Goal: Task Accomplishment & Management: Complete application form

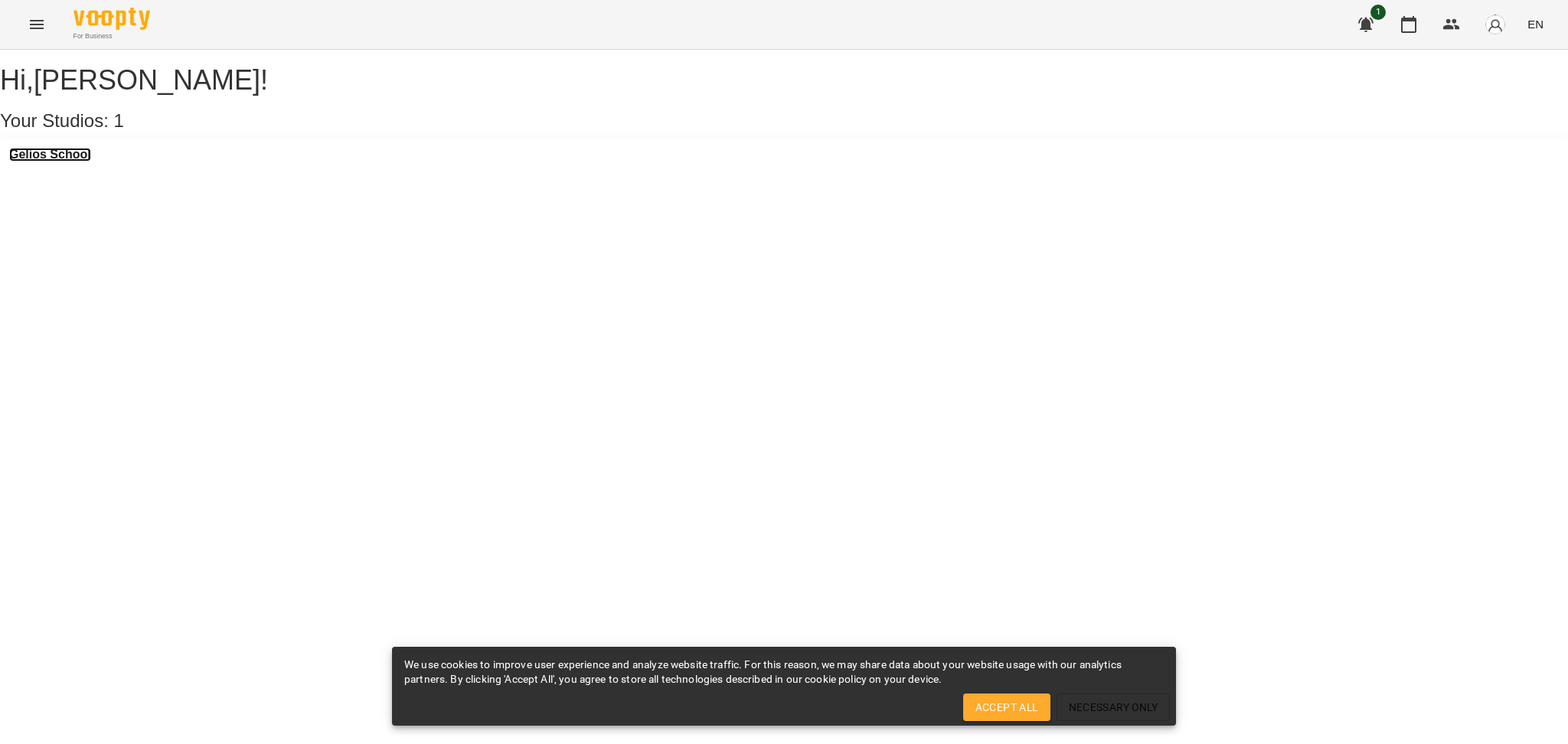
click at [54, 161] on h3 "Gelios School" at bounding box center [50, 155] width 82 height 14
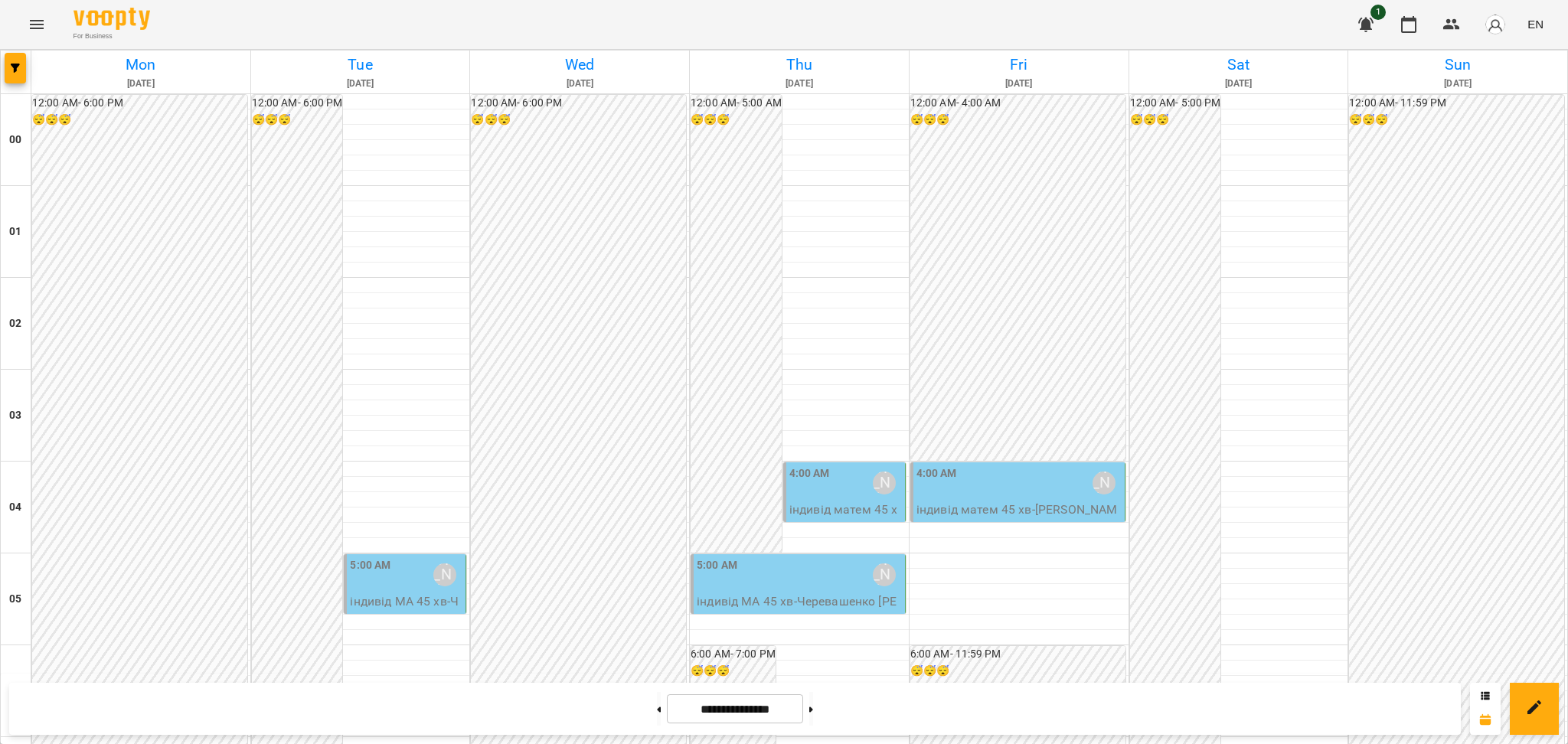
scroll to position [1623, 0]
click at [656, 711] on button at bounding box center [658, 709] width 4 height 34
type input "**********"
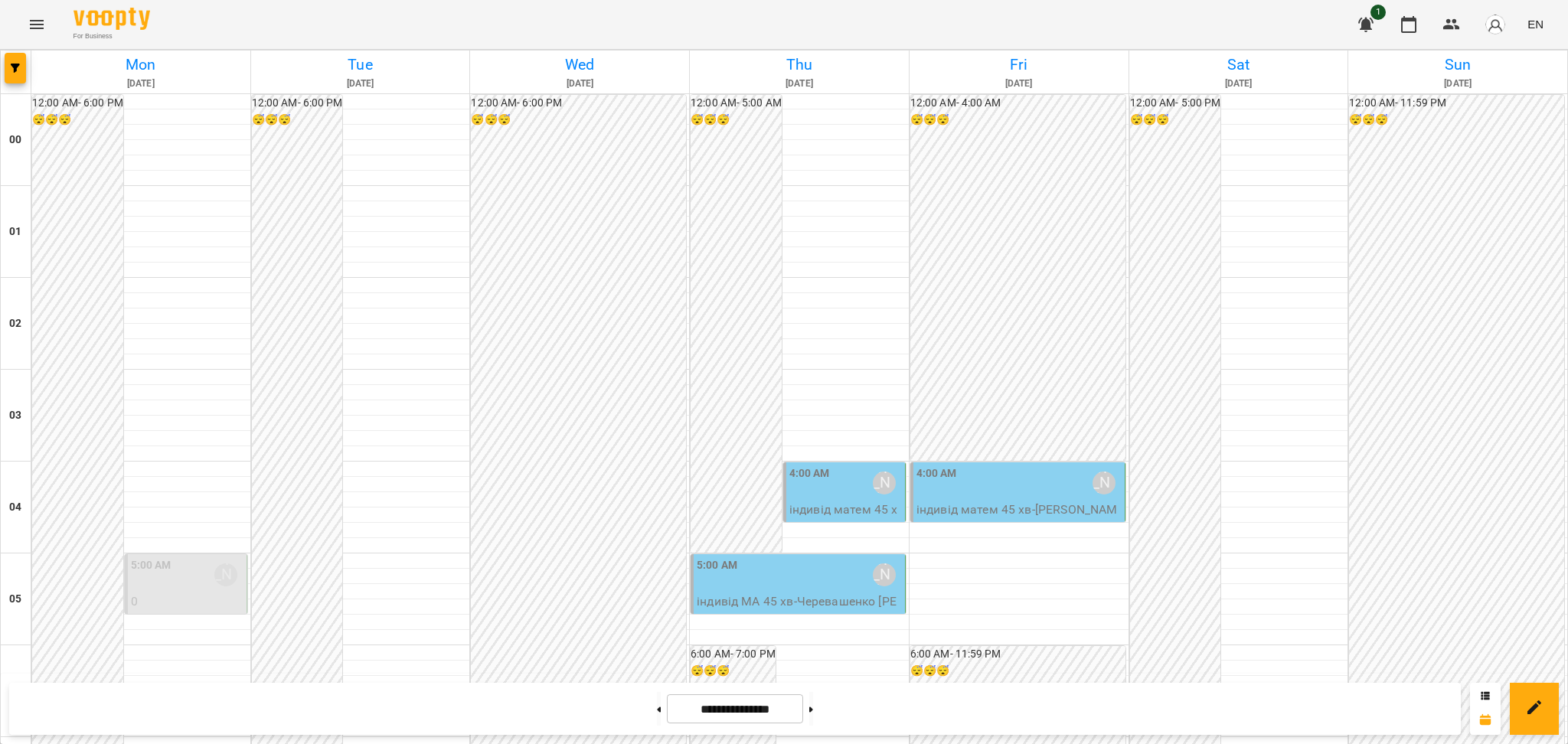
scroll to position [205, 0]
click at [38, 19] on icon "Menu" at bounding box center [36, 24] width 19 height 19
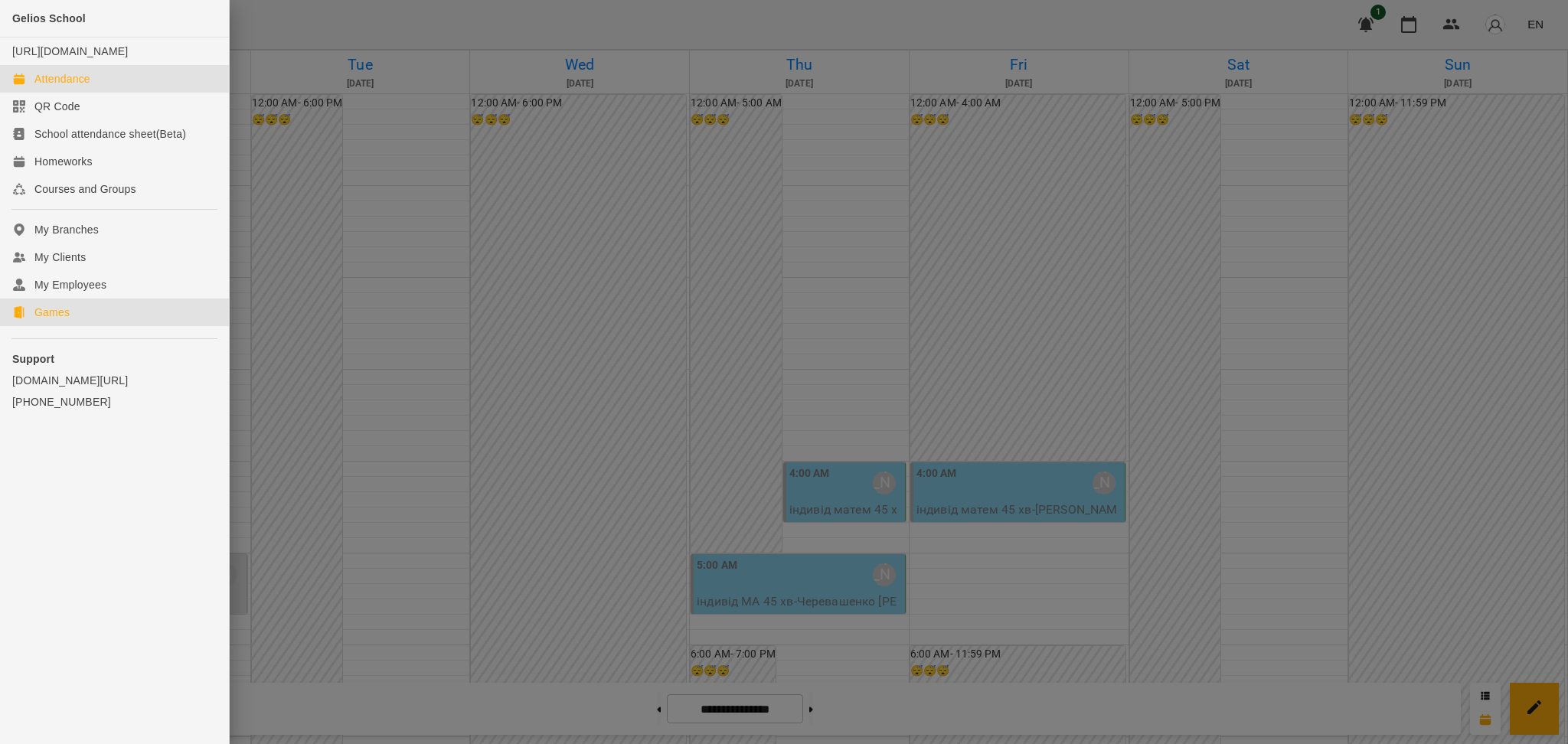
click at [47, 320] on div "Games" at bounding box center [52, 312] width 35 height 15
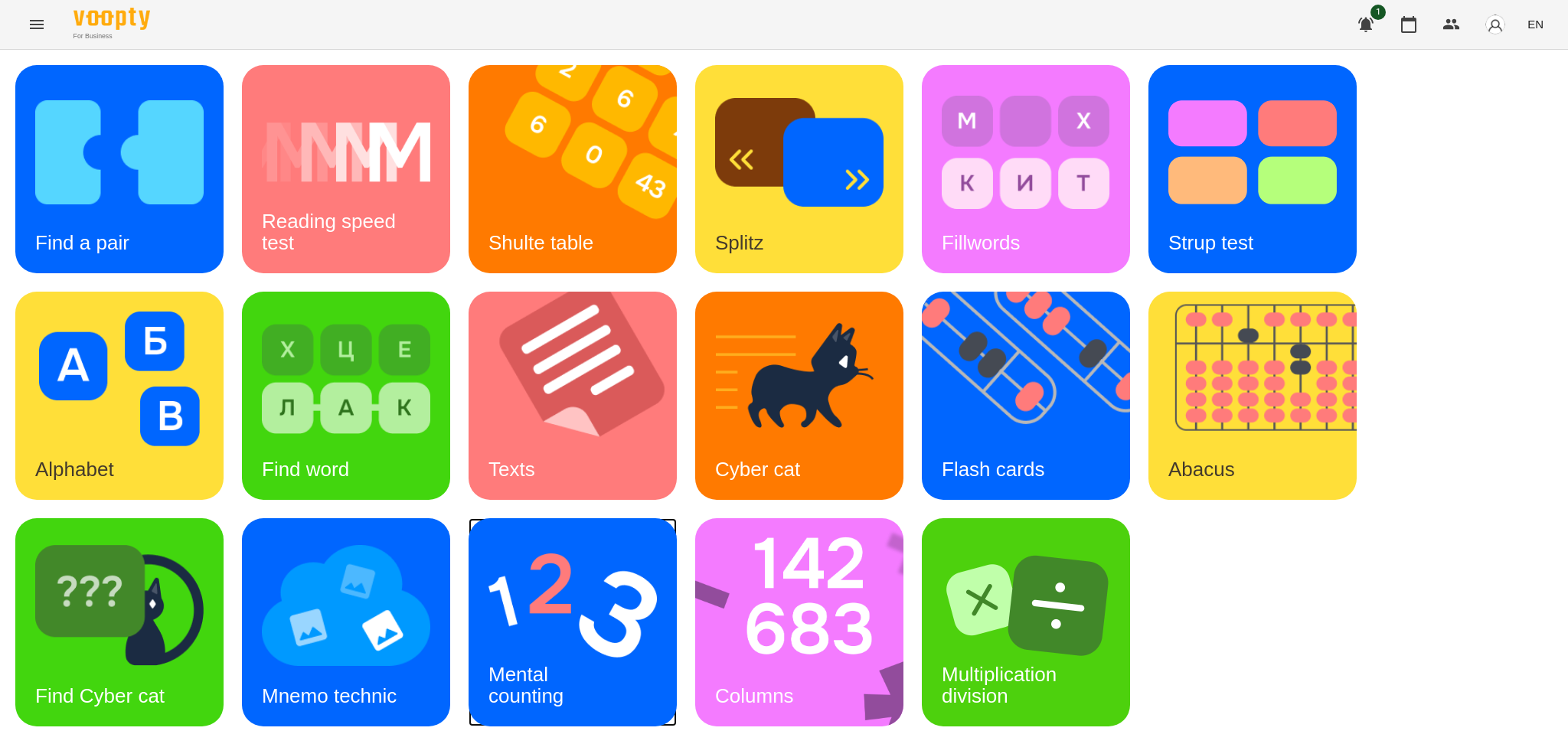
click at [561, 626] on img at bounding box center [572, 606] width 168 height 135
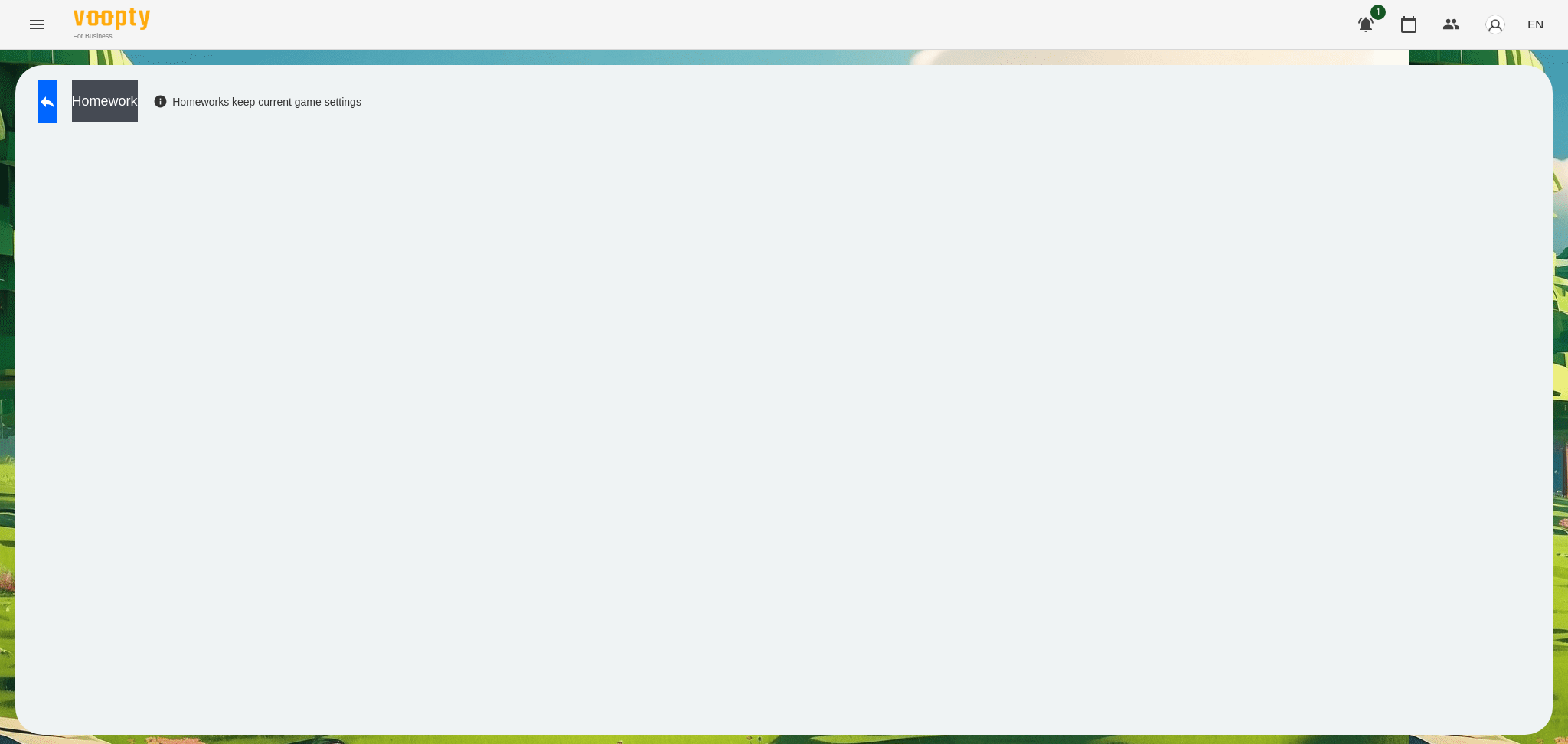
click at [671, 96] on div "Homework Homeworks keep current game settings" at bounding box center [783, 399] width 1537 height 670
click at [138, 103] on button "Homework" at bounding box center [105, 102] width 66 height 43
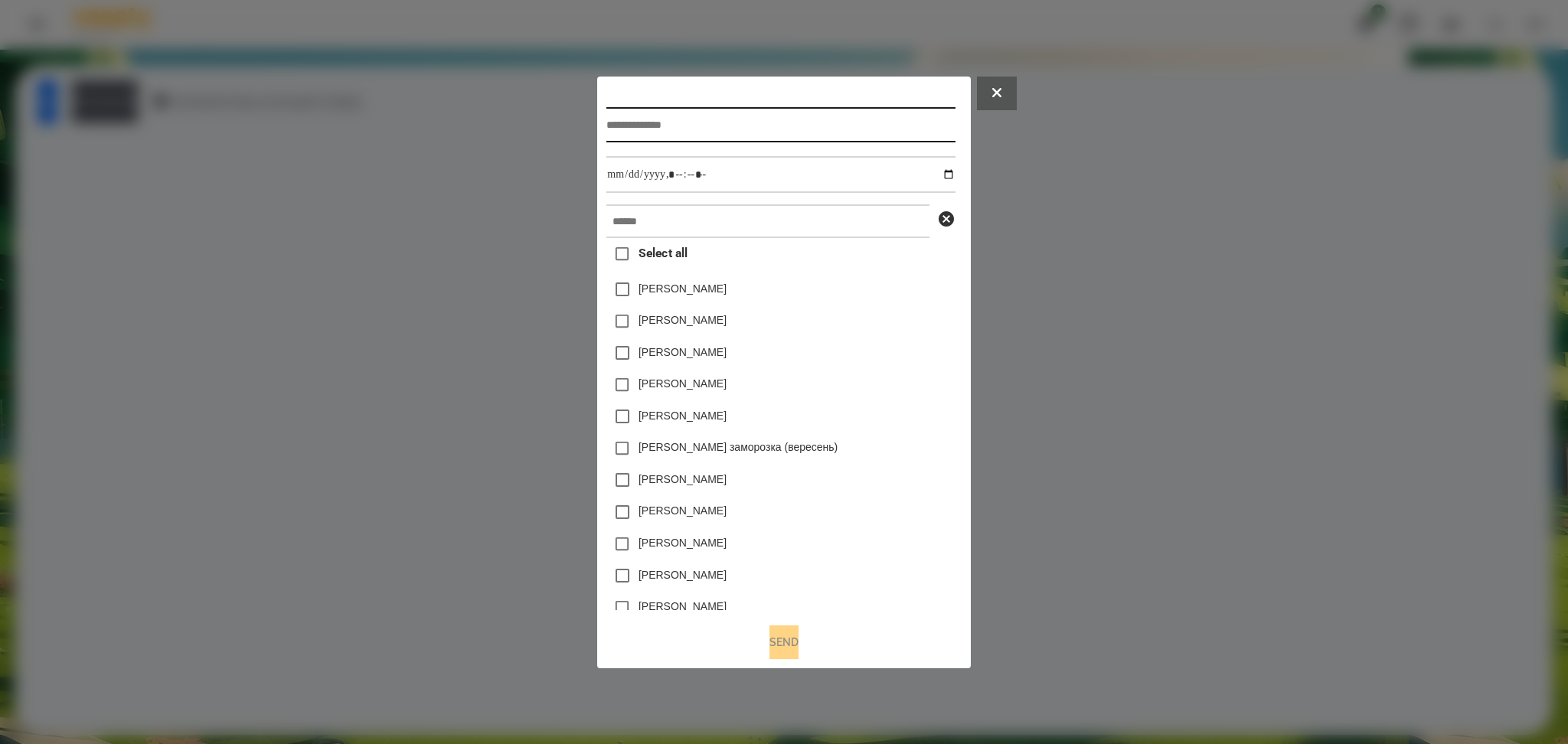
click at [617, 116] on input "text" at bounding box center [780, 125] width 348 height 35
type input "**********"
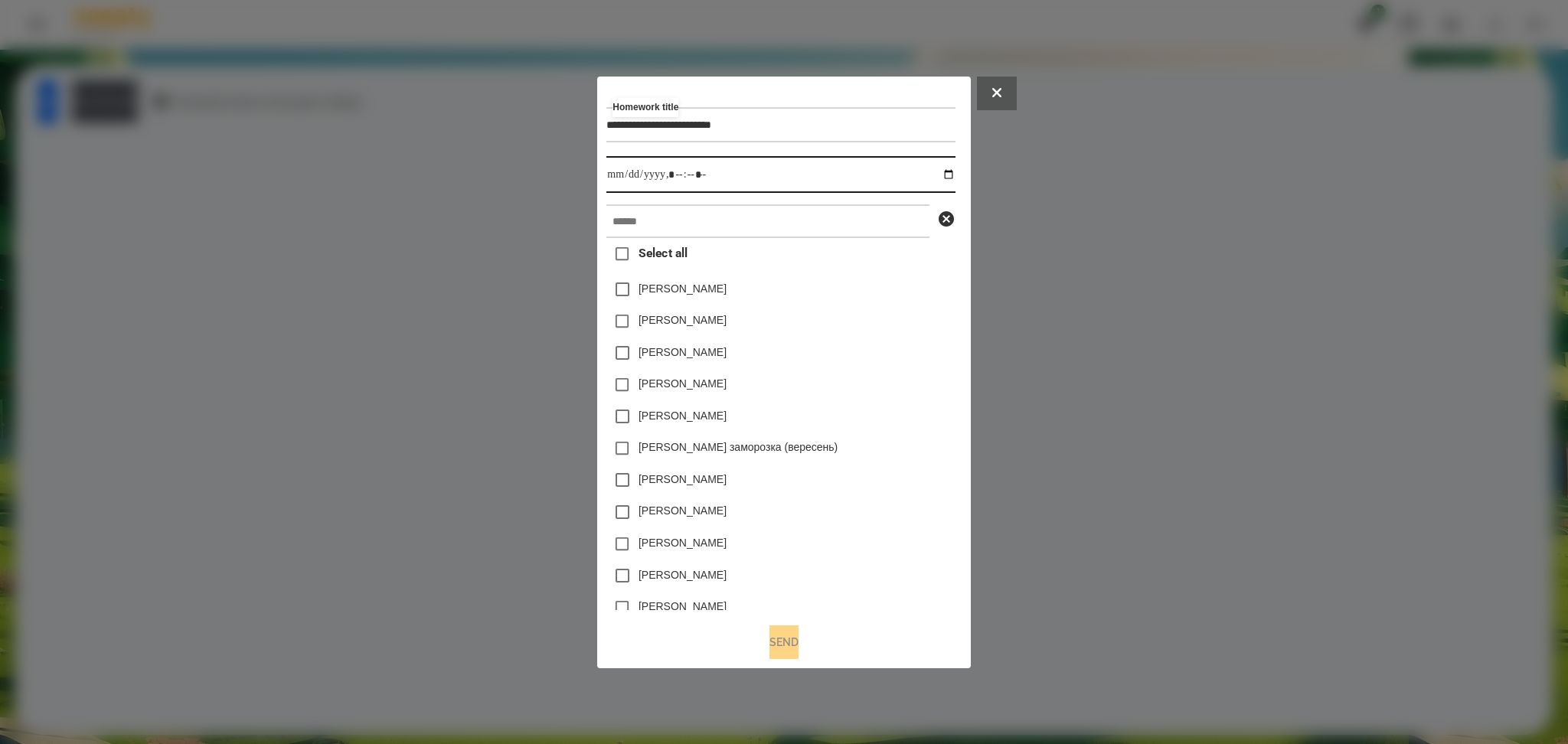
click at [955, 177] on input "datetime-local" at bounding box center [780, 174] width 348 height 36
click at [673, 176] on input "datetime-local" at bounding box center [780, 174] width 348 height 36
type input "**********"
click at [628, 226] on input "text" at bounding box center [767, 221] width 323 height 34
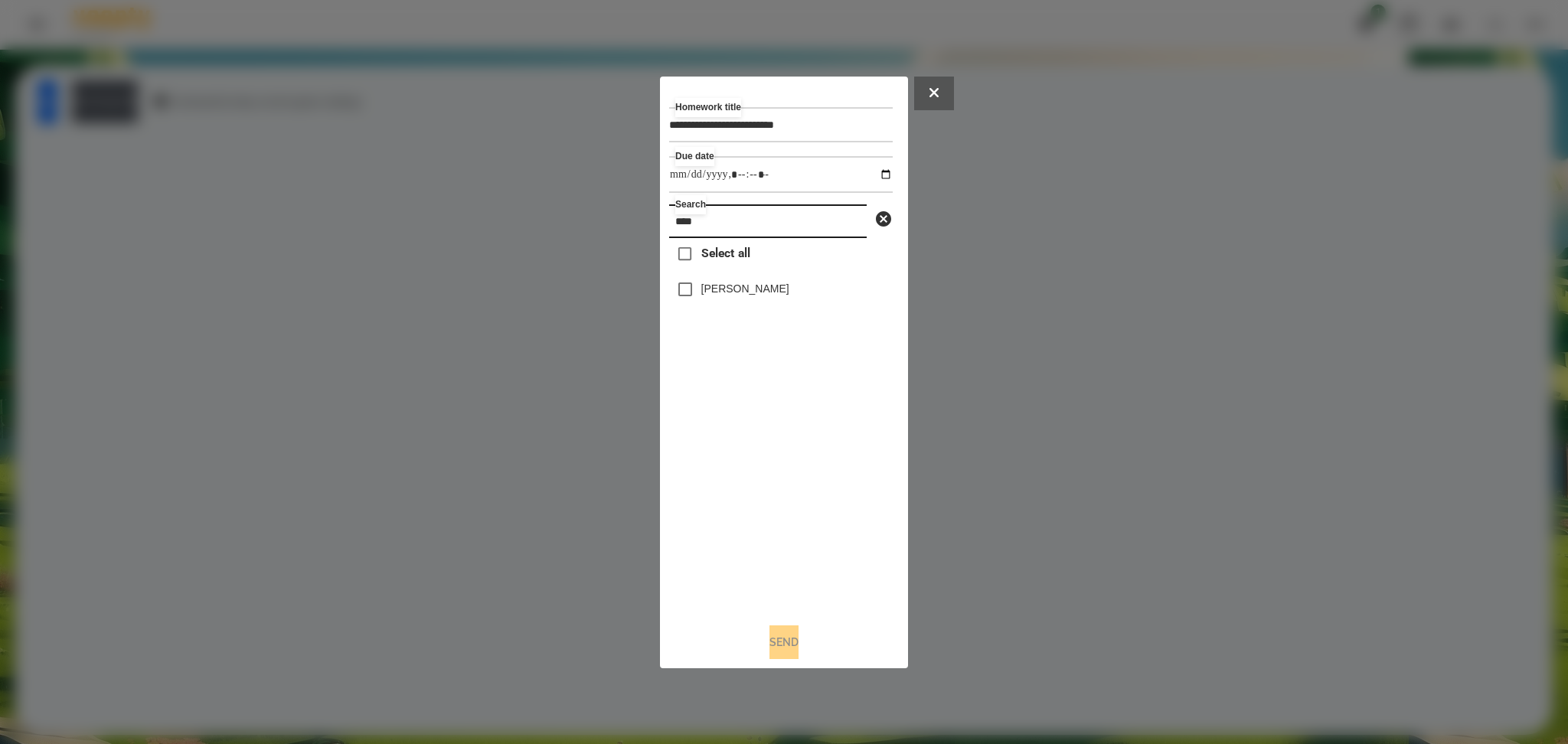
type input "****"
click at [787, 649] on button "Send" at bounding box center [784, 642] width 29 height 34
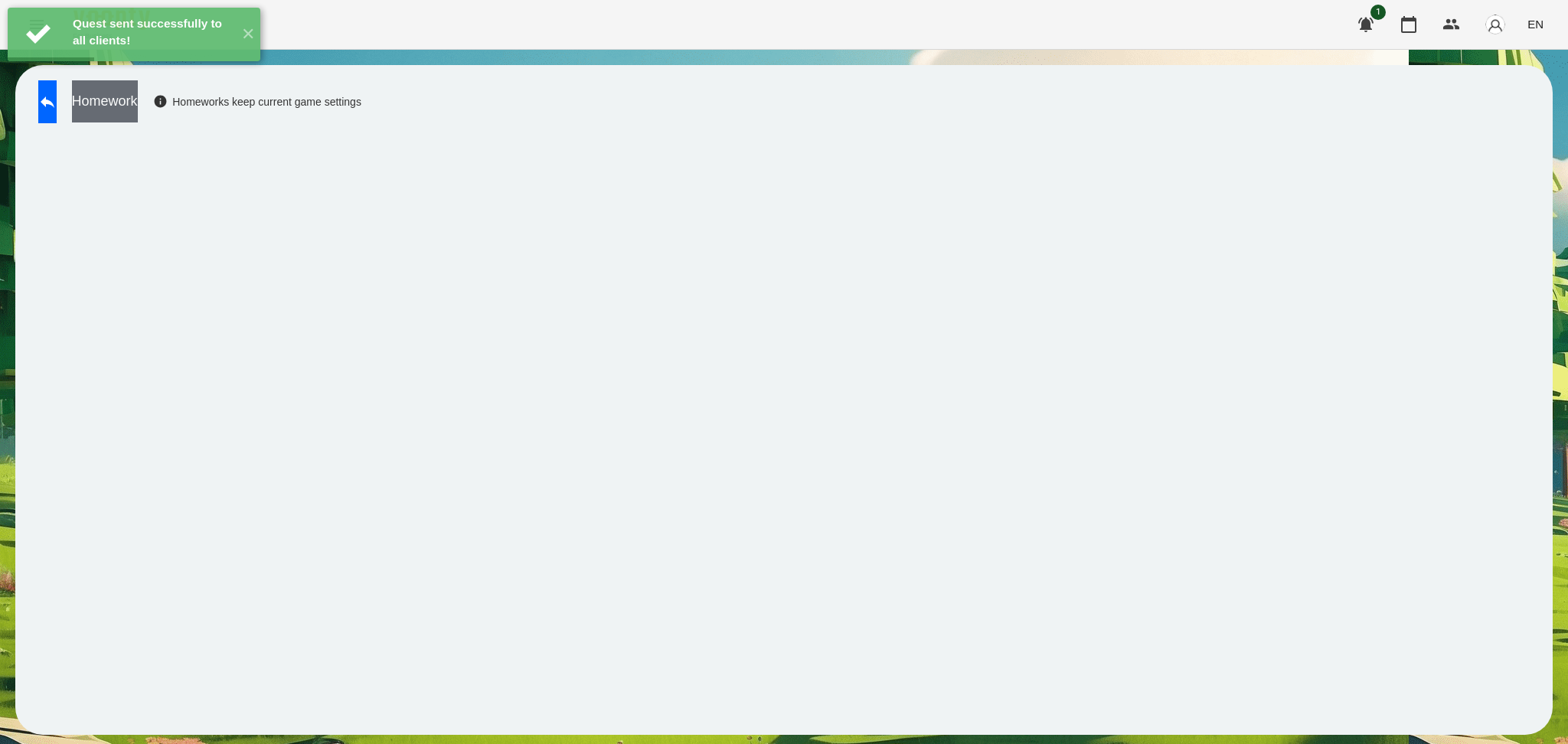
click at [138, 105] on button "Homework" at bounding box center [105, 102] width 66 height 43
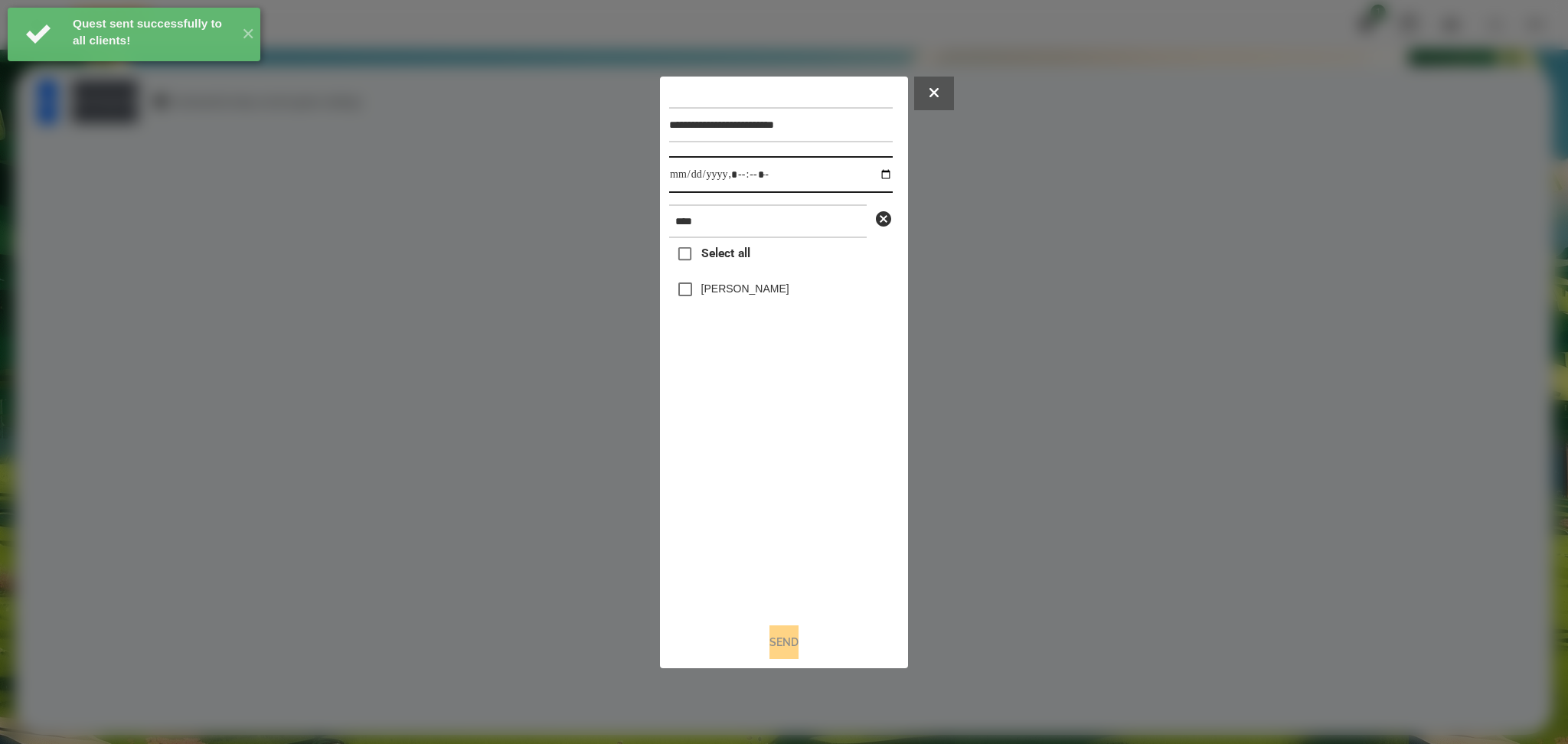
click at [866, 174] on input "datetime-local" at bounding box center [780, 174] width 223 height 36
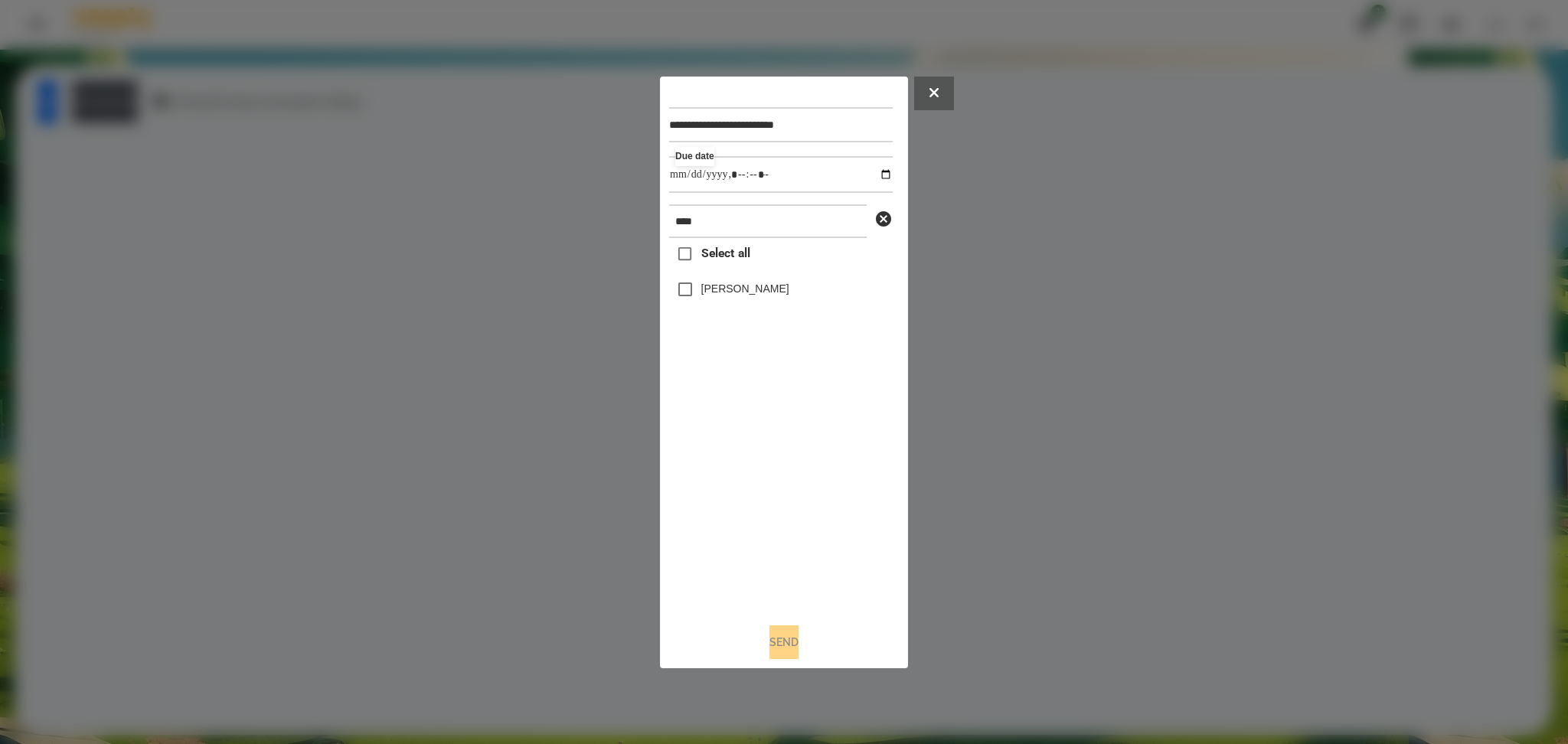
type input "**********"
click at [784, 545] on div "Select all [PERSON_NAME]" at bounding box center [780, 424] width 223 height 372
click at [725, 295] on label "[PERSON_NAME]" at bounding box center [745, 288] width 88 height 15
click at [792, 646] on button "Send" at bounding box center [784, 642] width 29 height 34
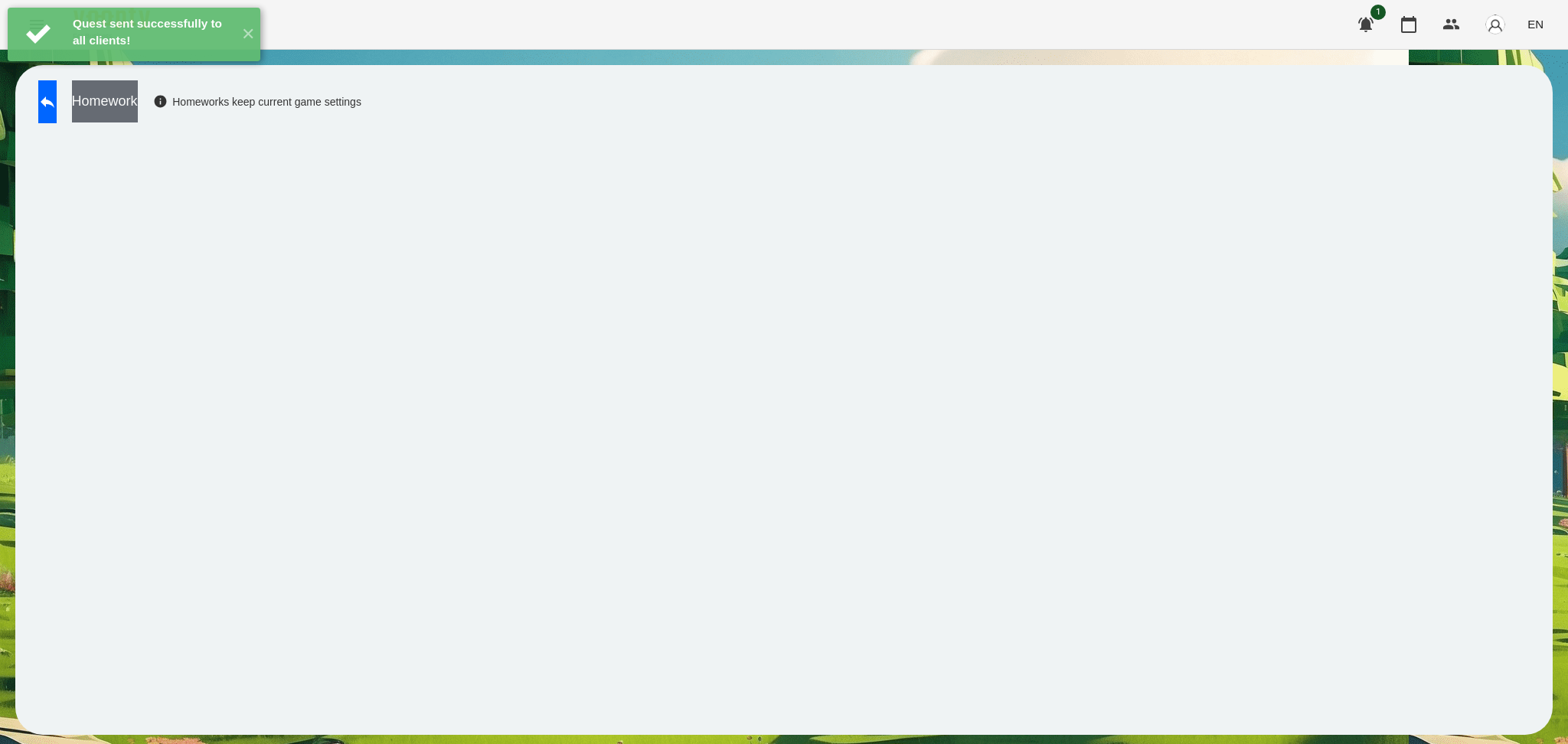
click at [133, 105] on button "Homework" at bounding box center [105, 102] width 66 height 43
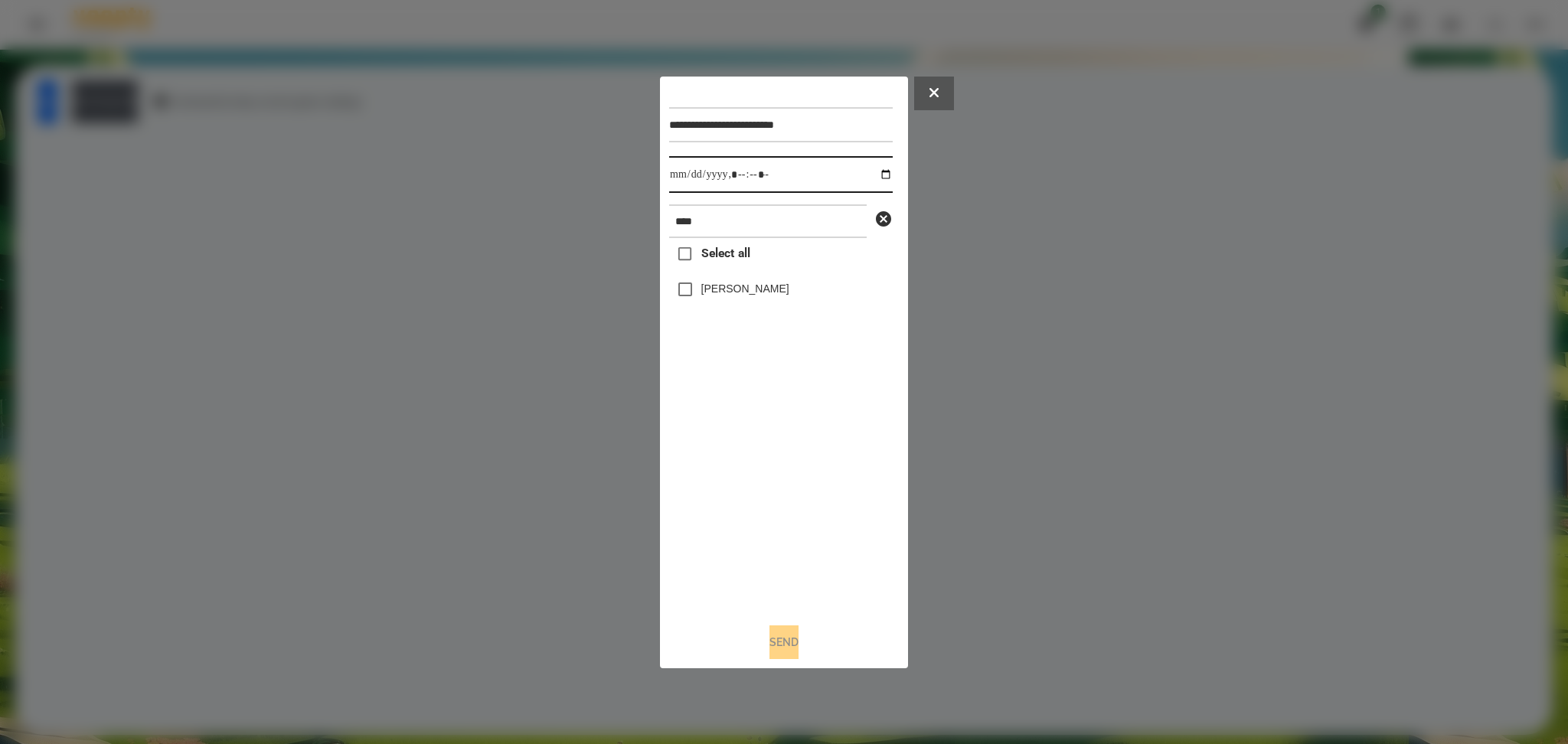
click at [871, 175] on input "datetime-local" at bounding box center [780, 174] width 223 height 36
type input "**********"
click at [756, 492] on div "Select all [PERSON_NAME]" at bounding box center [780, 424] width 223 height 372
click at [710, 291] on label "[PERSON_NAME]" at bounding box center [745, 288] width 88 height 15
click at [782, 643] on button "Send" at bounding box center [784, 642] width 29 height 34
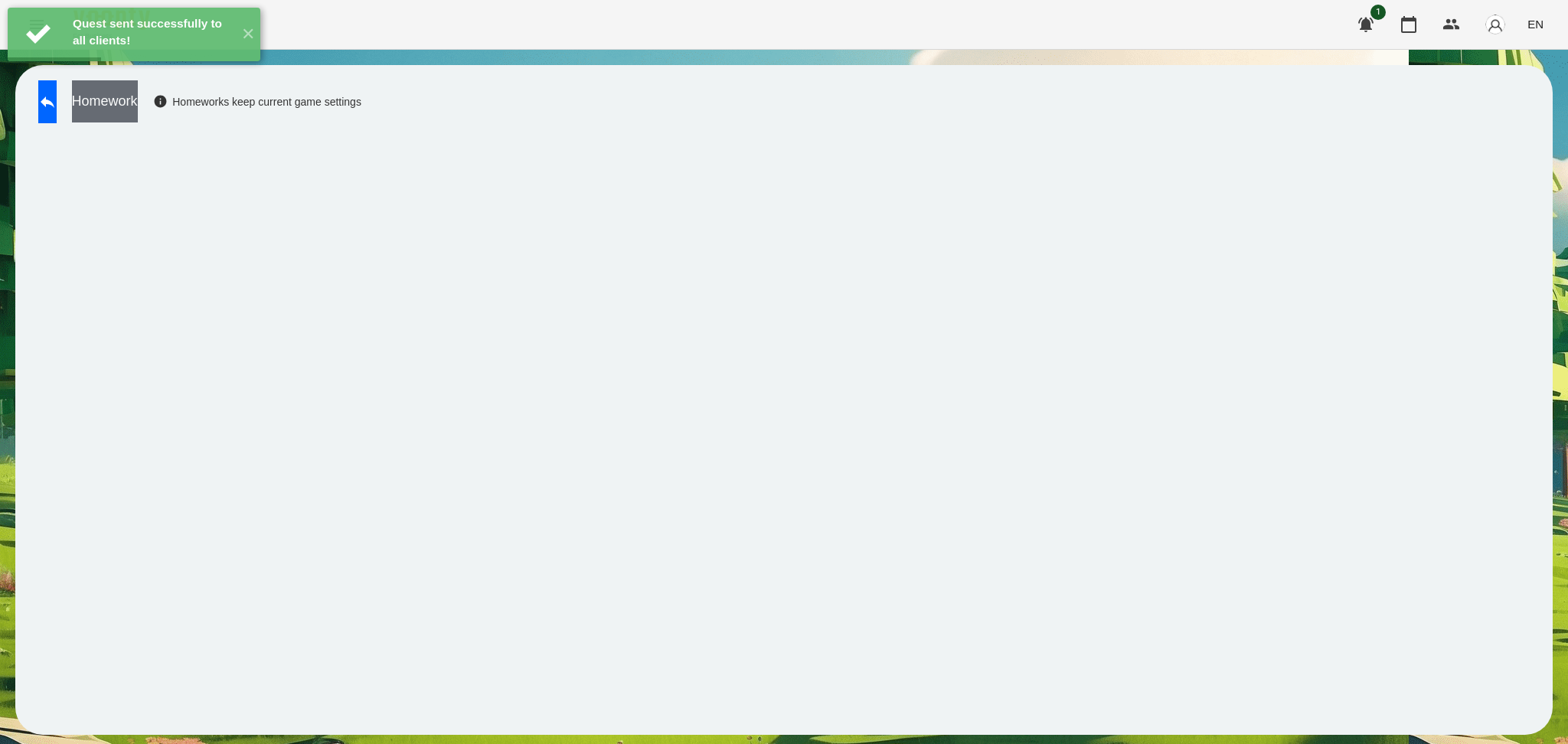
click at [138, 110] on button "Homework" at bounding box center [105, 102] width 66 height 43
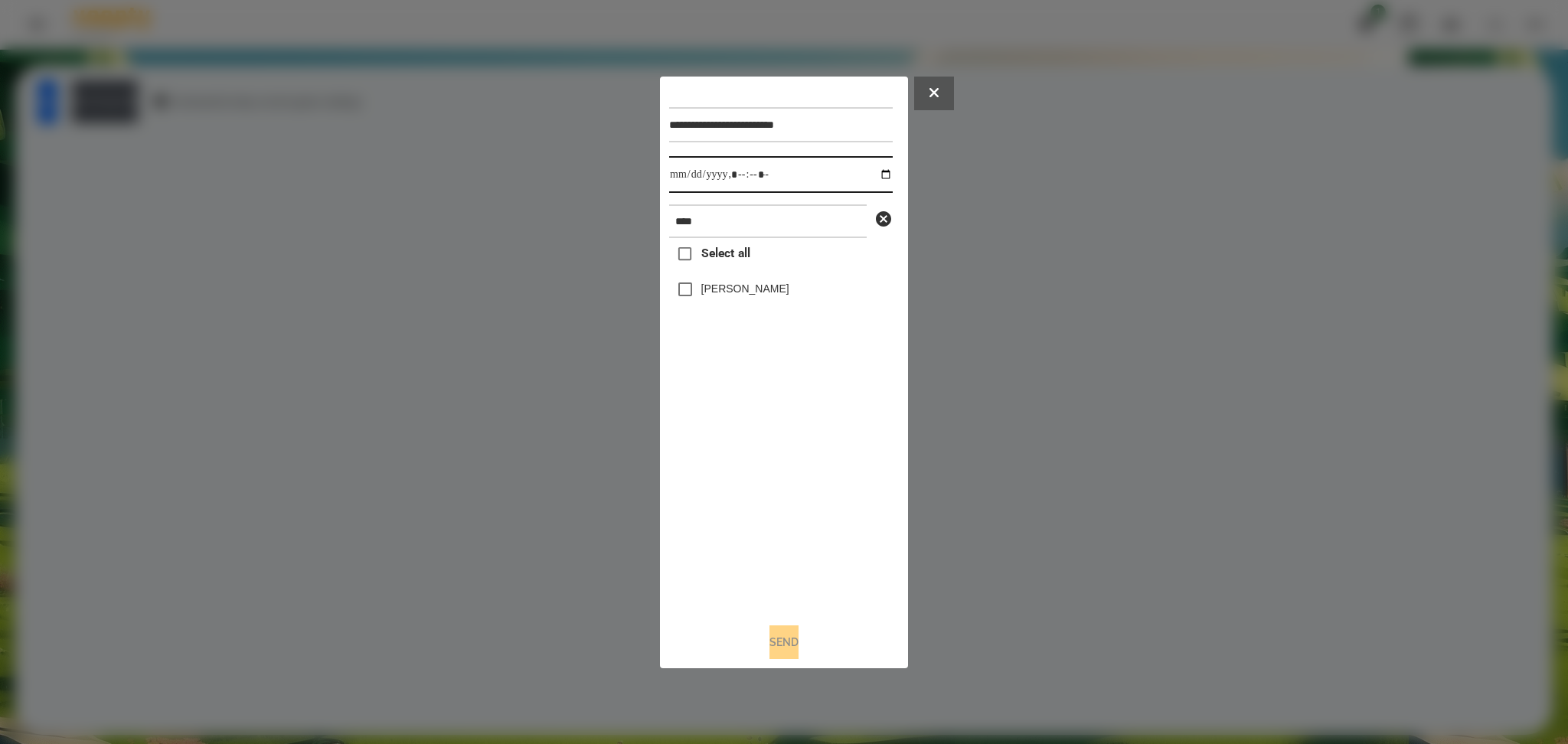
click at [874, 178] on input "datetime-local" at bounding box center [780, 174] width 223 height 36
type input "**********"
click at [789, 511] on div "Select all [PERSON_NAME]" at bounding box center [780, 424] width 223 height 372
click at [741, 280] on div "[PERSON_NAME]" at bounding box center [780, 290] width 223 height 32
click at [741, 291] on label "[PERSON_NAME]" at bounding box center [745, 288] width 88 height 15
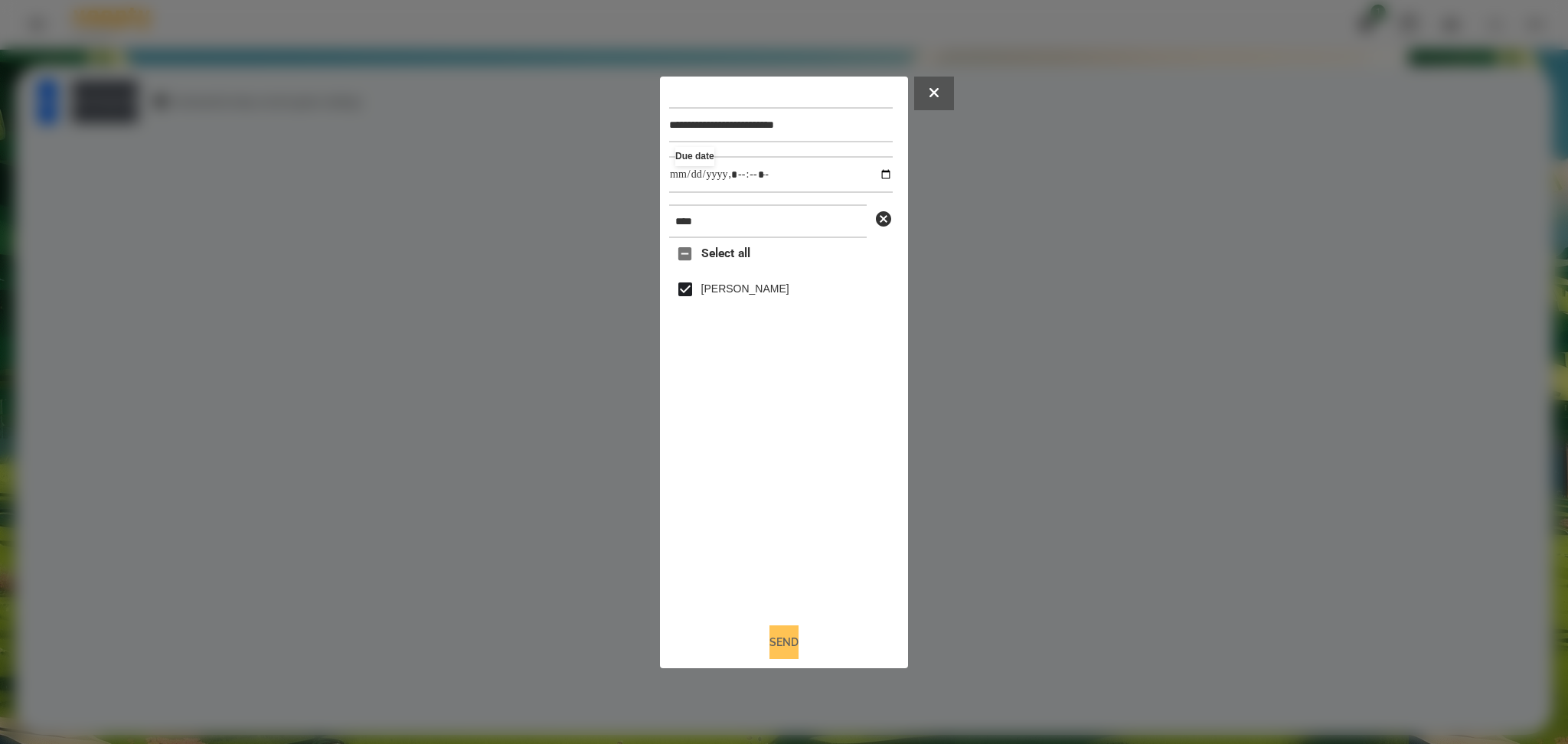
click at [782, 646] on button "Send" at bounding box center [784, 642] width 29 height 34
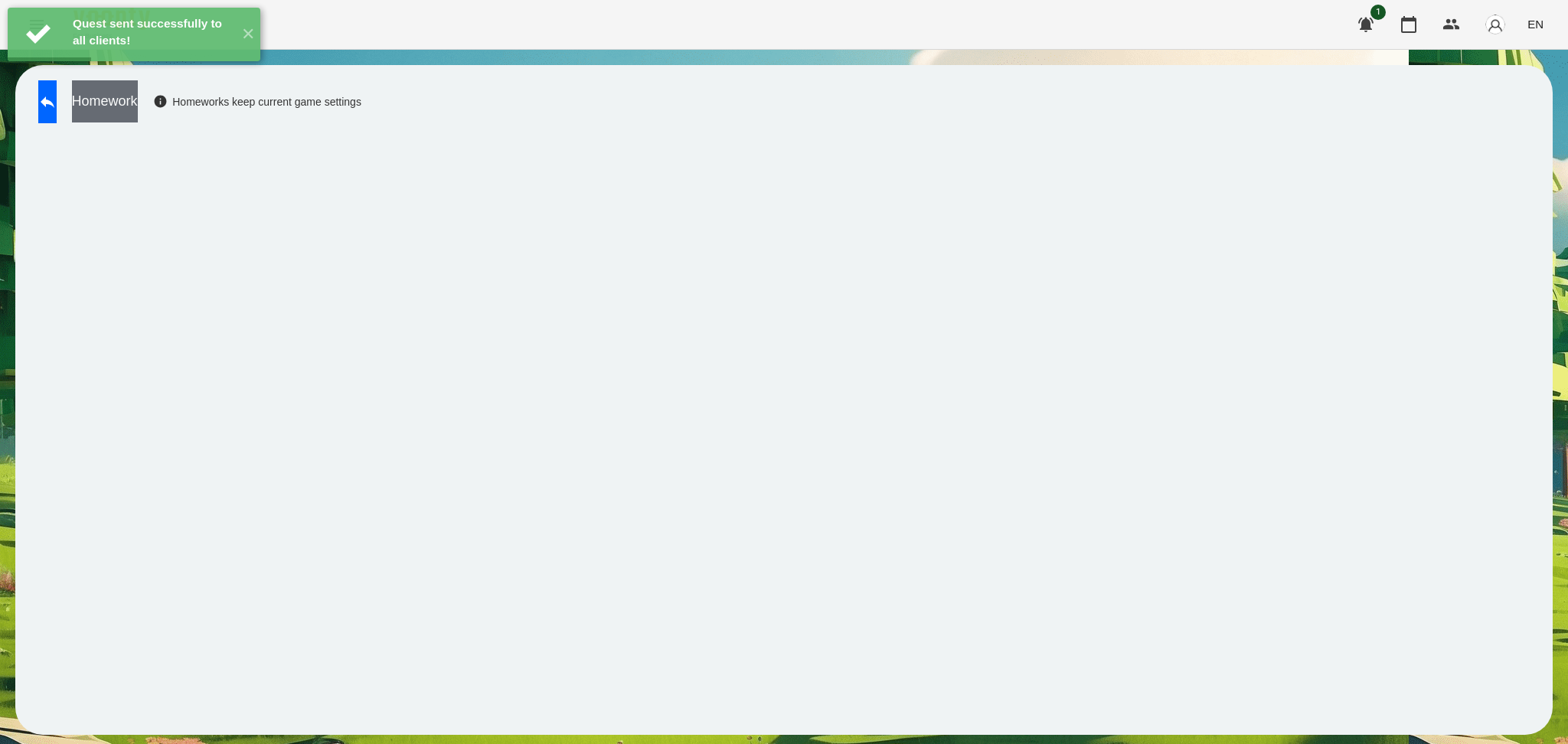
click at [138, 111] on button "Homework" at bounding box center [105, 102] width 66 height 43
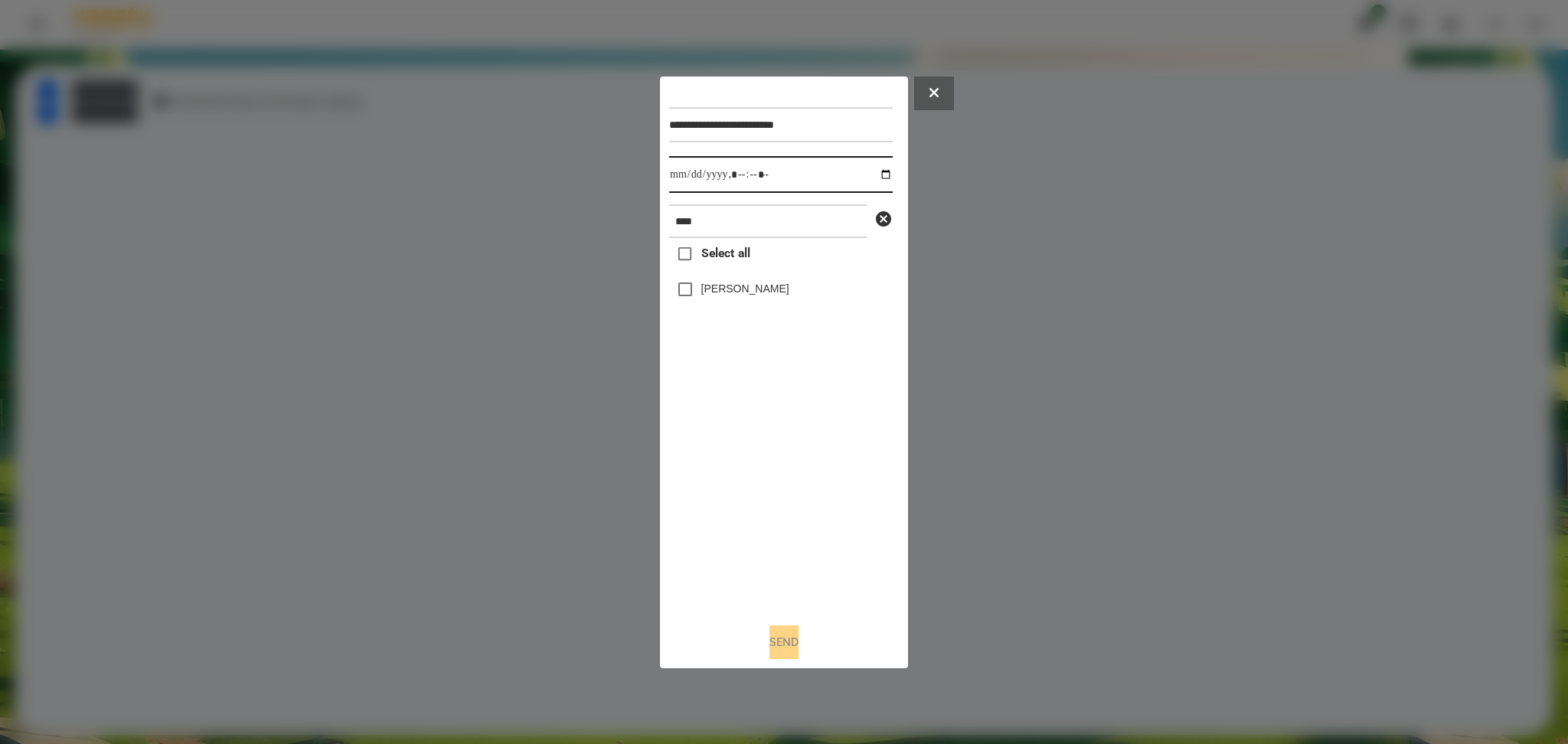
click at [873, 173] on input "datetime-local" at bounding box center [780, 174] width 223 height 36
type input "**********"
click at [762, 556] on div "Select all [PERSON_NAME]" at bounding box center [780, 424] width 223 height 372
click at [702, 286] on label "[PERSON_NAME]" at bounding box center [745, 288] width 88 height 15
click at [786, 651] on button "Send" at bounding box center [784, 642] width 29 height 34
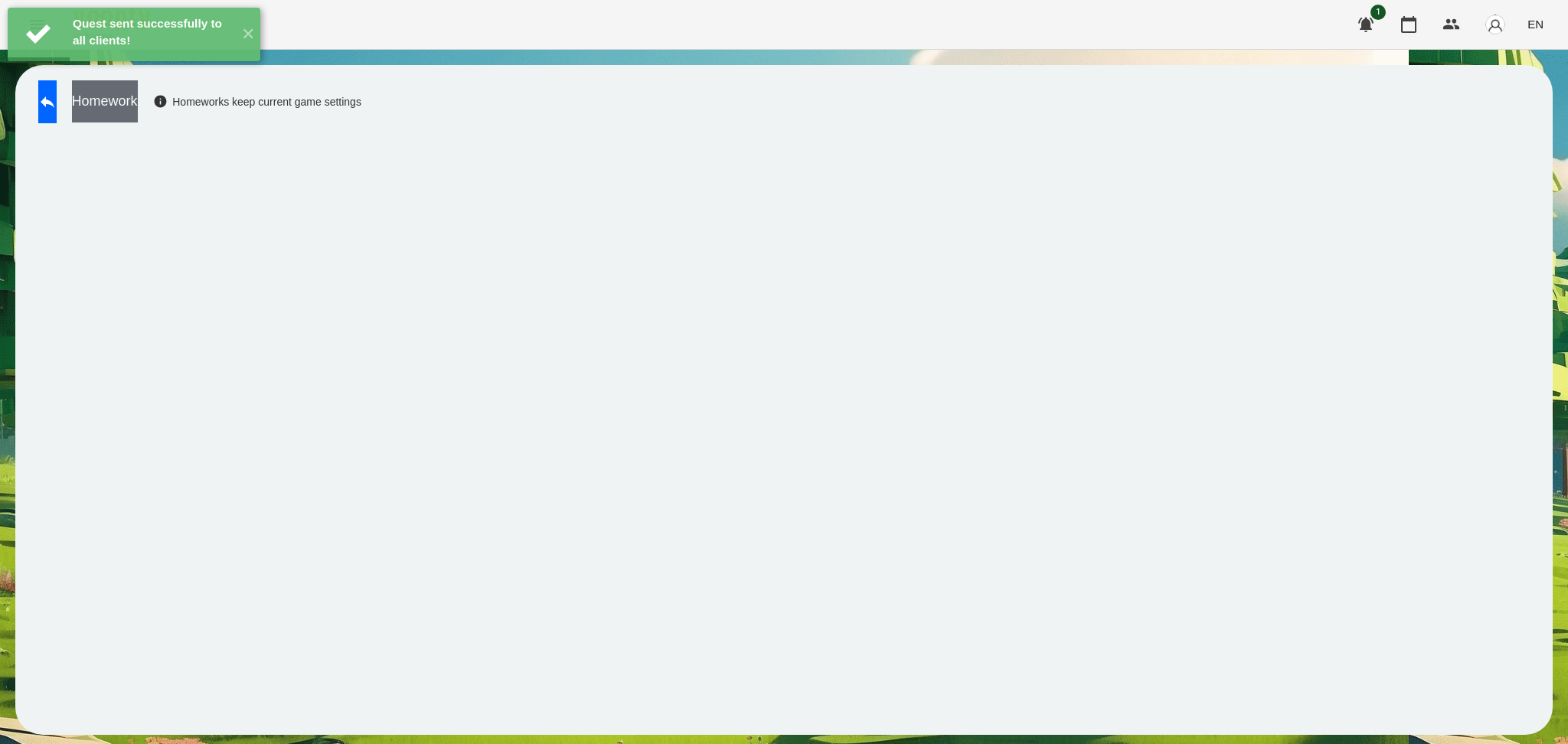
click at [138, 110] on button "Homework" at bounding box center [105, 102] width 66 height 43
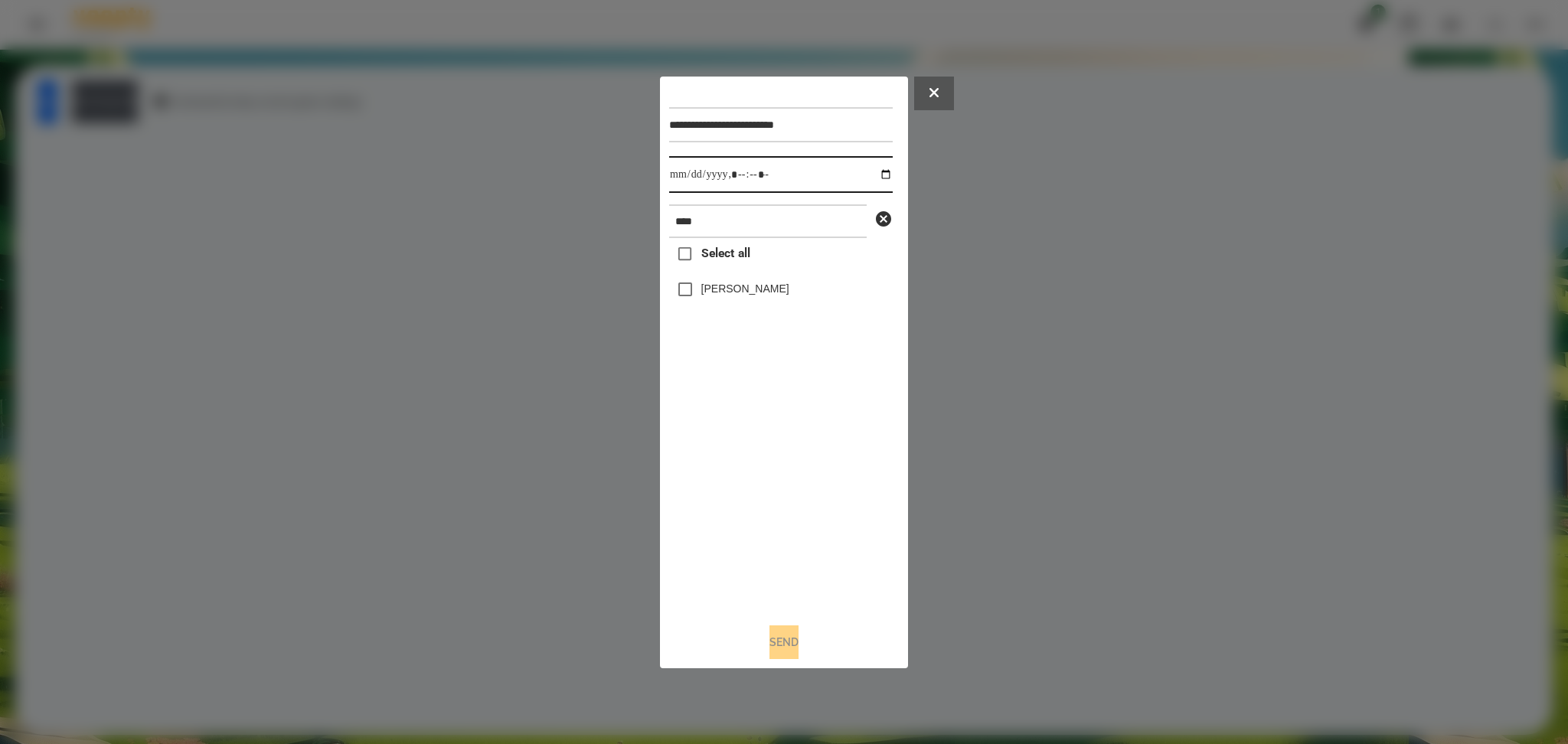
click at [873, 181] on input "datetime-local" at bounding box center [780, 174] width 223 height 36
type input "**********"
click at [720, 525] on div "Select all [PERSON_NAME]" at bounding box center [780, 424] width 223 height 372
click at [770, 642] on button "Send" at bounding box center [784, 642] width 29 height 34
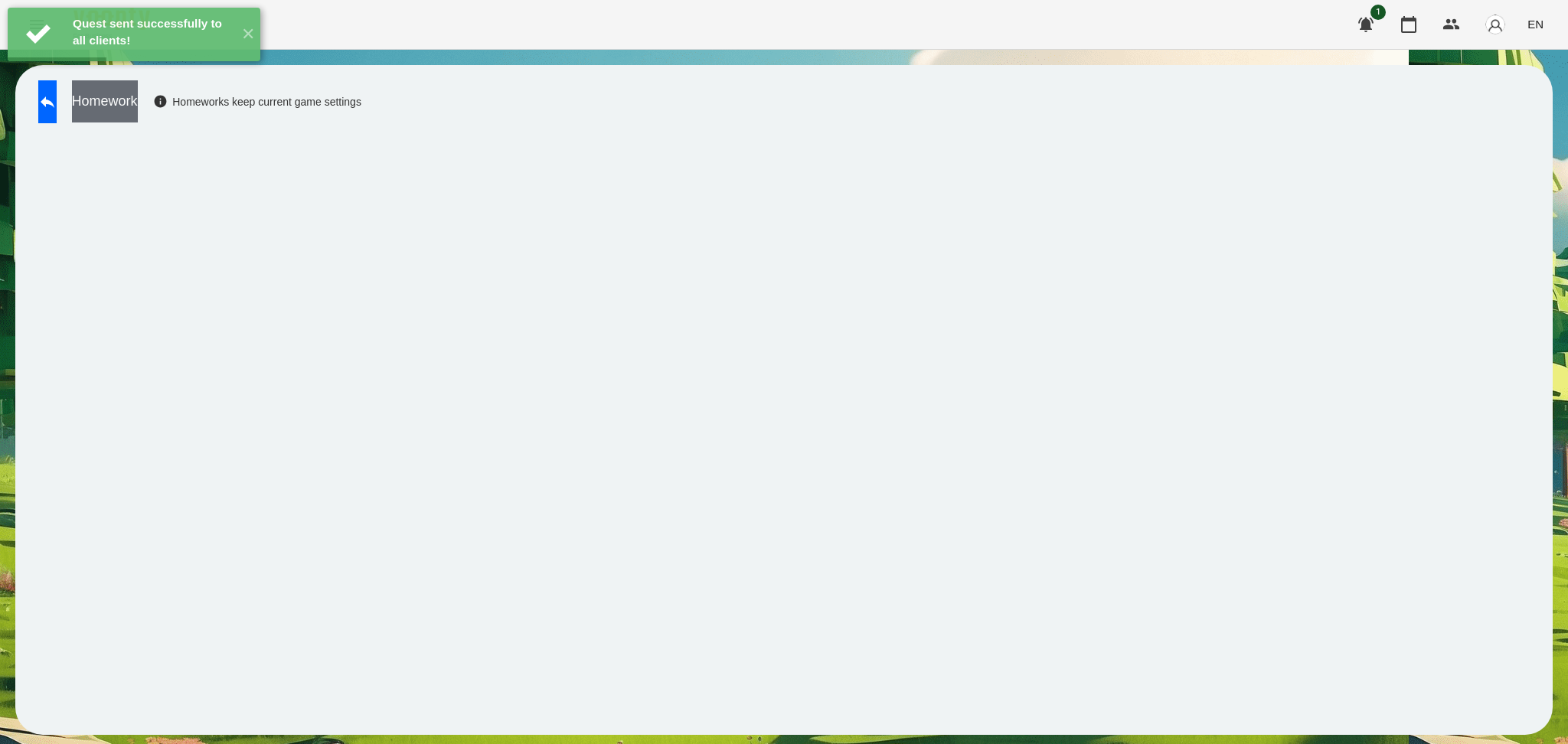
click at [138, 97] on button "Homework" at bounding box center [105, 102] width 66 height 43
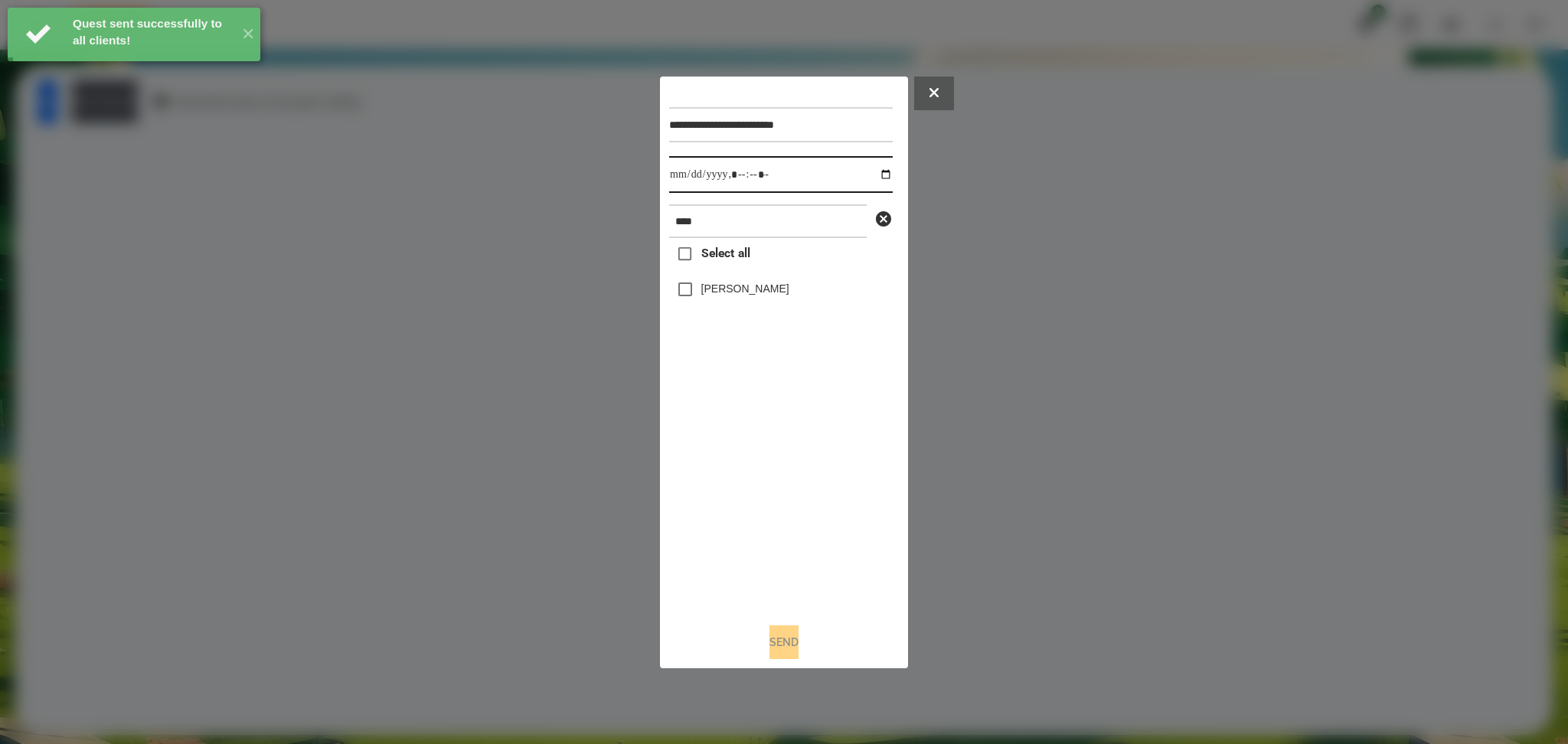
click at [875, 169] on input "datetime-local" at bounding box center [780, 174] width 223 height 36
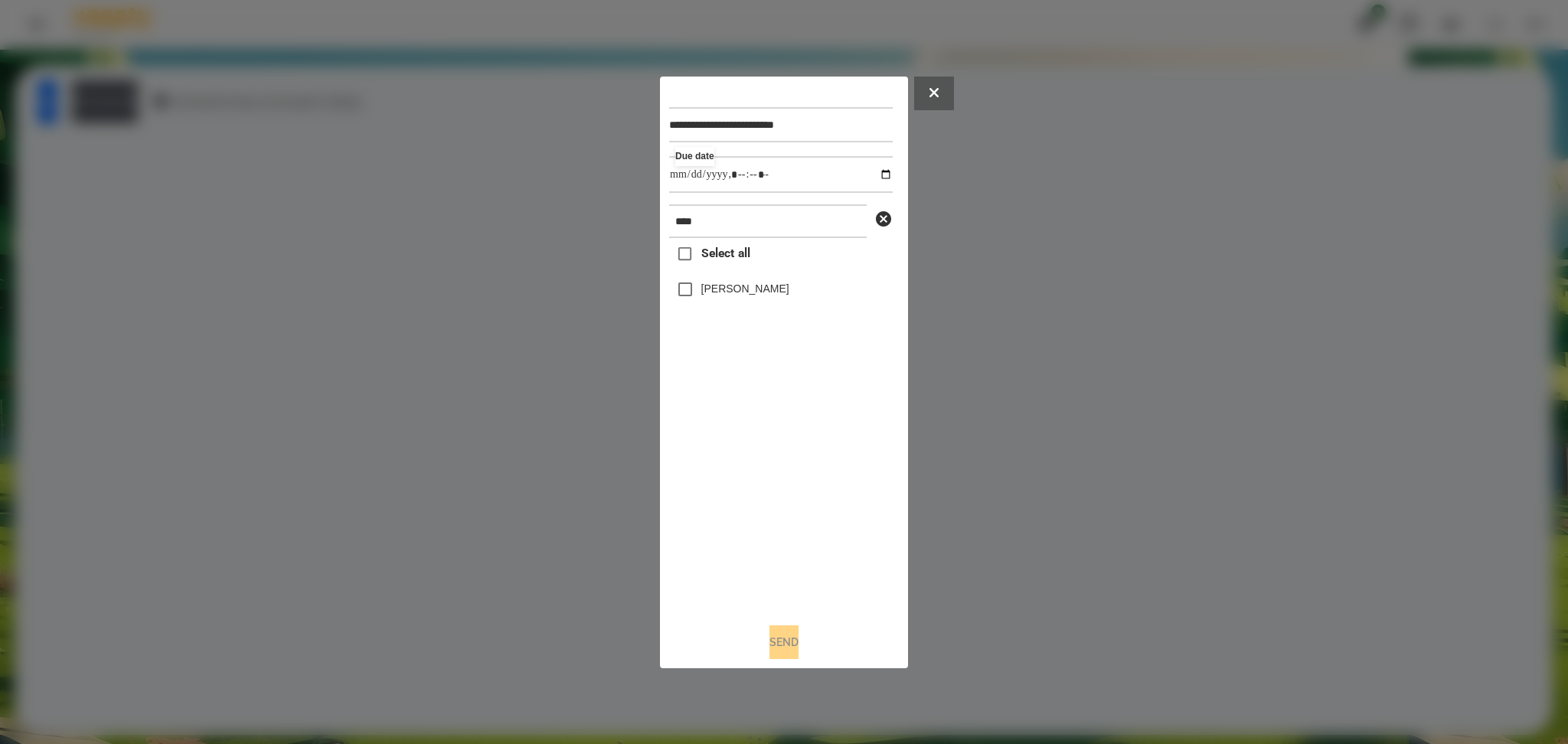
type input "**********"
click at [721, 528] on div "Select all [PERSON_NAME]" at bounding box center [780, 424] width 223 height 372
click at [772, 624] on div "**********" at bounding box center [783, 372] width 229 height 573
click at [774, 639] on button "Send" at bounding box center [784, 642] width 29 height 34
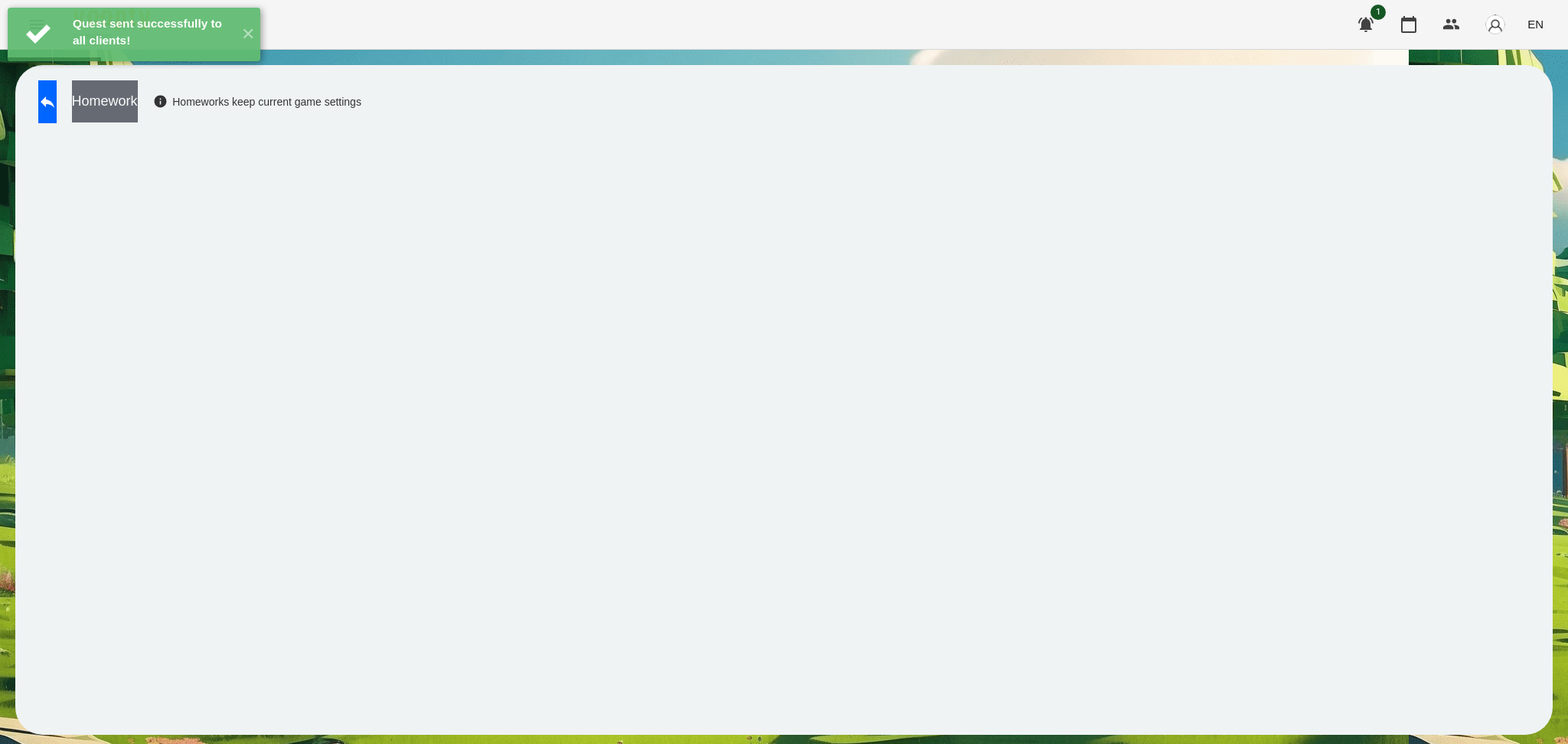
click at [138, 105] on button "Homework" at bounding box center [105, 102] width 66 height 43
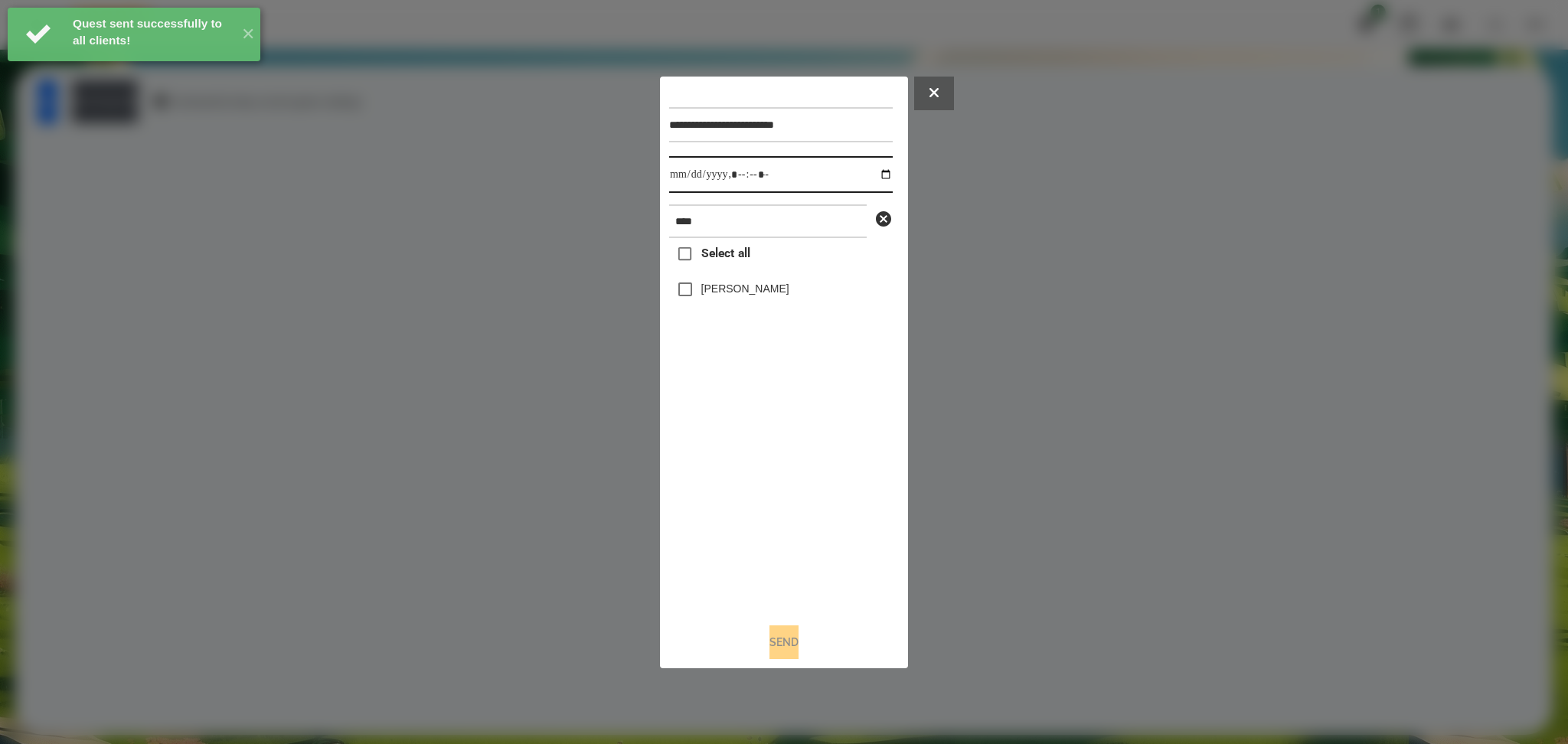
click at [877, 177] on input "datetime-local" at bounding box center [780, 174] width 223 height 36
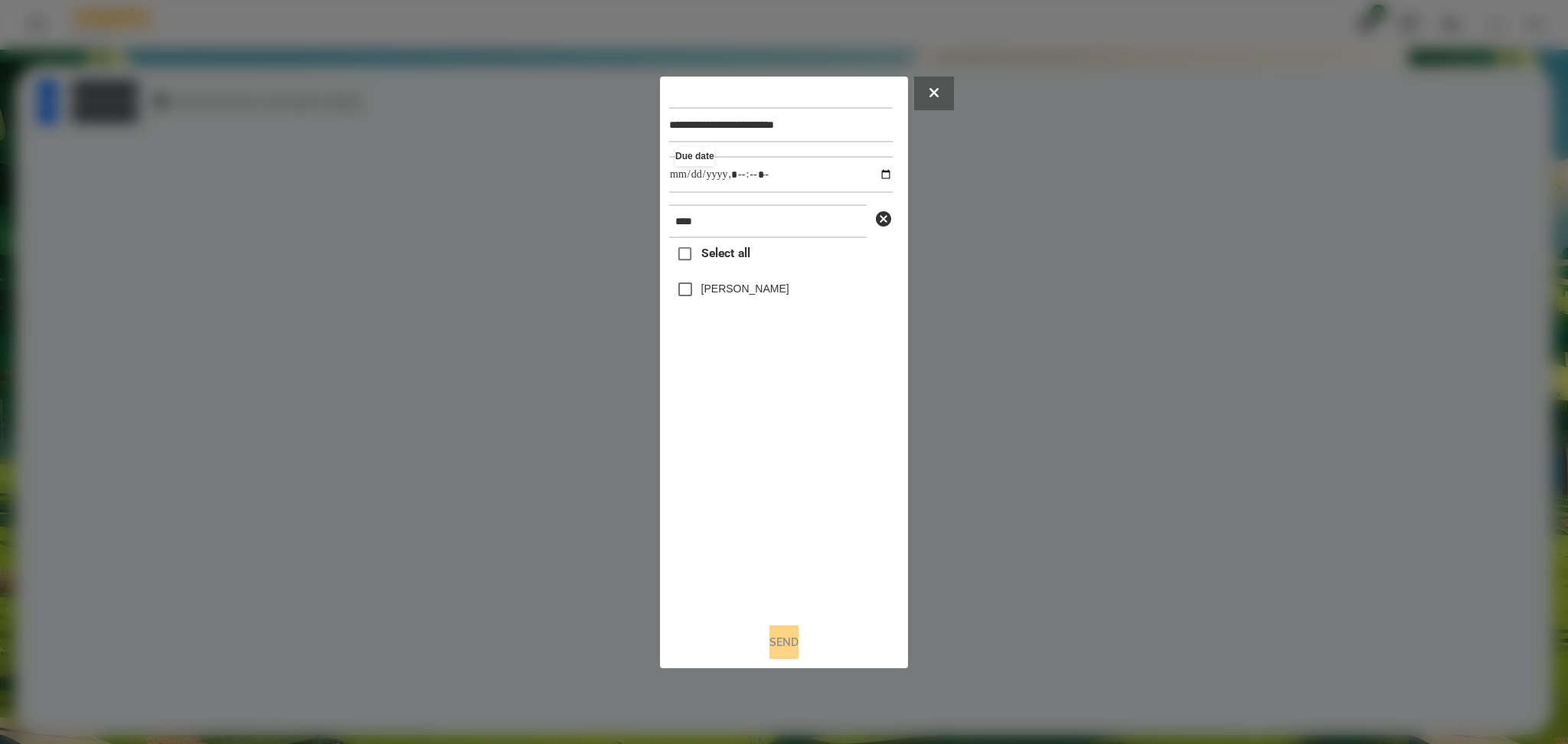
type input "**********"
click at [734, 539] on div "Select all [PERSON_NAME]" at bounding box center [780, 424] width 223 height 372
click at [777, 641] on button "Send" at bounding box center [784, 642] width 29 height 34
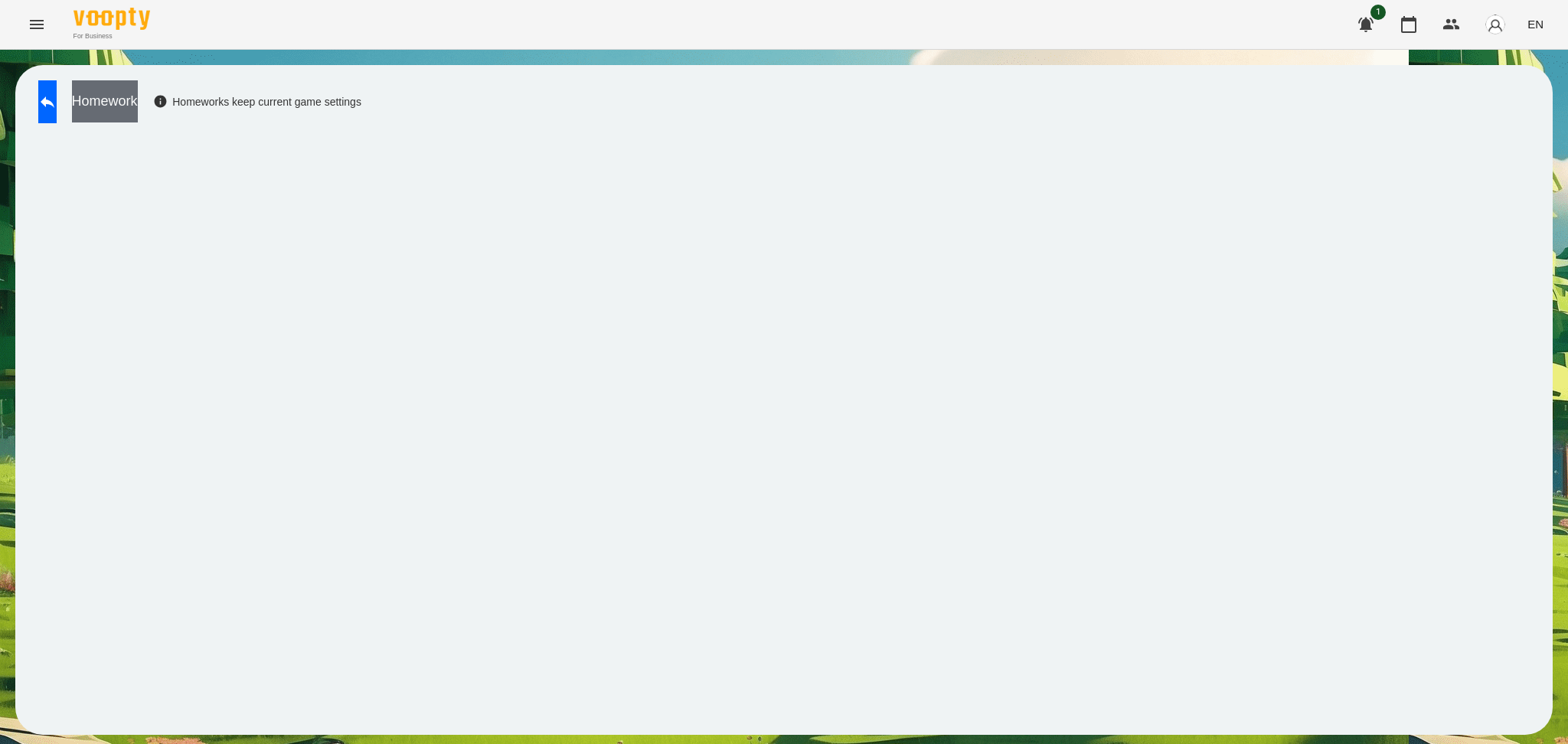
click at [138, 98] on button "Homework" at bounding box center [105, 102] width 66 height 43
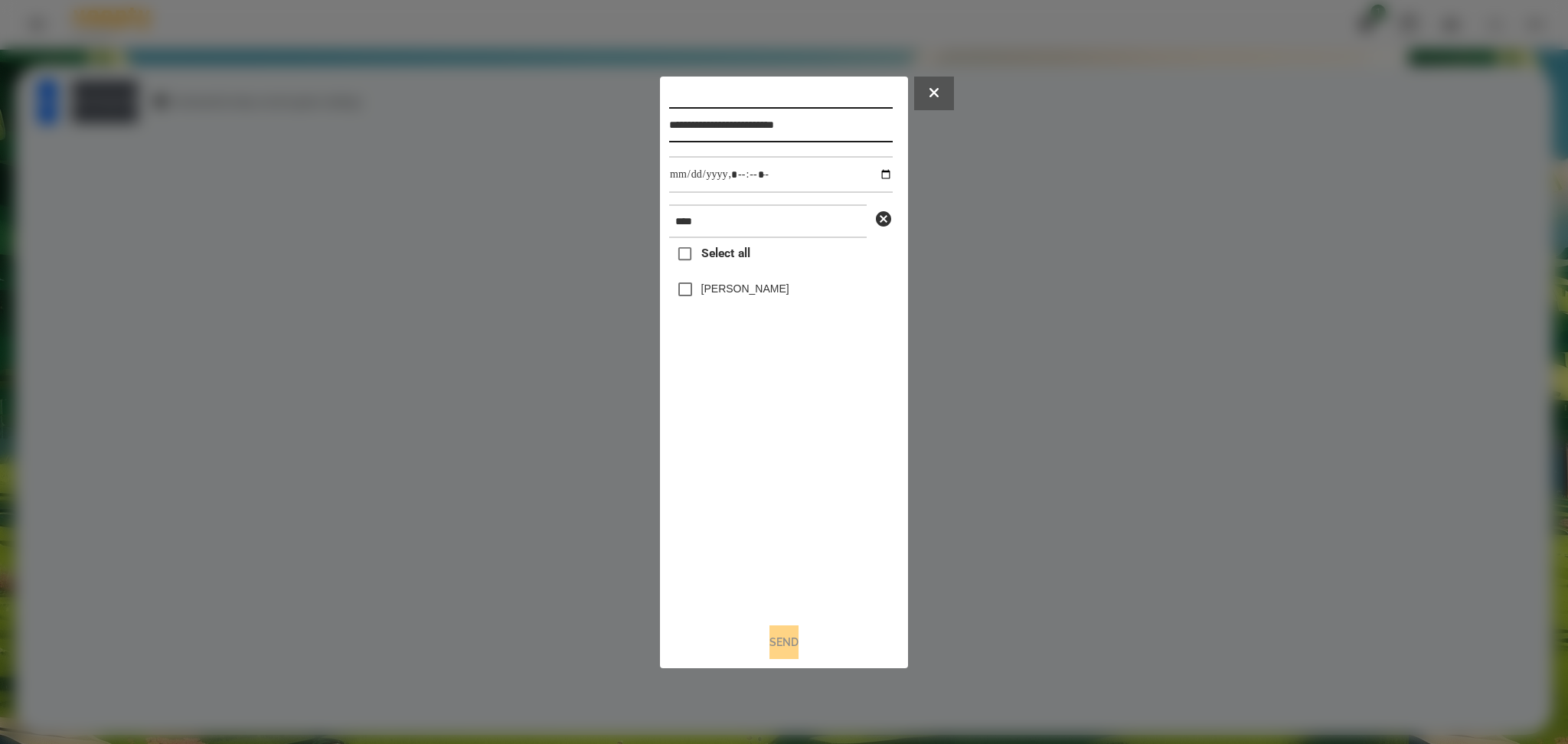
click at [787, 121] on input "**********" at bounding box center [780, 125] width 223 height 35
type input "**********"
click at [780, 640] on button "Send" at bounding box center [784, 642] width 29 height 34
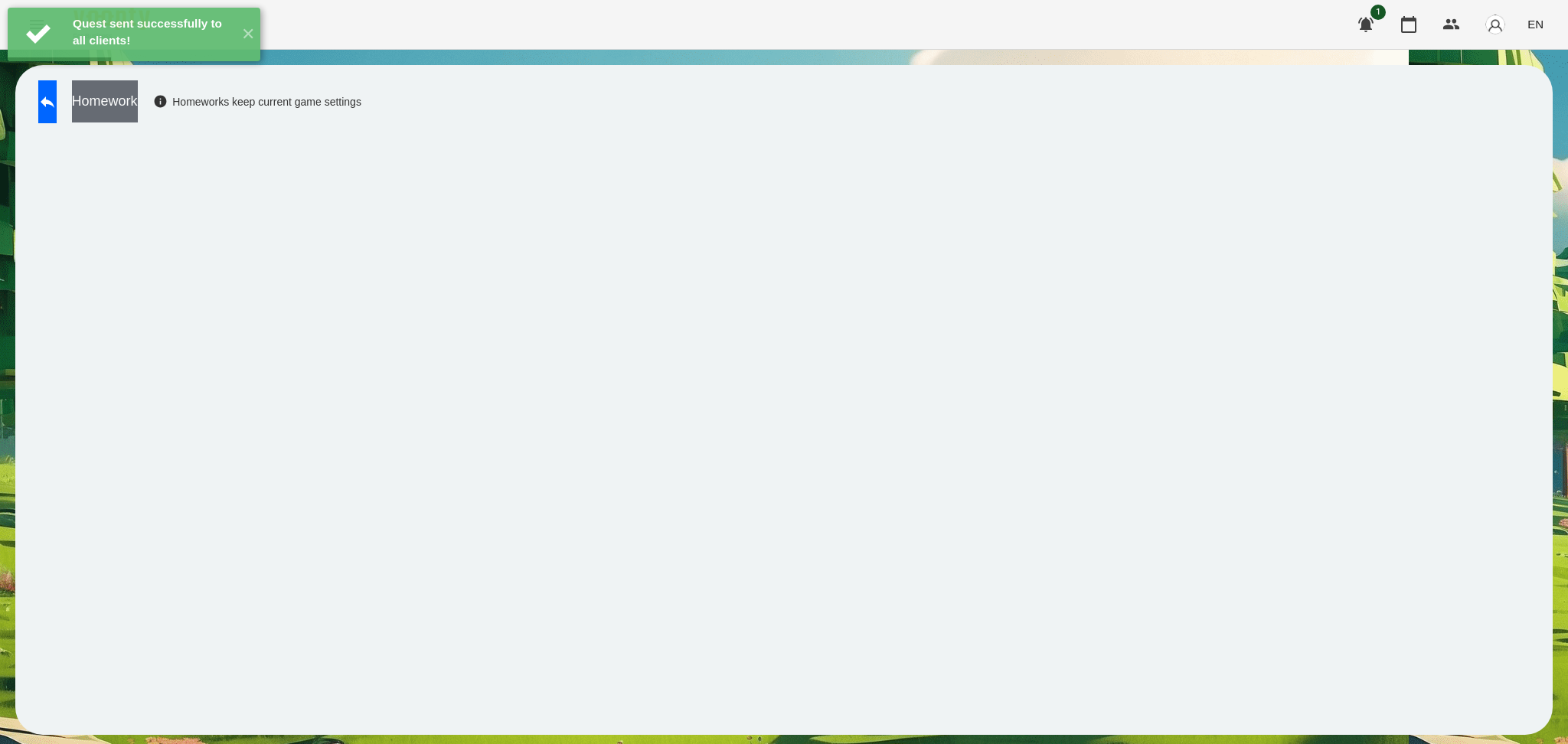
click at [138, 109] on button "Homework" at bounding box center [105, 102] width 66 height 43
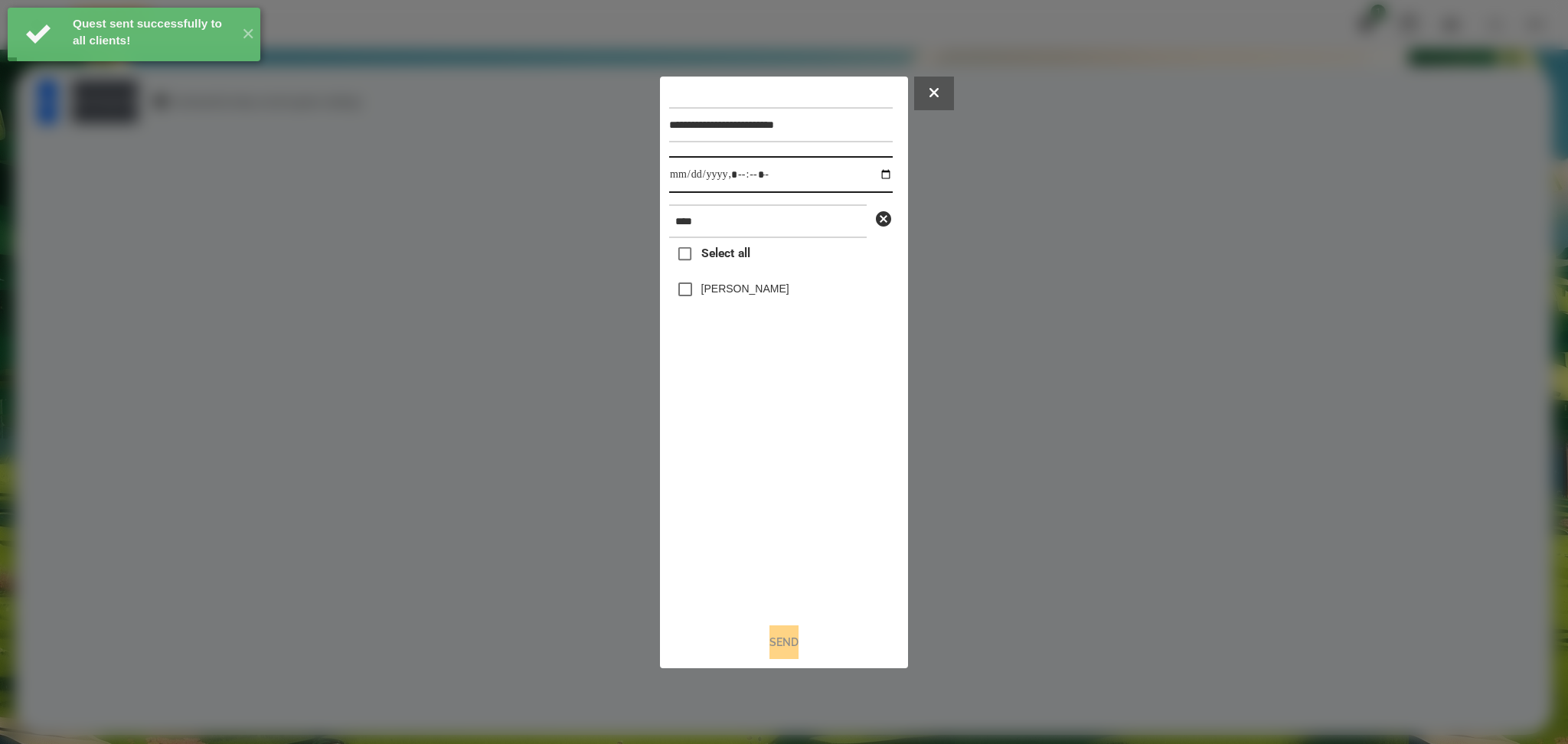
click at [880, 174] on input "datetime-local" at bounding box center [780, 174] width 223 height 36
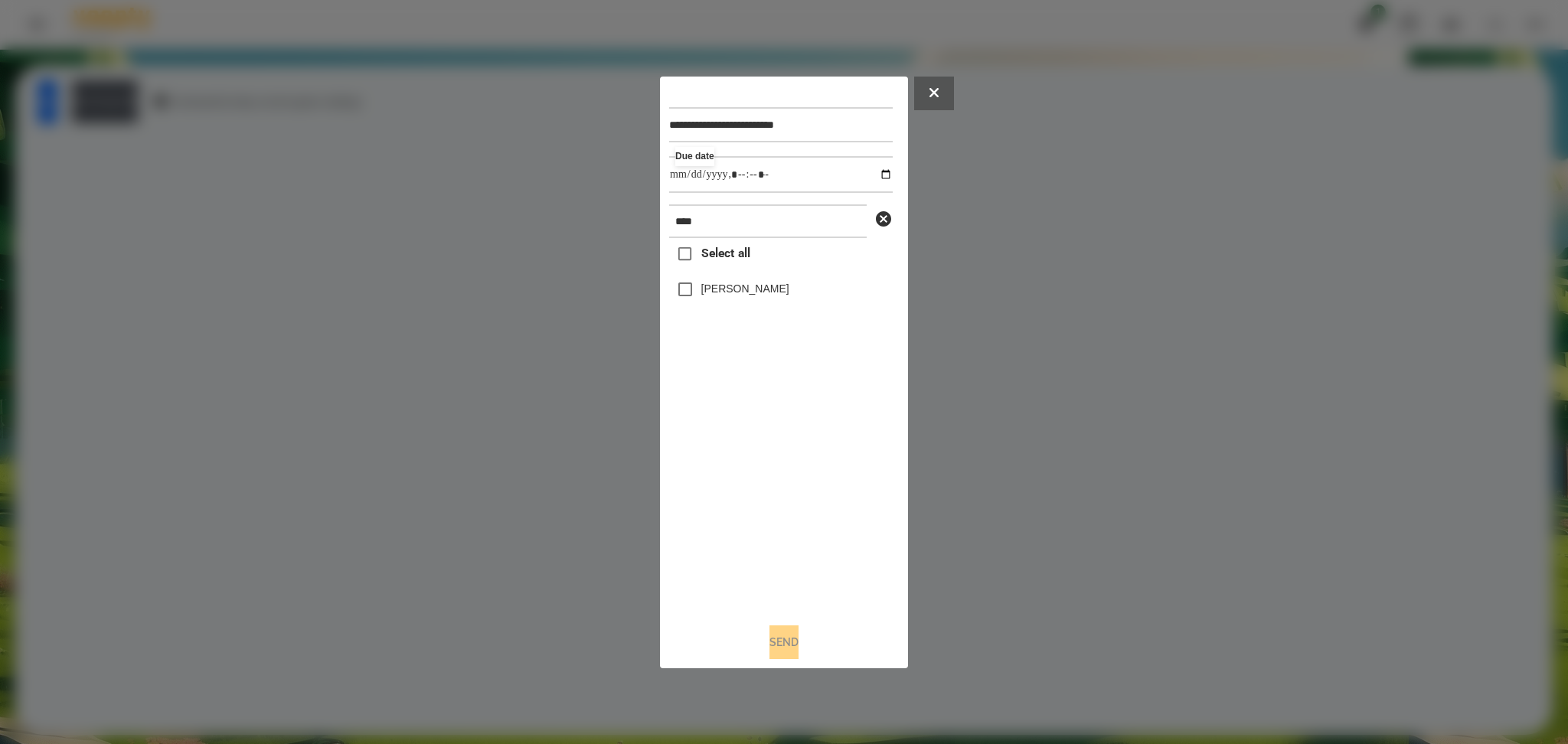
type input "**********"
click at [718, 515] on div "Select all [PERSON_NAME]" at bounding box center [780, 424] width 223 height 372
click at [774, 641] on button "Send" at bounding box center [784, 642] width 29 height 34
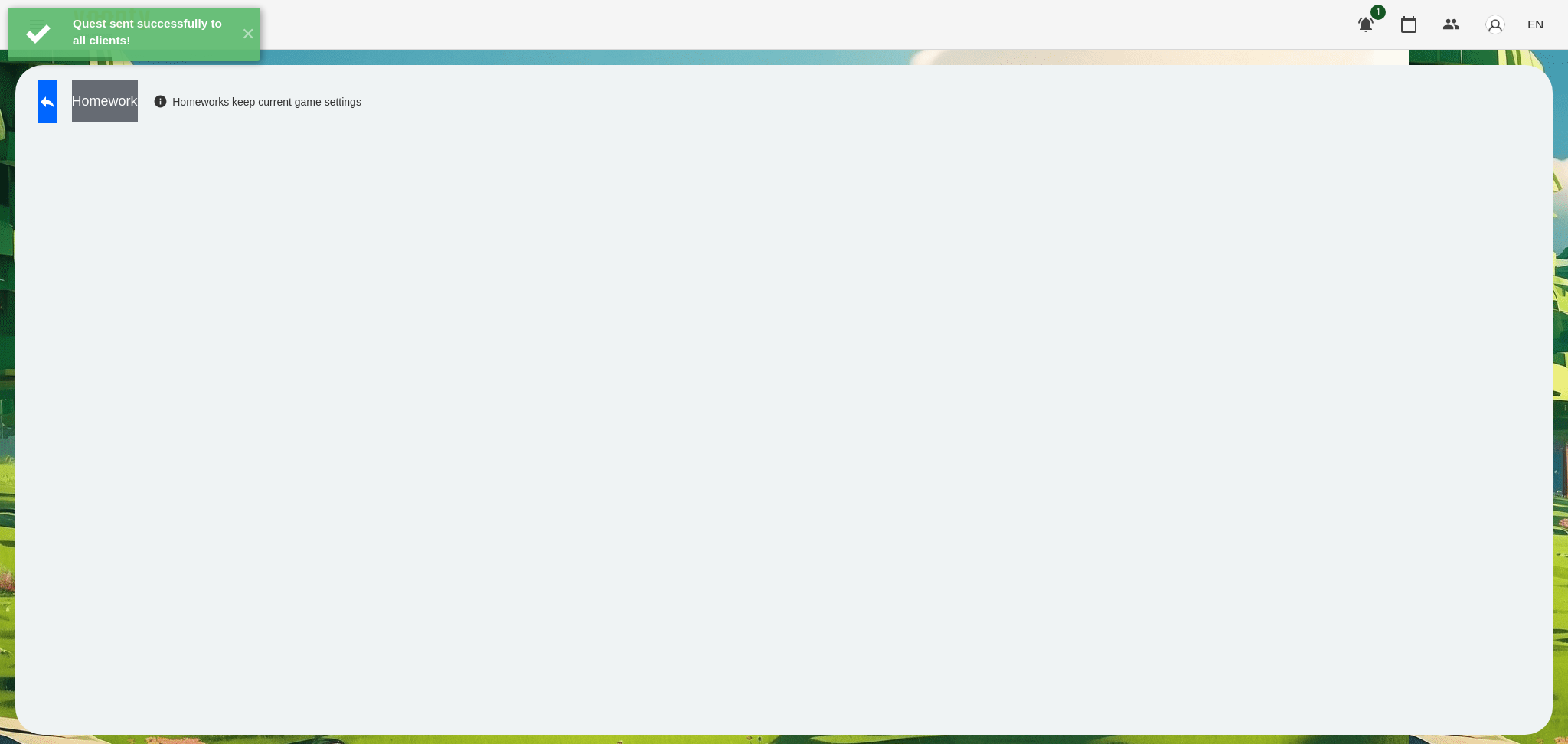
click at [138, 112] on button "Homework" at bounding box center [105, 102] width 66 height 43
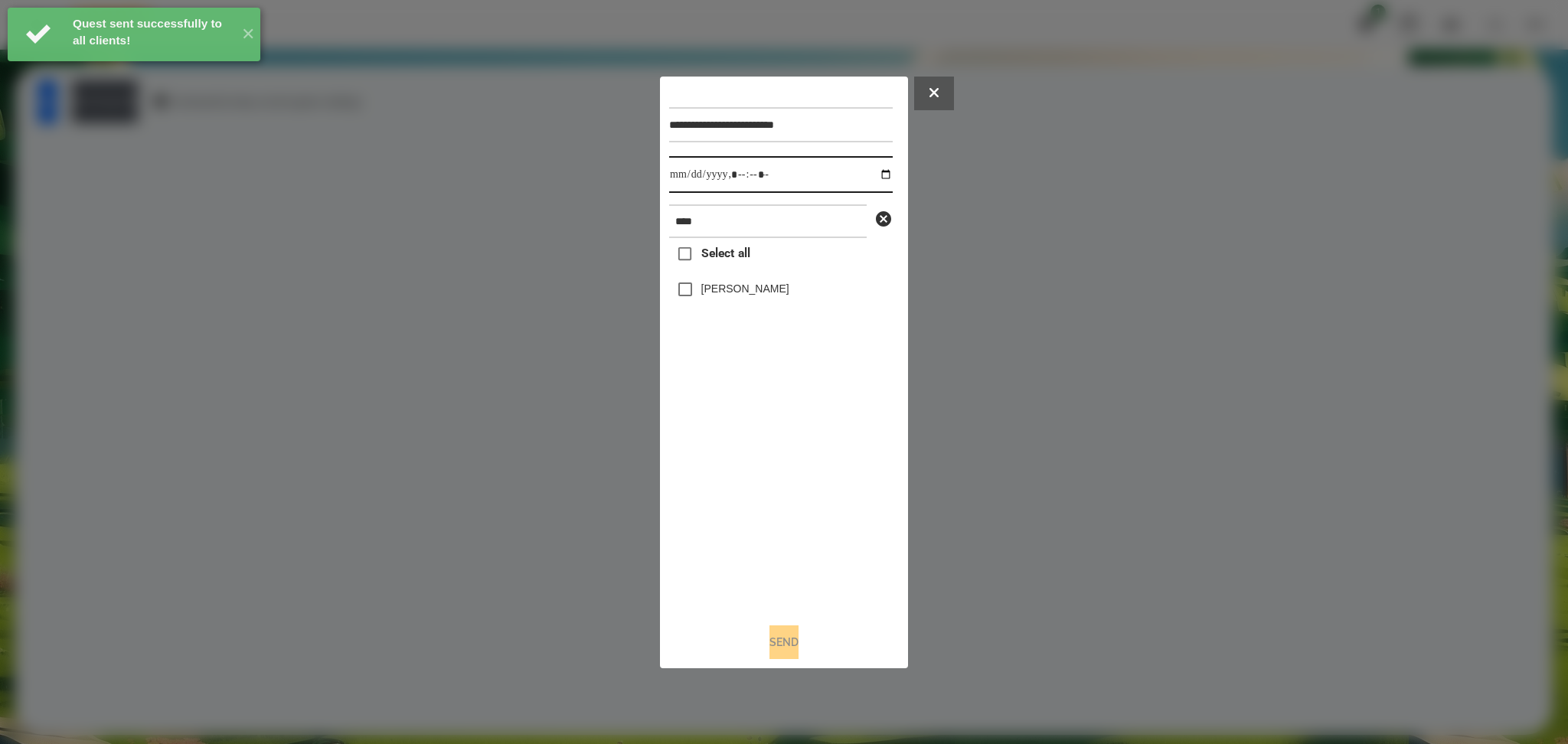
click at [871, 177] on input "datetime-local" at bounding box center [780, 174] width 223 height 36
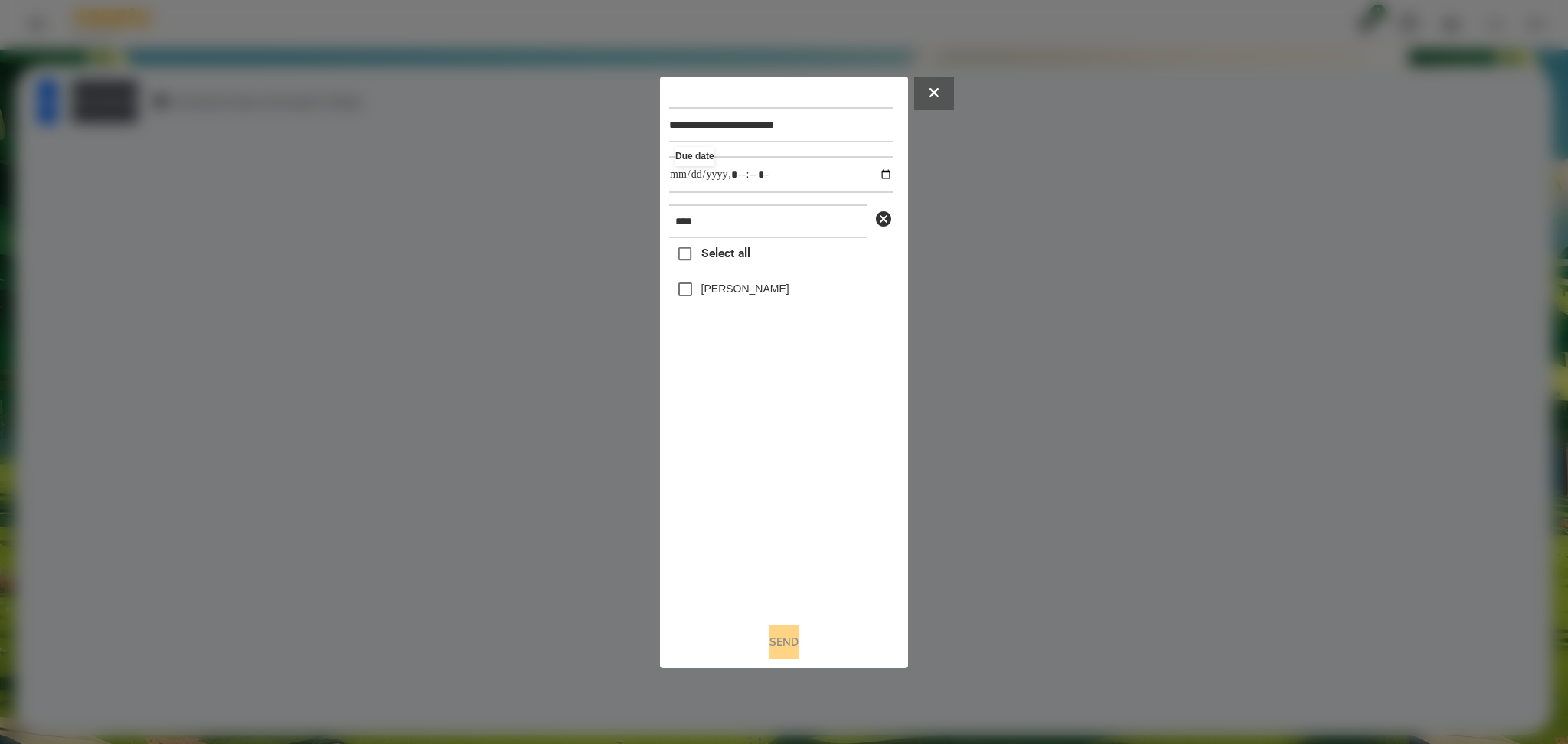
type input "**********"
click at [708, 500] on div "Select all [PERSON_NAME]" at bounding box center [780, 424] width 223 height 372
click at [780, 639] on button "Send" at bounding box center [784, 642] width 29 height 34
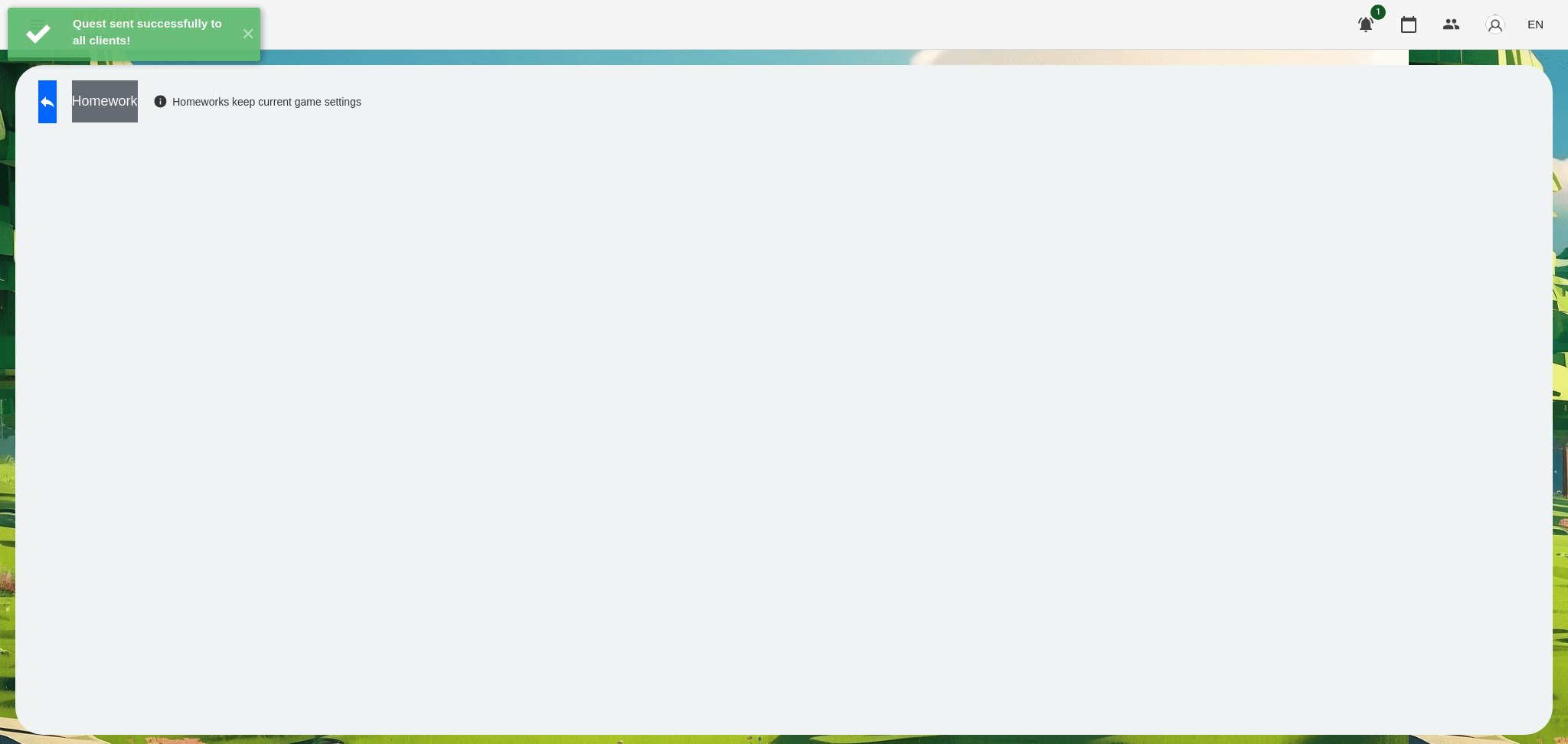
click at [138, 109] on button "Homework" at bounding box center [105, 102] width 66 height 43
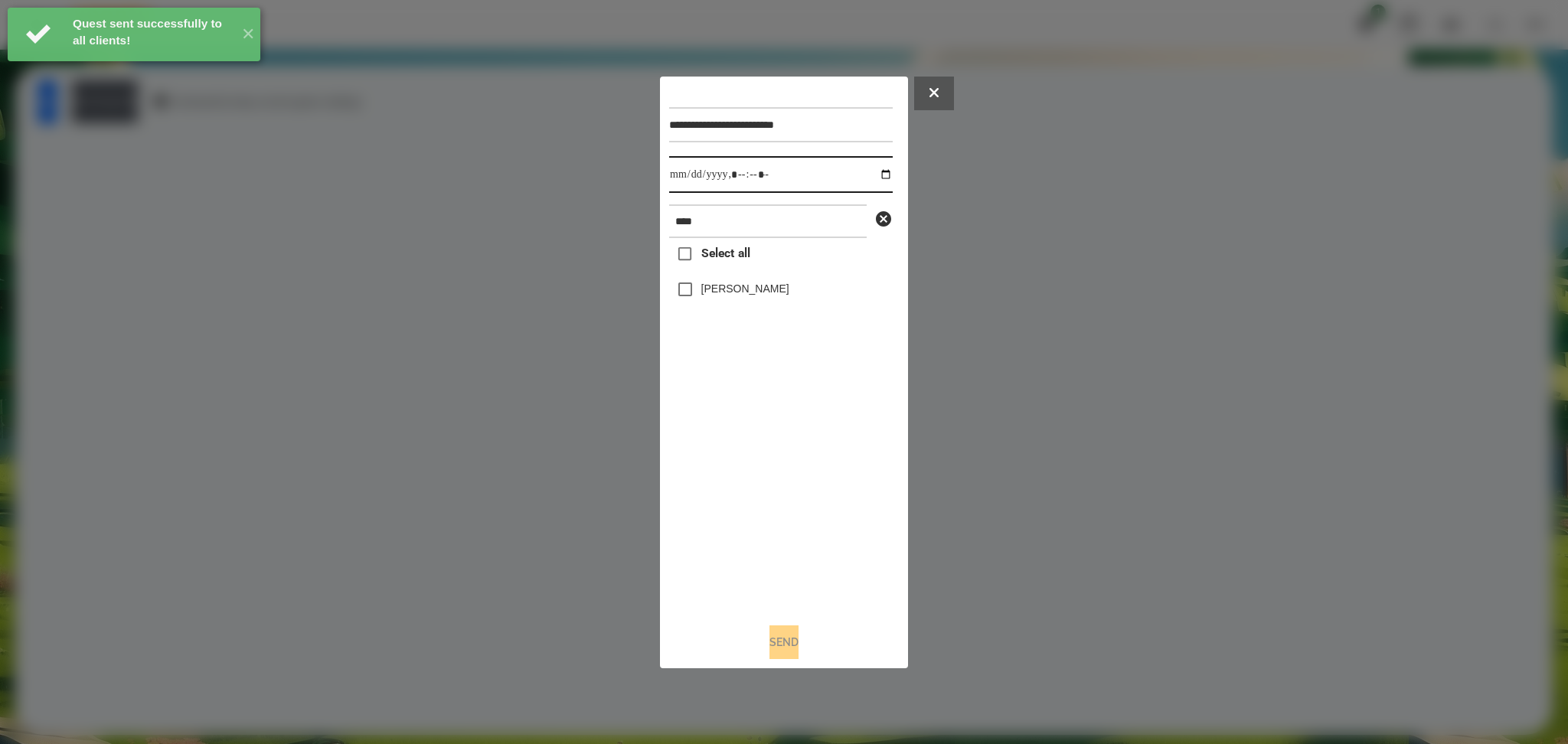
click at [876, 172] on input "datetime-local" at bounding box center [780, 174] width 223 height 36
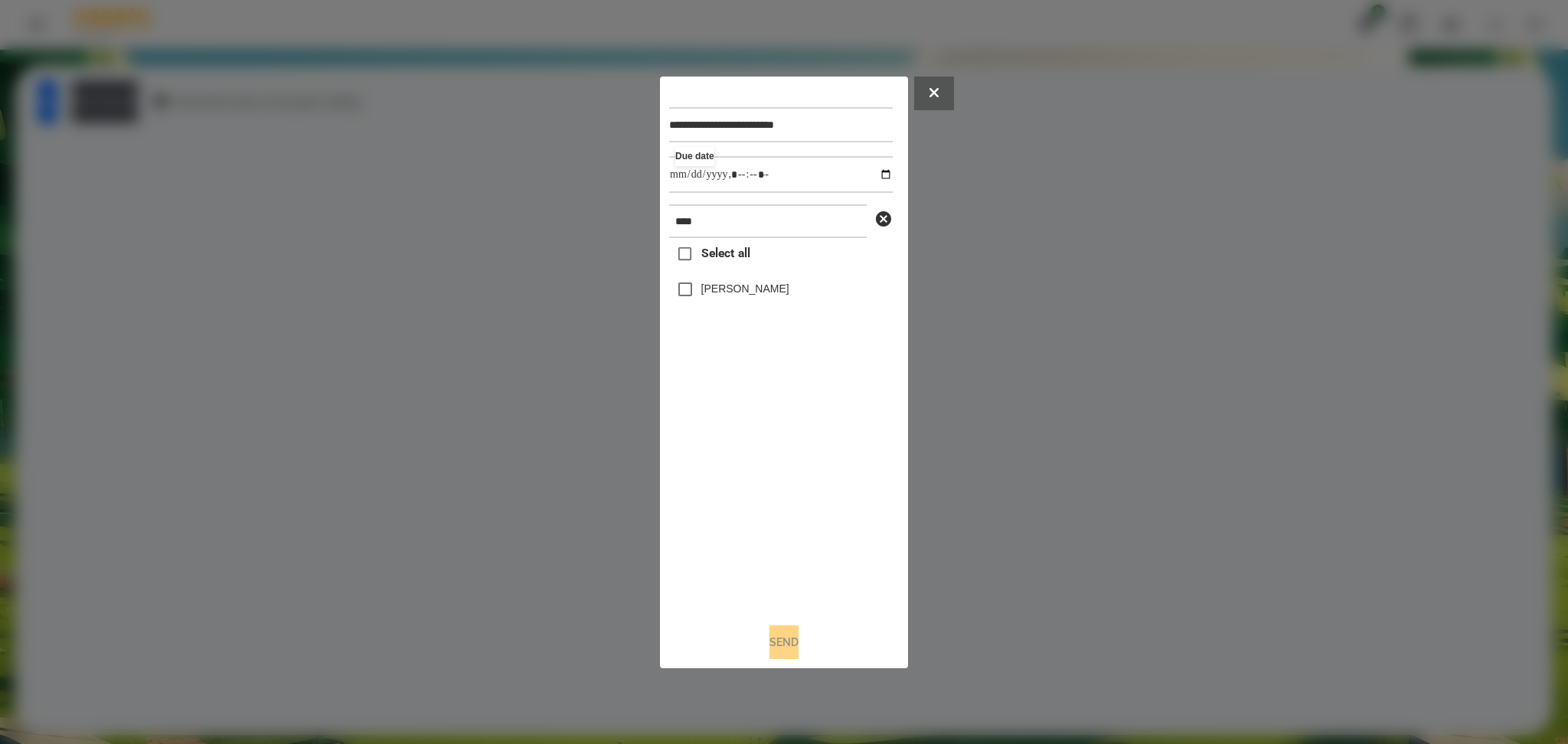
type input "**********"
click at [814, 525] on div "Select all [PERSON_NAME]" at bounding box center [780, 424] width 223 height 372
click at [730, 286] on label "[PERSON_NAME]" at bounding box center [745, 288] width 88 height 15
click at [786, 647] on button "Send" at bounding box center [784, 642] width 29 height 34
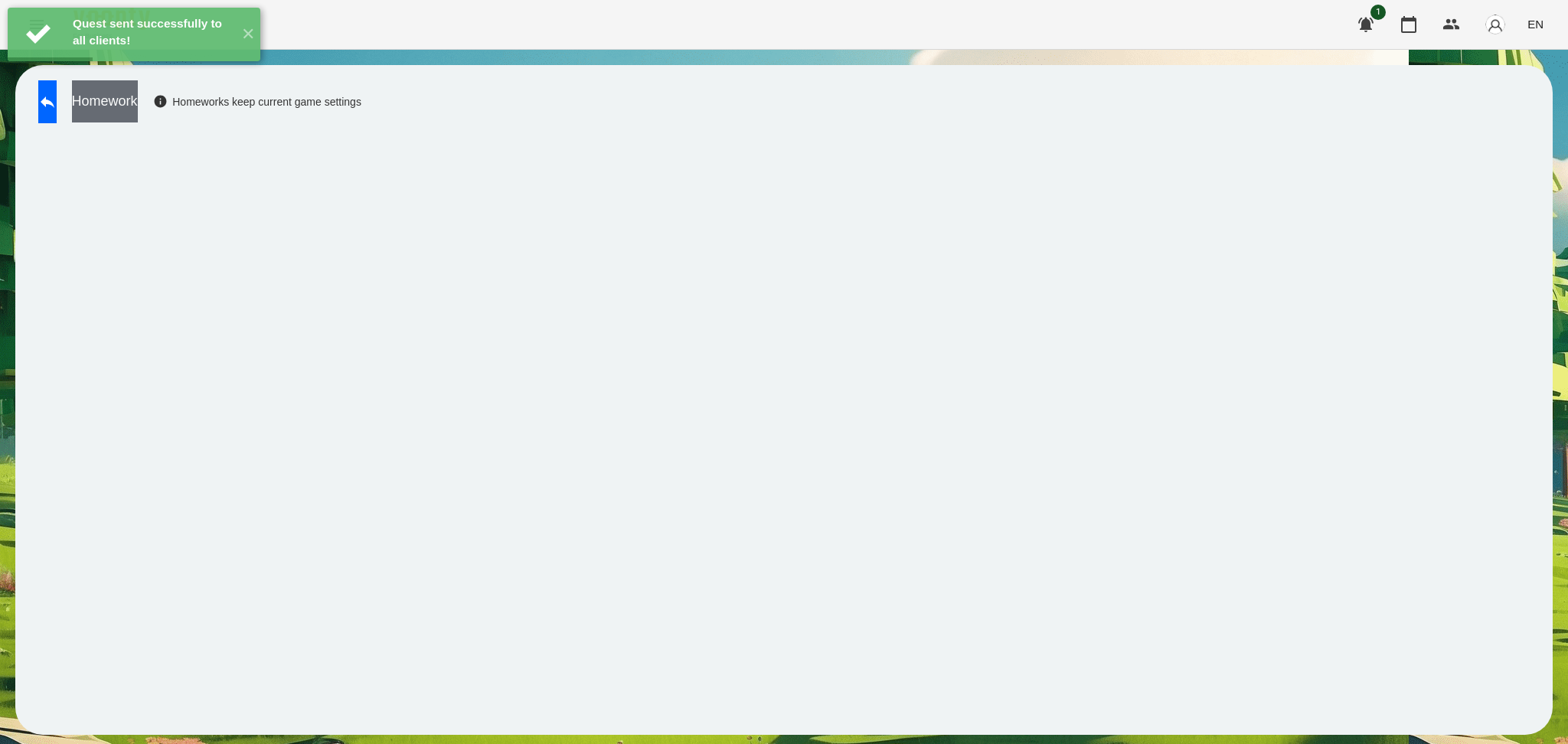
click at [138, 117] on button "Homework" at bounding box center [105, 102] width 66 height 43
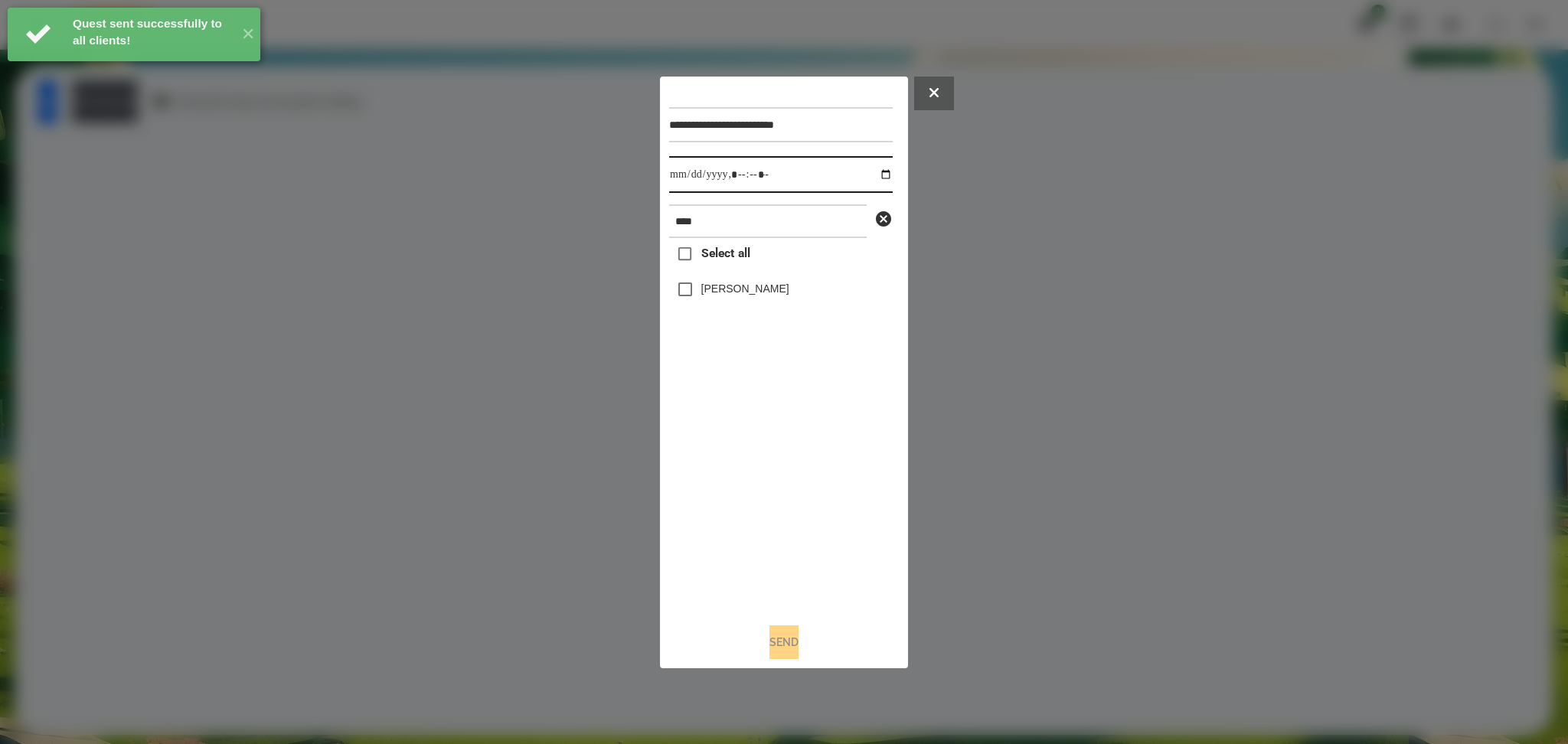
click at [876, 176] on input "datetime-local" at bounding box center [780, 174] width 223 height 36
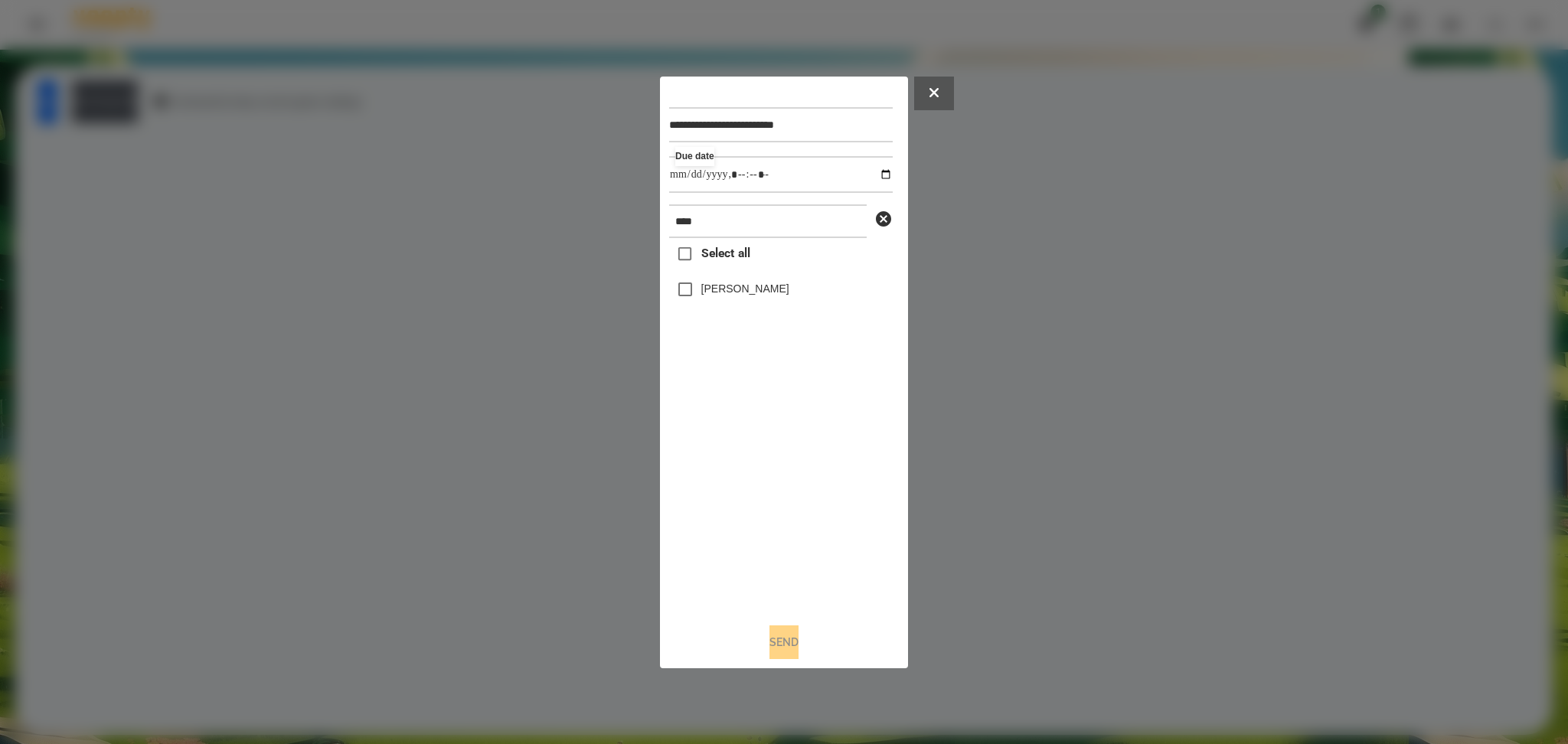
type input "**********"
click at [761, 491] on div "Select all [PERSON_NAME]" at bounding box center [780, 424] width 223 height 372
click at [709, 286] on label "[PERSON_NAME]" at bounding box center [745, 288] width 88 height 15
click at [774, 634] on button "Send" at bounding box center [784, 642] width 29 height 34
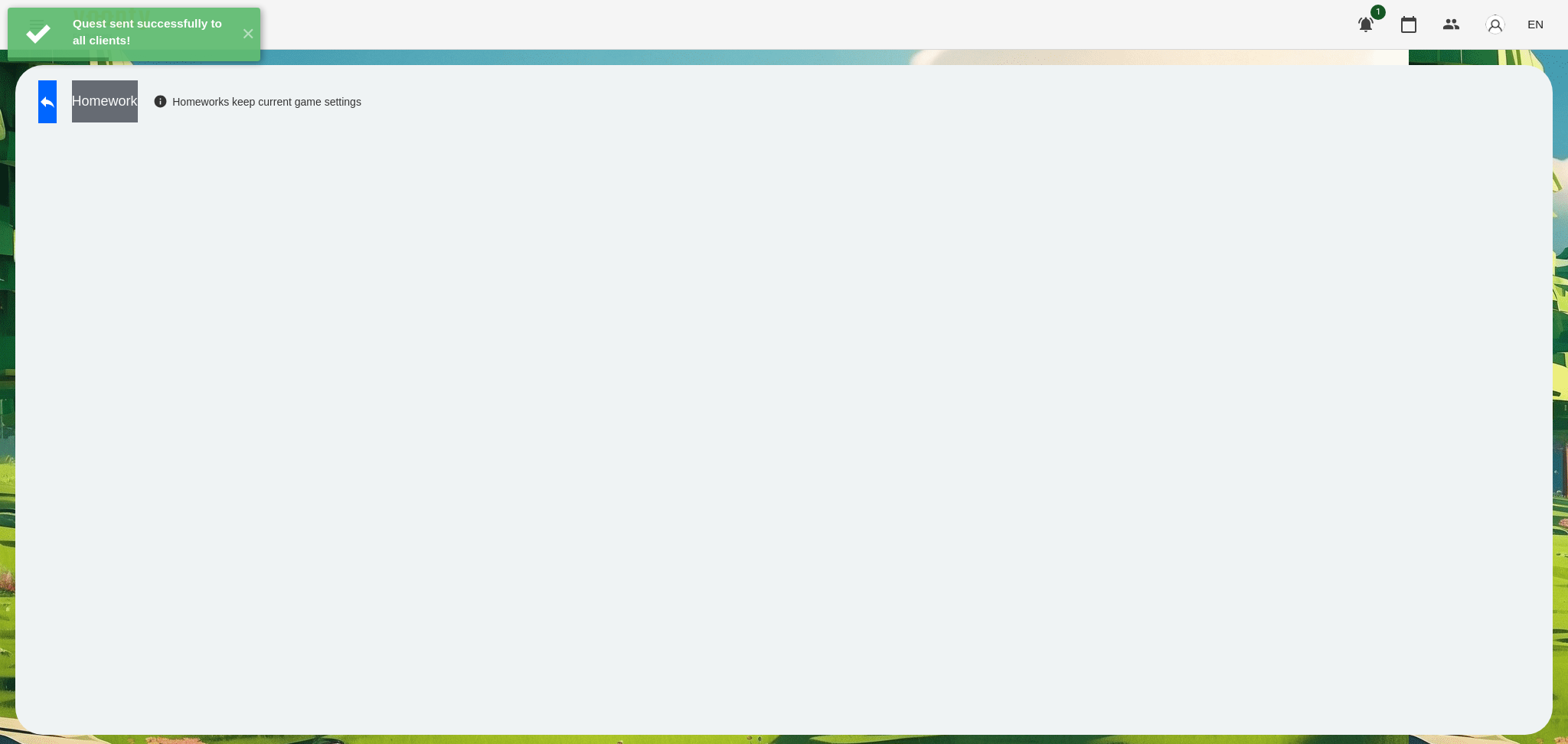
click at [138, 98] on button "Homework" at bounding box center [105, 102] width 66 height 43
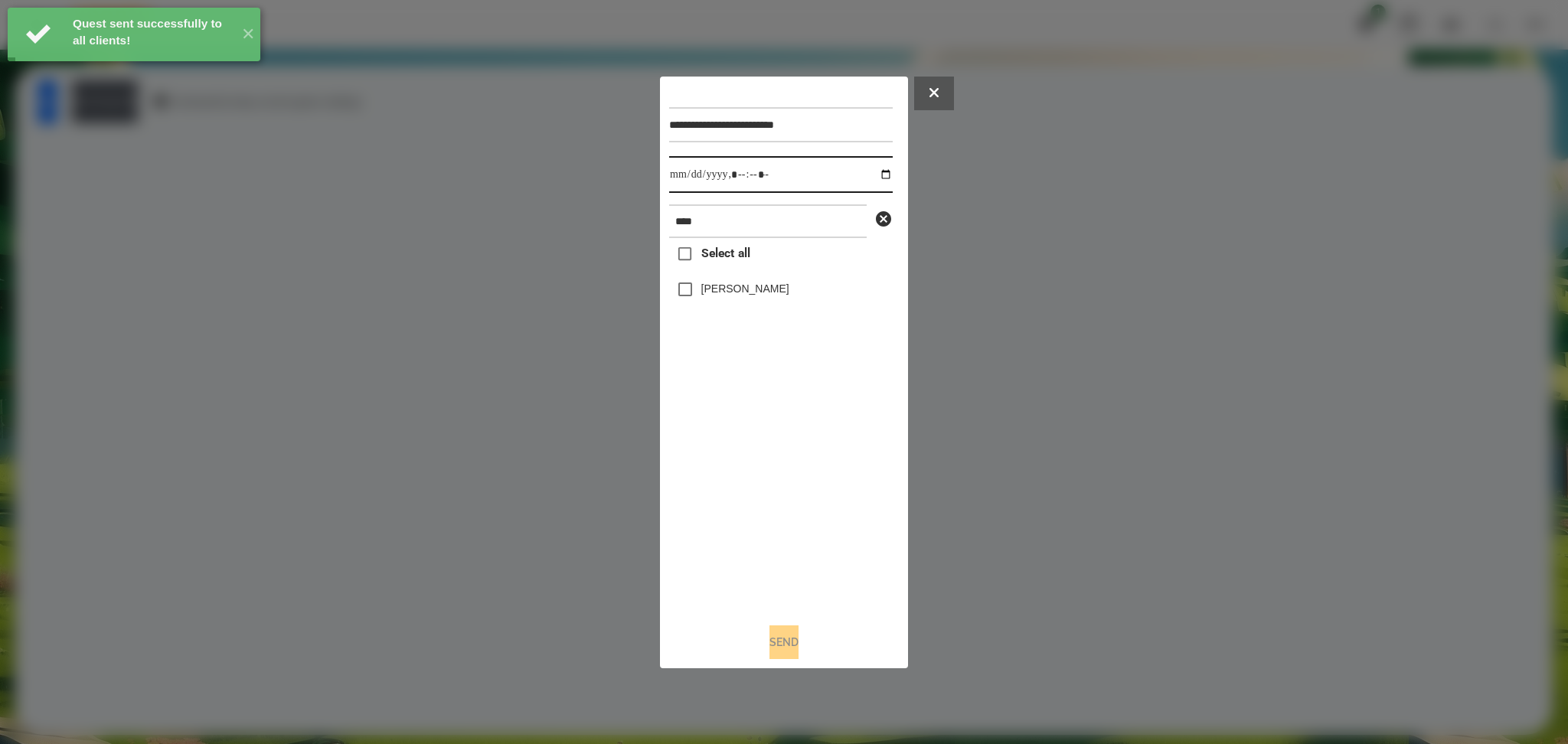
click at [876, 172] on input "datetime-local" at bounding box center [780, 174] width 223 height 36
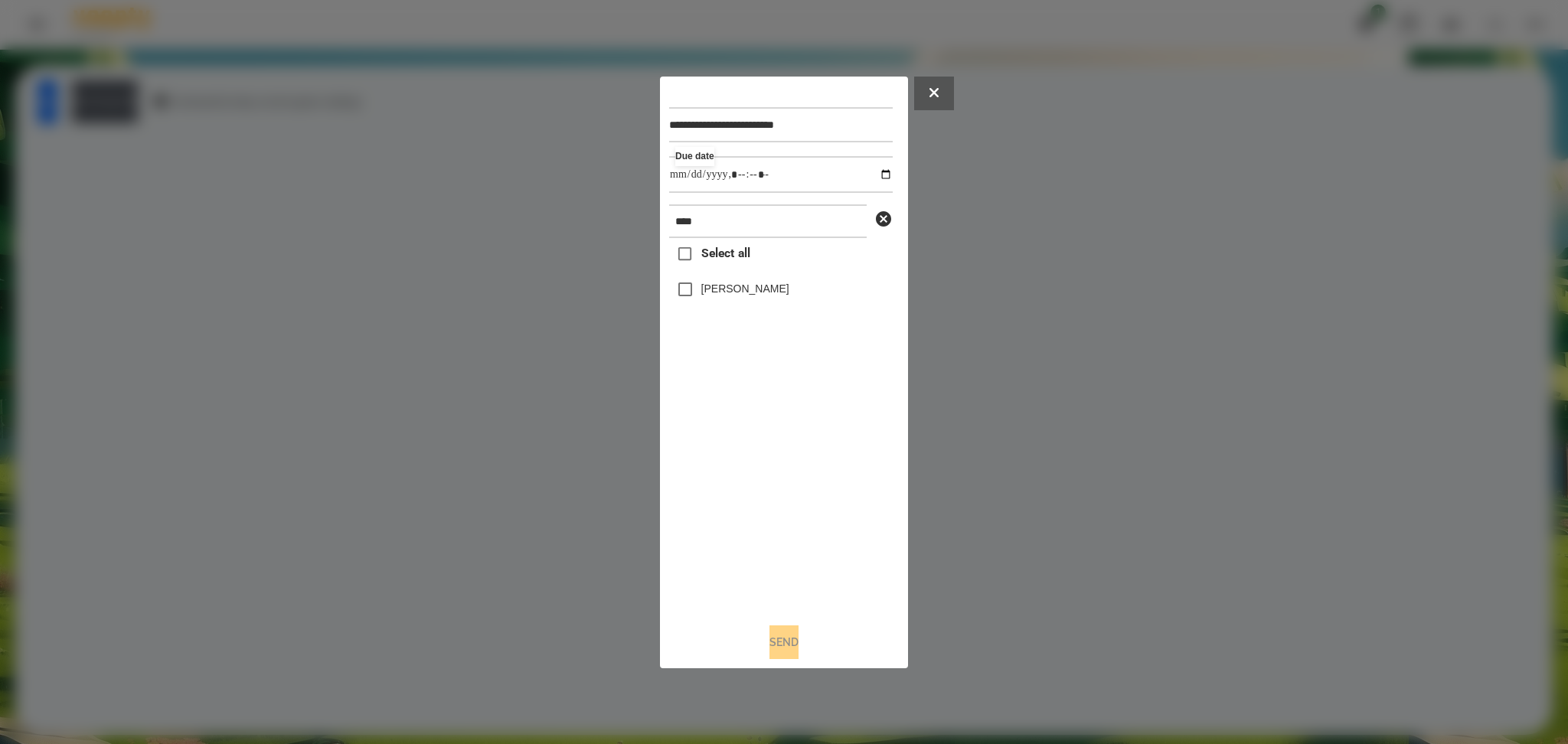
type input "**********"
click at [734, 504] on div "Select all [PERSON_NAME]" at bounding box center [780, 424] width 223 height 372
click at [702, 293] on label "[PERSON_NAME]" at bounding box center [745, 288] width 88 height 15
click at [776, 640] on button "Send" at bounding box center [784, 642] width 29 height 34
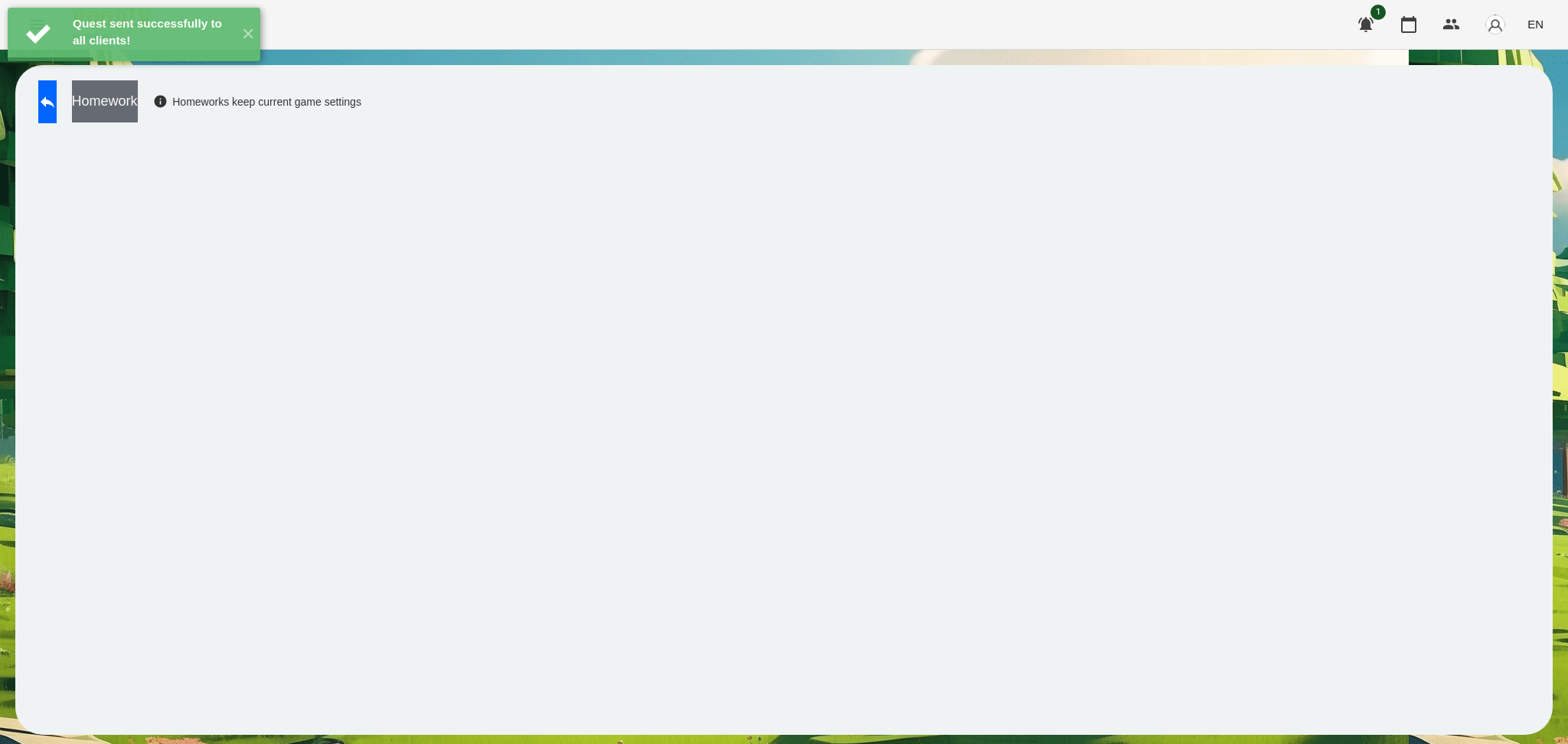
click at [138, 105] on button "Homework" at bounding box center [105, 102] width 66 height 43
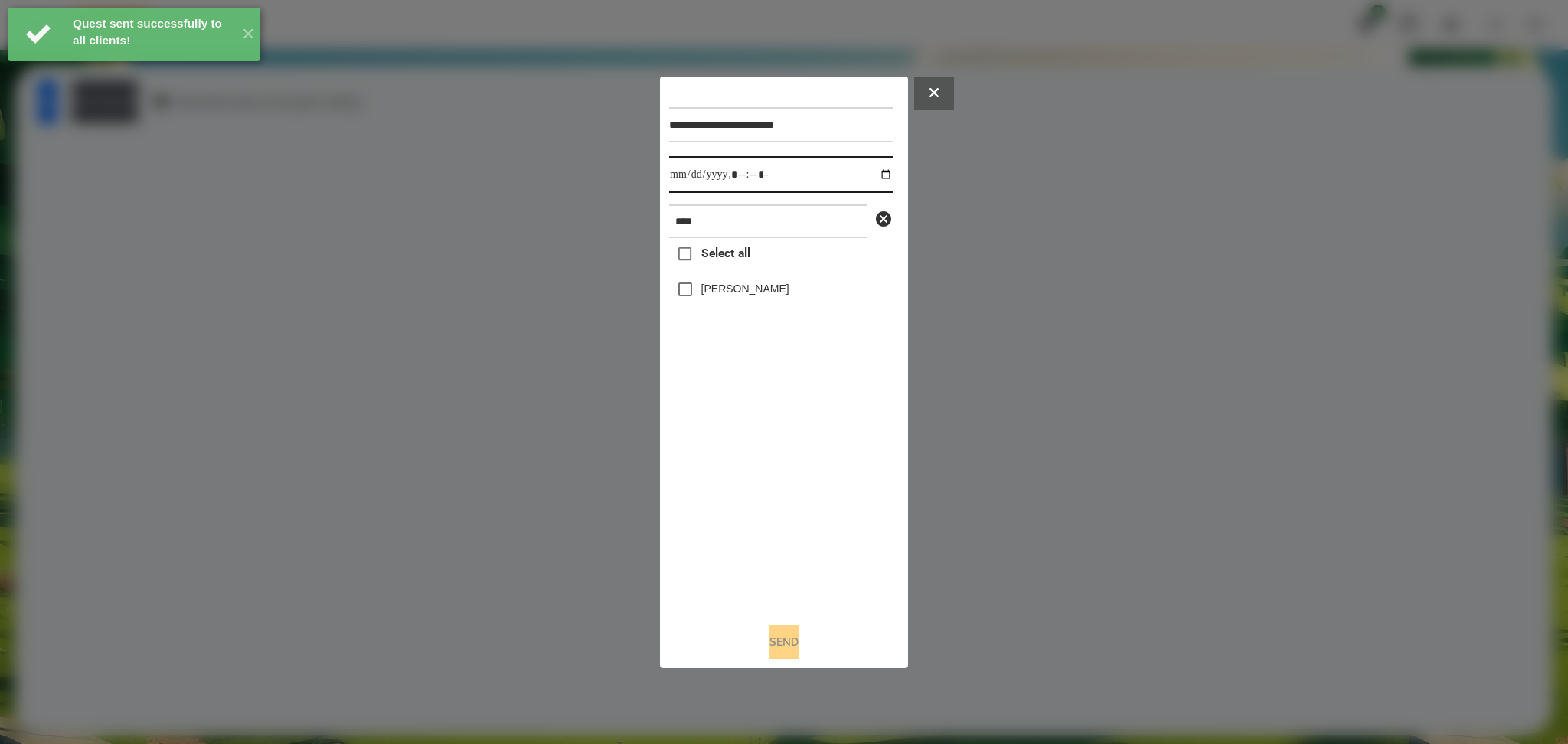
click at [874, 172] on input "datetime-local" at bounding box center [780, 174] width 223 height 36
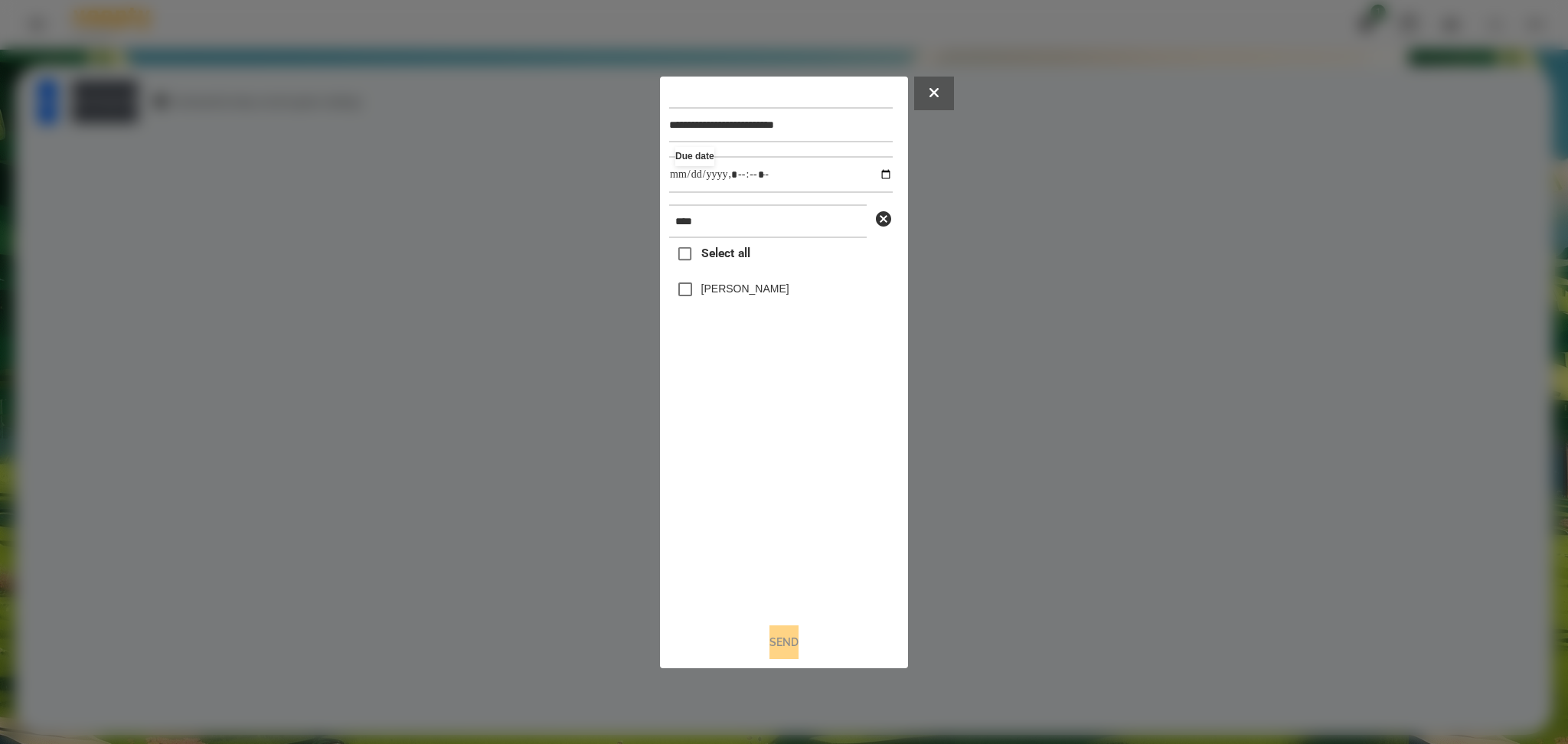
type input "**********"
click at [715, 551] on div "Select all [PERSON_NAME]" at bounding box center [780, 424] width 223 height 372
click at [788, 642] on button "Send" at bounding box center [784, 642] width 29 height 34
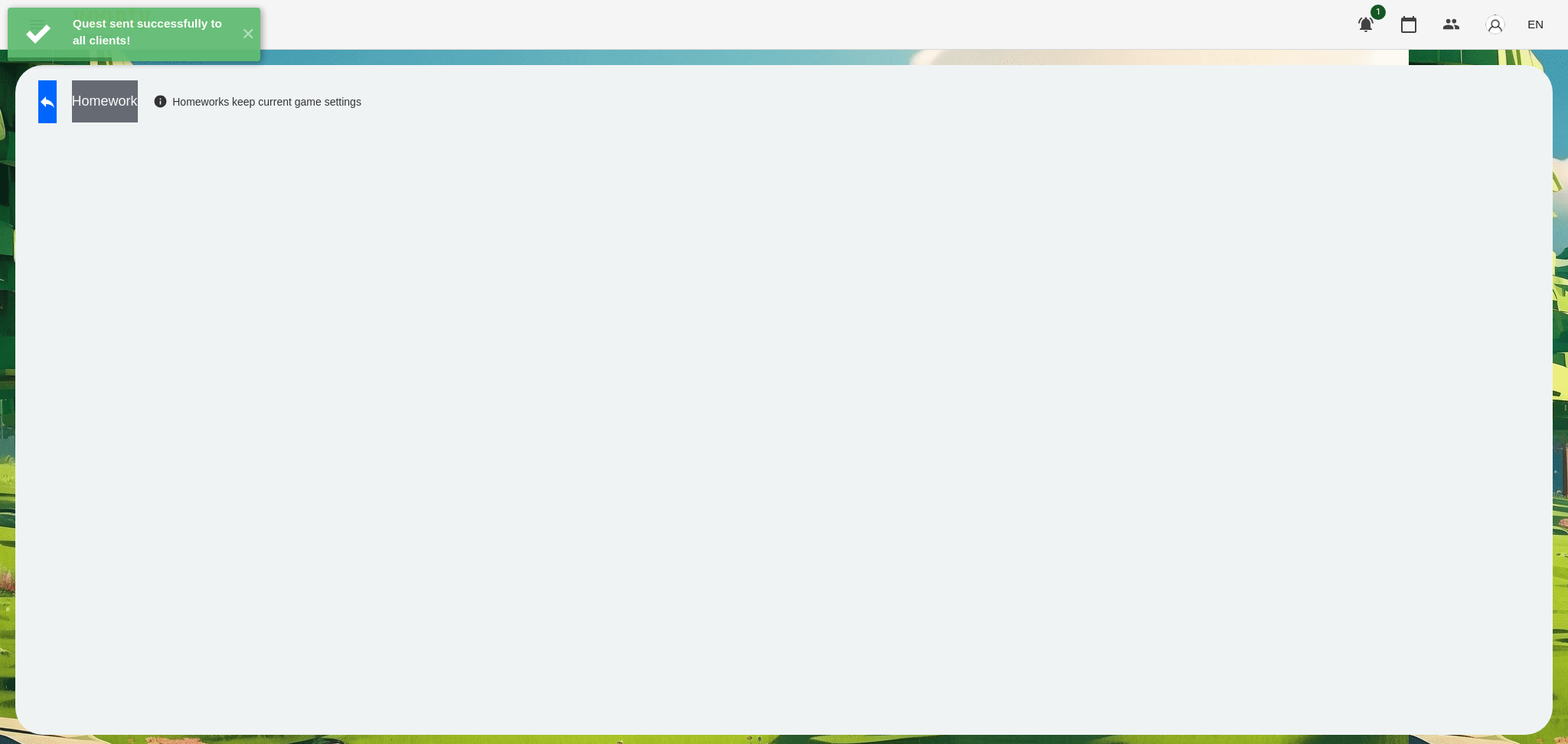
click at [138, 101] on button "Homework" at bounding box center [105, 102] width 66 height 43
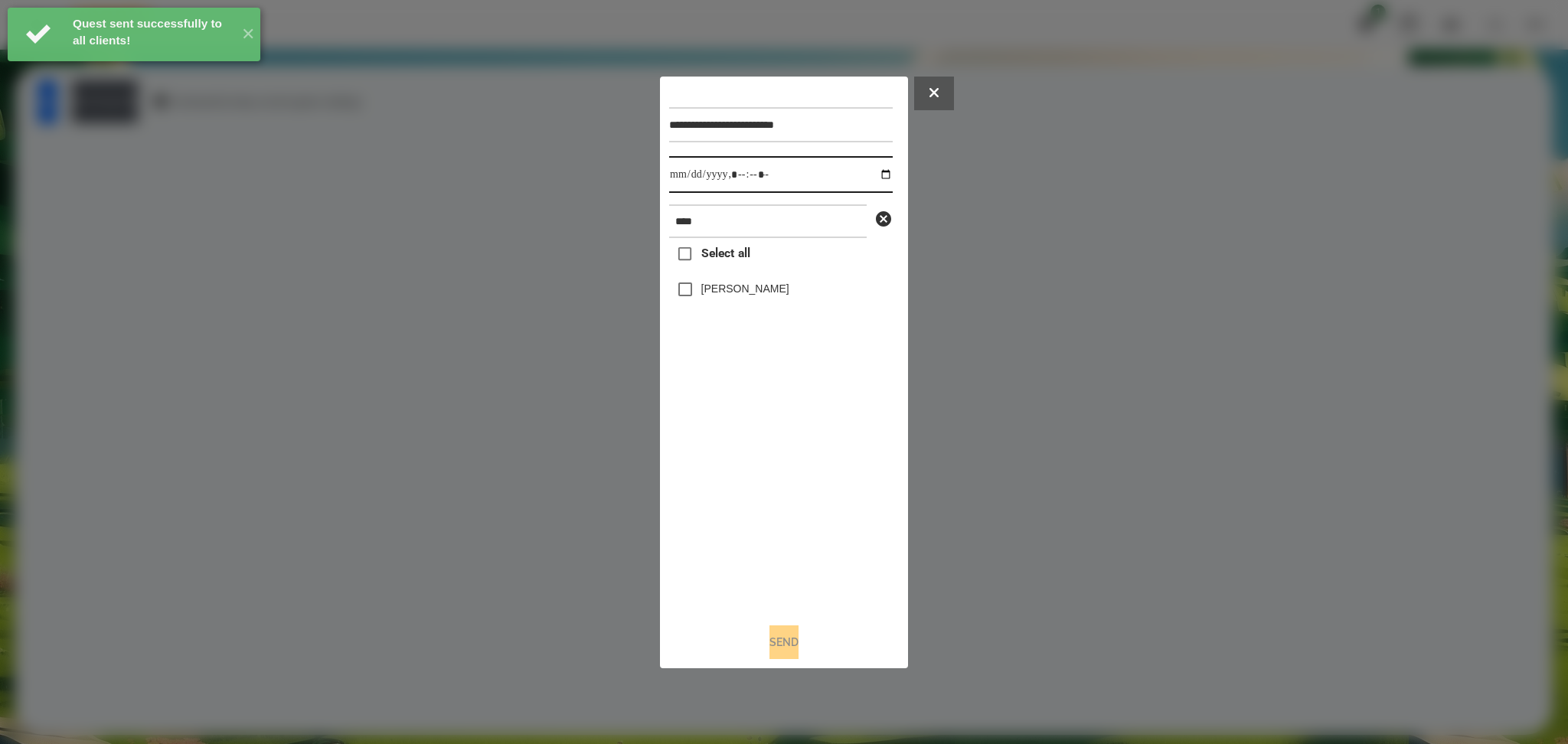
click at [873, 176] on input "datetime-local" at bounding box center [780, 174] width 223 height 36
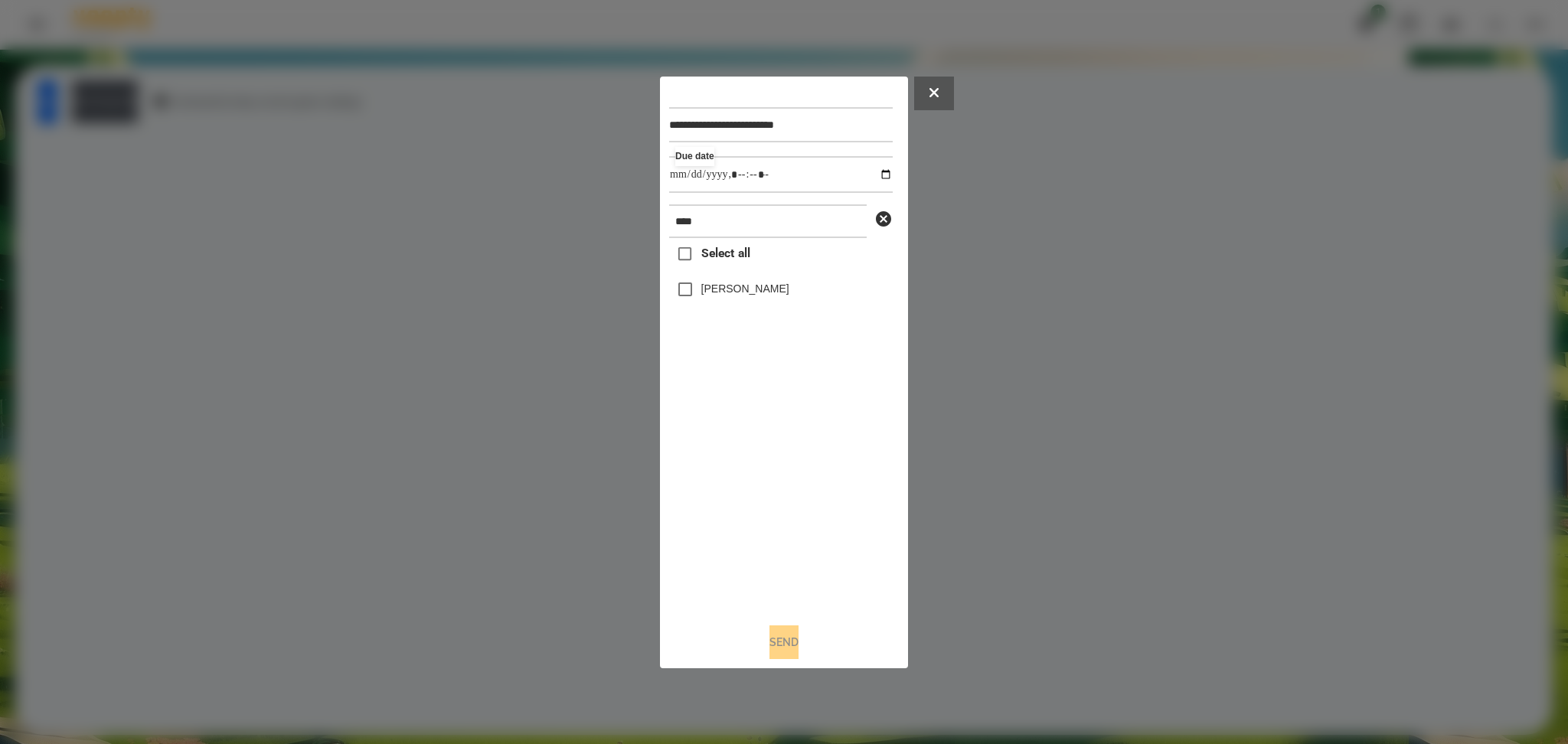
type input "**********"
click at [726, 488] on div "Select all [PERSON_NAME]" at bounding box center [780, 424] width 223 height 372
click at [780, 639] on button "Send" at bounding box center [784, 642] width 29 height 34
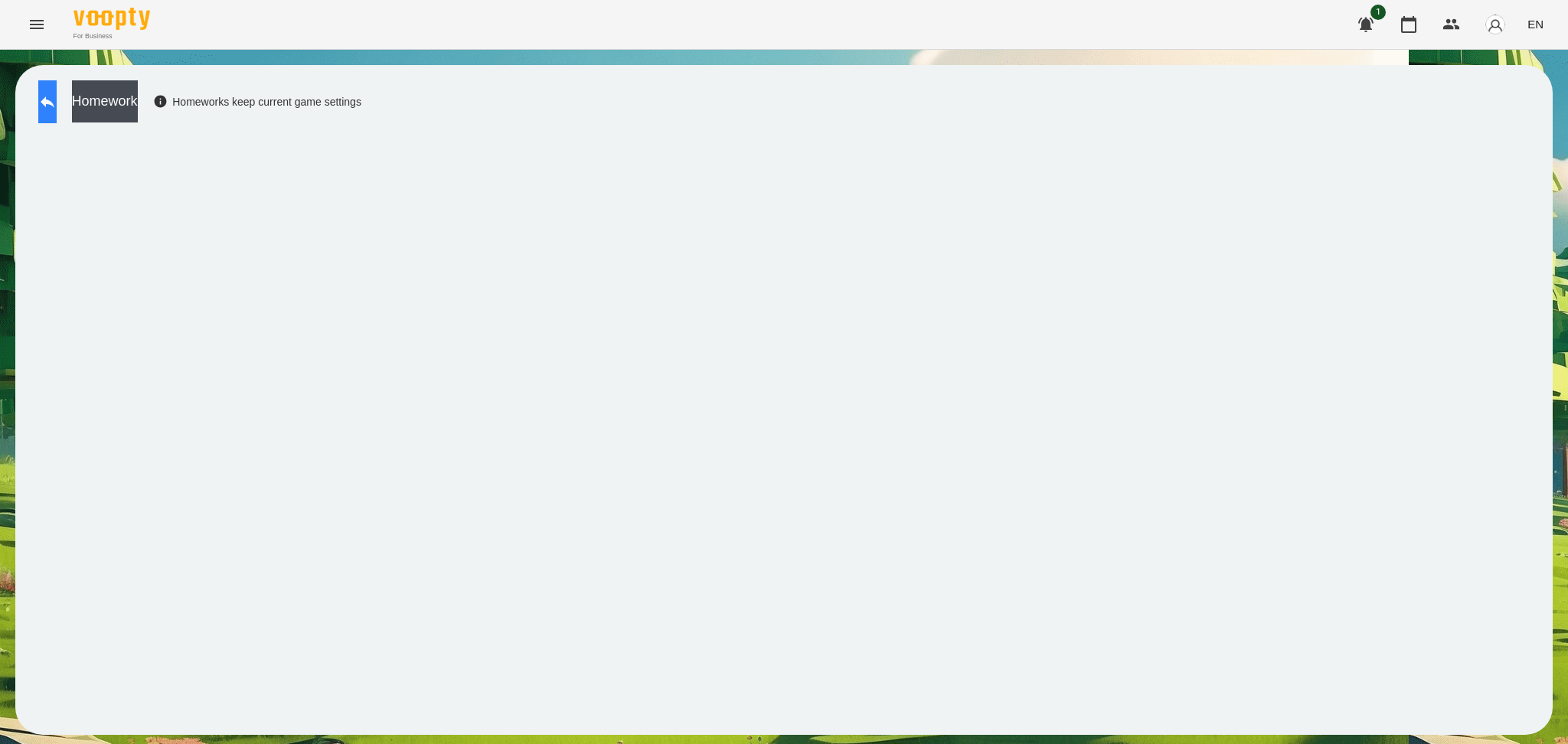
click at [57, 108] on icon at bounding box center [47, 102] width 19 height 19
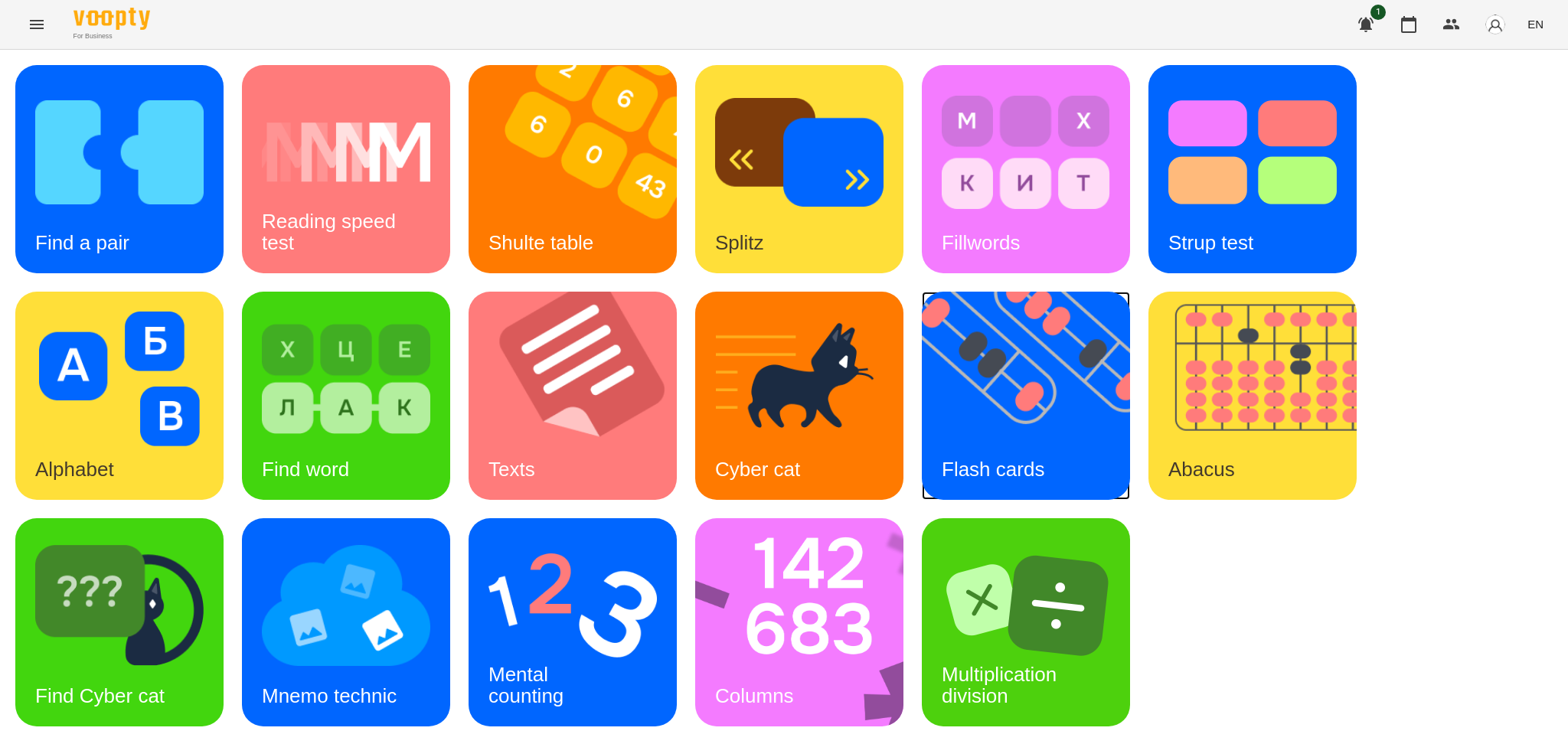
click at [1021, 396] on img at bounding box center [1035, 395] width 228 height 208
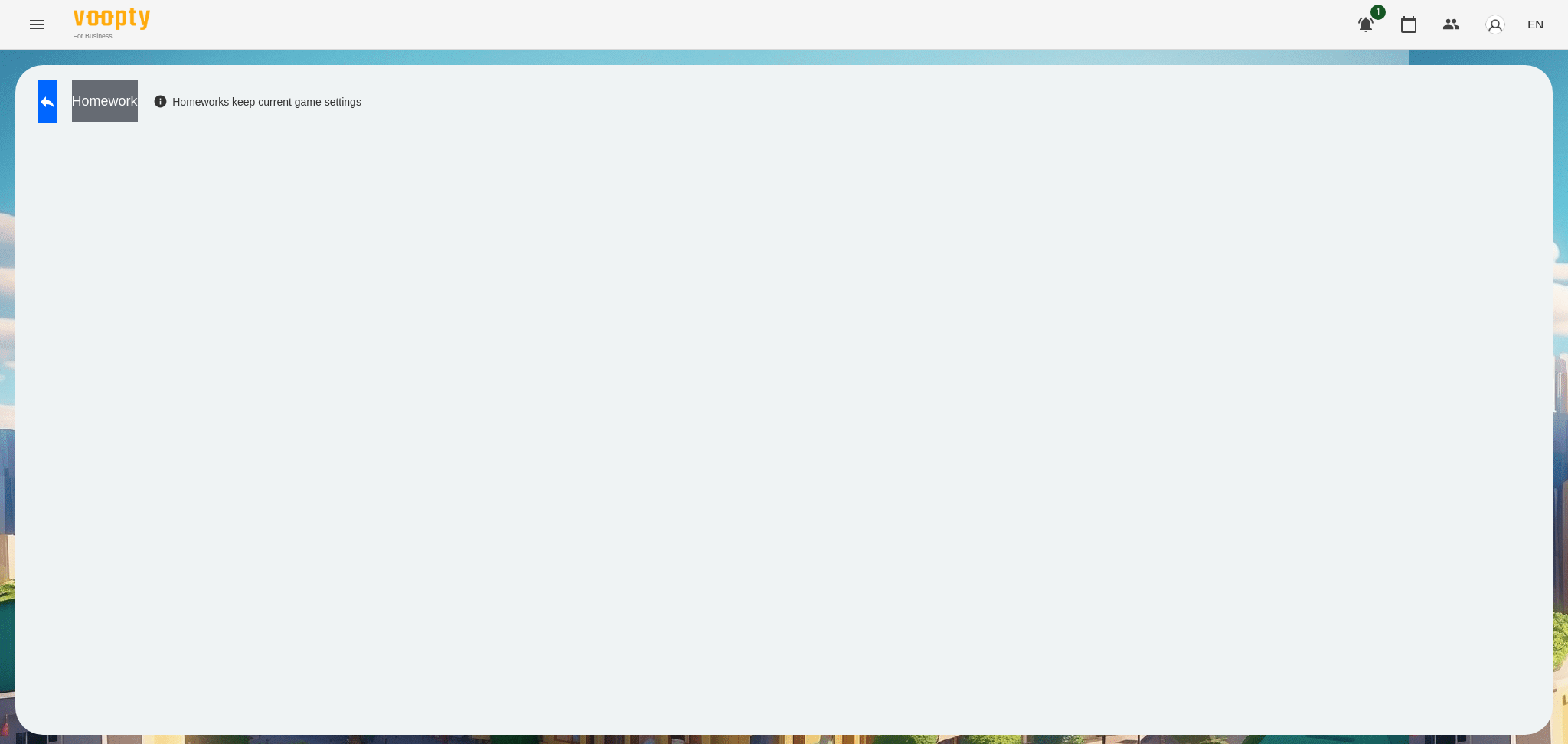
click at [138, 101] on button "Homework" at bounding box center [105, 102] width 66 height 43
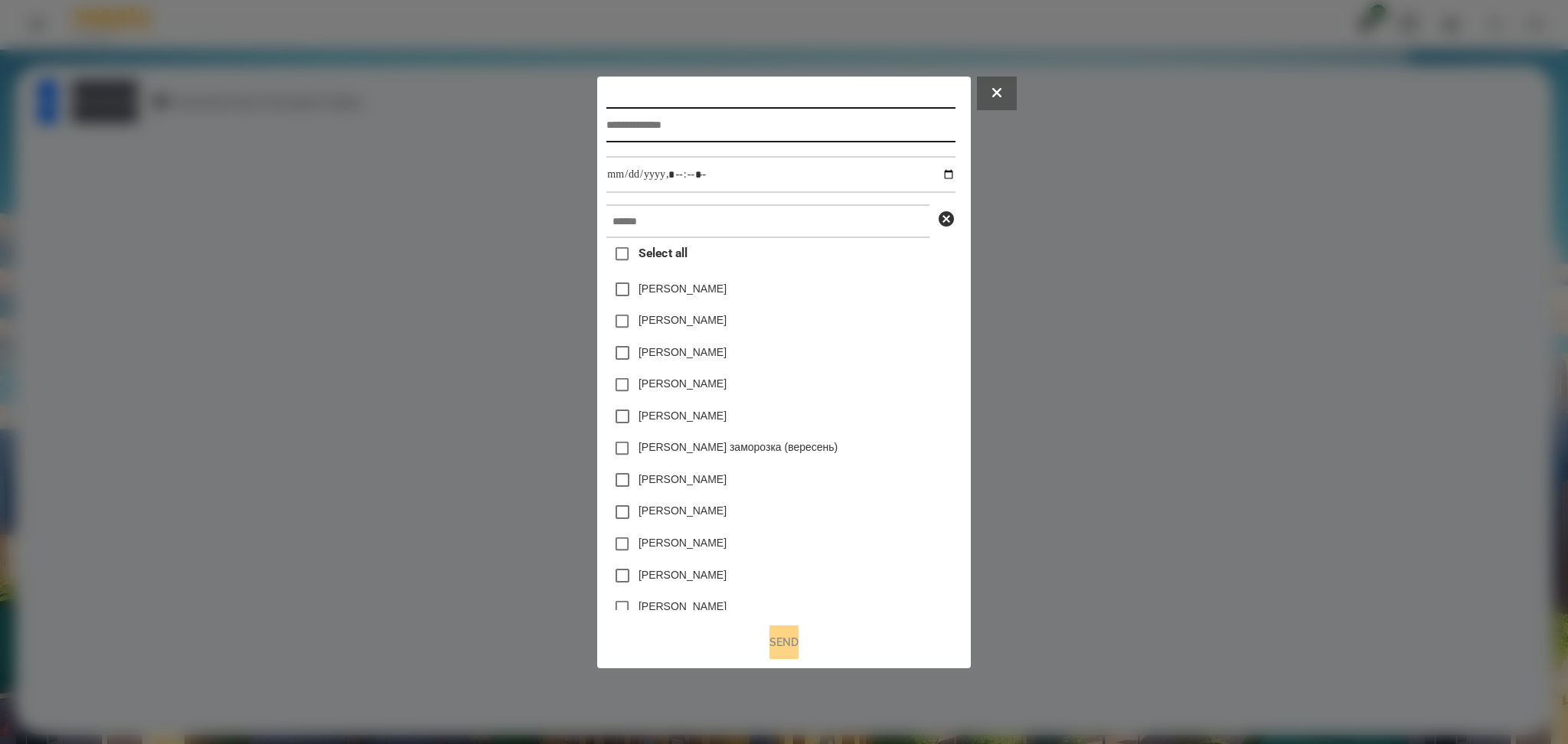
click at [626, 120] on input "text" at bounding box center [780, 125] width 348 height 35
type input "**********"
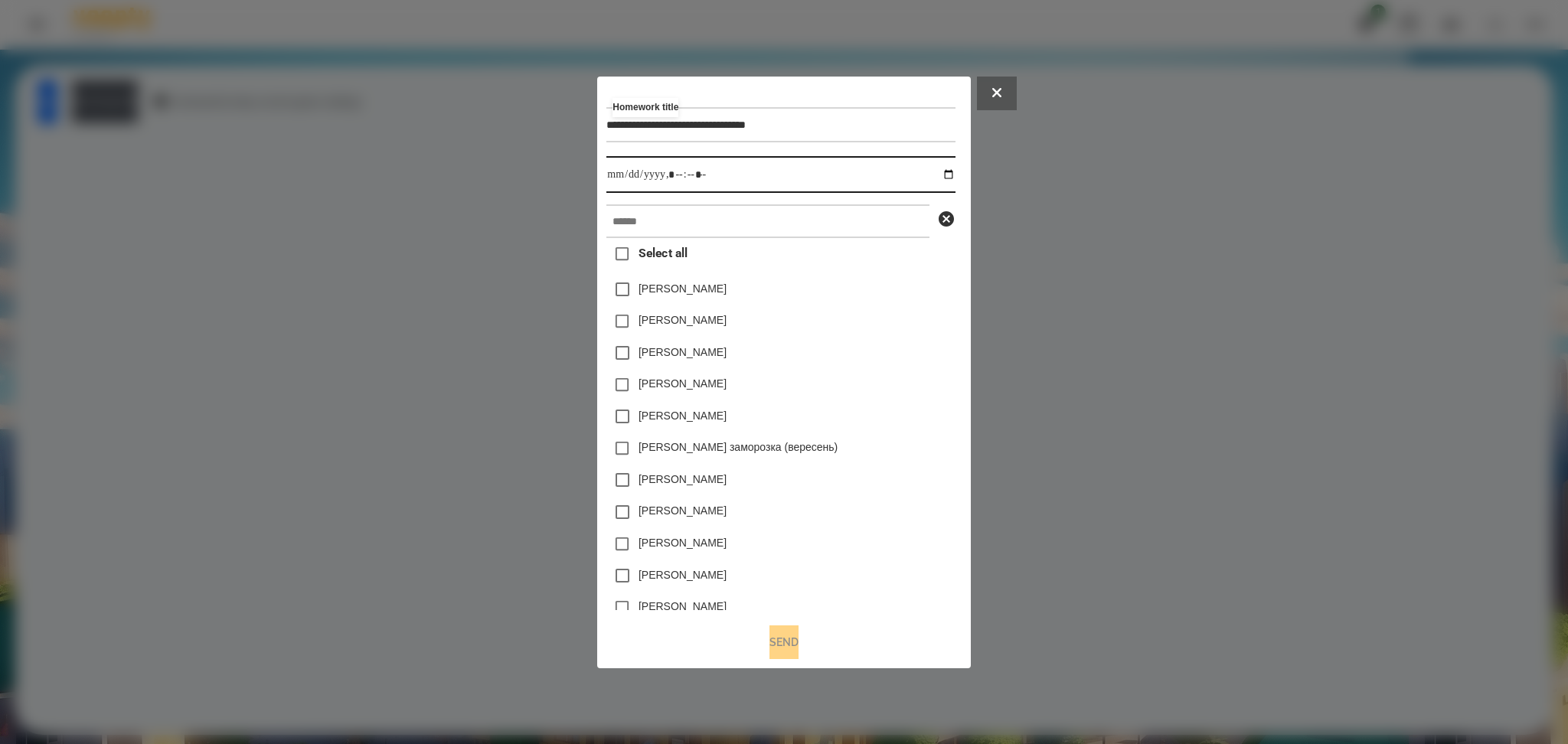
click at [955, 177] on input "datetime-local" at bounding box center [780, 174] width 348 height 36
click at [675, 174] on input "datetime-local" at bounding box center [780, 174] width 348 height 36
type input "**********"
click at [606, 214] on input "text" at bounding box center [767, 221] width 323 height 34
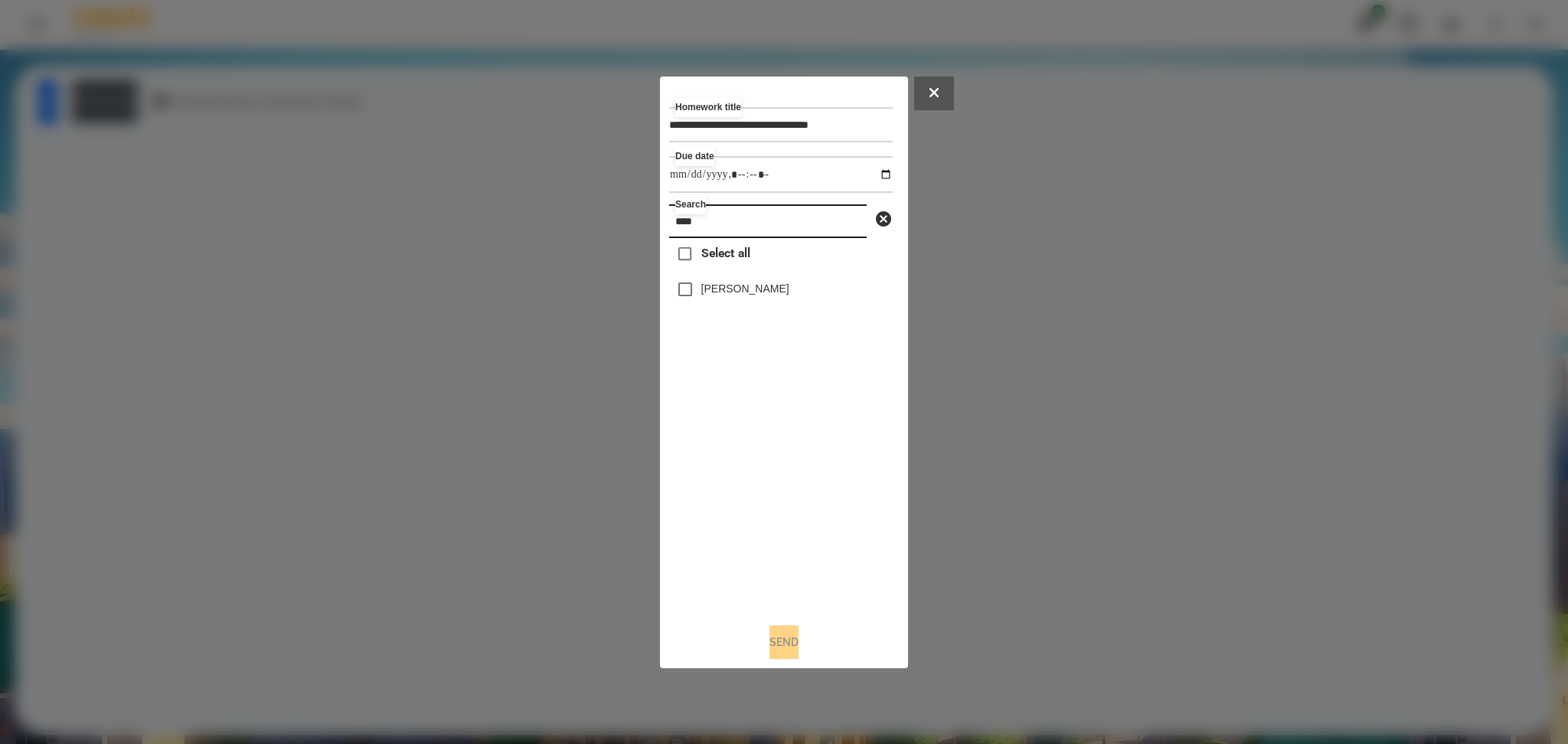
type input "****"
click at [787, 651] on button "Send" at bounding box center [784, 642] width 29 height 34
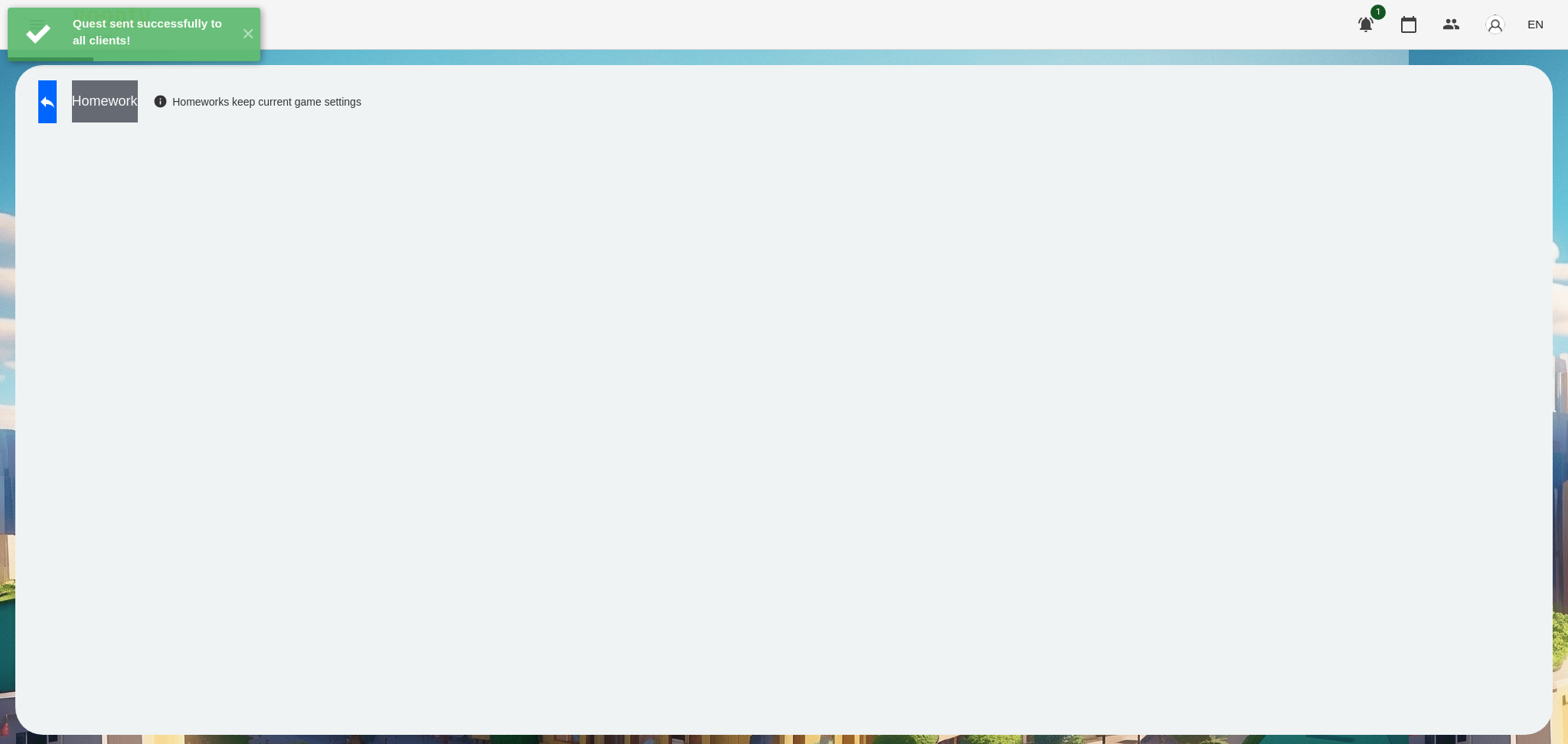
click at [138, 108] on button "Homework" at bounding box center [105, 102] width 66 height 43
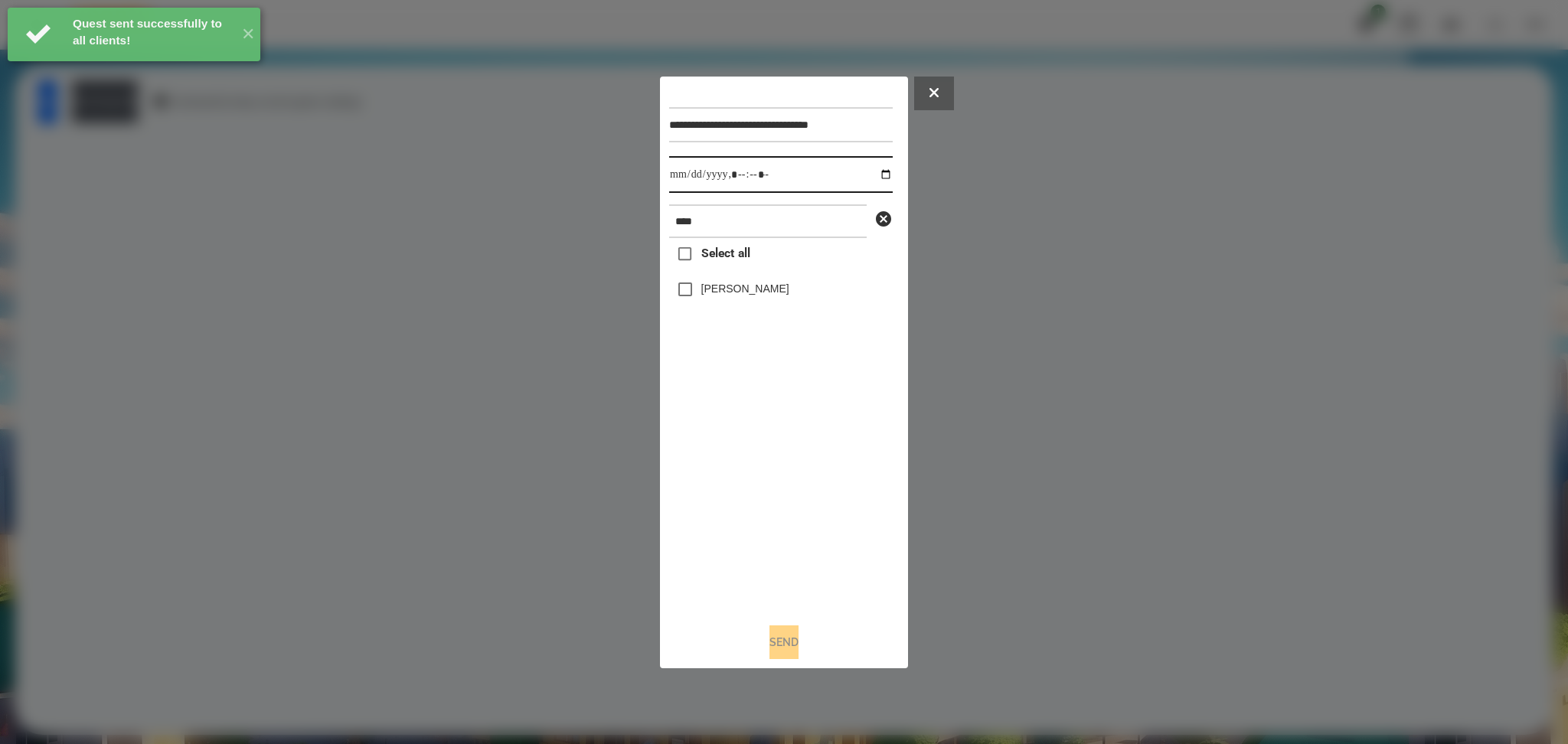
click at [873, 171] on input "datetime-local" at bounding box center [780, 174] width 223 height 36
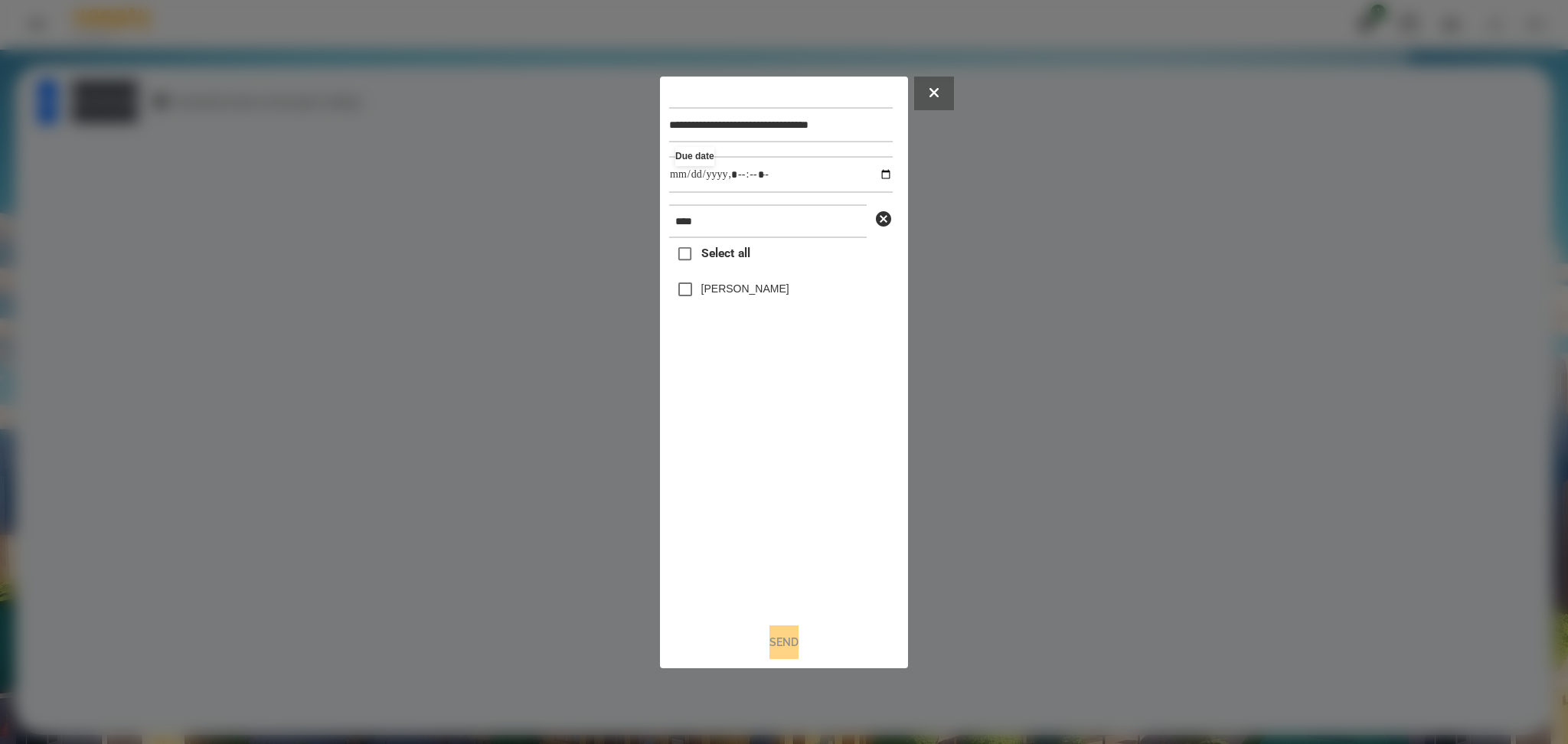
type input "**********"
click at [708, 469] on div "Select all [PERSON_NAME]" at bounding box center [780, 424] width 223 height 372
click at [784, 651] on button "Send" at bounding box center [784, 642] width 29 height 34
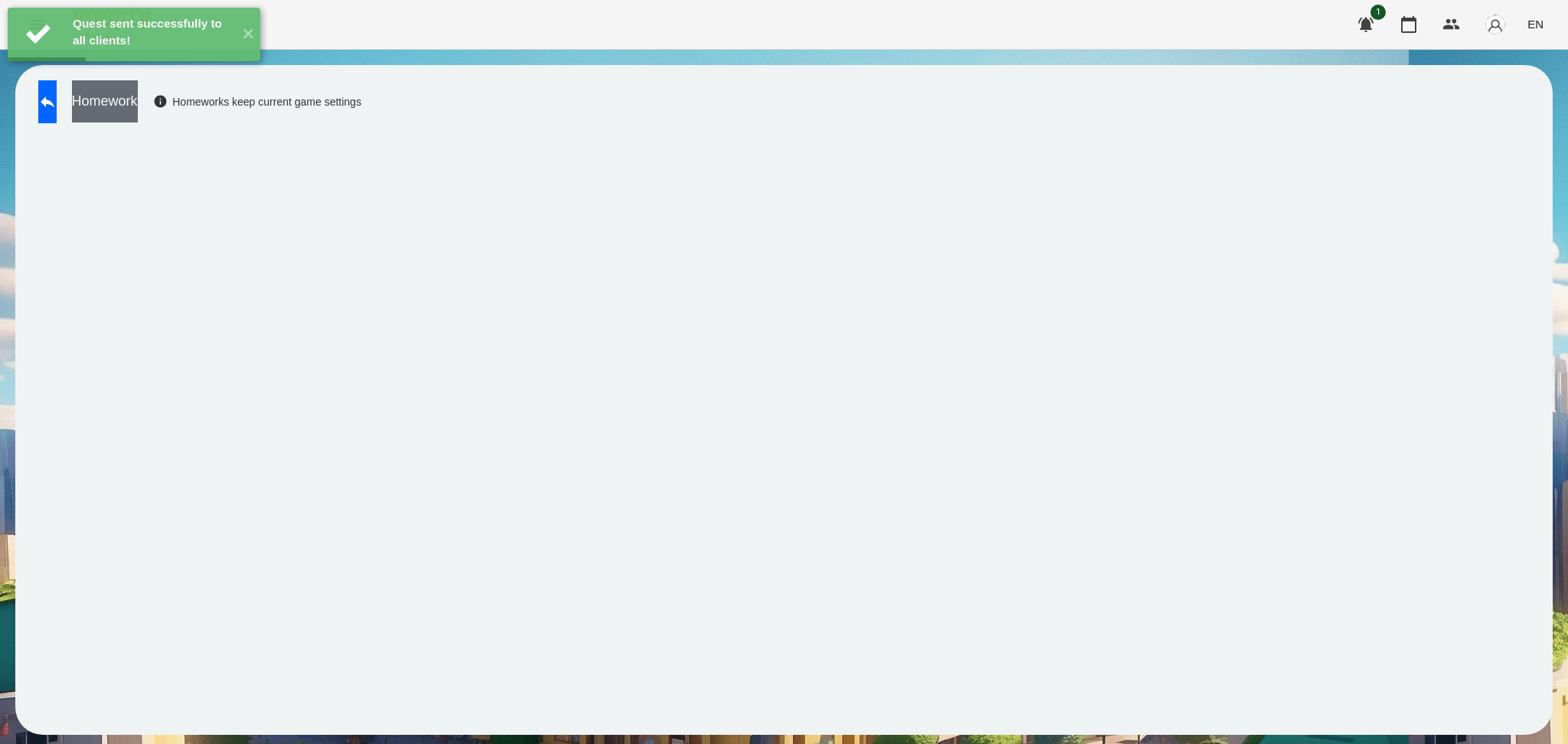
click at [138, 117] on button "Homework" at bounding box center [105, 102] width 66 height 43
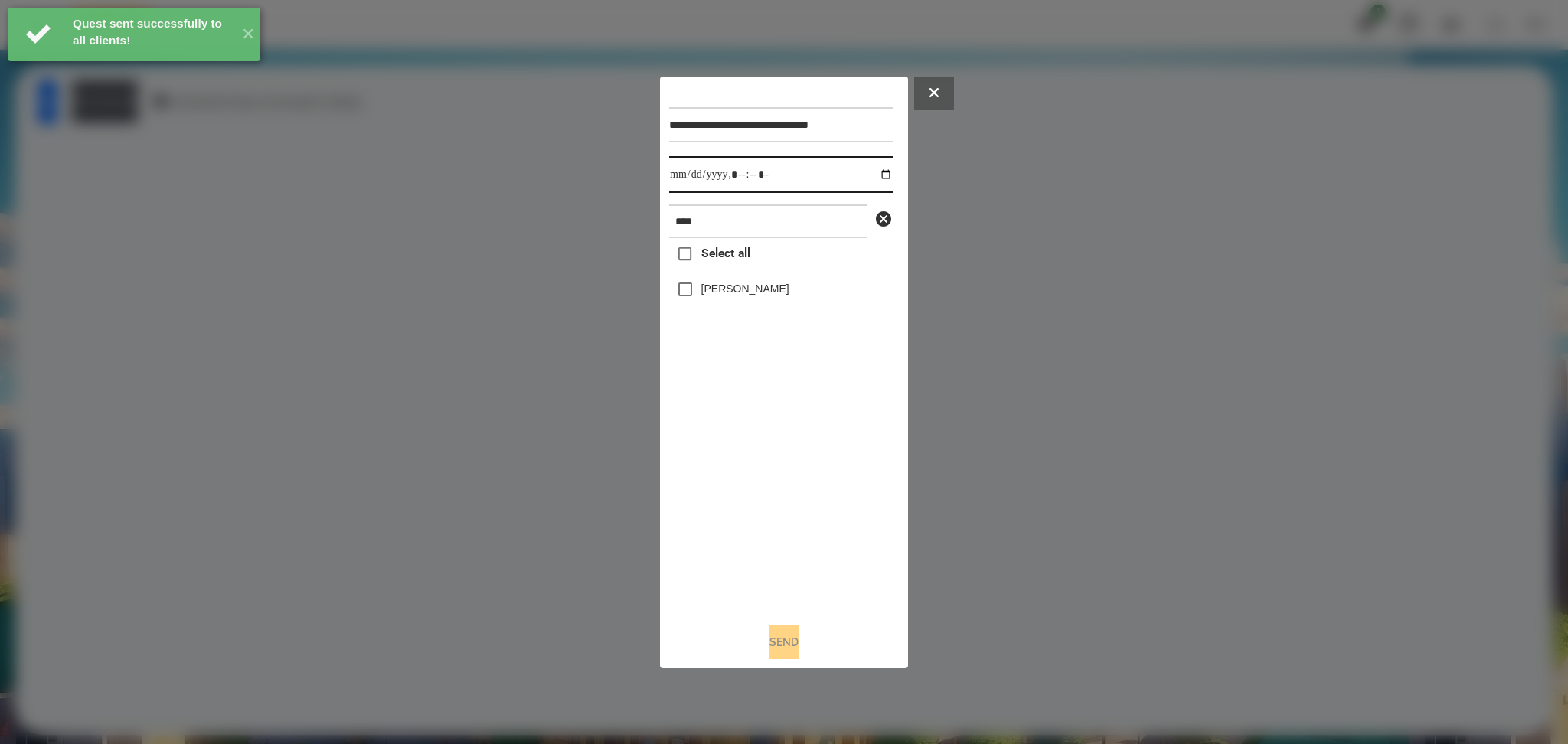
click at [870, 175] on input "datetime-local" at bounding box center [780, 174] width 223 height 36
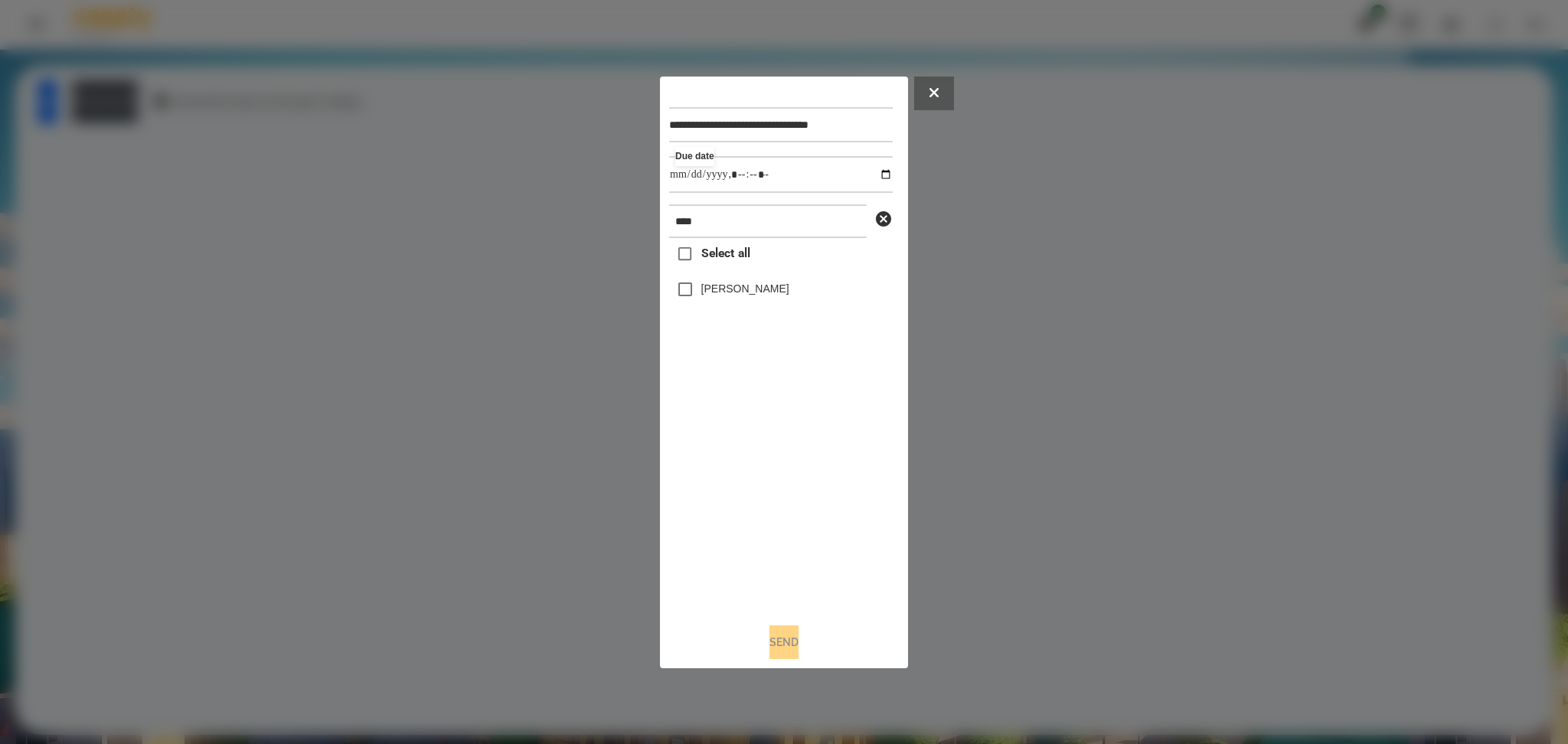
type input "**********"
click at [765, 473] on div "Select all [PERSON_NAME]" at bounding box center [780, 424] width 223 height 372
click at [709, 286] on label "[PERSON_NAME]" at bounding box center [745, 288] width 88 height 15
click at [777, 642] on button "Send" at bounding box center [784, 642] width 29 height 34
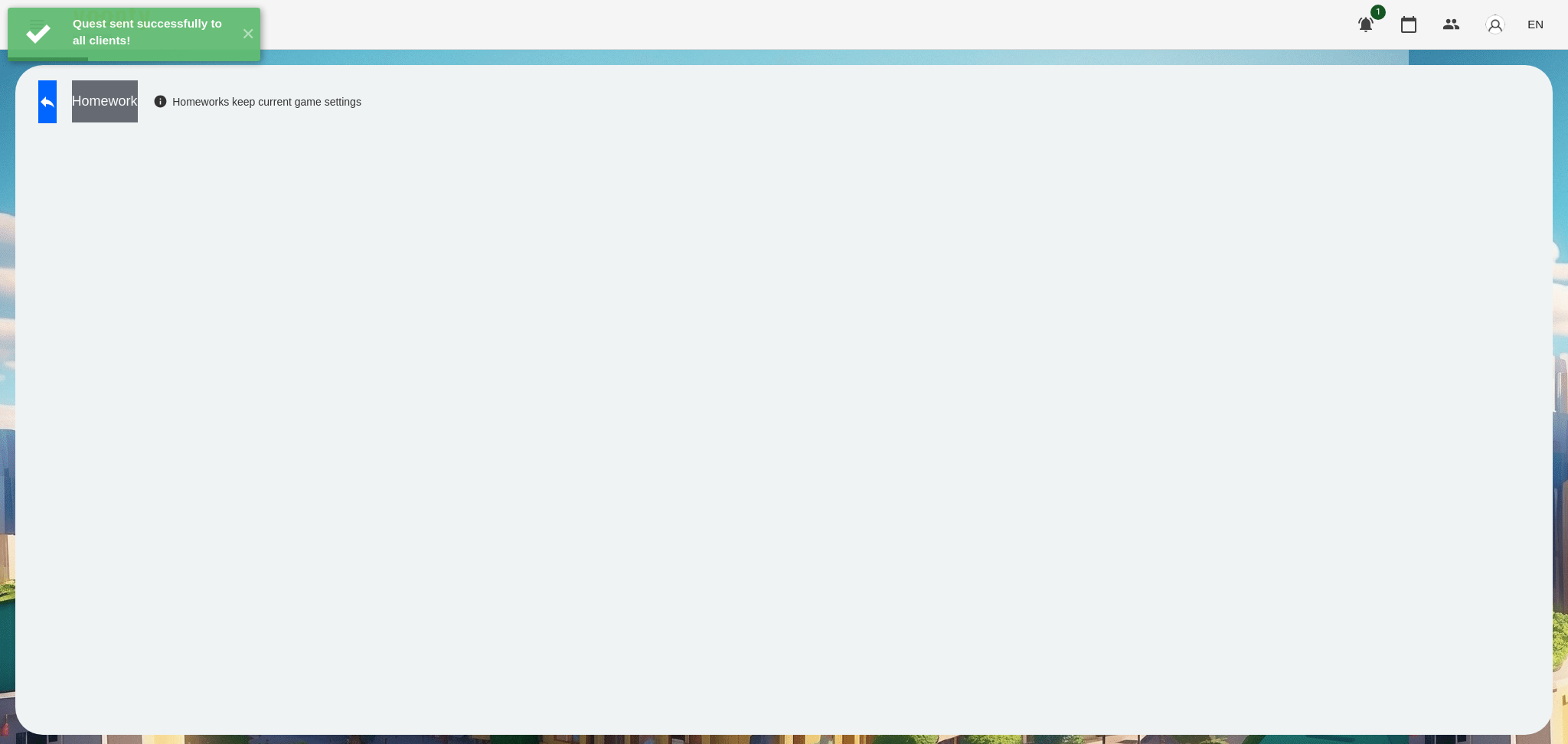
click at [138, 117] on button "Homework" at bounding box center [105, 102] width 66 height 43
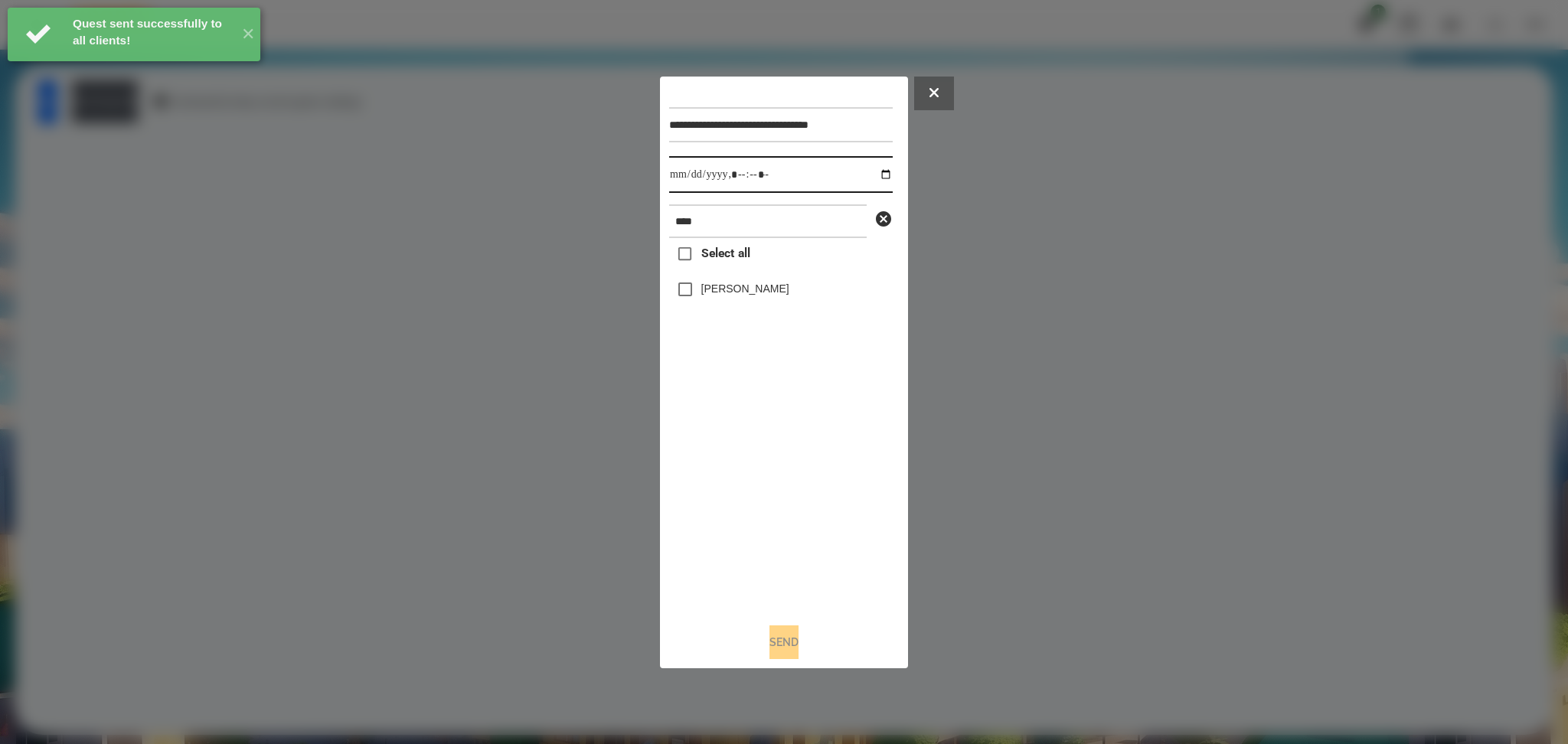
click at [877, 176] on input "datetime-local" at bounding box center [780, 174] width 223 height 36
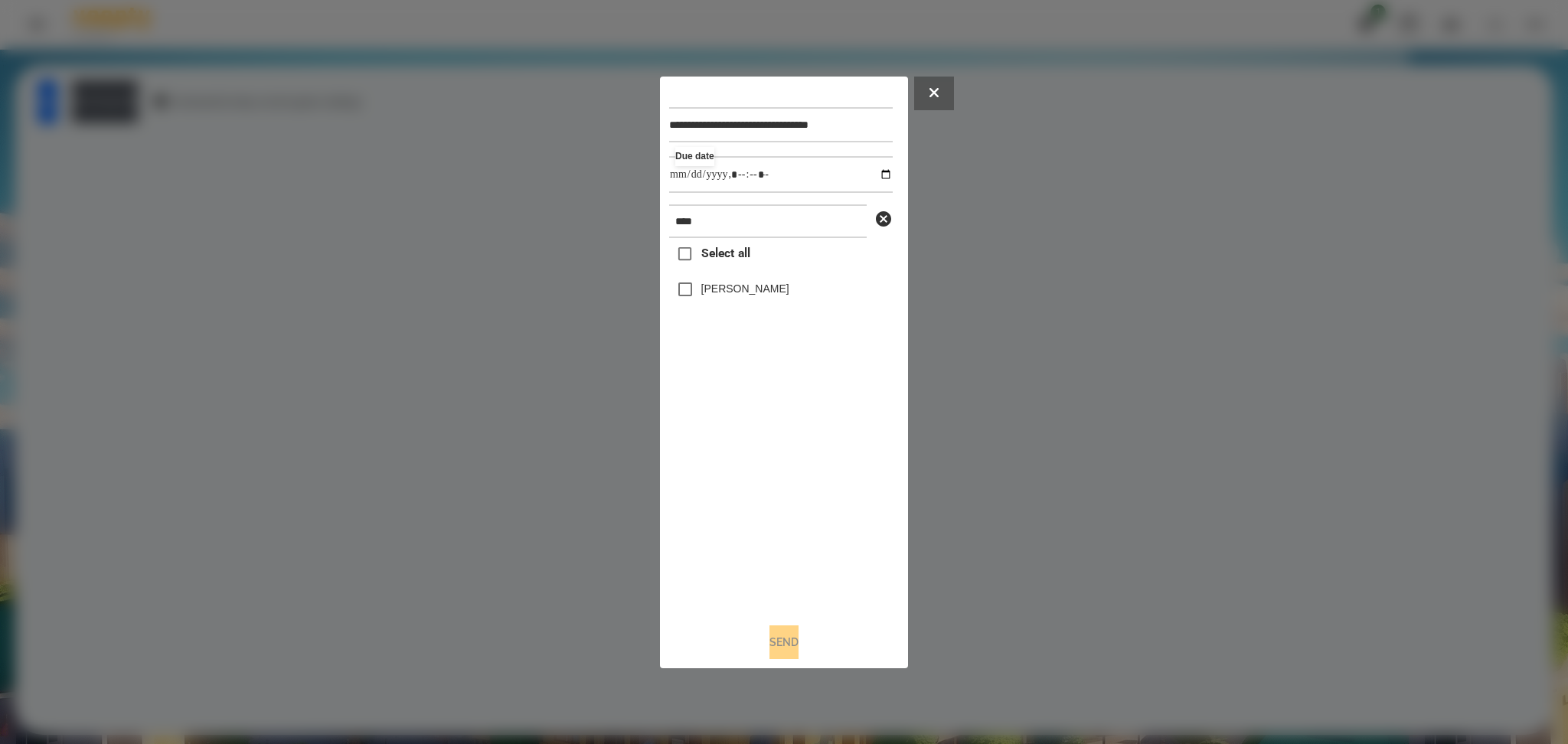
type input "**********"
click at [776, 466] on div "Select all [PERSON_NAME]" at bounding box center [780, 424] width 223 height 372
click at [723, 294] on label "[PERSON_NAME]" at bounding box center [745, 288] width 88 height 15
click at [792, 640] on button "Send" at bounding box center [784, 642] width 29 height 34
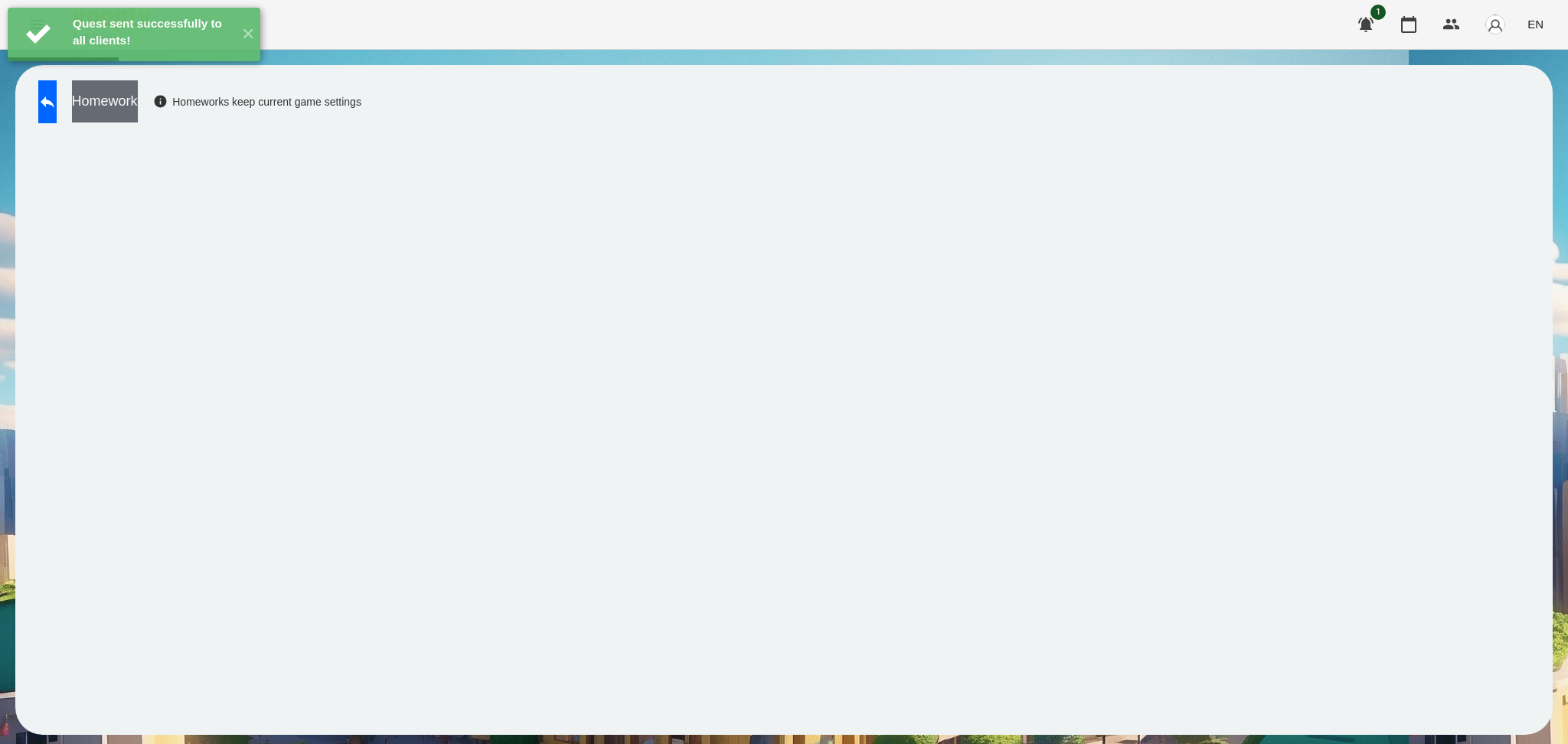
click at [138, 111] on button "Homework" at bounding box center [105, 102] width 66 height 43
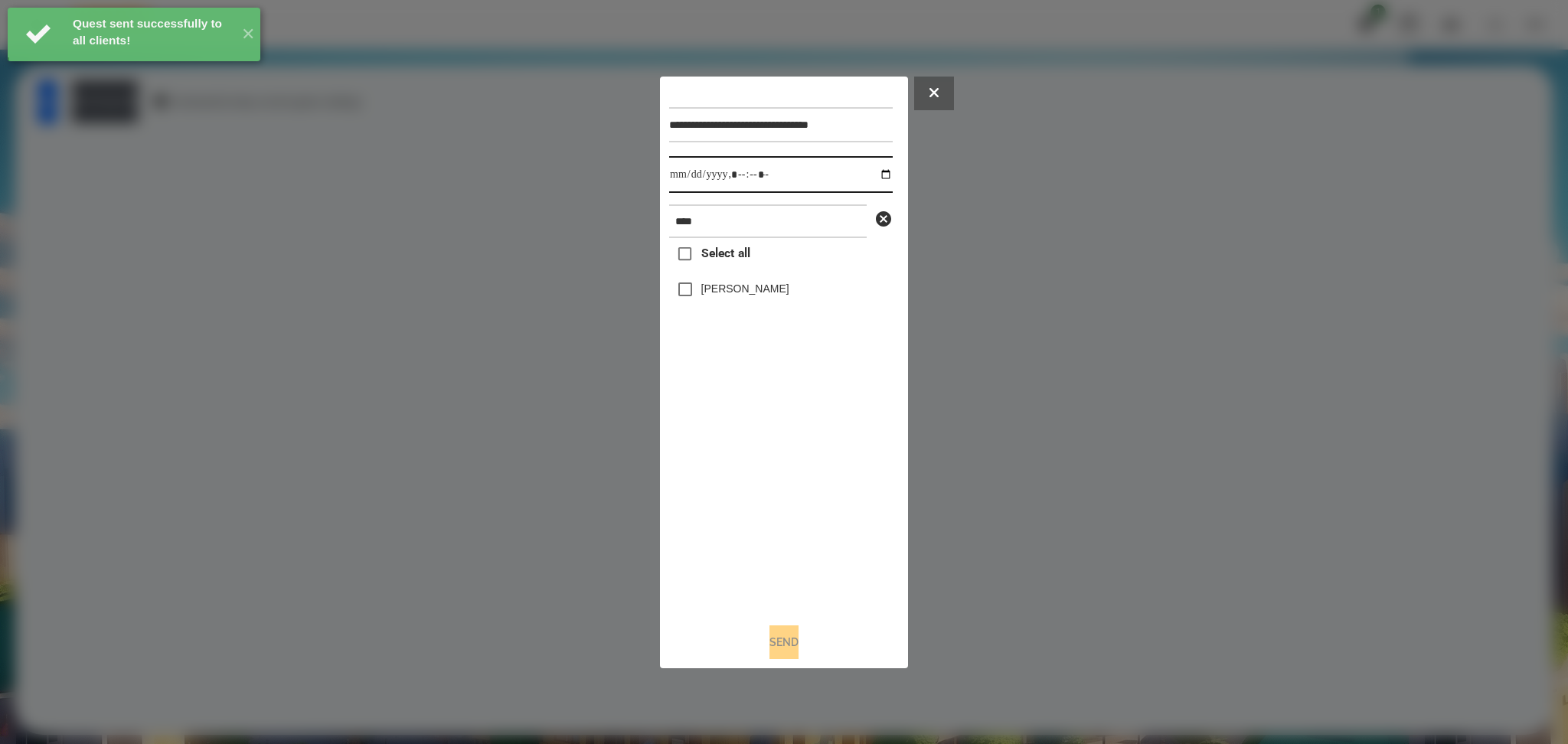
click at [873, 177] on input "datetime-local" at bounding box center [780, 174] width 223 height 36
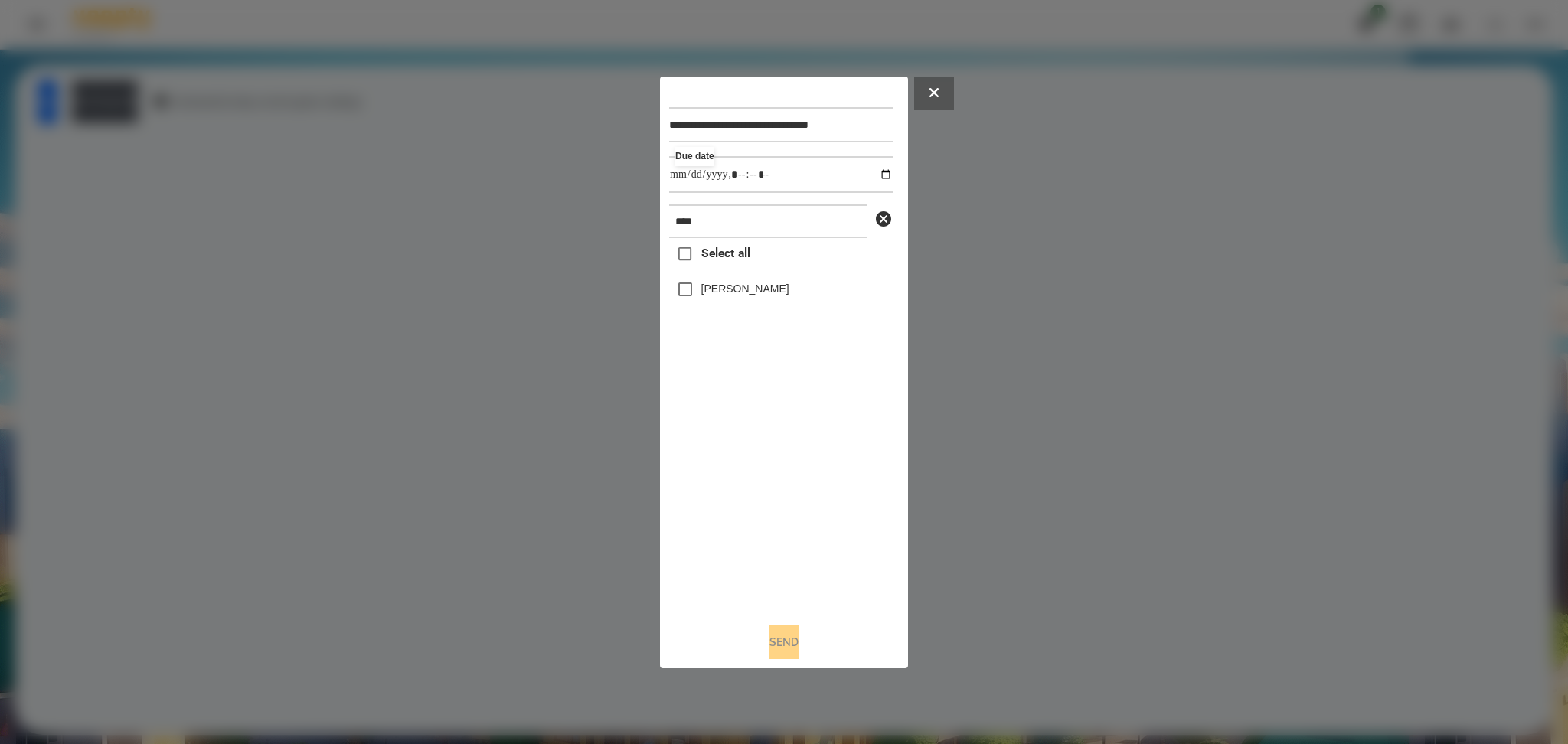
type input "**********"
click at [809, 512] on div "Select all [PERSON_NAME]" at bounding box center [780, 424] width 223 height 372
click at [711, 296] on label "[PERSON_NAME]" at bounding box center [745, 288] width 88 height 15
click at [782, 648] on button "Send" at bounding box center [784, 642] width 29 height 34
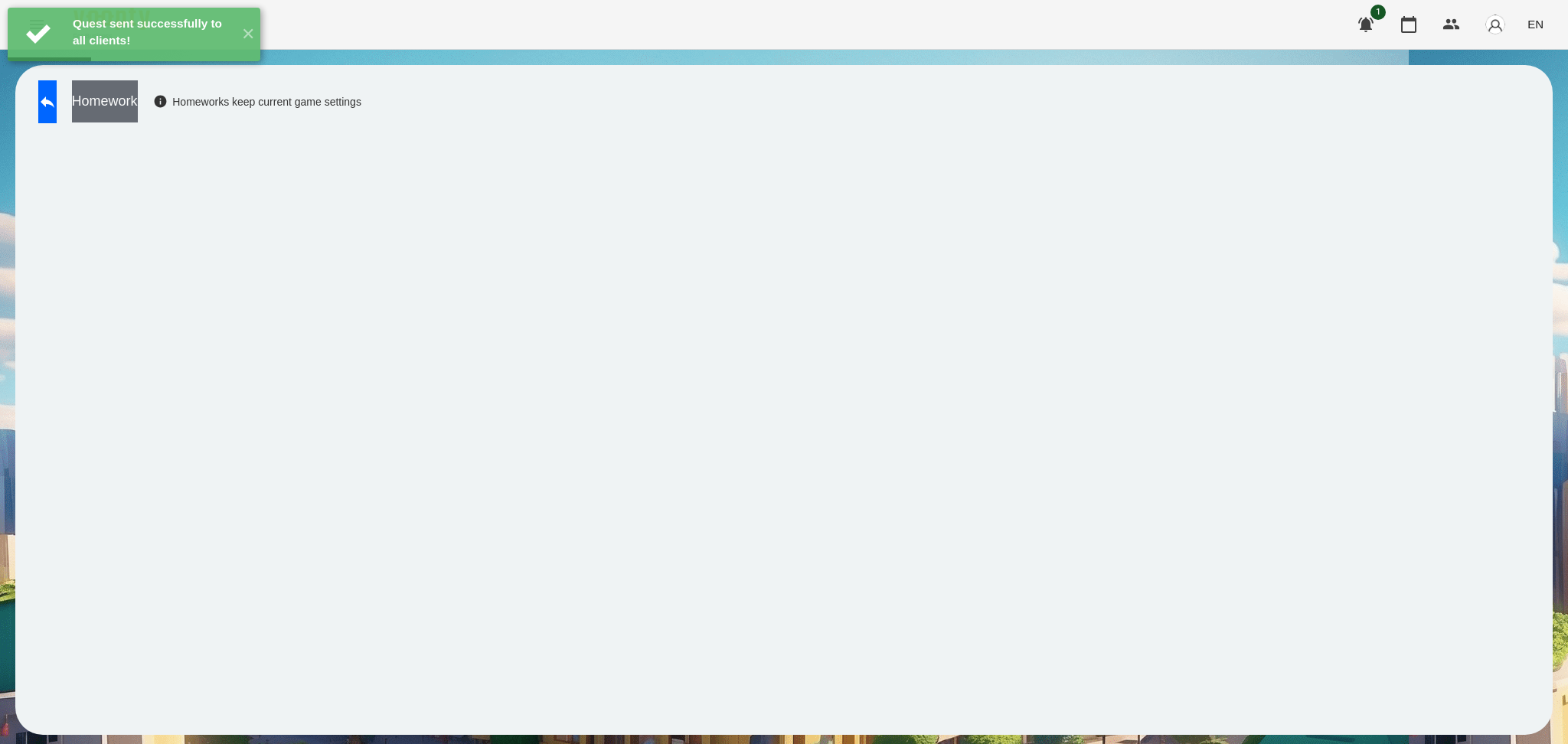
click at [138, 115] on button "Homework" at bounding box center [105, 102] width 66 height 43
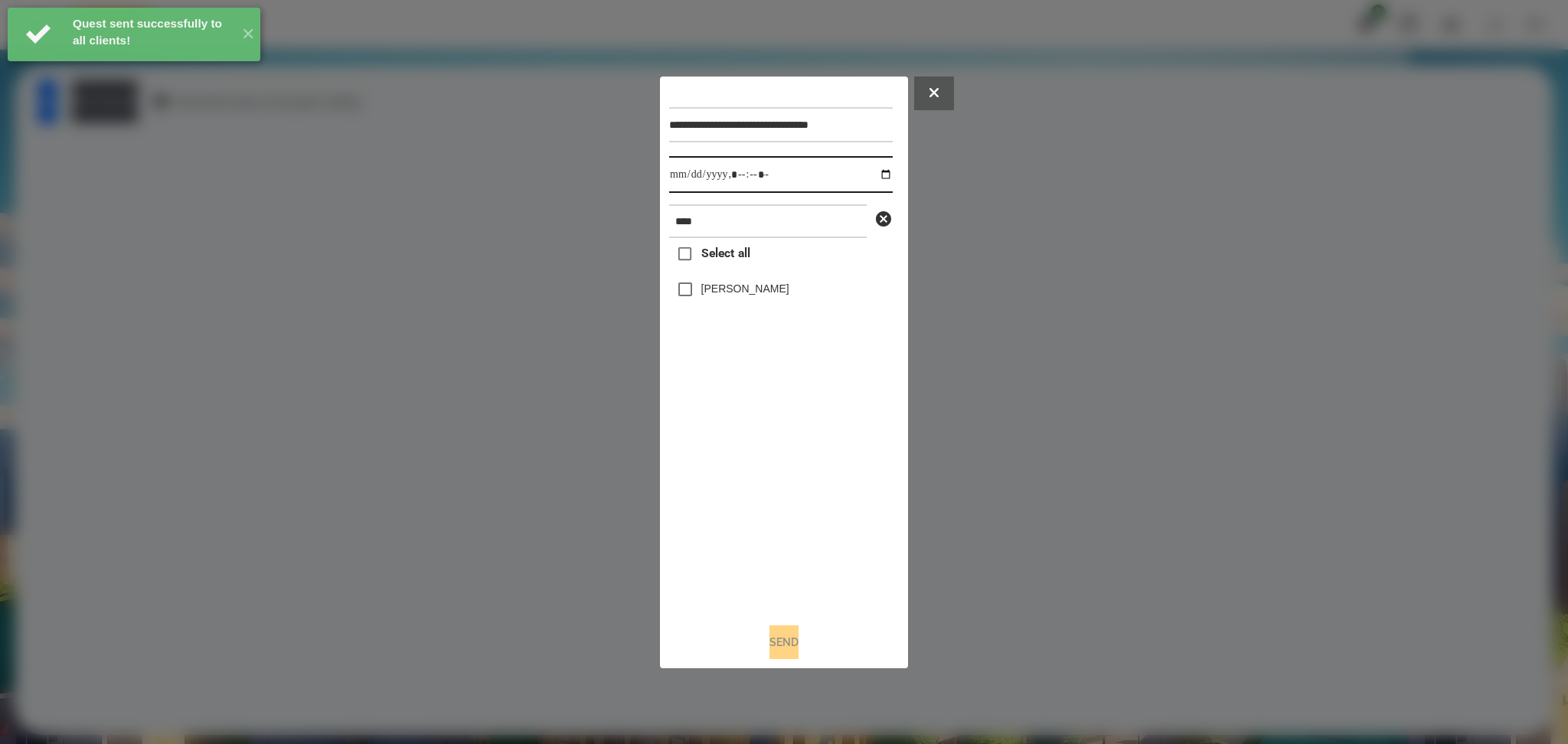
click at [872, 171] on input "datetime-local" at bounding box center [780, 174] width 223 height 36
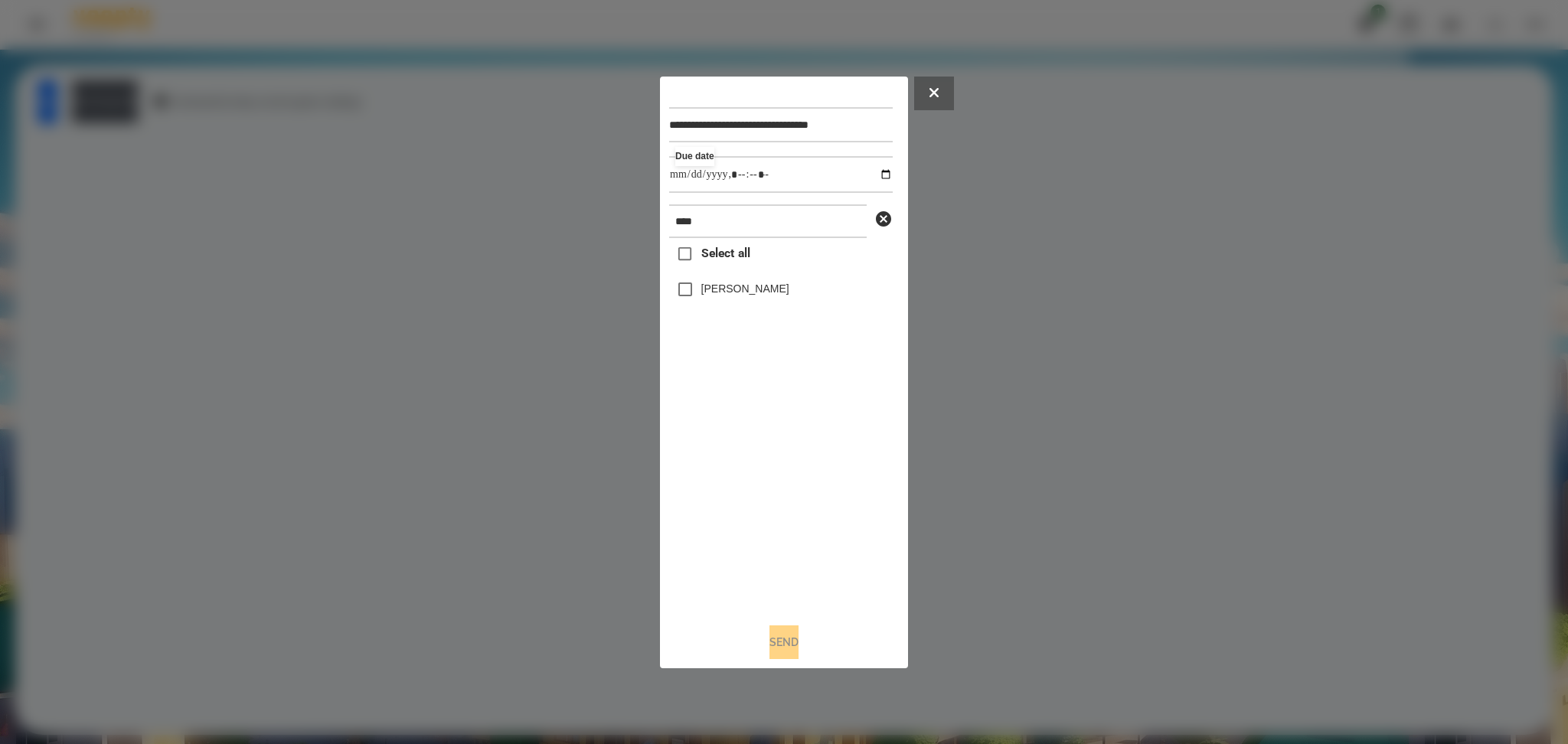
type input "**********"
click at [710, 479] on div "Select all [PERSON_NAME]" at bounding box center [780, 424] width 223 height 372
click at [780, 634] on button "Send" at bounding box center [784, 642] width 29 height 34
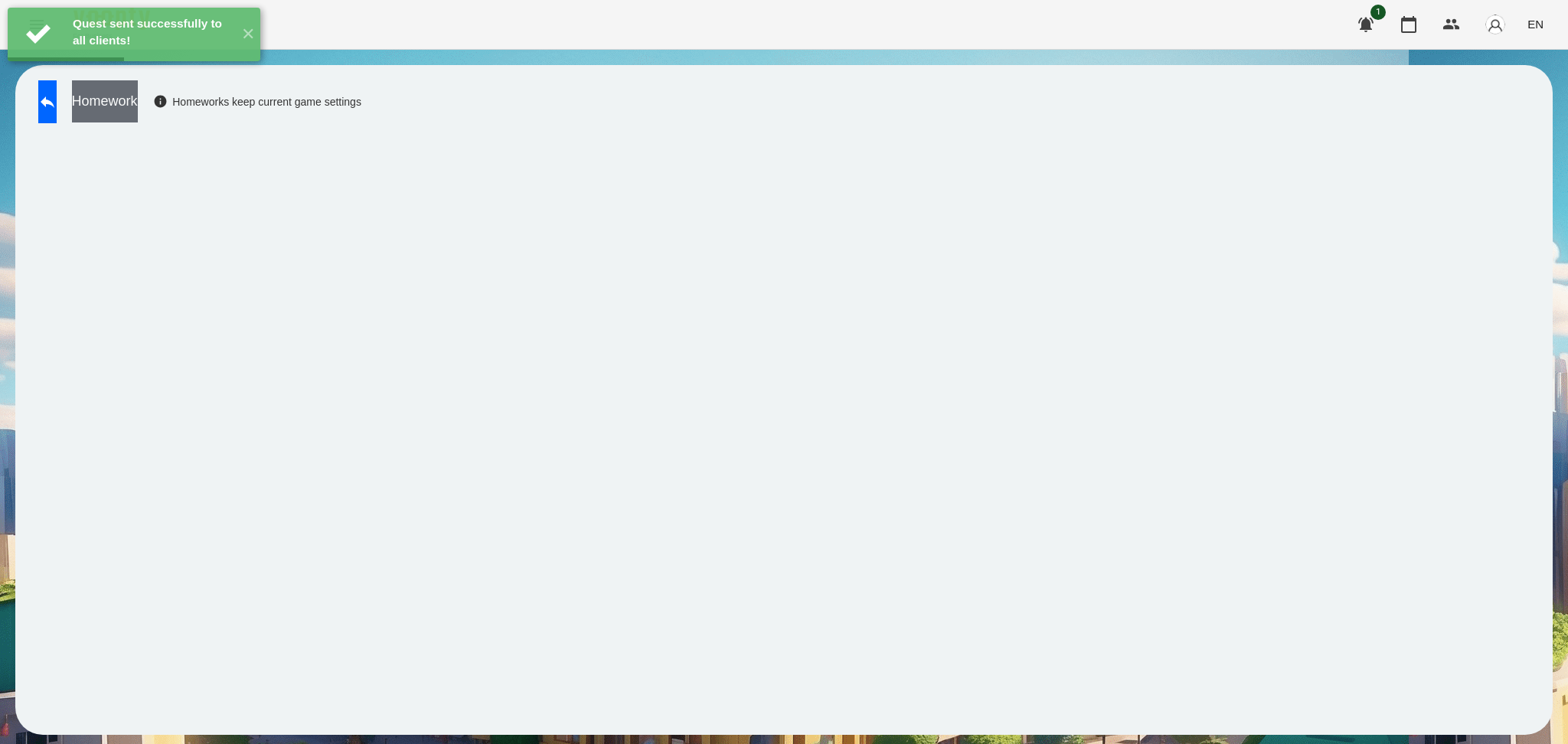
click at [138, 114] on button "Homework" at bounding box center [105, 102] width 66 height 43
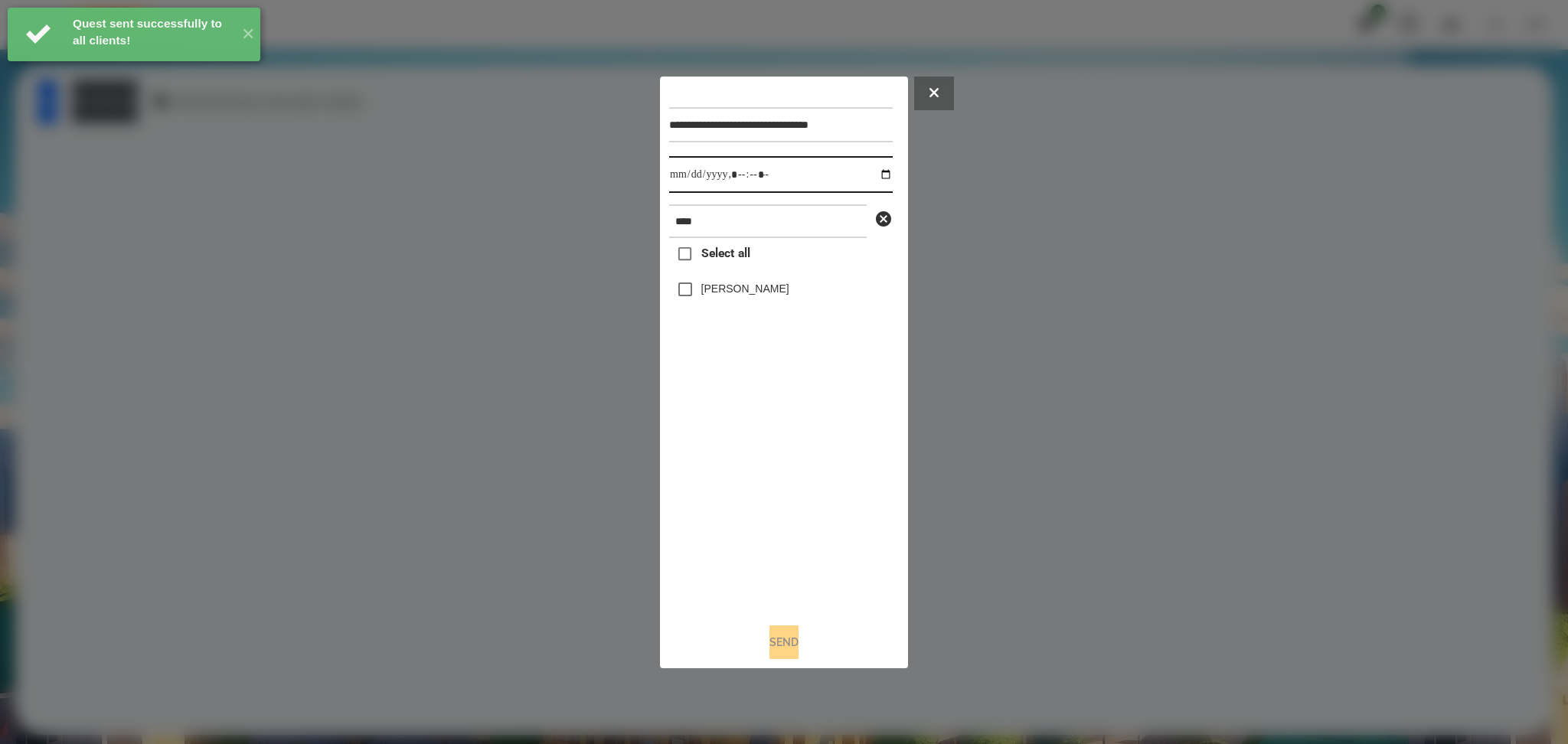
click at [876, 177] on input "datetime-local" at bounding box center [780, 174] width 223 height 36
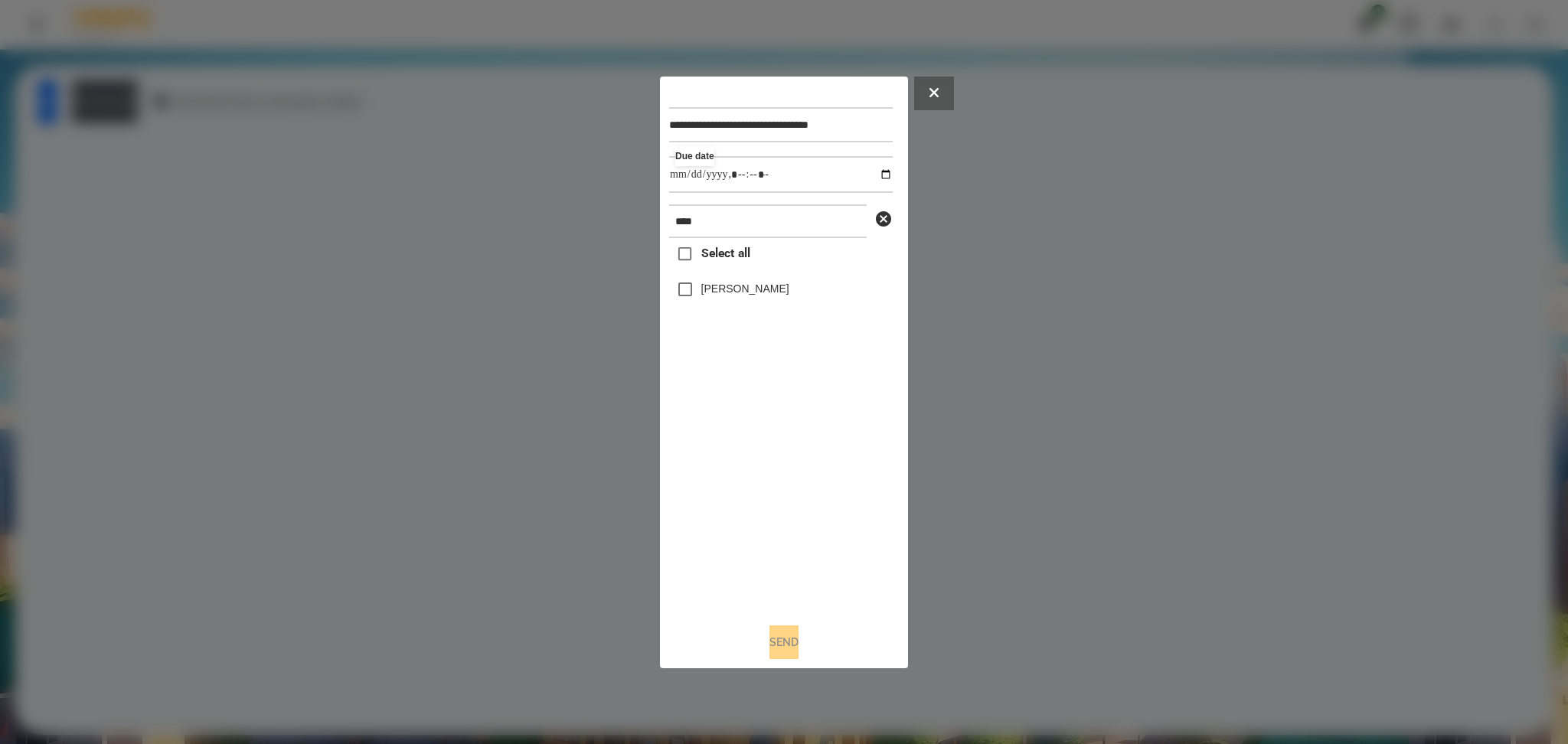
type input "**********"
click at [734, 518] on div "Select all [PERSON_NAME]" at bounding box center [780, 424] width 223 height 372
click at [770, 647] on button "Send" at bounding box center [784, 642] width 29 height 34
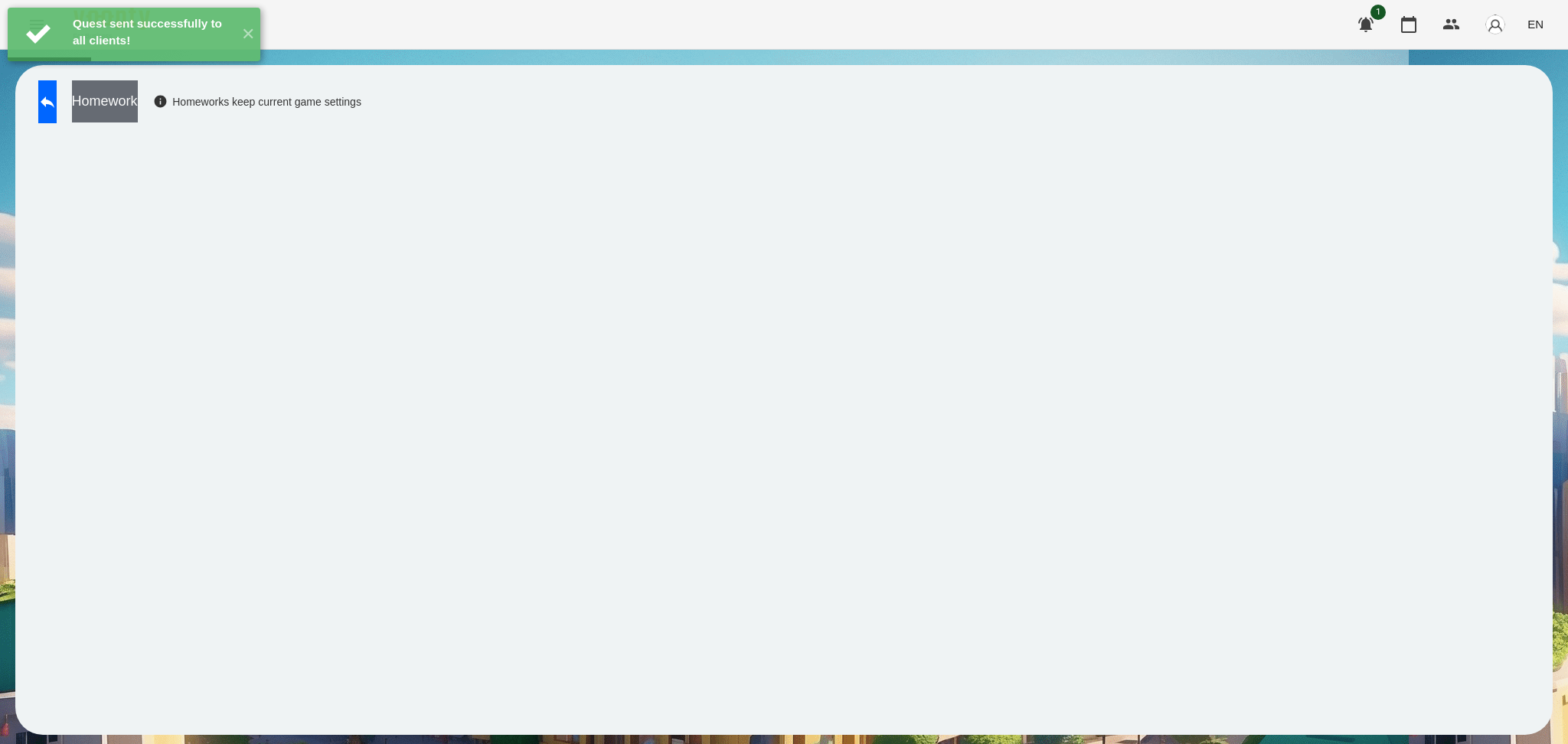
click at [138, 110] on button "Homework" at bounding box center [105, 102] width 66 height 43
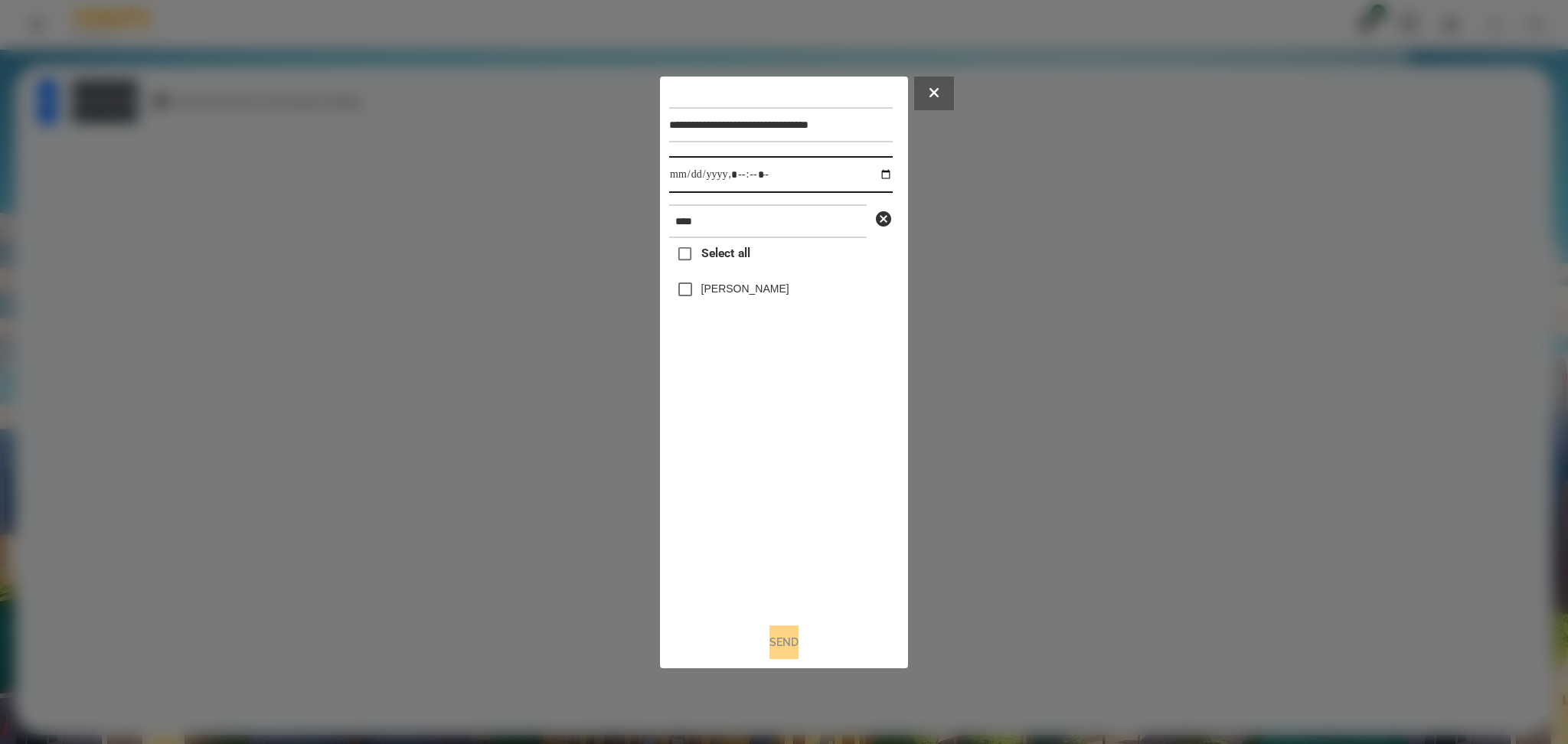
click at [872, 172] on input "datetime-local" at bounding box center [780, 174] width 223 height 36
type input "**********"
click at [743, 470] on div "Select all [PERSON_NAME]" at bounding box center [780, 424] width 223 height 372
click at [706, 296] on label "[PERSON_NAME]" at bounding box center [745, 288] width 88 height 15
click at [784, 644] on button "Send" at bounding box center [784, 642] width 29 height 34
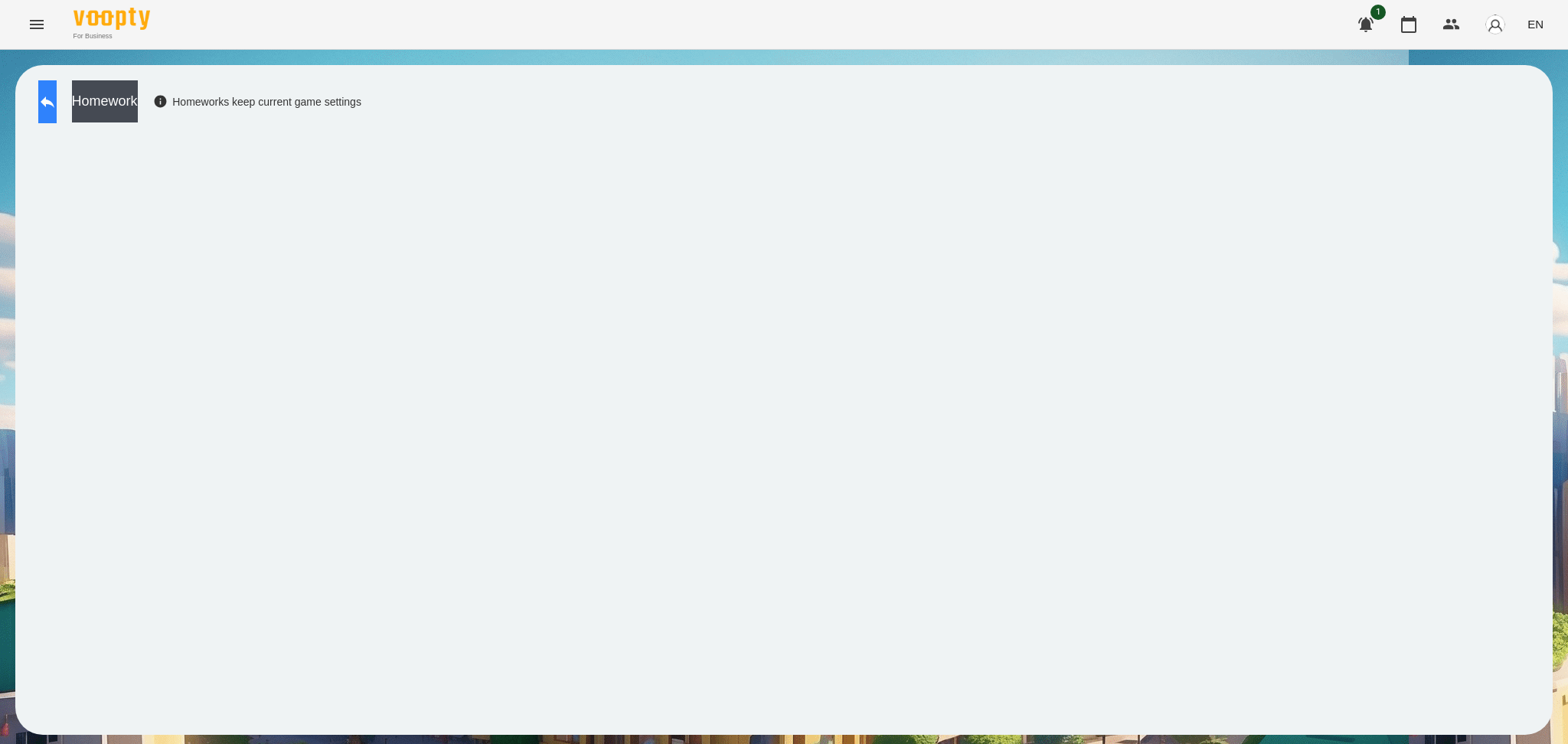
click at [43, 105] on button at bounding box center [47, 102] width 19 height 43
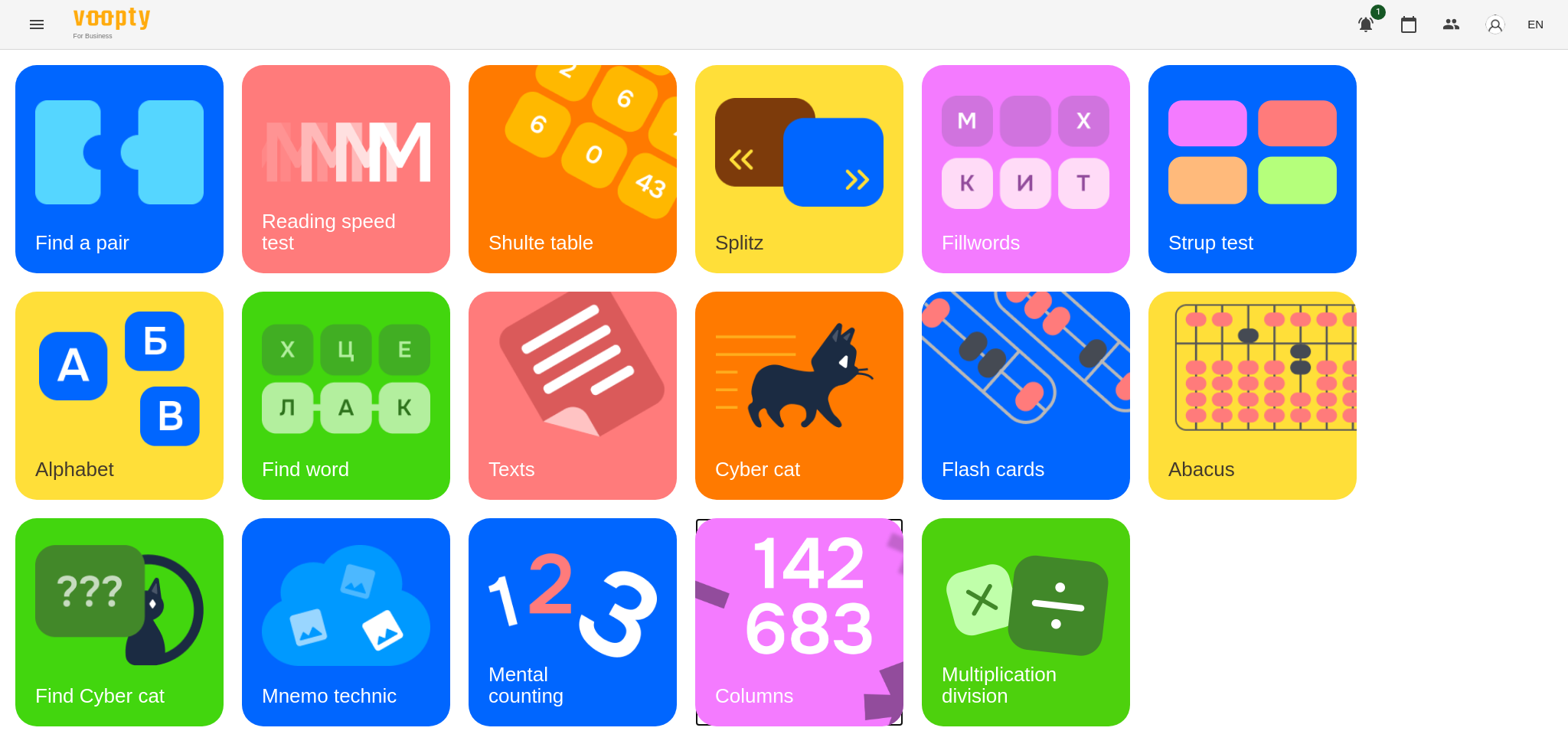
click at [843, 629] on img at bounding box center [810, 622] width 229 height 208
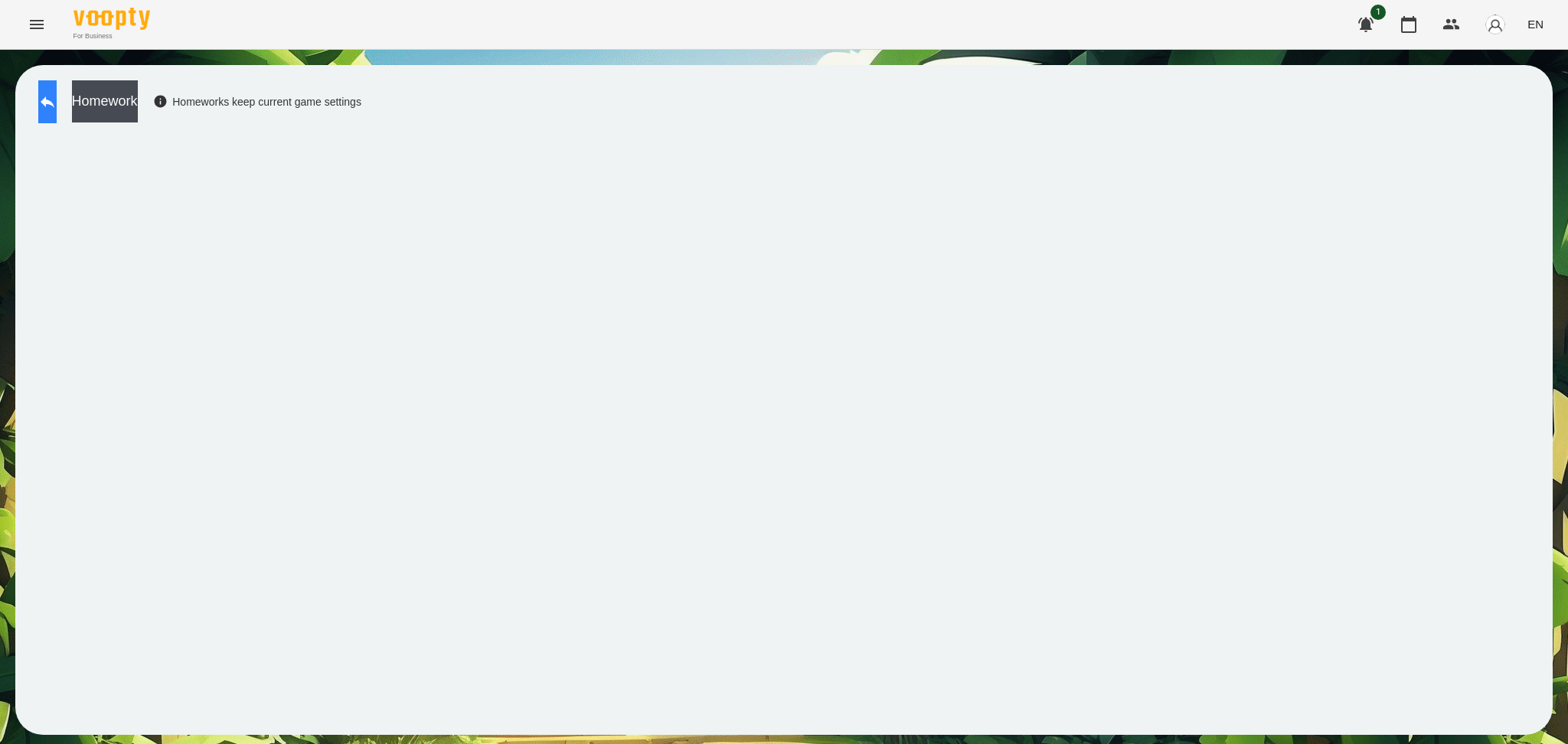
click at [53, 100] on icon at bounding box center [47, 102] width 19 height 19
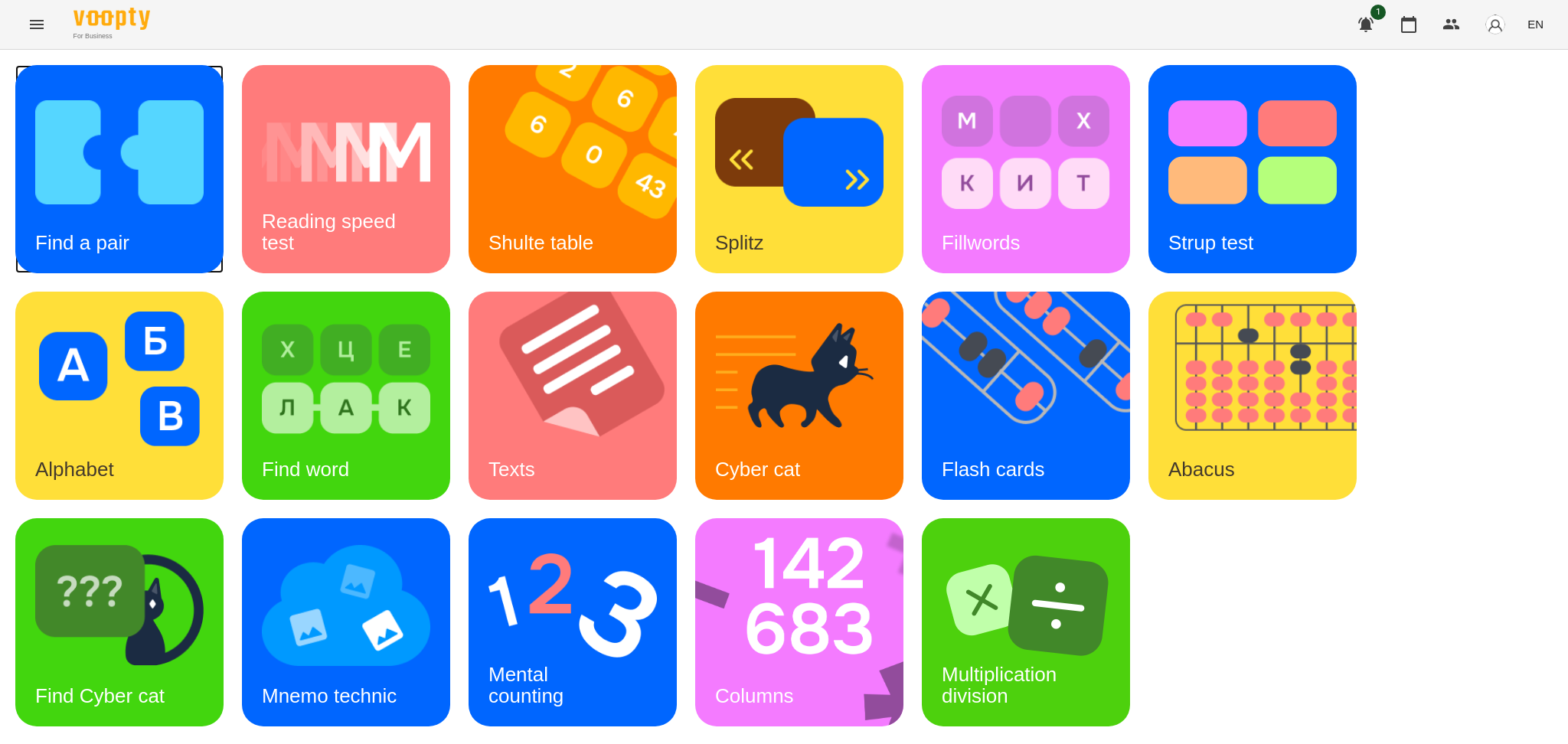
click at [87, 178] on img at bounding box center [120, 152] width 168 height 135
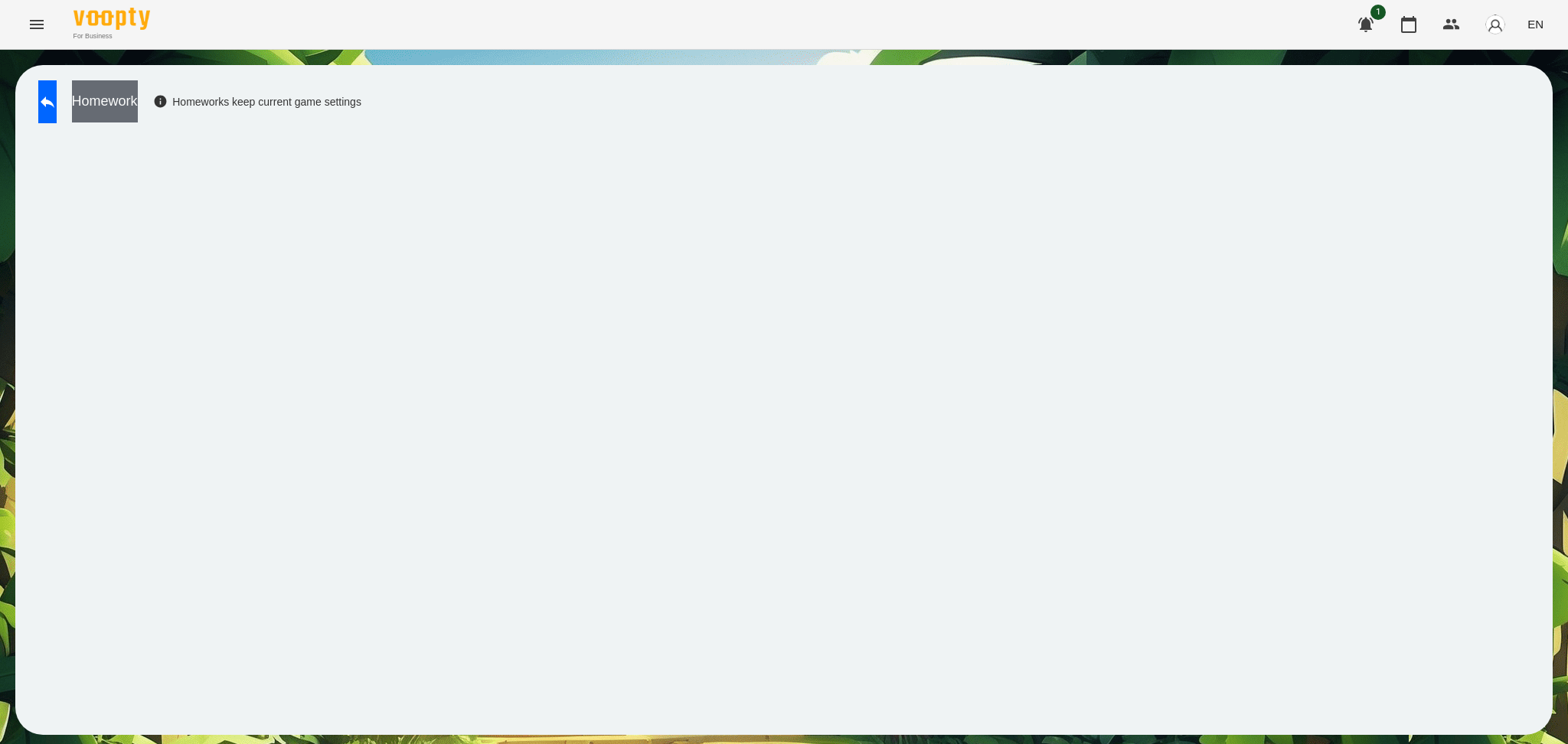
click at [138, 116] on button "Homework" at bounding box center [105, 102] width 66 height 43
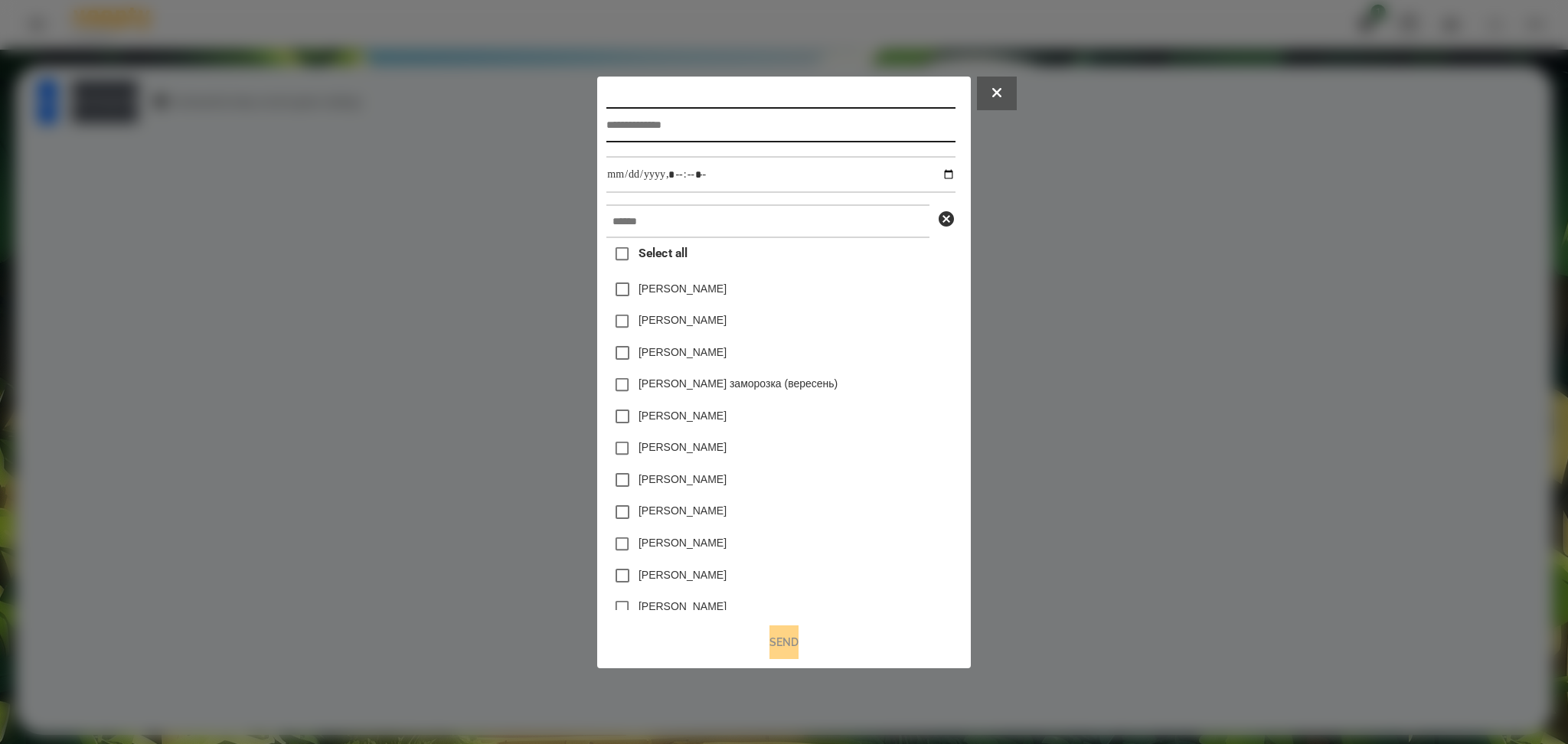
click at [626, 127] on input "text" at bounding box center [780, 125] width 348 height 35
type input "**********"
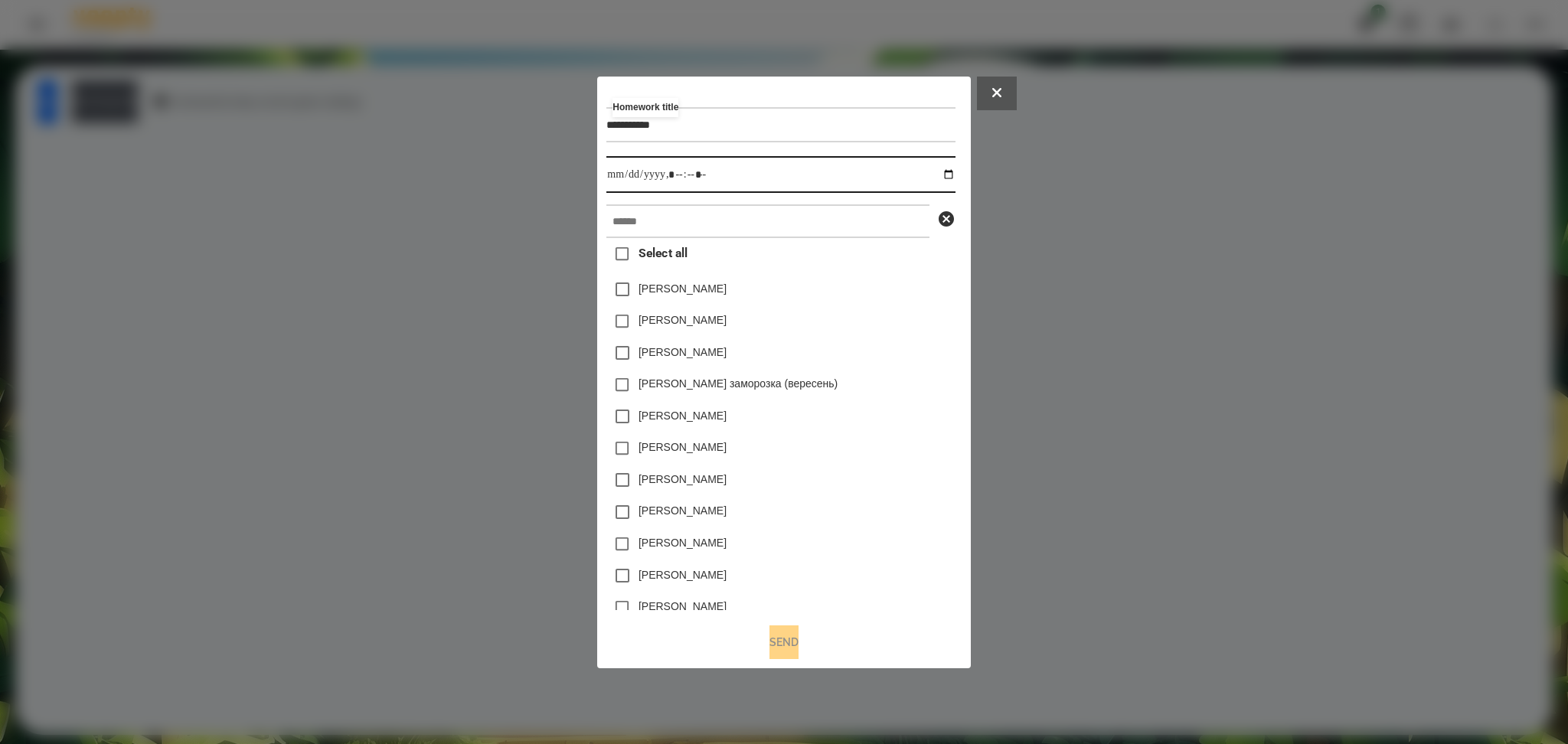
click at [648, 175] on input "datetime-local" at bounding box center [780, 174] width 348 height 36
click at [955, 173] on input "datetime-local" at bounding box center [780, 174] width 348 height 36
click at [675, 176] on input "datetime-local" at bounding box center [780, 174] width 348 height 36
type input "**********"
click at [640, 211] on input "text" at bounding box center [767, 221] width 323 height 34
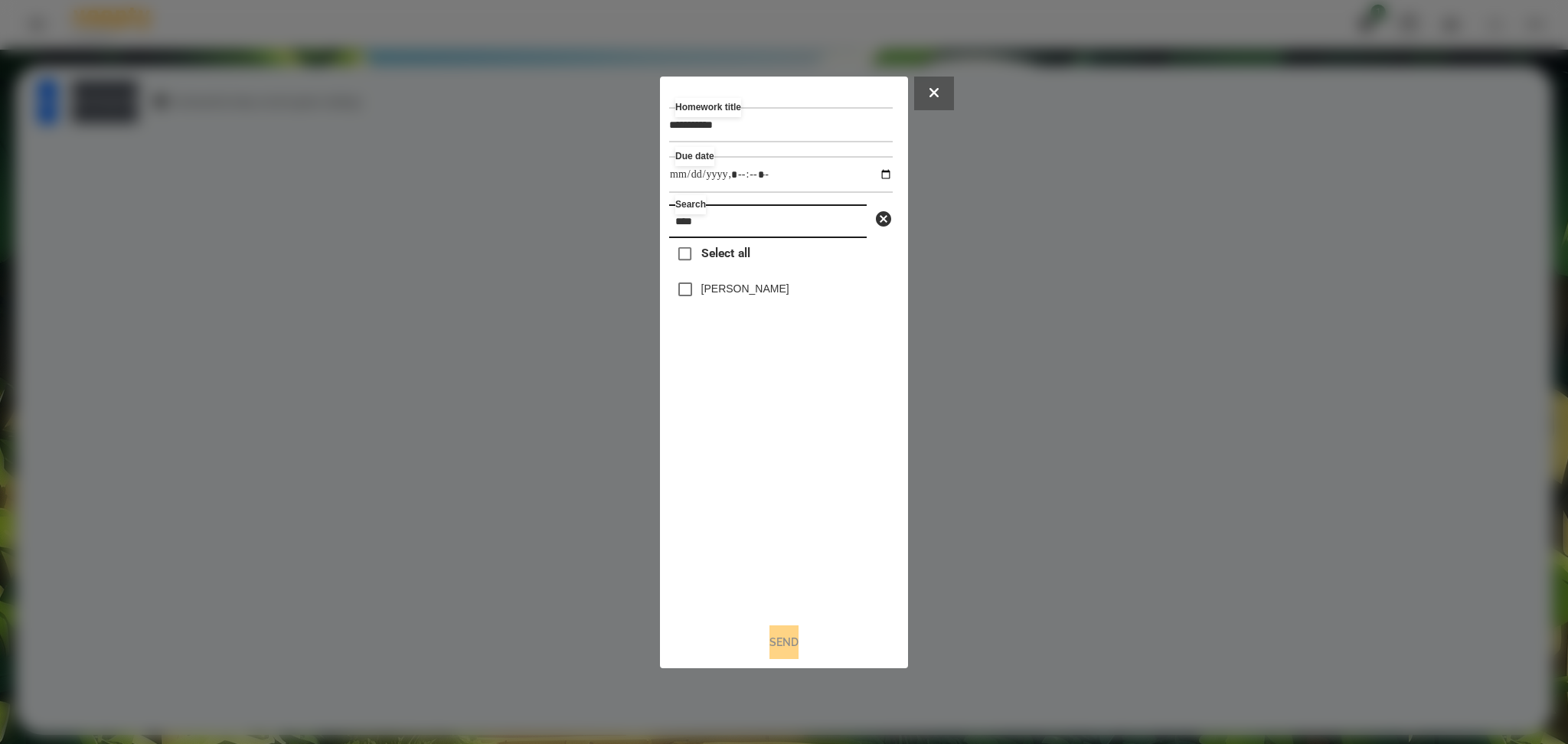
type input "****"
click at [788, 647] on button "Send" at bounding box center [784, 642] width 29 height 34
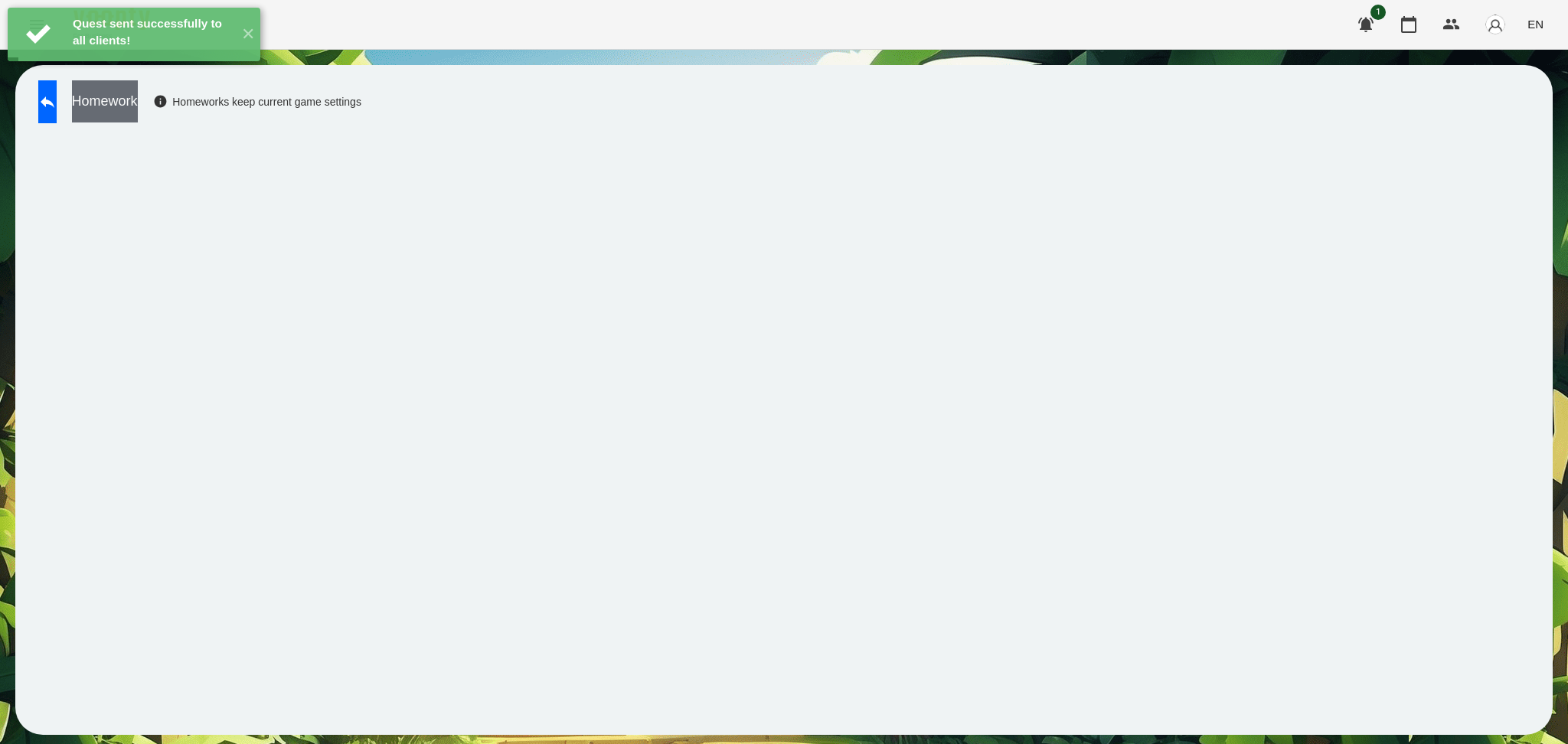
click at [138, 110] on button "Homework" at bounding box center [105, 102] width 66 height 43
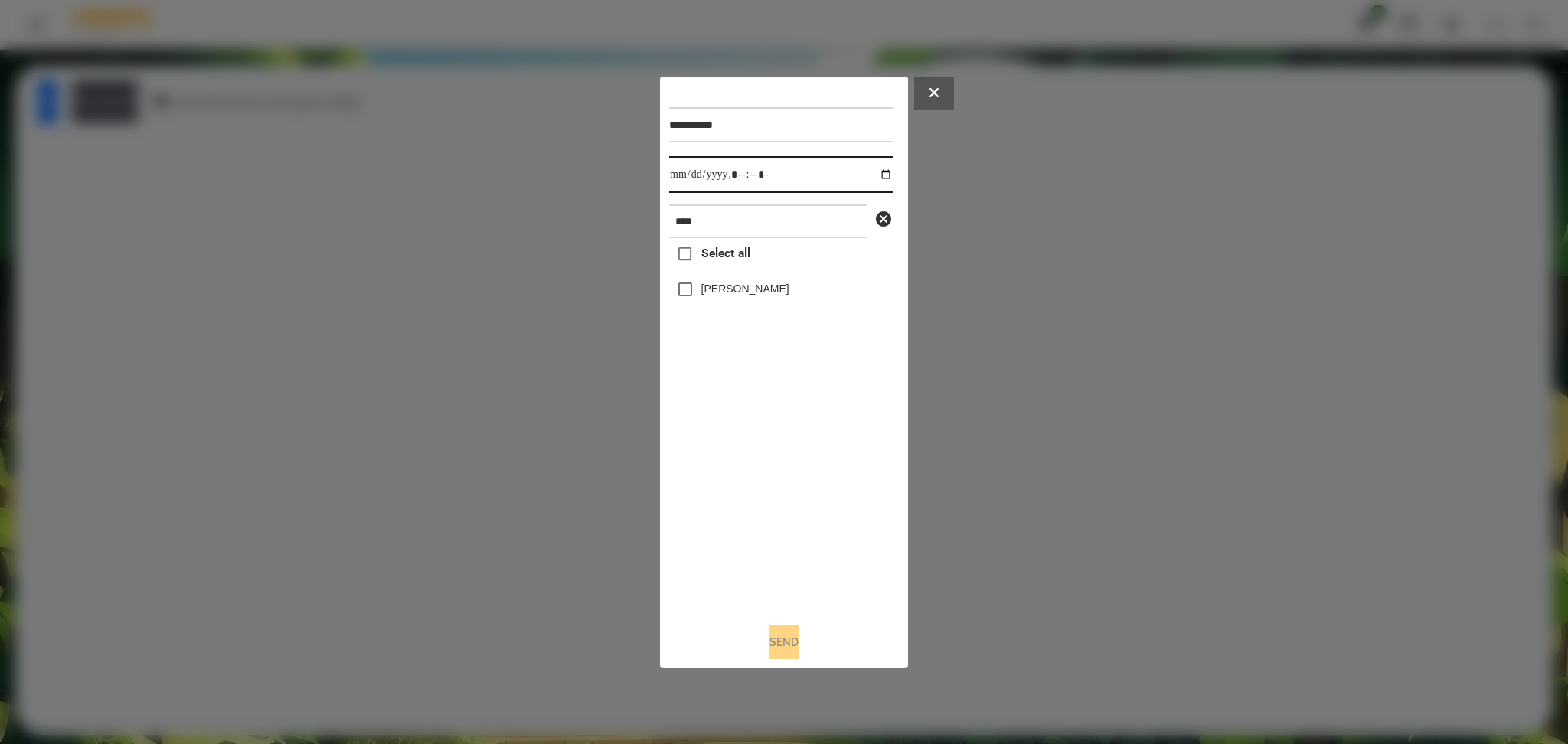
click at [878, 174] on input "datetime-local" at bounding box center [780, 174] width 223 height 36
type input "**********"
click at [743, 497] on div "Select all [PERSON_NAME]" at bounding box center [780, 424] width 223 height 372
click at [712, 284] on label "[PERSON_NAME]" at bounding box center [745, 288] width 88 height 15
click at [787, 634] on button "Send" at bounding box center [784, 642] width 29 height 34
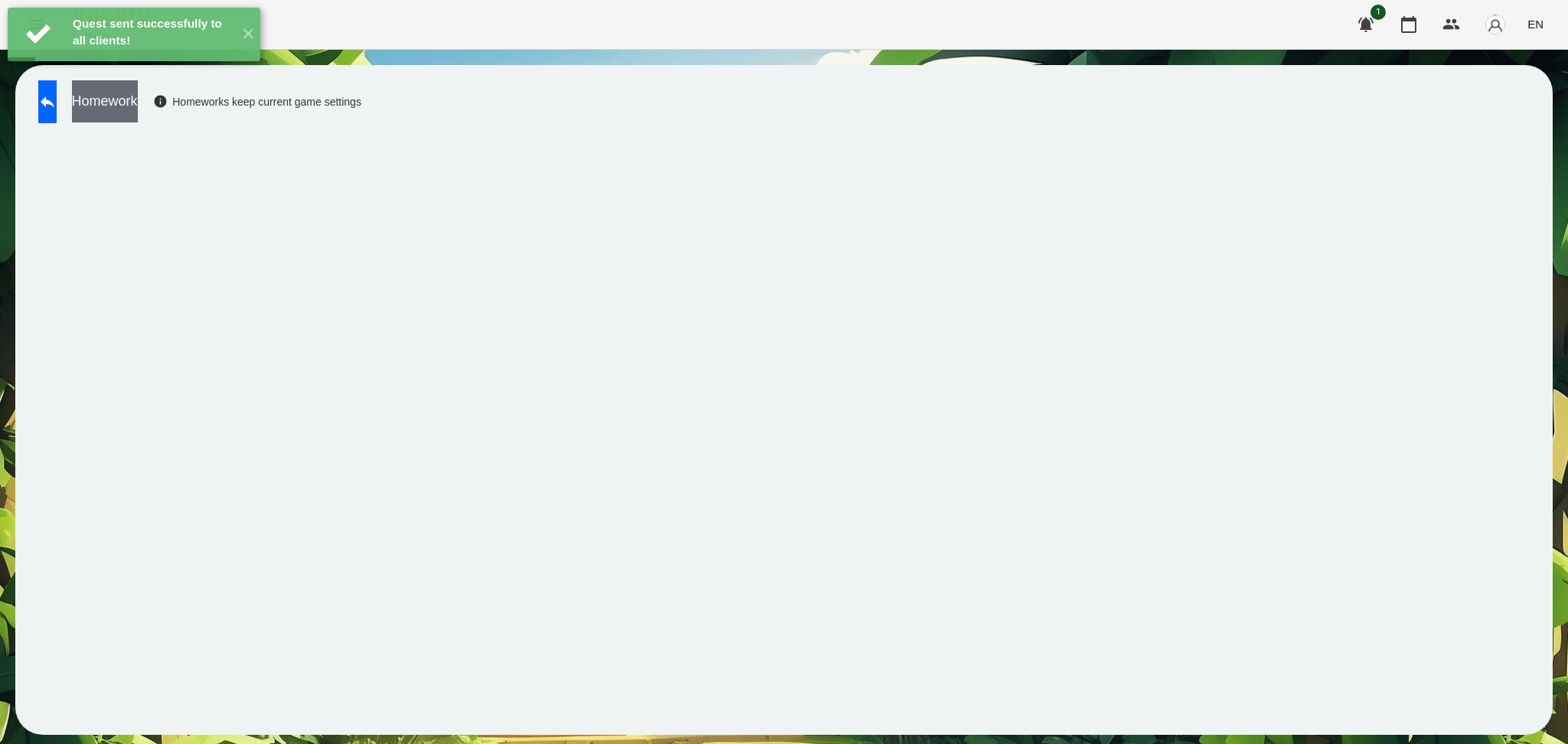
click at [138, 97] on button "Homework" at bounding box center [105, 102] width 66 height 43
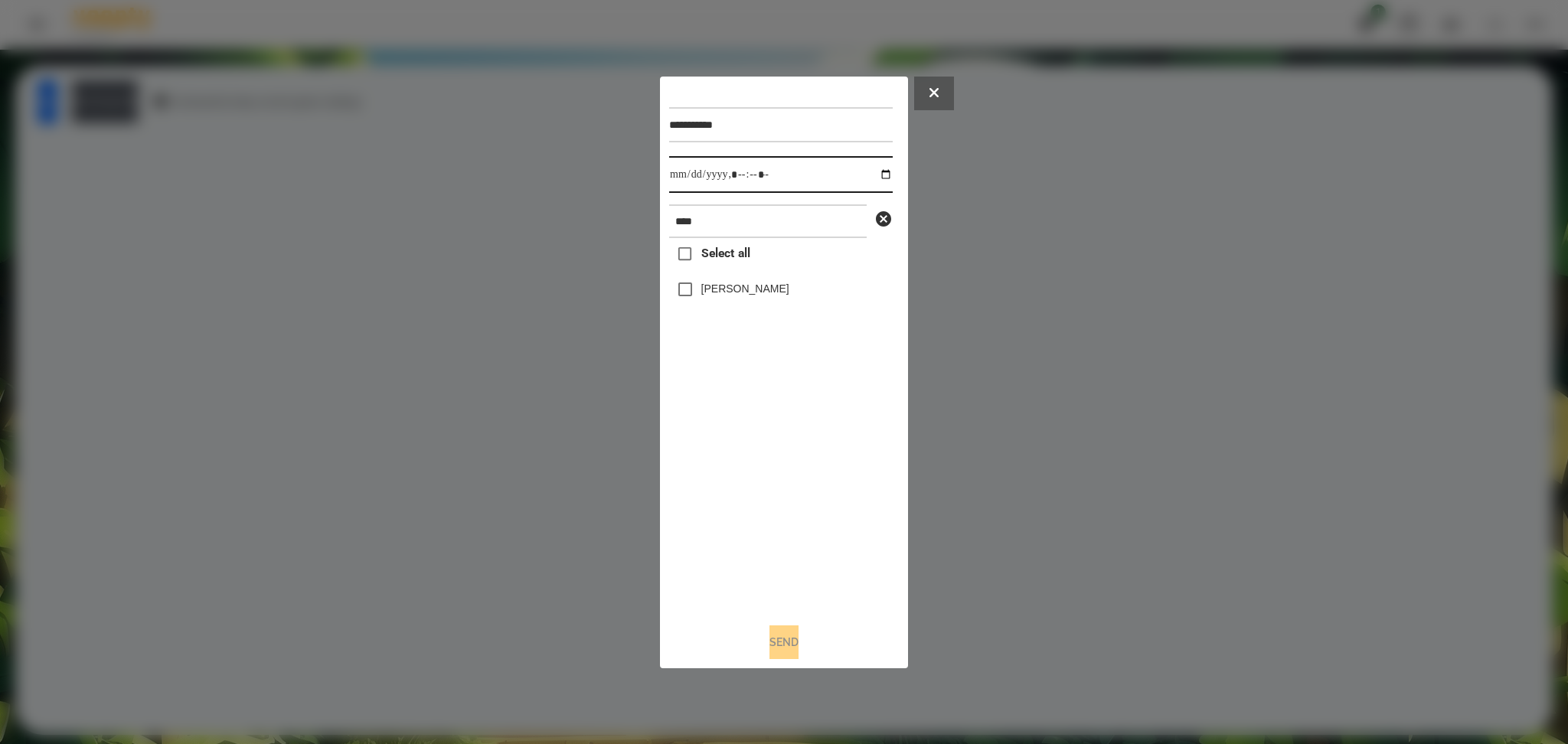
click at [871, 167] on input "datetime-local" at bounding box center [780, 174] width 223 height 36
type input "**********"
drag, startPoint x: 741, startPoint y: 484, endPoint x: 711, endPoint y: 288, distance: 198.3
click at [711, 288] on div "Select all [PERSON_NAME]" at bounding box center [780, 424] width 223 height 372
click at [711, 288] on label "[PERSON_NAME]" at bounding box center [745, 288] width 88 height 15
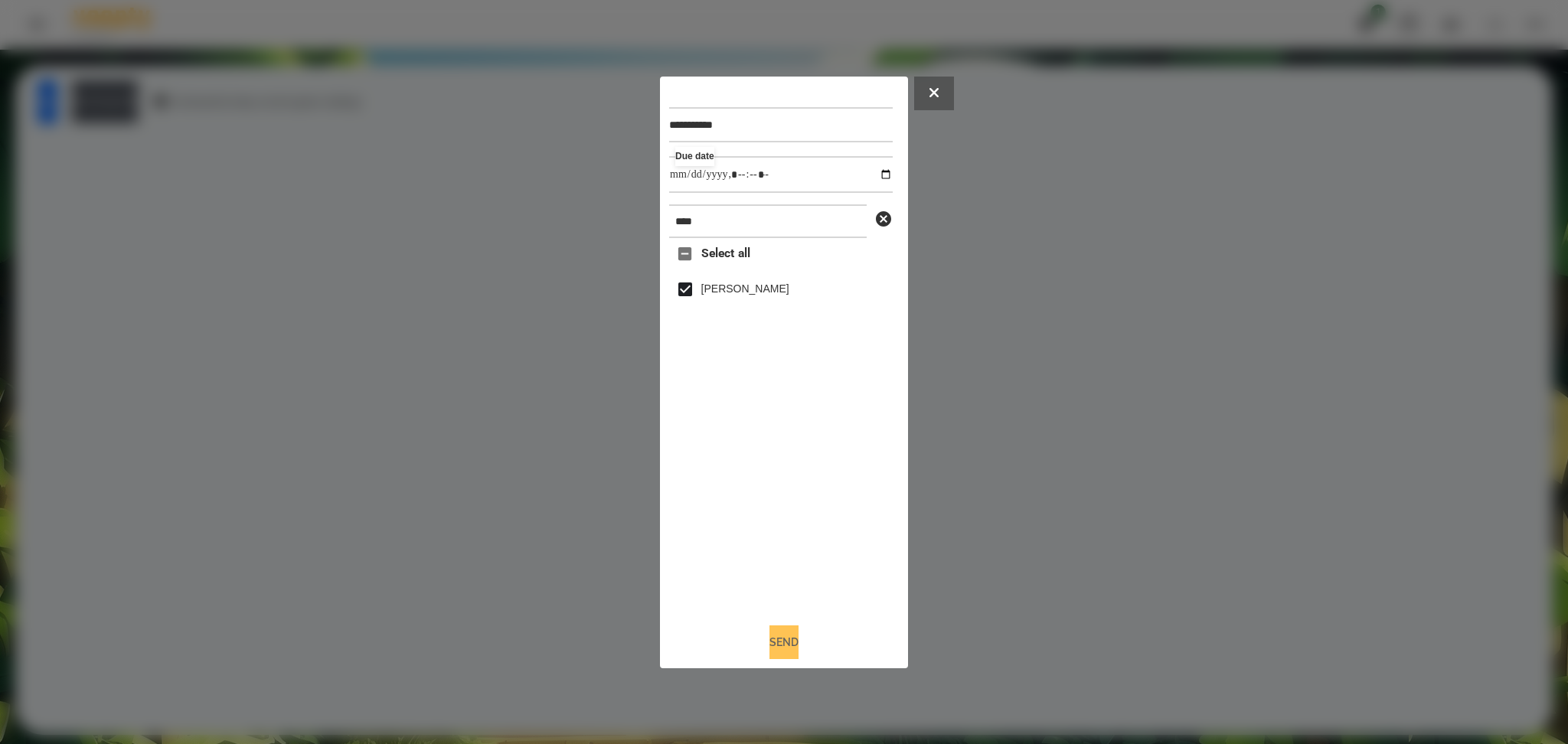
click at [781, 641] on button "Send" at bounding box center [784, 642] width 29 height 34
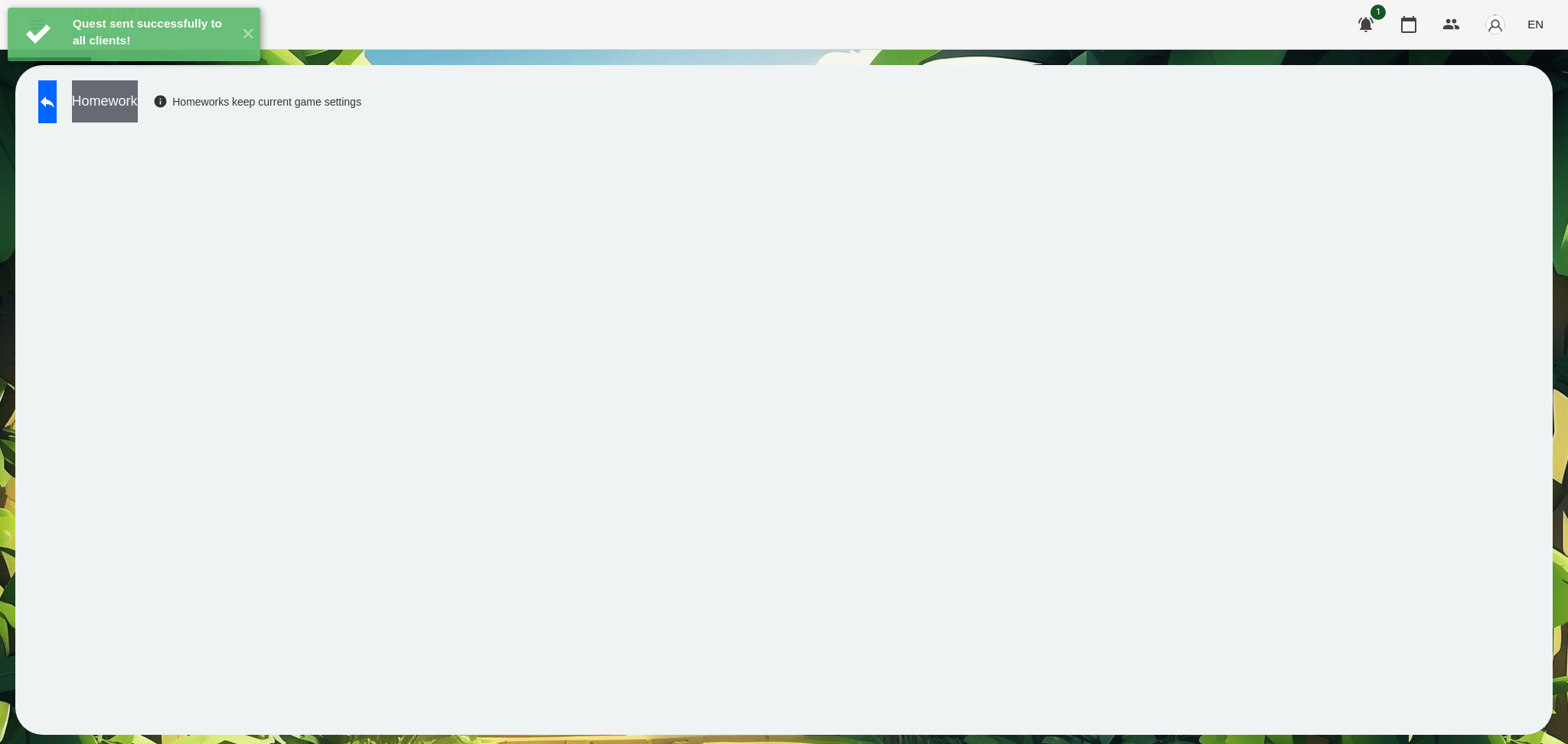
click at [138, 107] on button "Homework" at bounding box center [105, 102] width 66 height 43
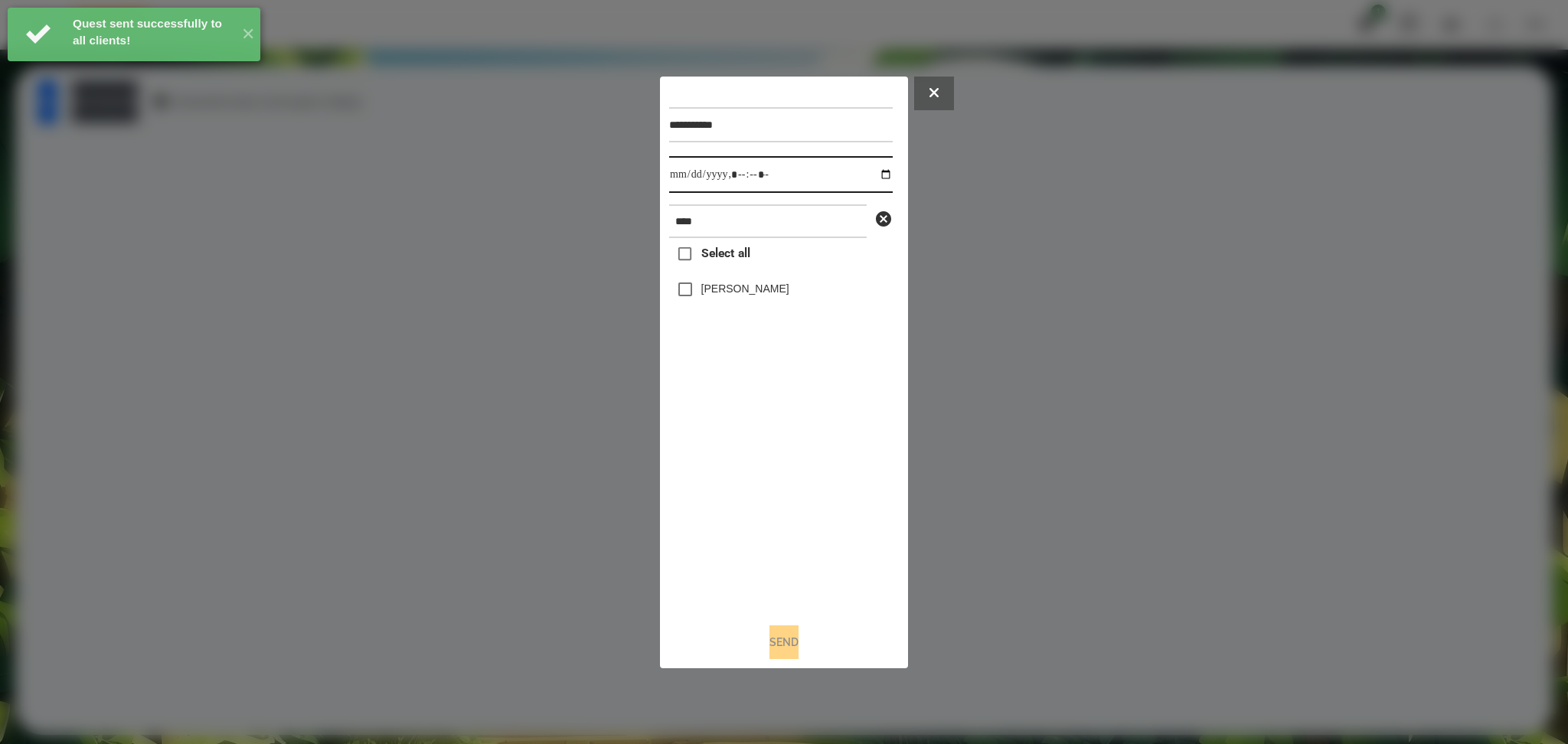
click at [875, 173] on input "datetime-local" at bounding box center [780, 174] width 223 height 36
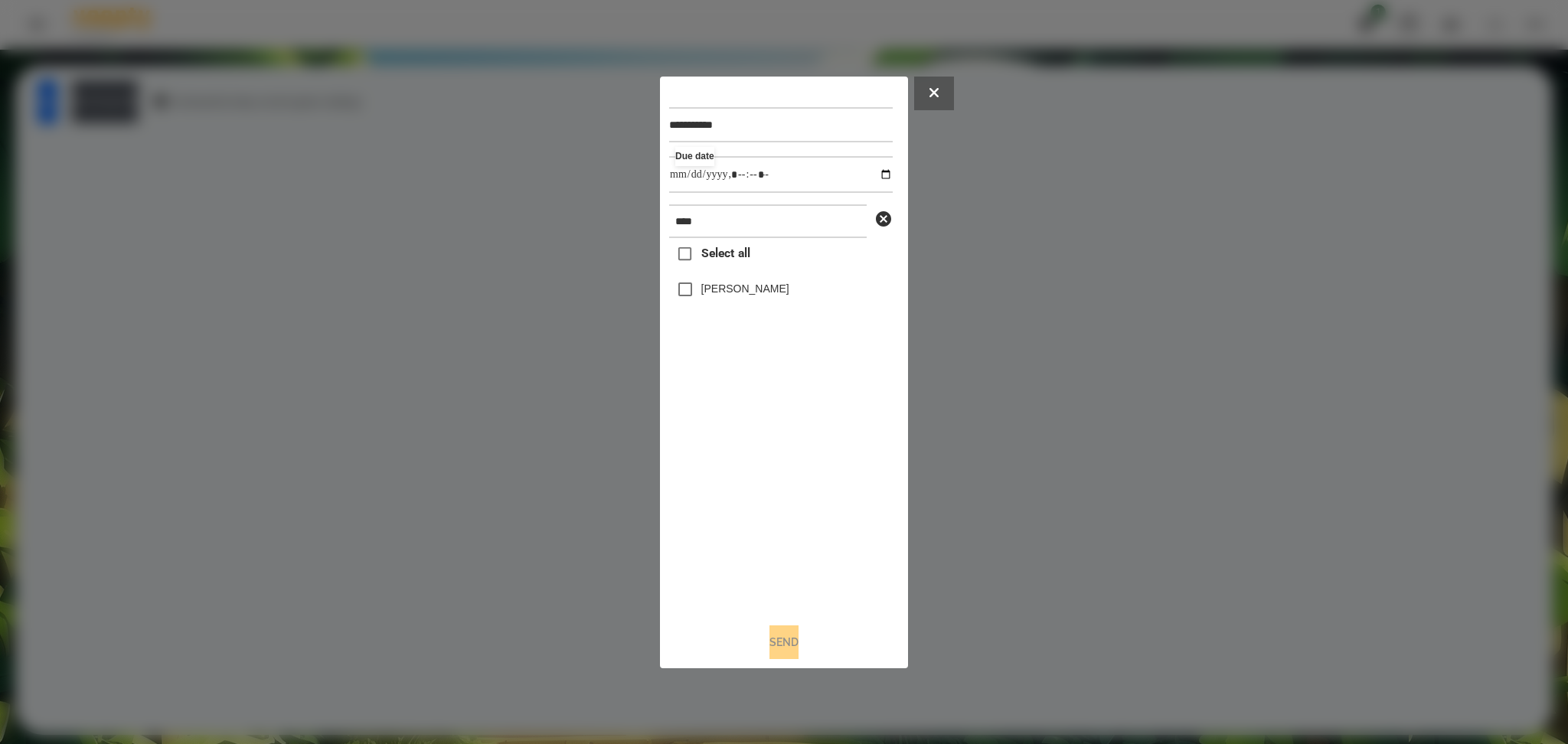
type input "**********"
click at [779, 498] on div "Select all [PERSON_NAME]" at bounding box center [780, 424] width 223 height 372
click at [716, 296] on label "[PERSON_NAME]" at bounding box center [745, 288] width 88 height 15
click at [778, 644] on button "Send" at bounding box center [784, 642] width 29 height 34
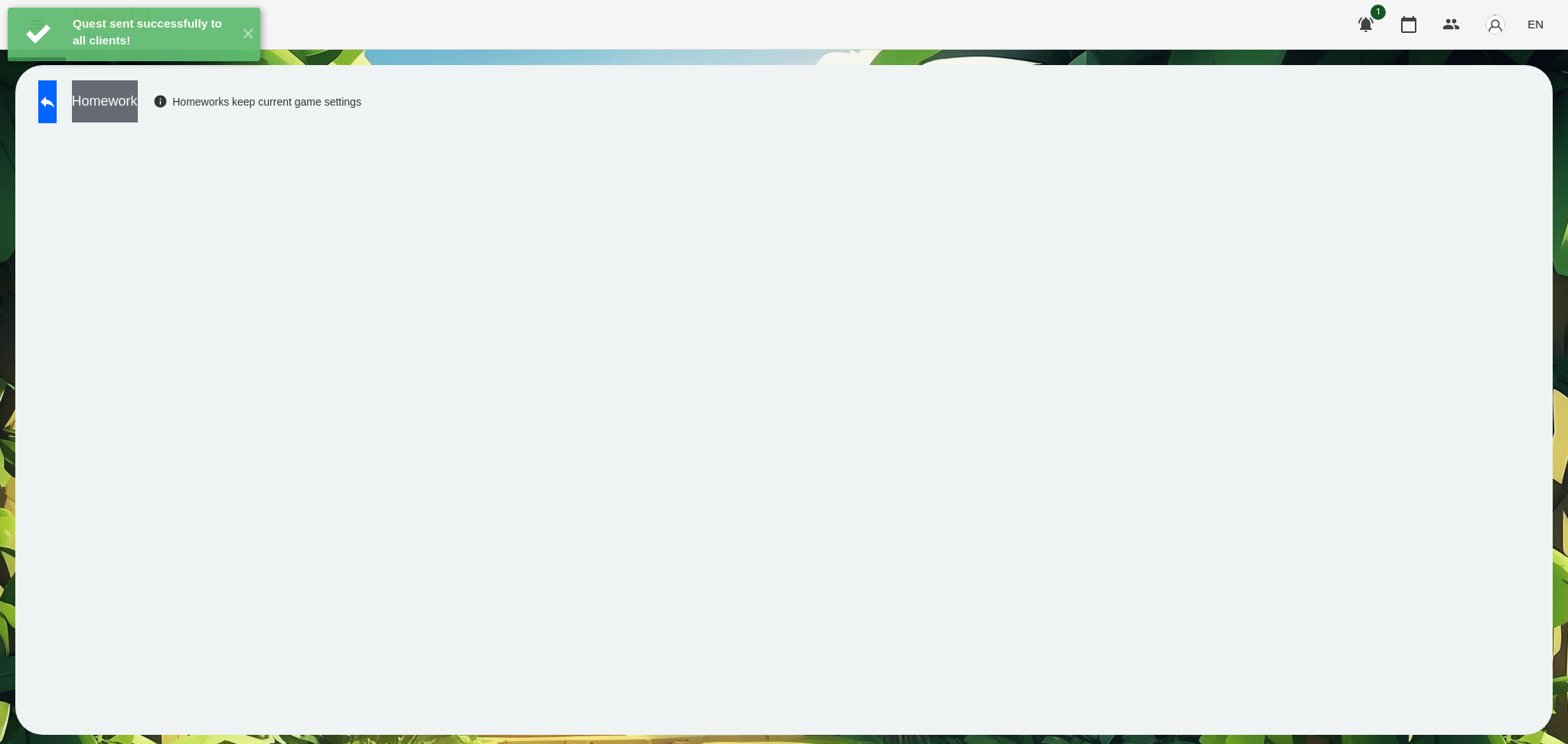
click at [138, 108] on button "Homework" at bounding box center [105, 102] width 66 height 43
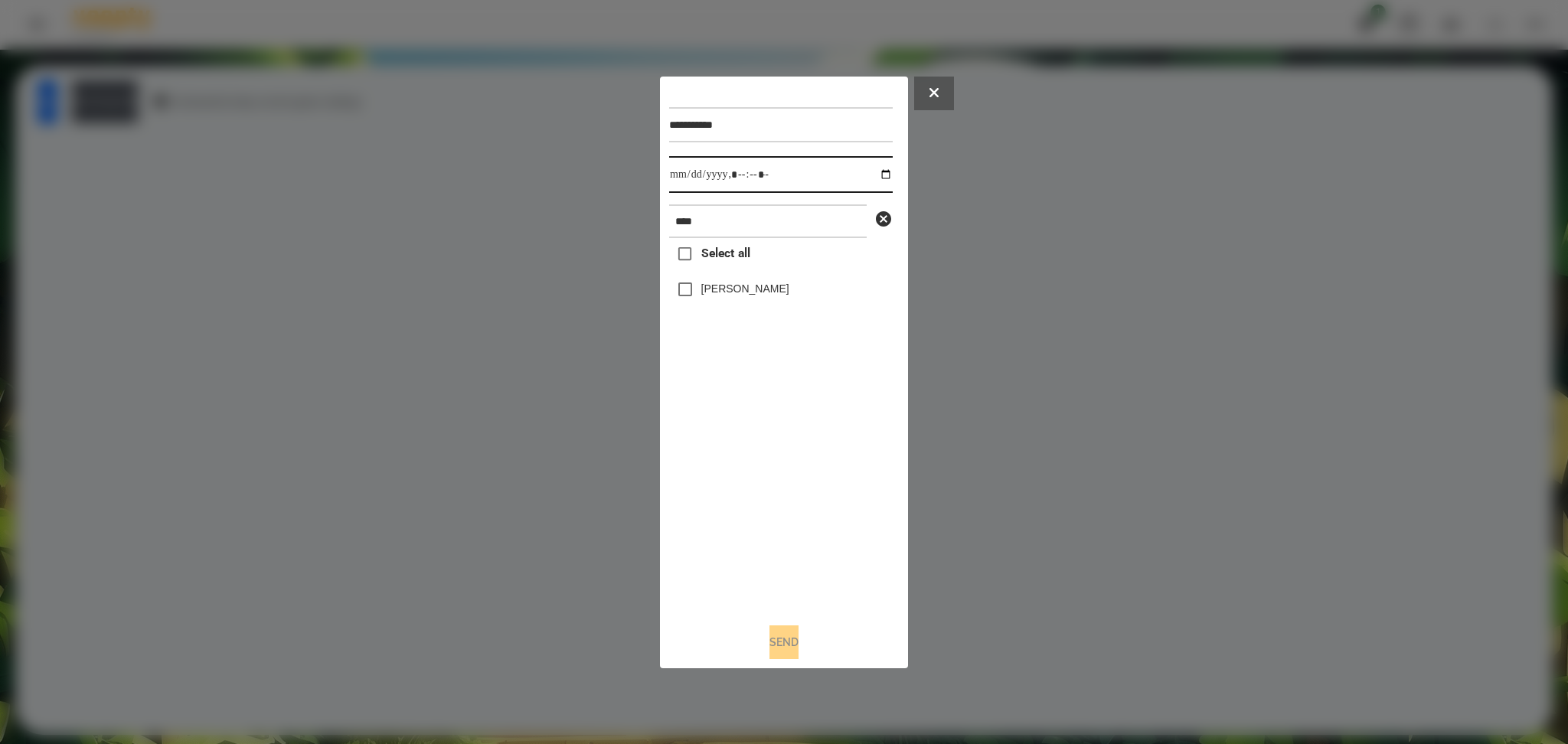
click at [875, 177] on input "datetime-local" at bounding box center [780, 174] width 223 height 36
type input "**********"
click at [775, 534] on div "Select all [PERSON_NAME]" at bounding box center [780, 424] width 223 height 372
click at [772, 634] on button "Send" at bounding box center [784, 642] width 29 height 34
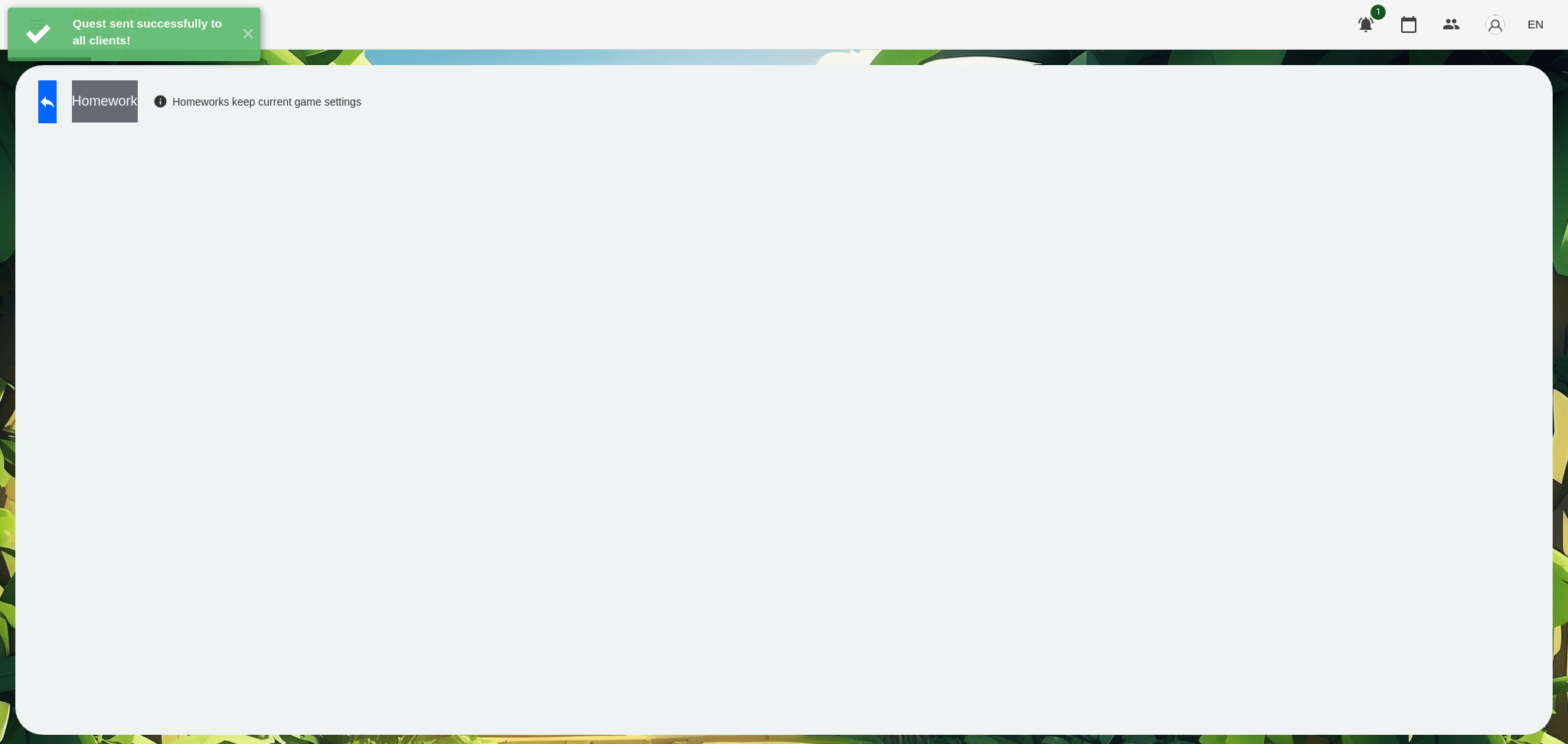
click at [138, 112] on button "Homework" at bounding box center [105, 102] width 66 height 43
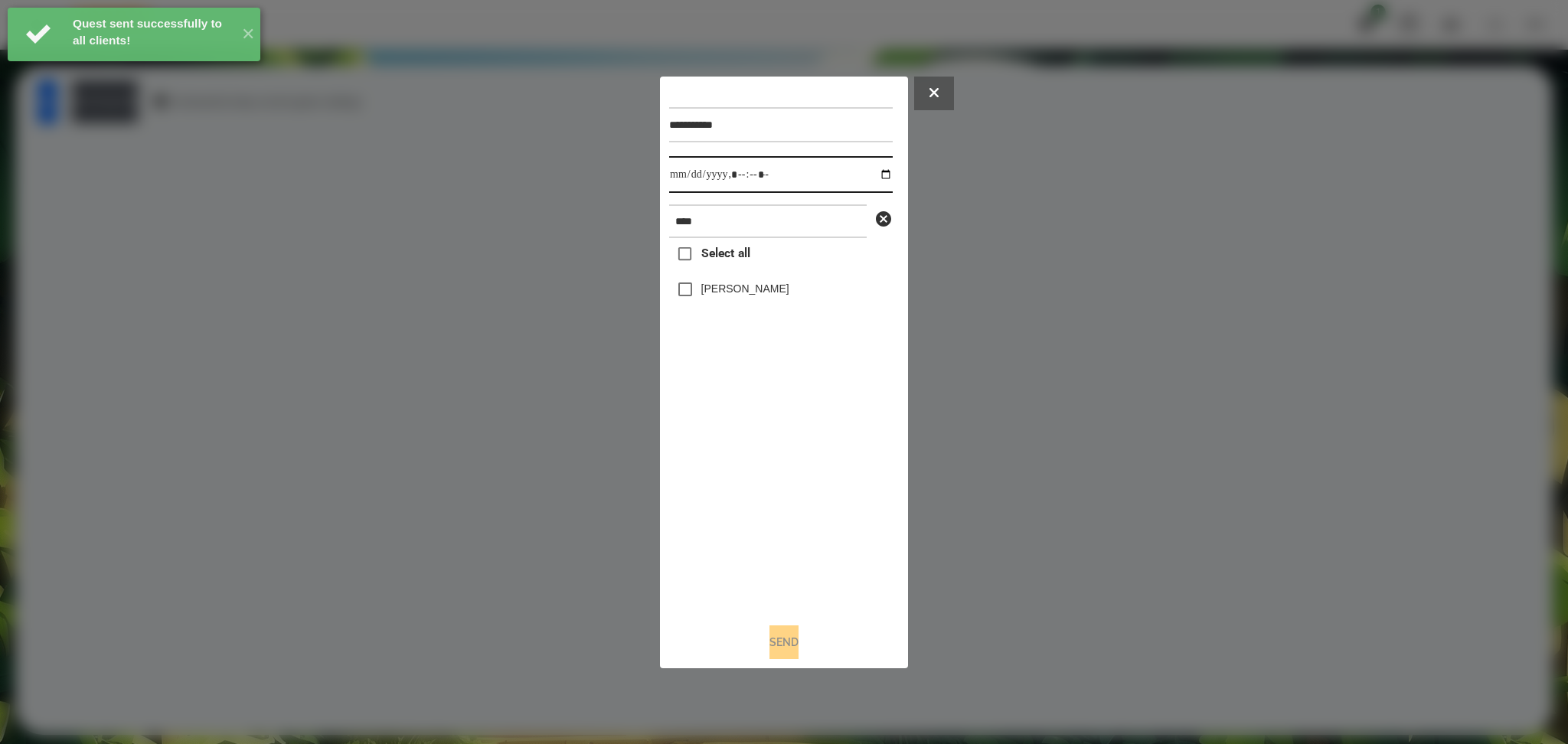
click at [873, 177] on input "datetime-local" at bounding box center [780, 174] width 223 height 36
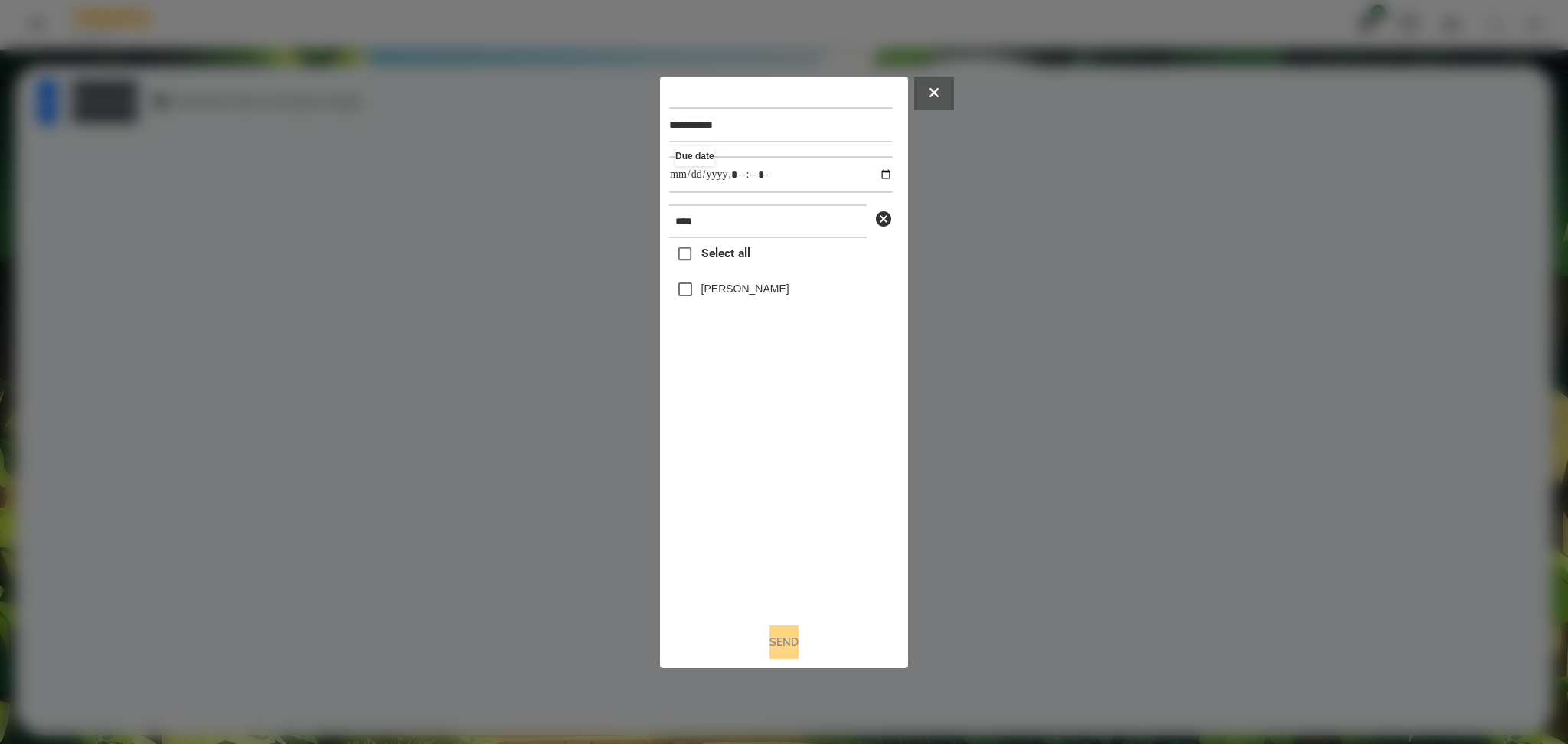
type input "**********"
click at [741, 488] on div "Select all [PERSON_NAME]" at bounding box center [780, 424] width 223 height 372
click at [788, 641] on button "Send" at bounding box center [784, 642] width 29 height 34
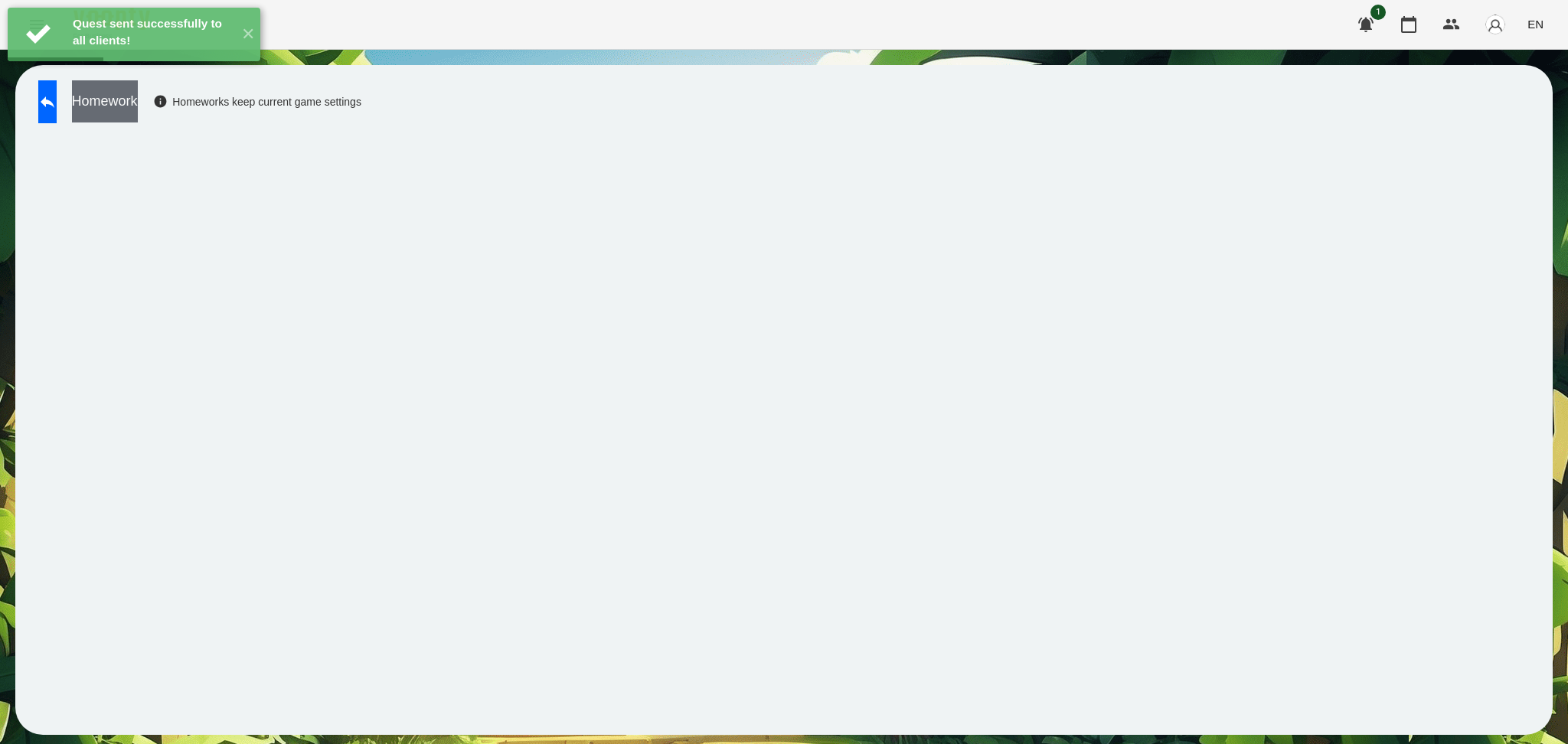
click at [138, 105] on button "Homework" at bounding box center [105, 102] width 66 height 43
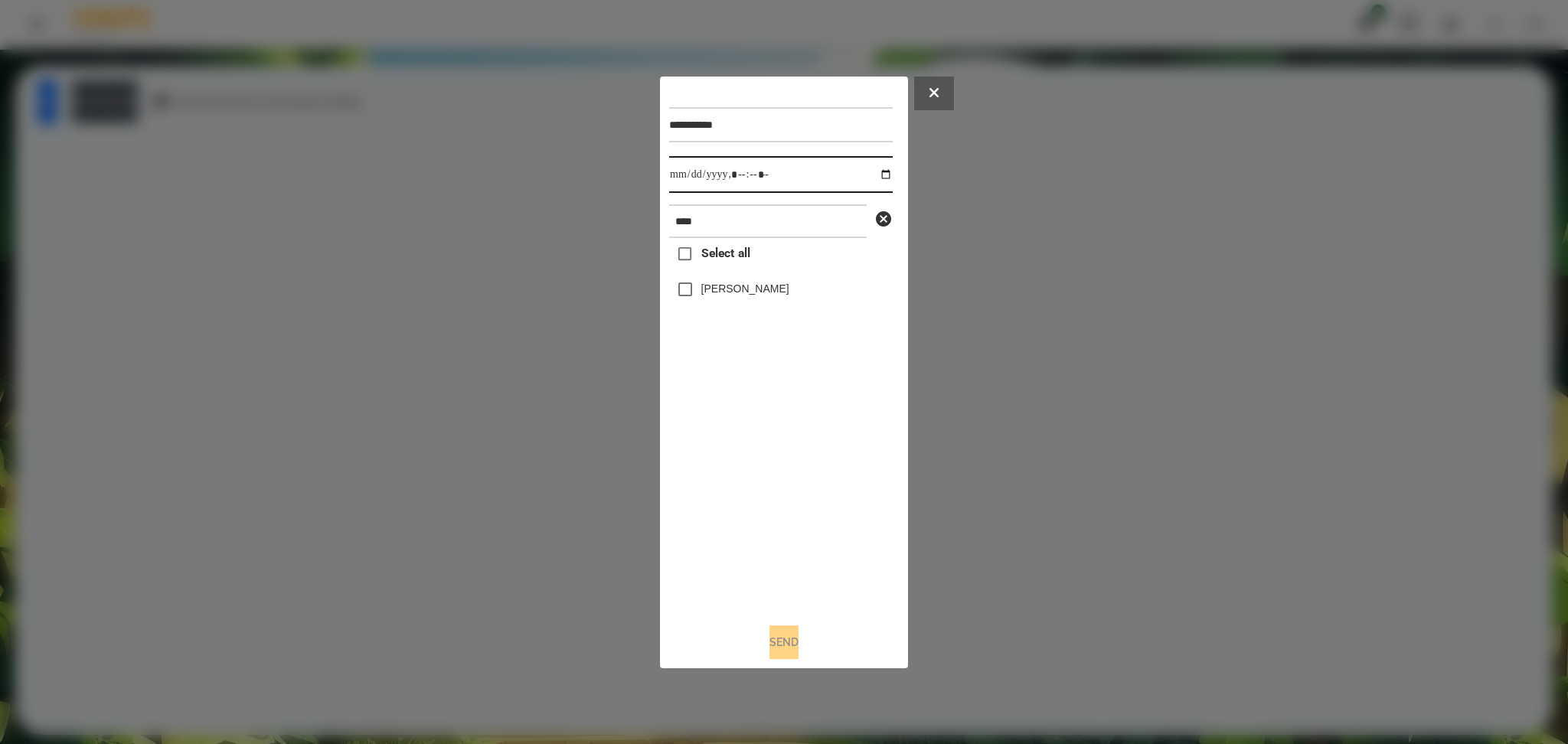
click at [874, 175] on input "datetime-local" at bounding box center [780, 174] width 223 height 36
type input "**********"
click at [743, 506] on div "Select all [PERSON_NAME]" at bounding box center [780, 424] width 223 height 372
click at [778, 634] on button "Send" at bounding box center [784, 642] width 29 height 34
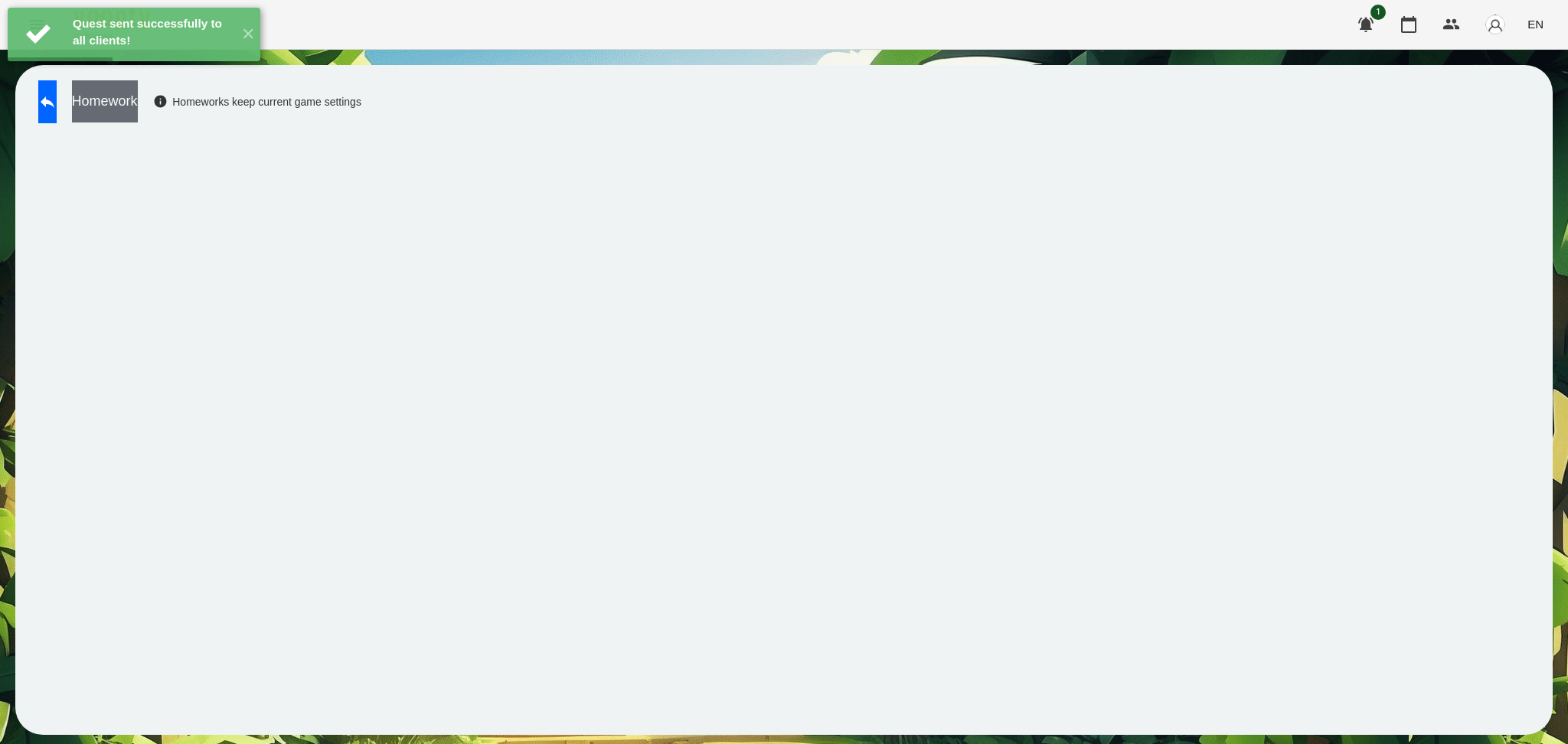
click at [138, 116] on button "Homework" at bounding box center [105, 102] width 66 height 43
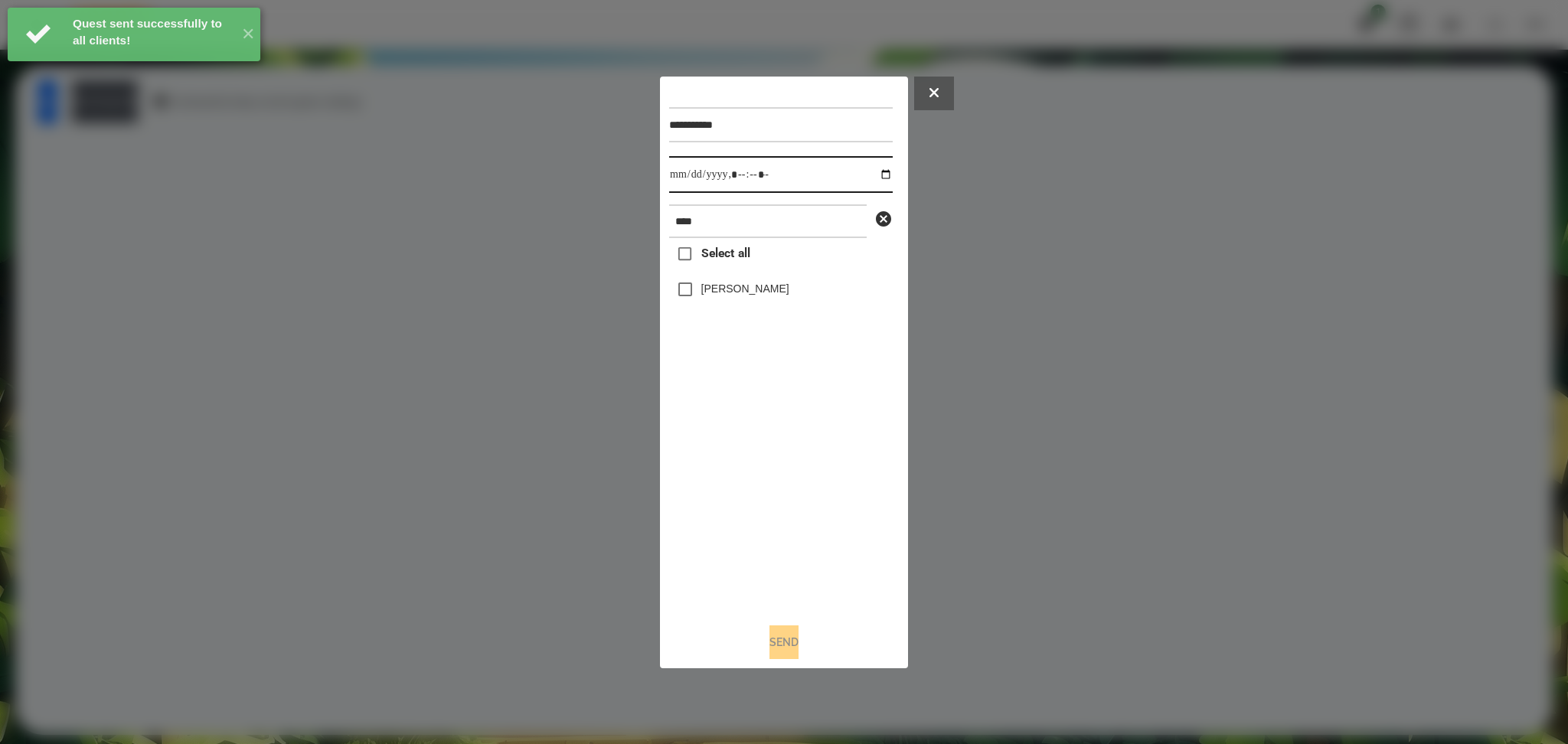
click at [872, 171] on input "datetime-local" at bounding box center [780, 174] width 223 height 36
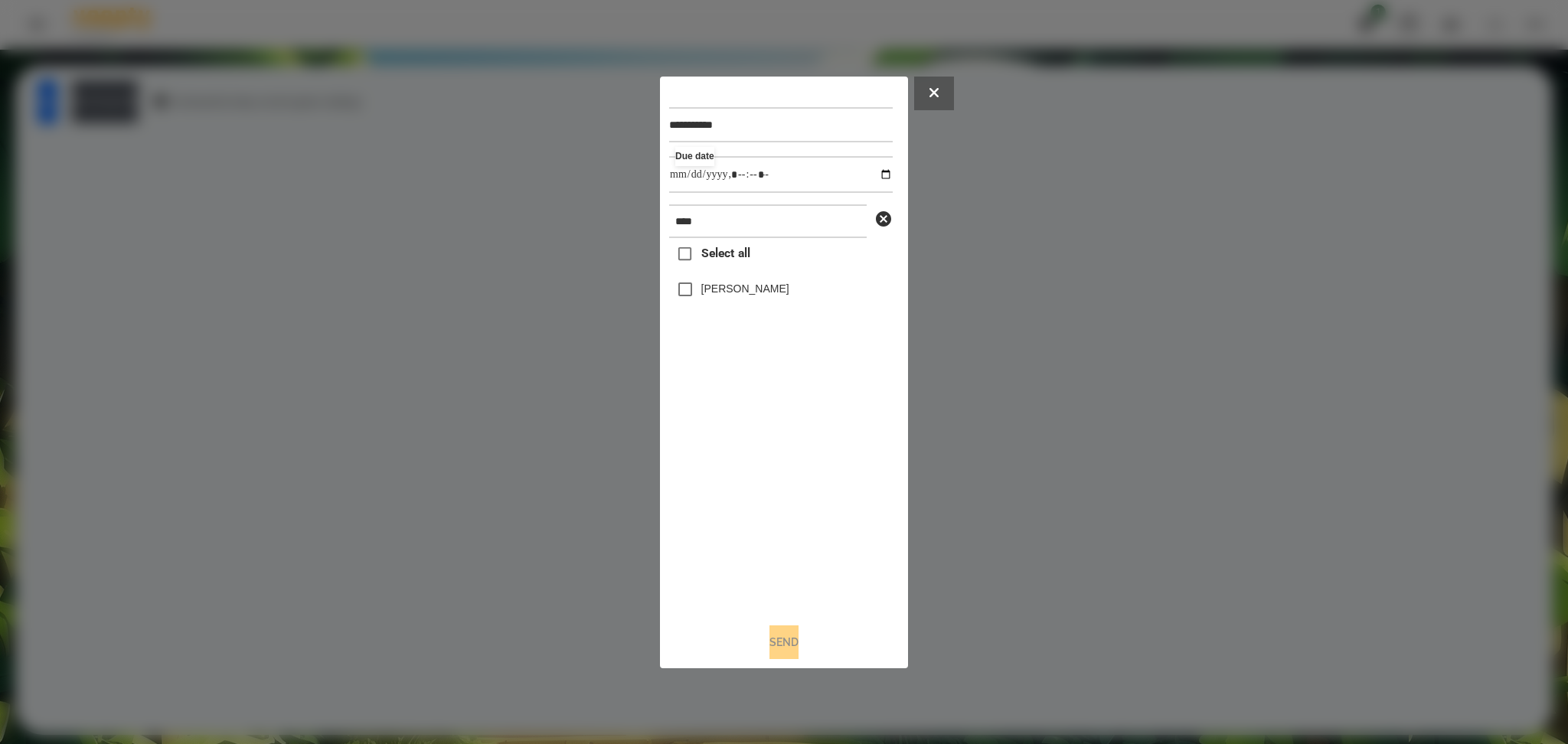
type input "**********"
click at [693, 301] on div "Select all [PERSON_NAME]" at bounding box center [780, 424] width 223 height 372
click at [787, 638] on button "Send" at bounding box center [784, 642] width 29 height 34
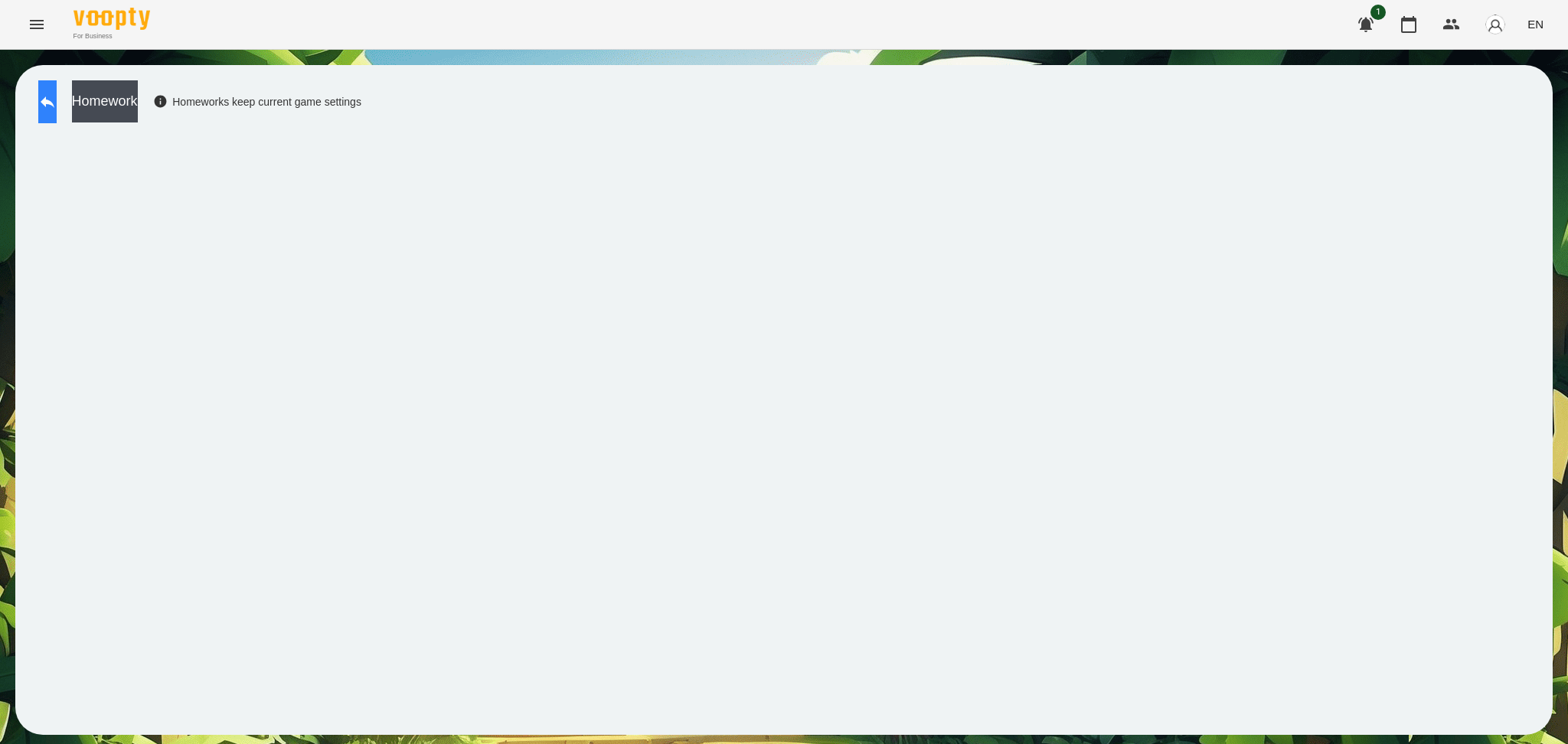
click at [57, 105] on icon at bounding box center [47, 102] width 19 height 19
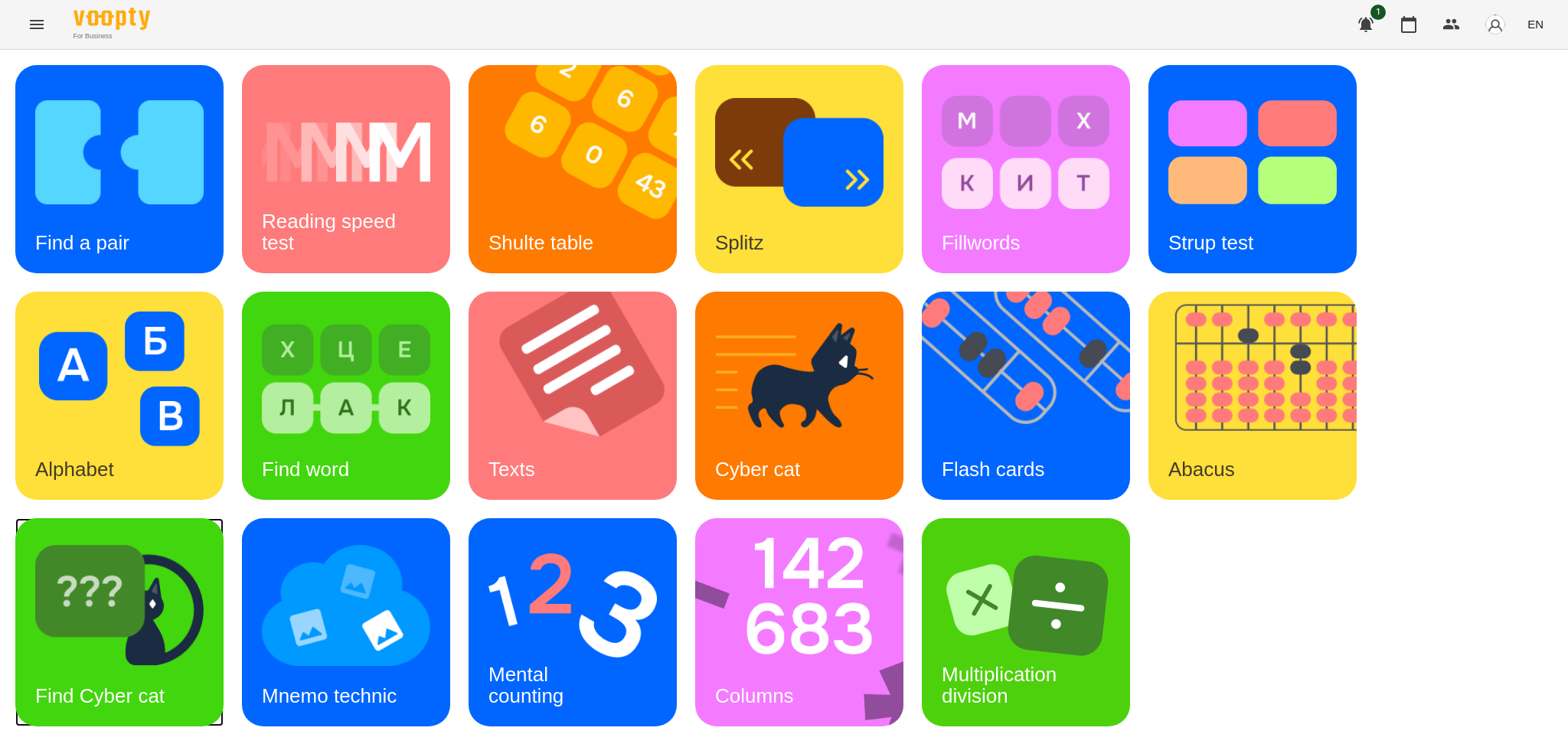
click at [160, 656] on img at bounding box center [120, 606] width 168 height 135
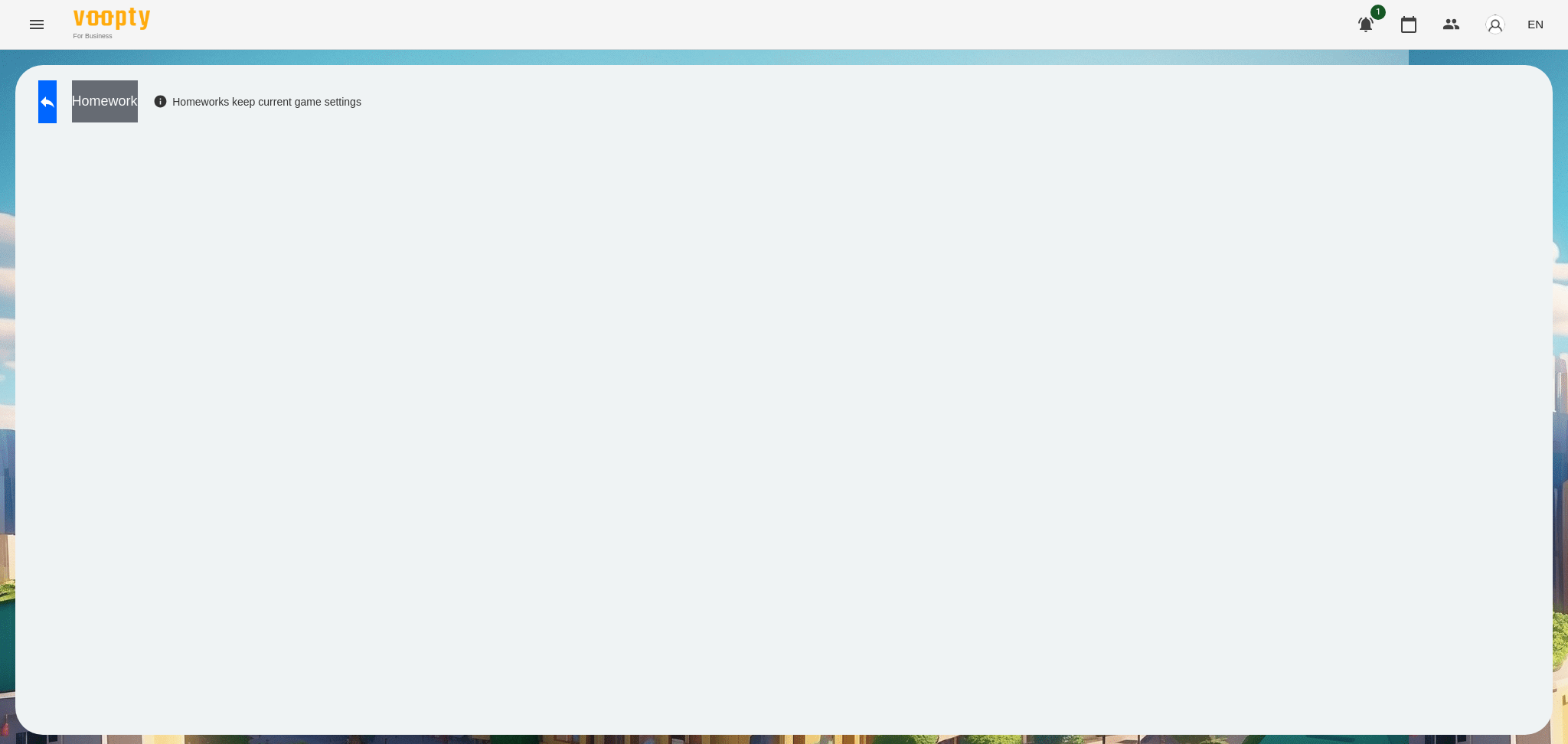
click at [138, 105] on button "Homework" at bounding box center [105, 102] width 66 height 43
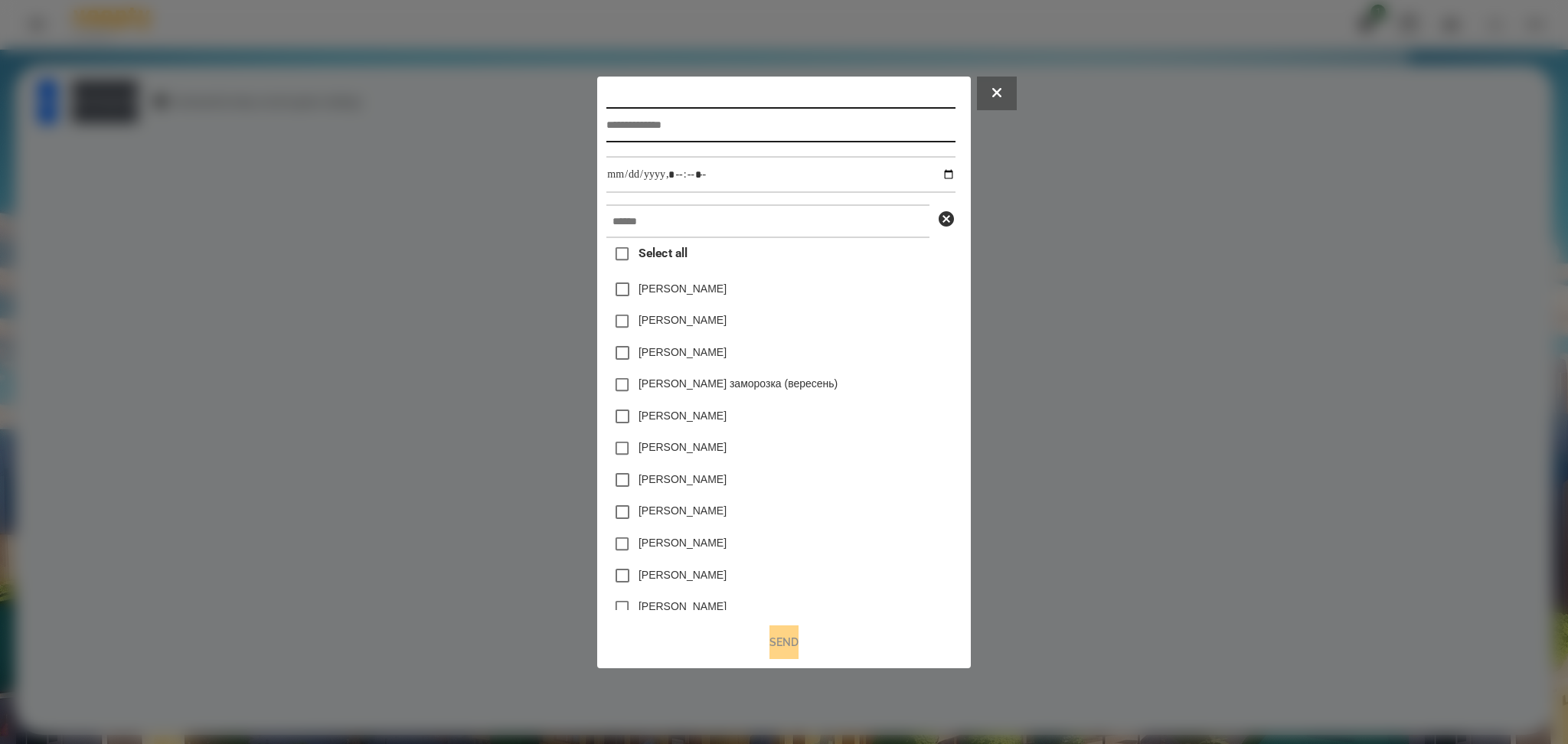
click at [625, 117] on input "text" at bounding box center [780, 125] width 348 height 35
type input "**********"
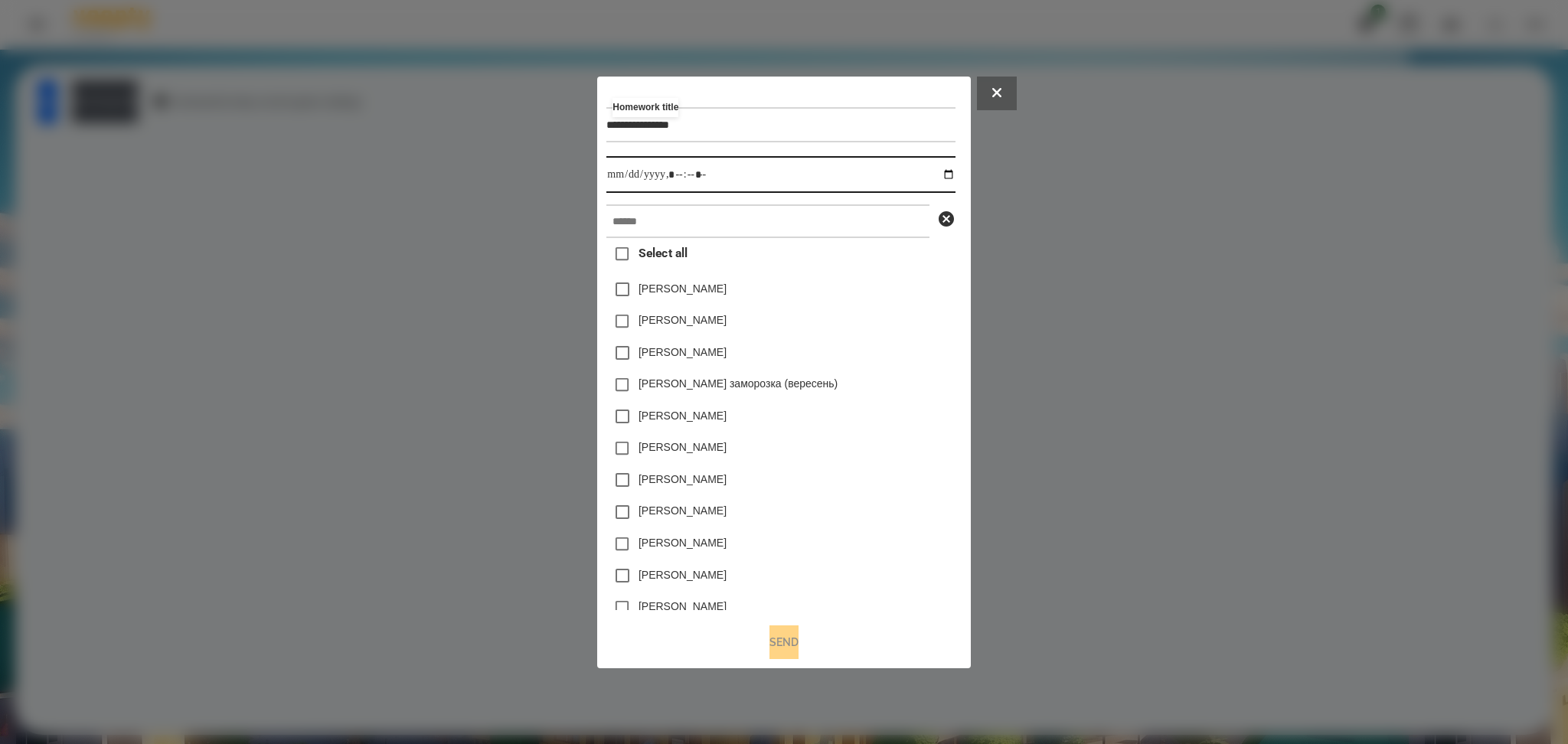
click at [686, 170] on input "datetime-local" at bounding box center [780, 174] width 348 height 36
click at [947, 173] on input "datetime-local" at bounding box center [780, 174] width 348 height 36
type input "**********"
click at [880, 165] on input "datetime-local" at bounding box center [780, 174] width 348 height 36
click at [703, 229] on input "text" at bounding box center [767, 221] width 323 height 34
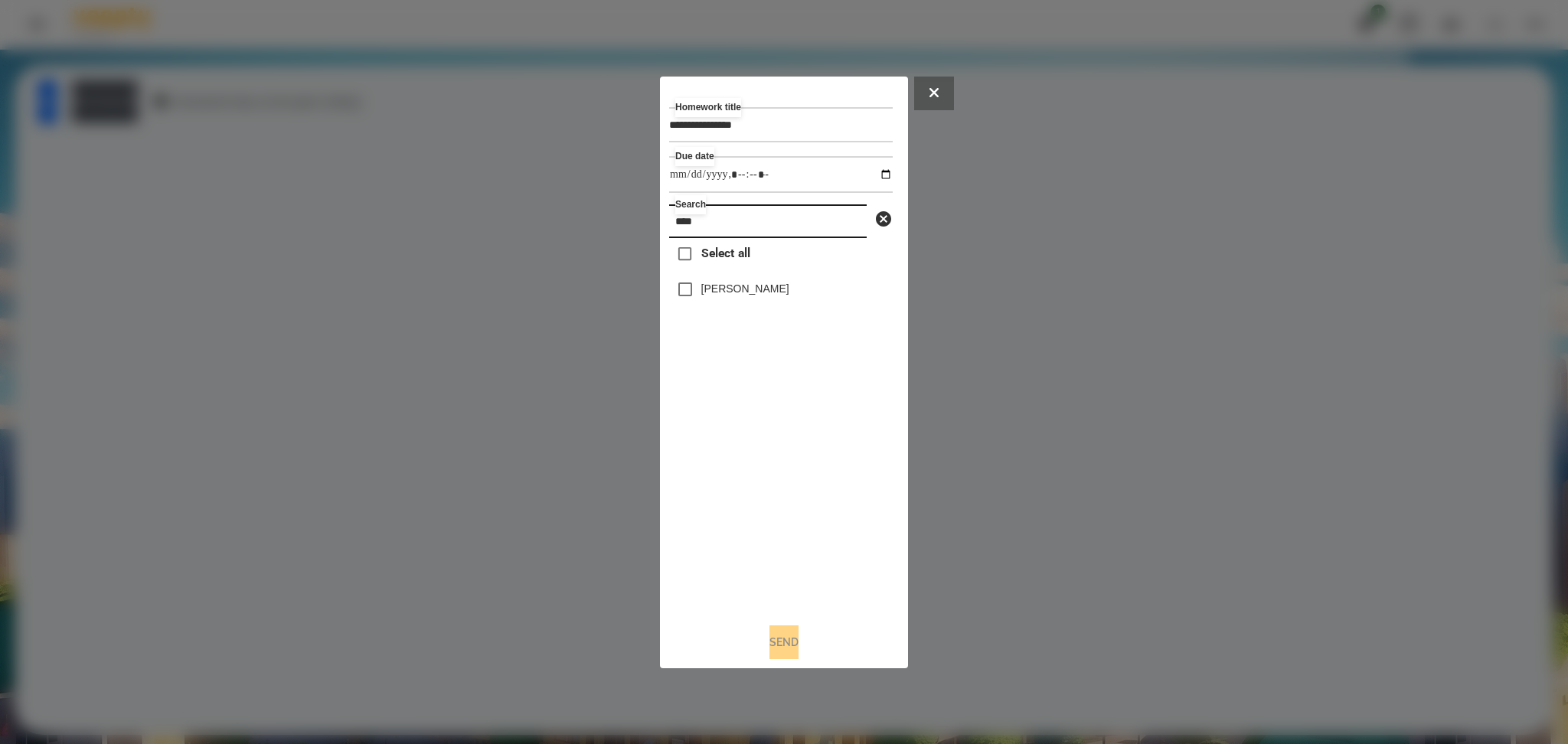
type input "****"
click at [781, 650] on button "Send" at bounding box center [784, 642] width 29 height 34
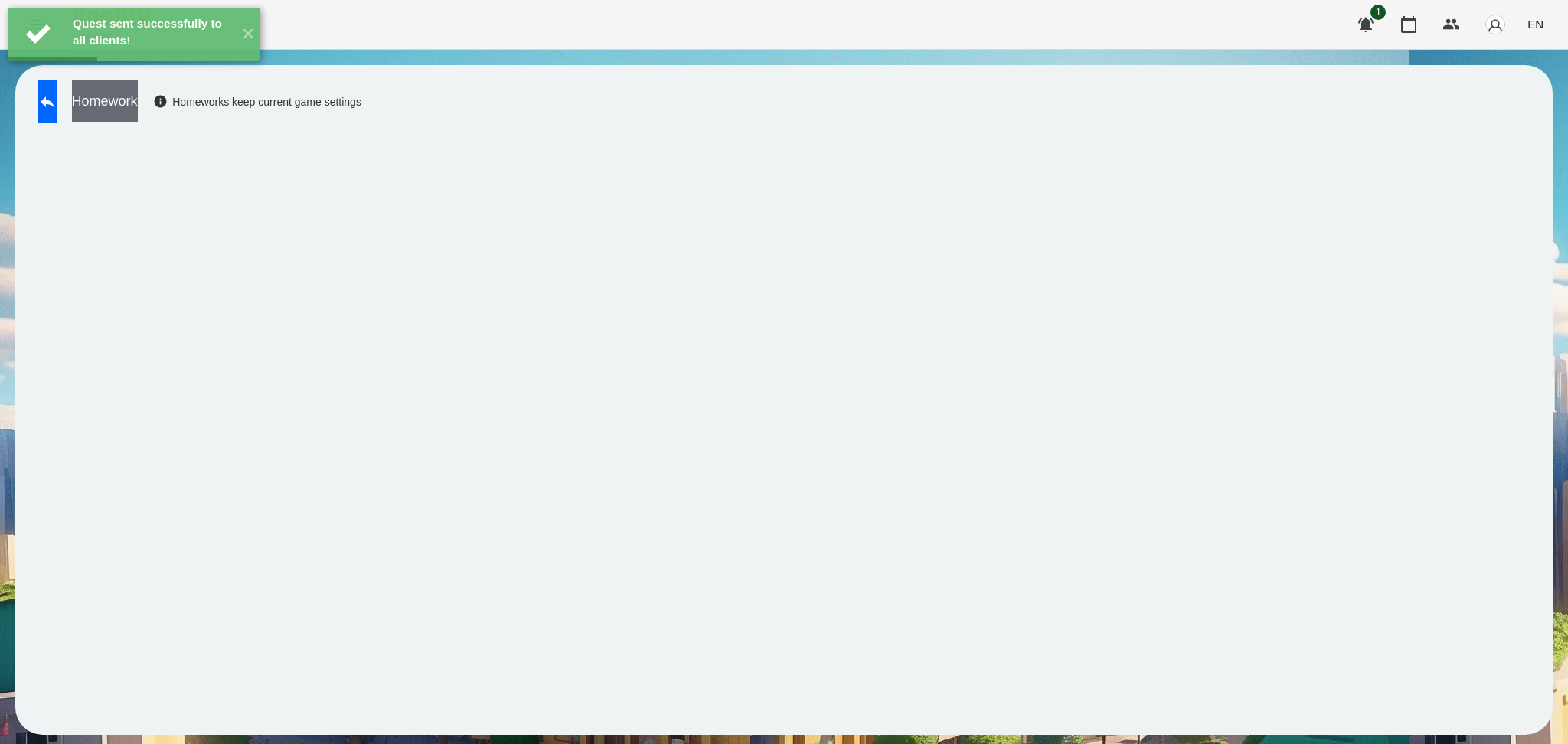
click at [138, 95] on button "Homework" at bounding box center [105, 102] width 66 height 43
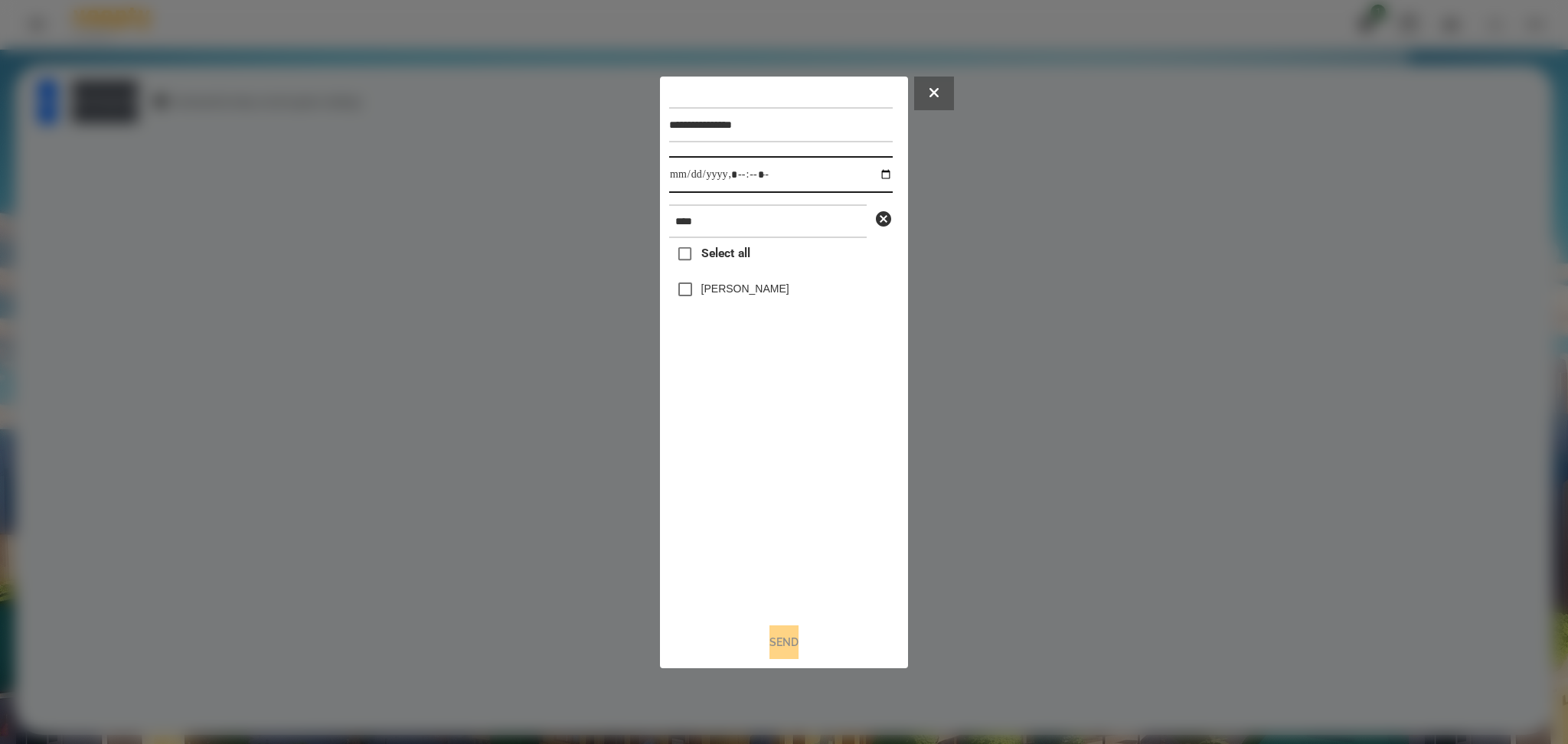
click at [757, 172] on input "datetime-local" at bounding box center [780, 174] width 223 height 36
click at [875, 172] on input "datetime-local" at bounding box center [780, 174] width 223 height 36
type input "**********"
click at [728, 505] on div "Select all [PERSON_NAME]" at bounding box center [780, 424] width 223 height 372
click at [780, 639] on button "Send" at bounding box center [784, 642] width 29 height 34
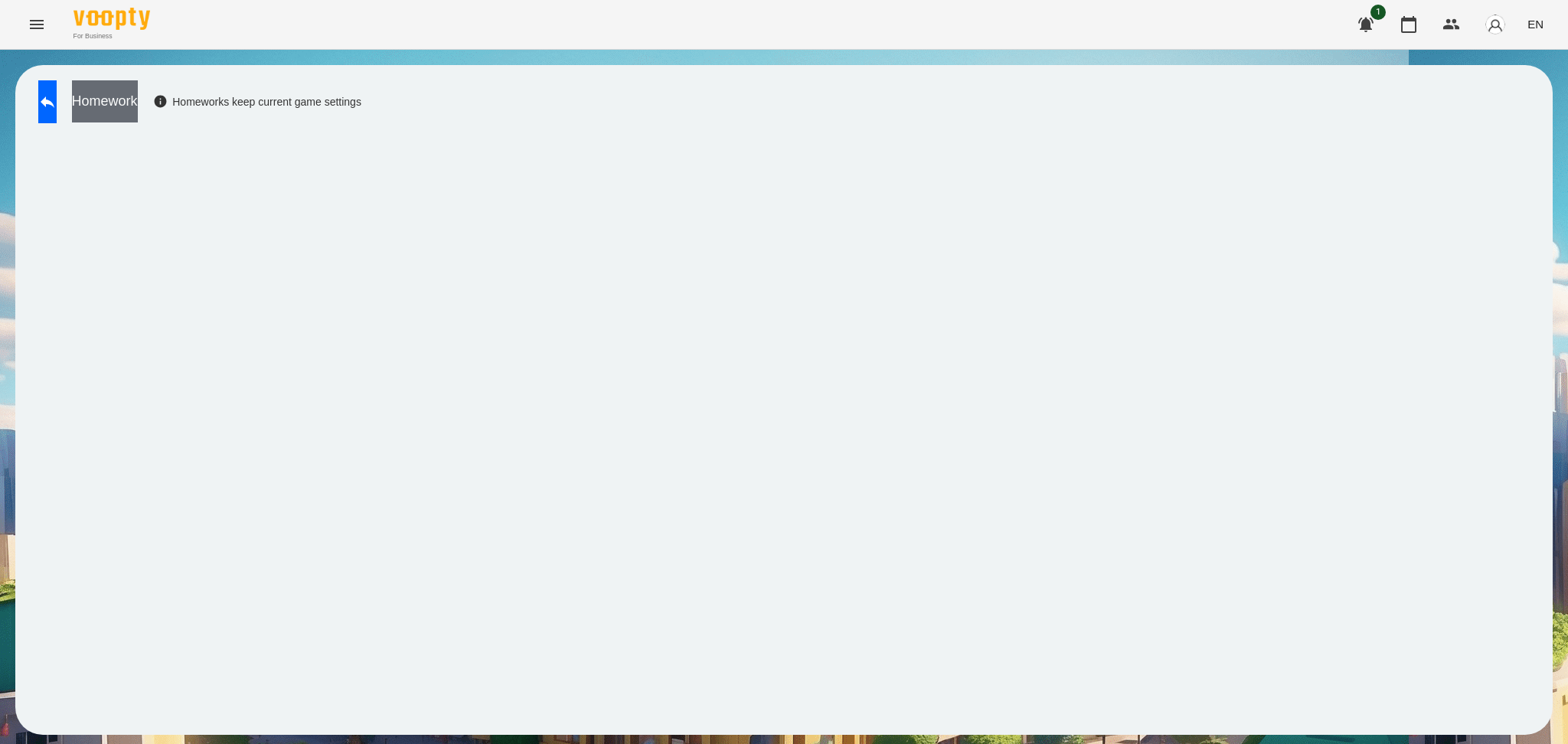
click at [133, 101] on button "Homework" at bounding box center [105, 102] width 66 height 43
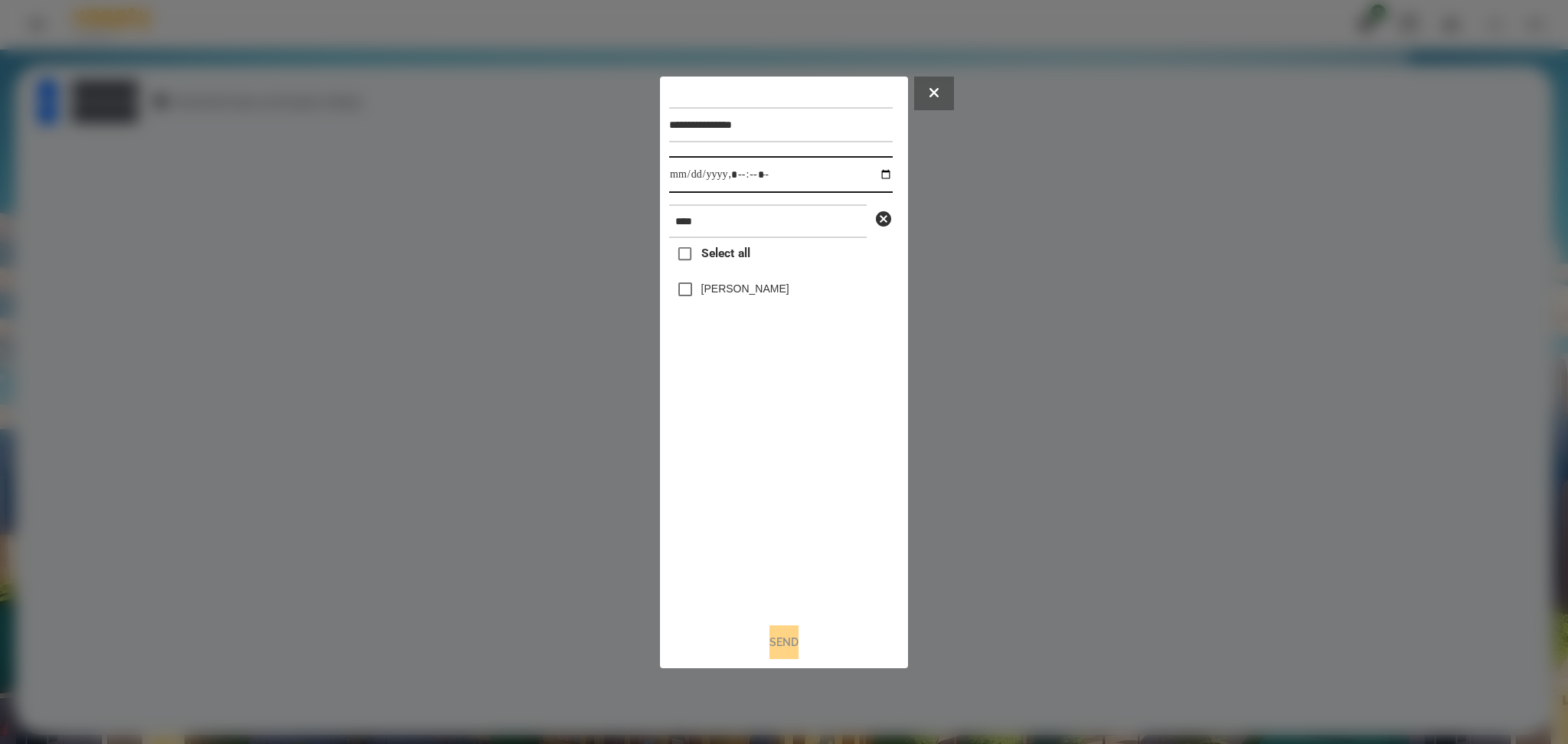
click at [872, 174] on input "datetime-local" at bounding box center [780, 174] width 223 height 36
type input "**********"
click at [774, 430] on div "Select all [PERSON_NAME]" at bounding box center [780, 424] width 223 height 372
click at [789, 655] on button "Send" at bounding box center [784, 642] width 29 height 34
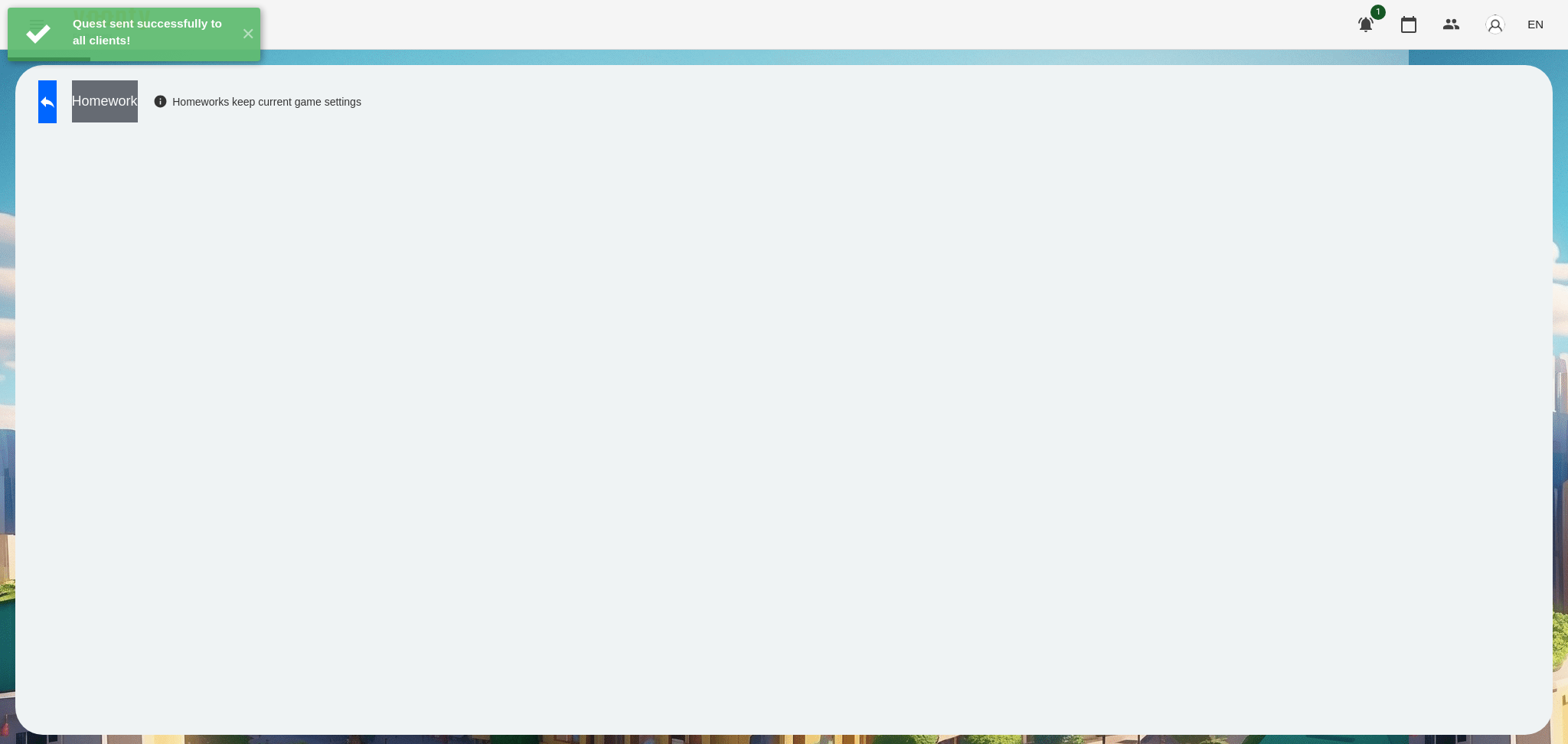
click at [138, 112] on button "Homework" at bounding box center [105, 102] width 66 height 43
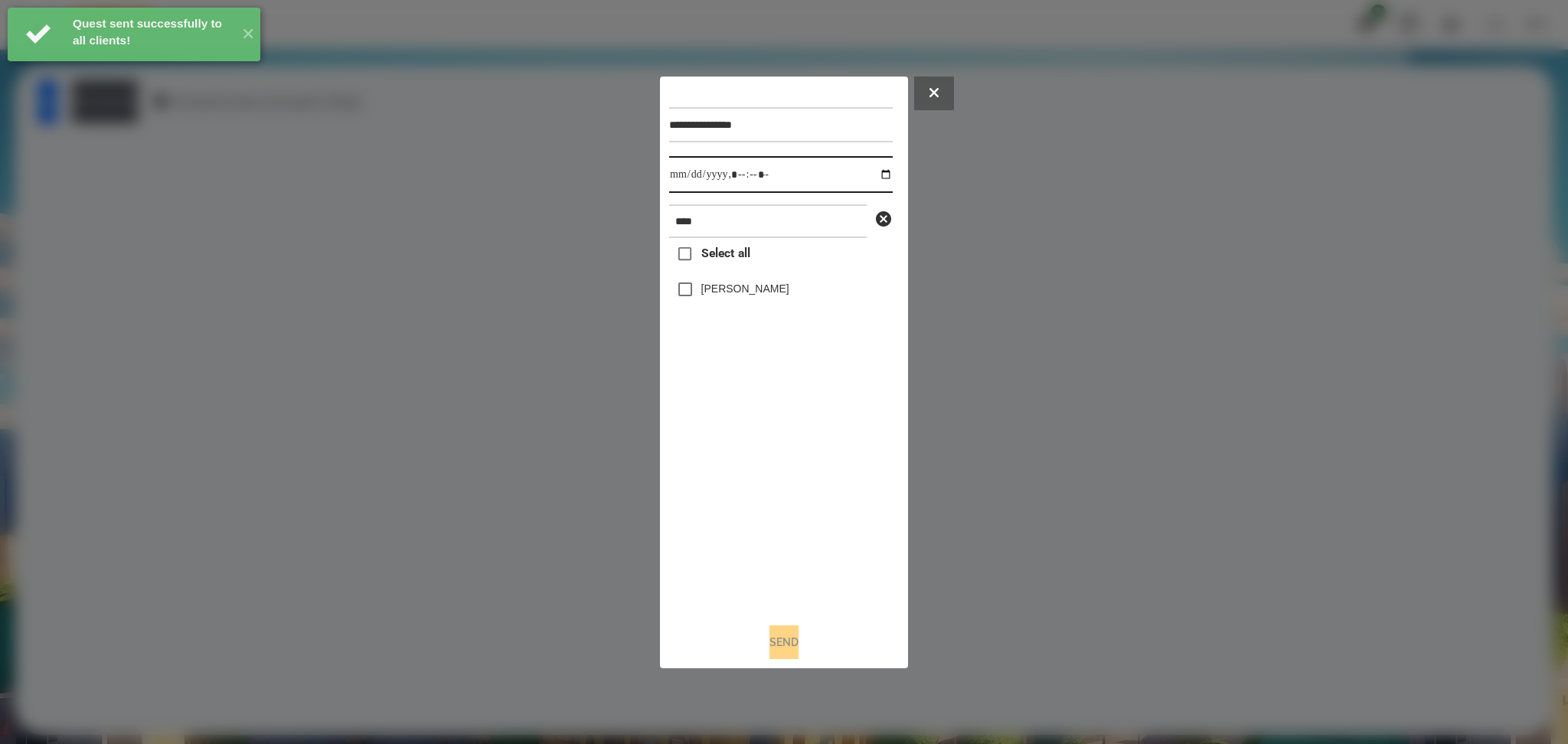
click at [876, 171] on input "datetime-local" at bounding box center [780, 174] width 223 height 36
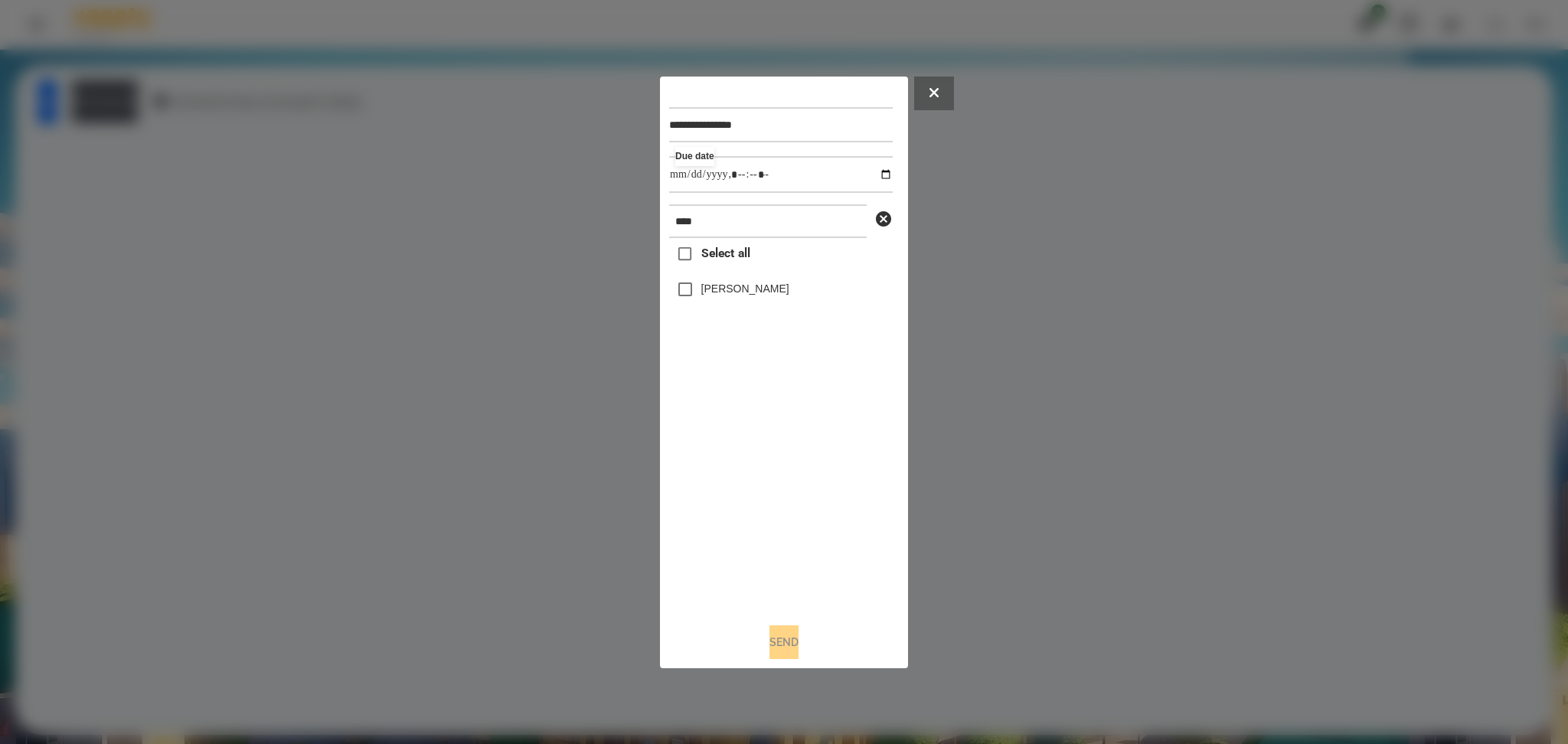
type input "**********"
click at [788, 464] on div "Select all [PERSON_NAME]" at bounding box center [780, 424] width 223 height 372
click at [727, 284] on label "[PERSON_NAME]" at bounding box center [745, 288] width 88 height 15
click at [791, 632] on button "Send" at bounding box center [784, 642] width 29 height 34
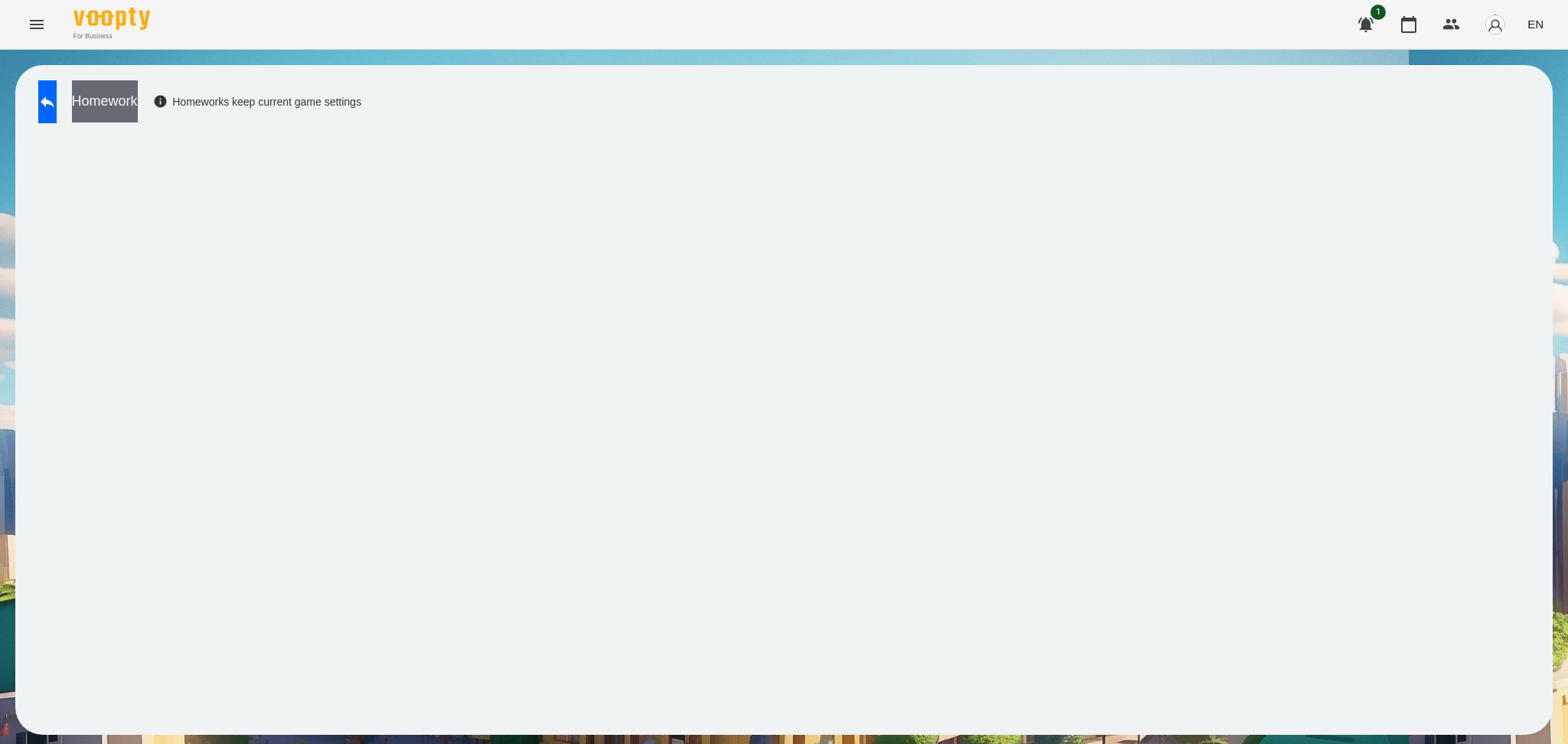
click at [138, 105] on button "Homework" at bounding box center [105, 102] width 66 height 43
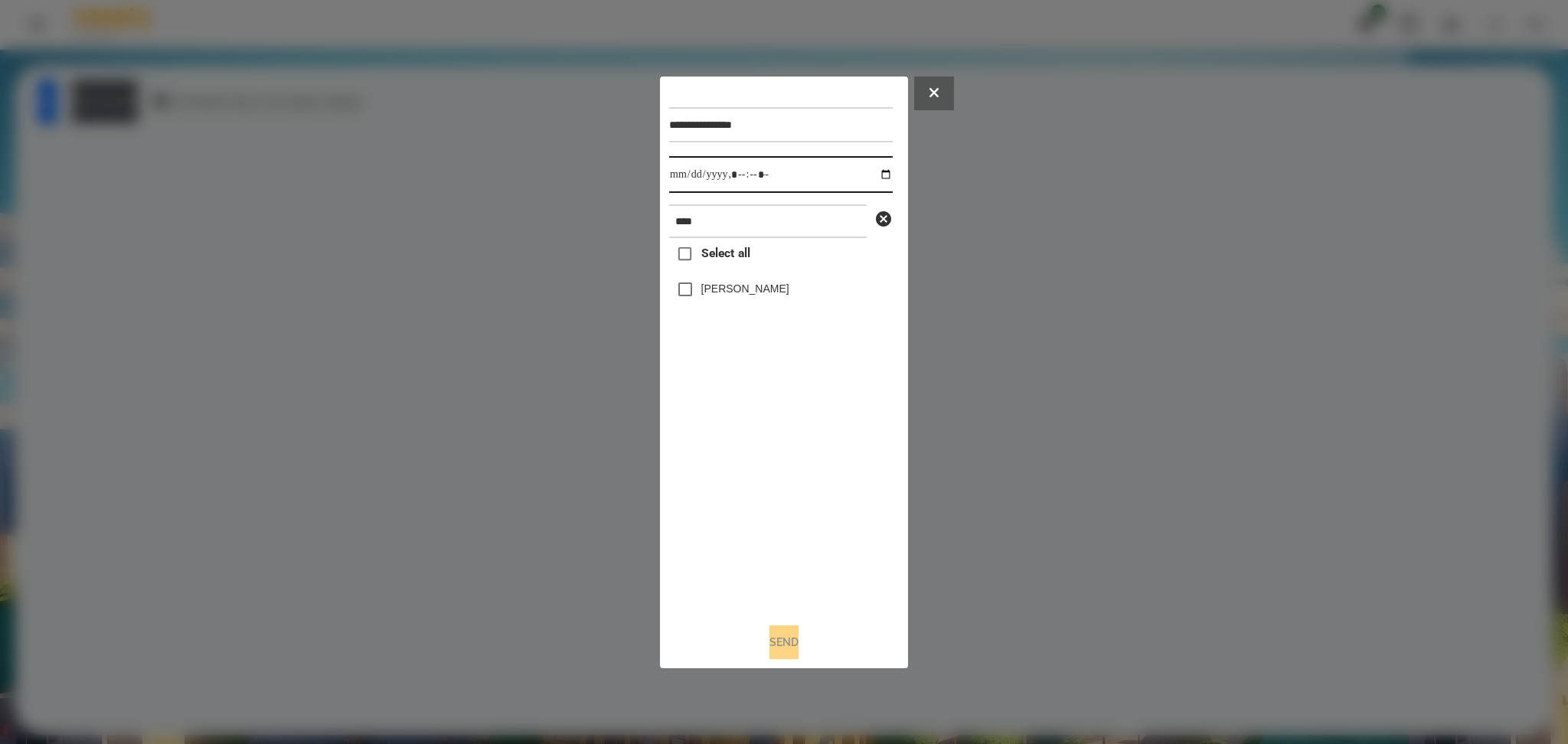
click at [873, 174] on input "datetime-local" at bounding box center [780, 174] width 223 height 36
type input "**********"
click at [770, 499] on div "Select all [PERSON_NAME]" at bounding box center [780, 424] width 223 height 372
click at [787, 648] on button "Send" at bounding box center [784, 642] width 29 height 34
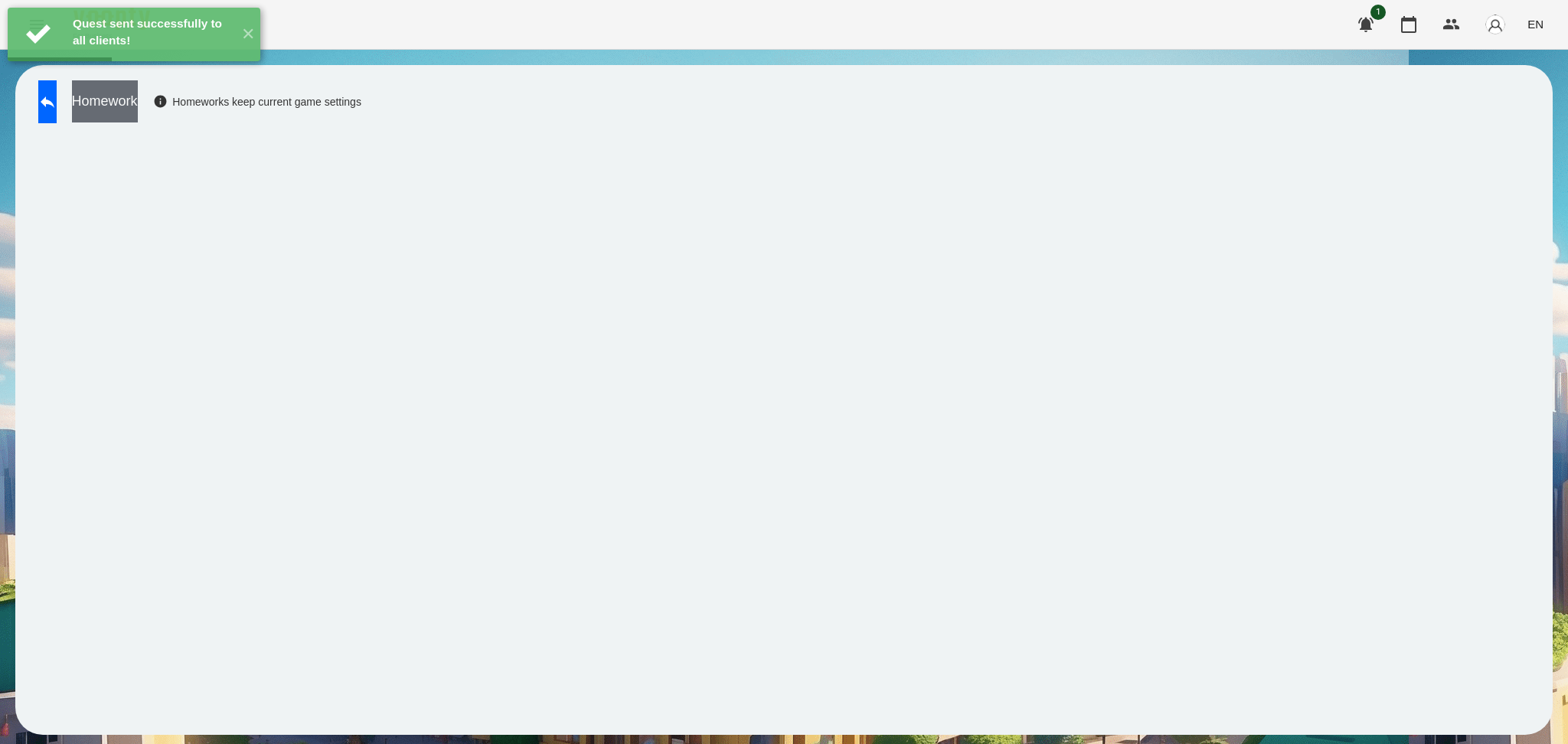
click at [138, 105] on button "Homework" at bounding box center [105, 102] width 66 height 43
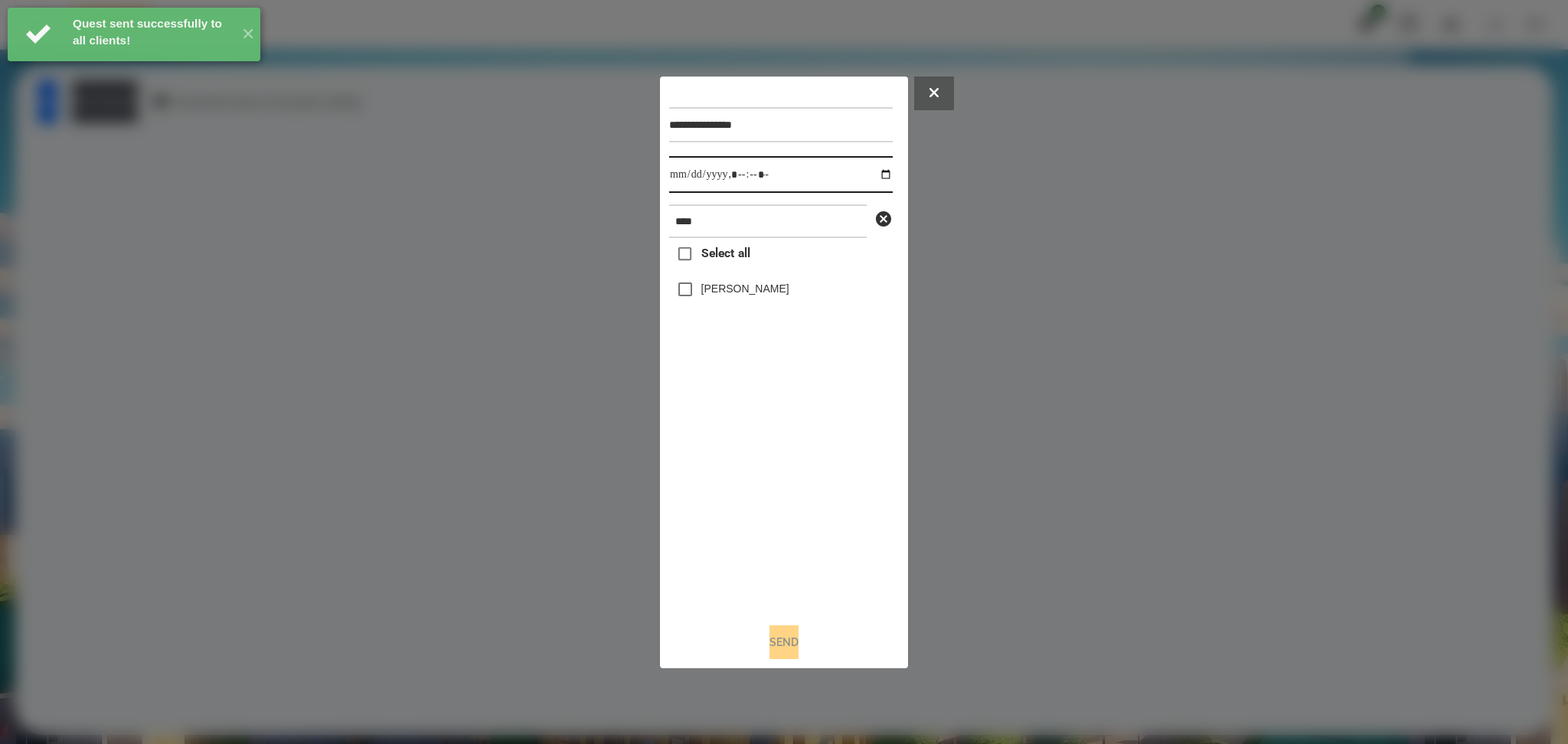
click at [876, 179] on input "datetime-local" at bounding box center [780, 174] width 223 height 36
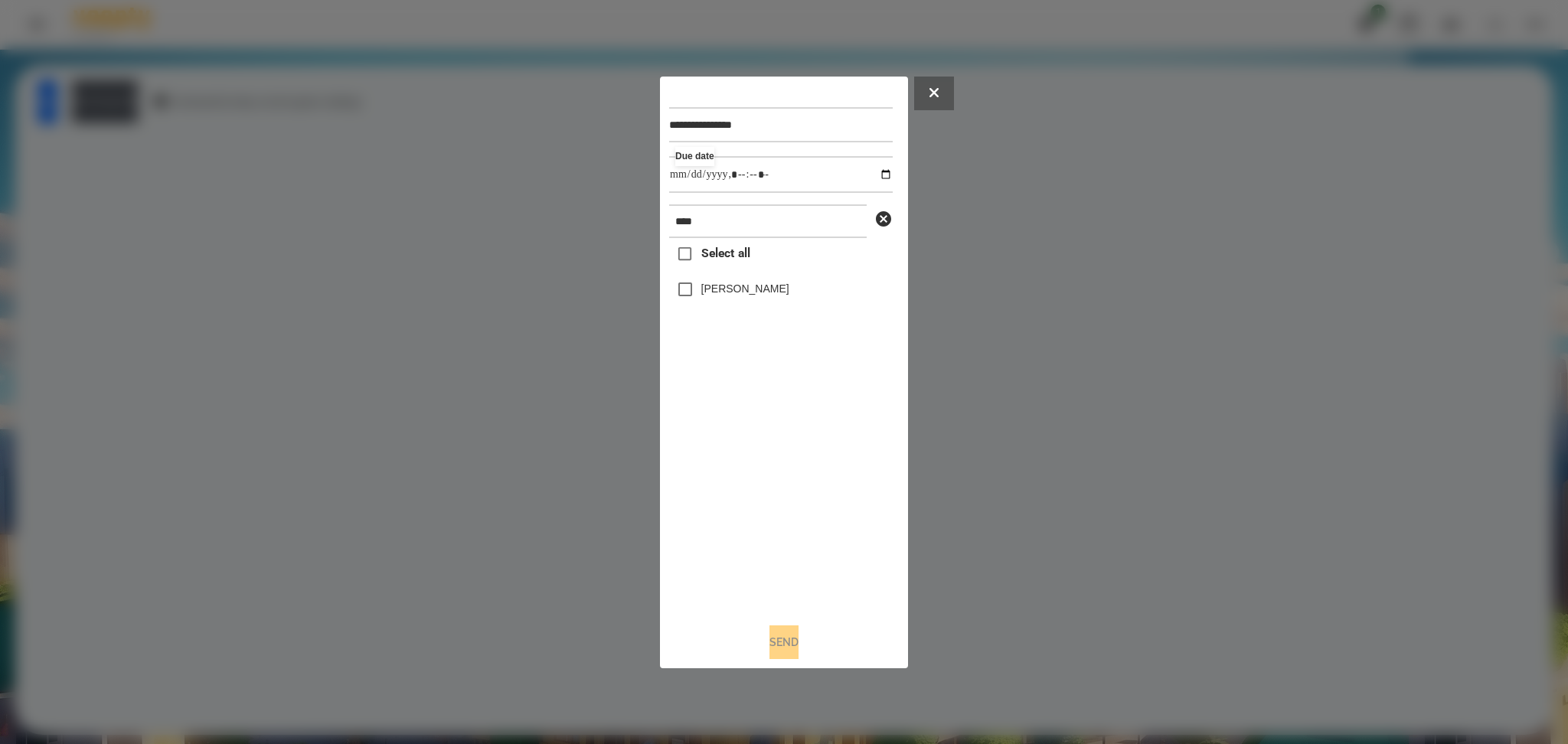
type input "**********"
click at [695, 458] on div "Select all [PERSON_NAME]" at bounding box center [780, 424] width 223 height 372
click at [782, 638] on button "Send" at bounding box center [784, 642] width 29 height 34
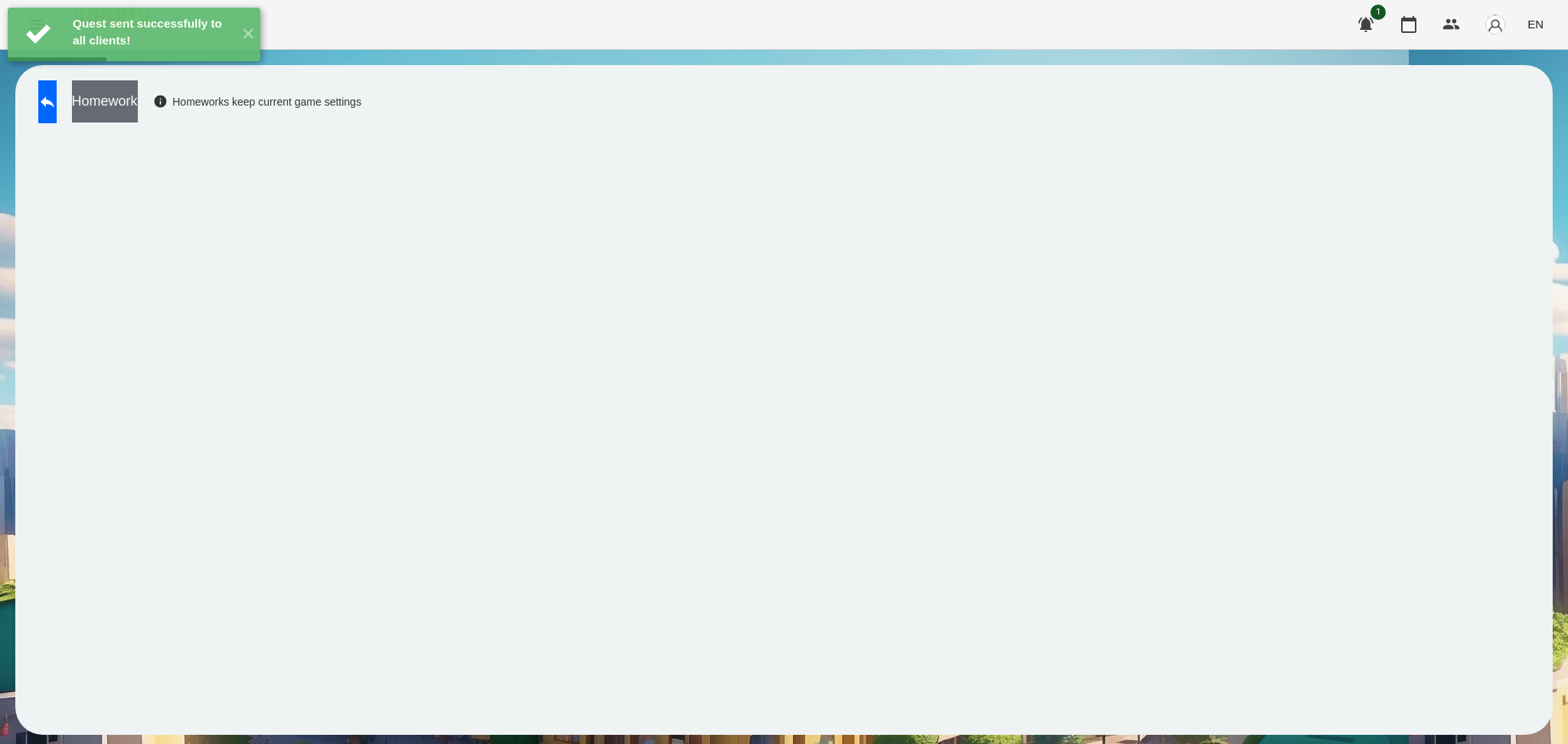
click at [138, 111] on button "Homework" at bounding box center [105, 102] width 66 height 43
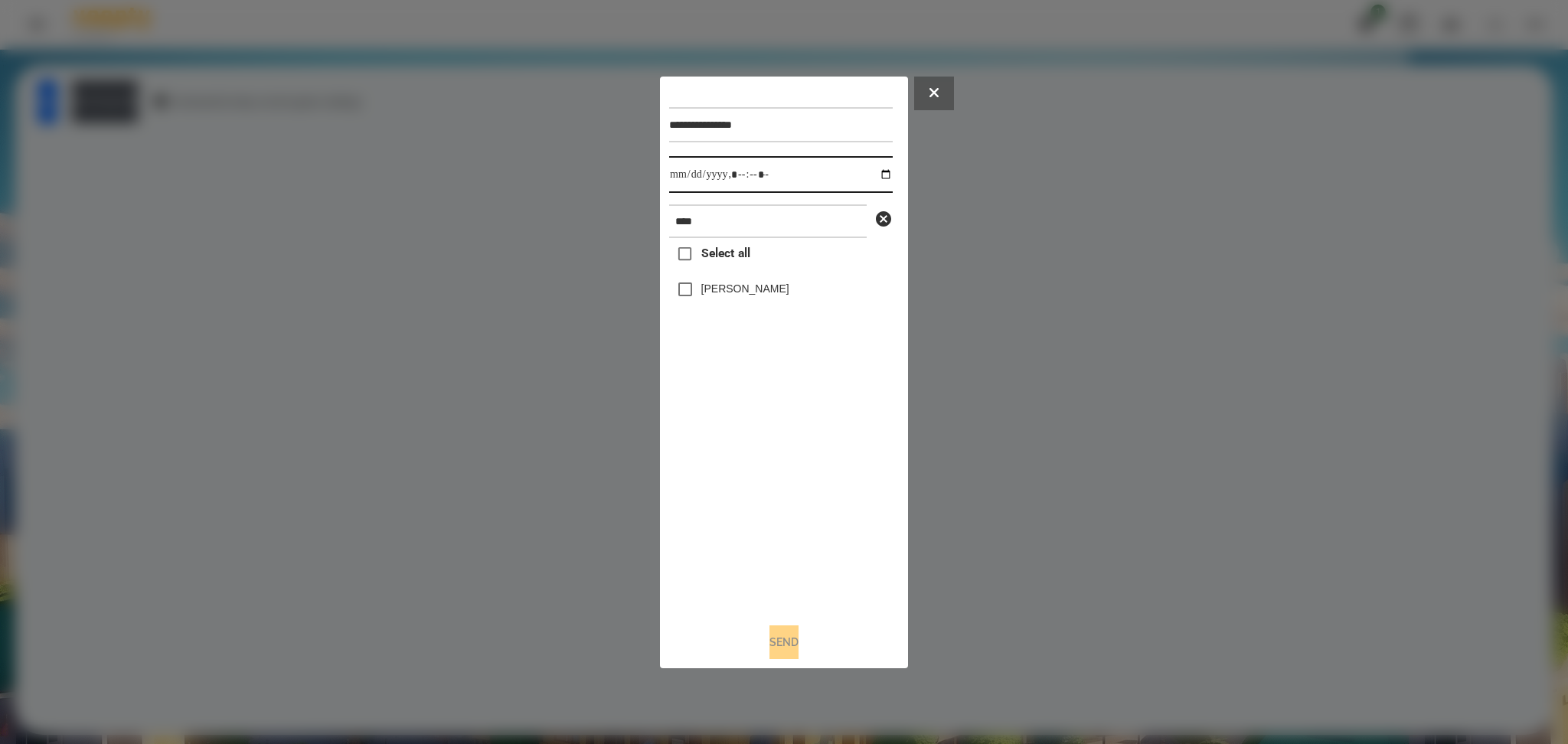
click at [876, 174] on input "datetime-local" at bounding box center [780, 174] width 223 height 36
type input "**********"
drag, startPoint x: 750, startPoint y: 469, endPoint x: 702, endPoint y: 291, distance: 184.4
click at [702, 291] on div "Select all [PERSON_NAME]" at bounding box center [780, 424] width 223 height 372
click at [702, 291] on label "[PERSON_NAME]" at bounding box center [745, 288] width 88 height 15
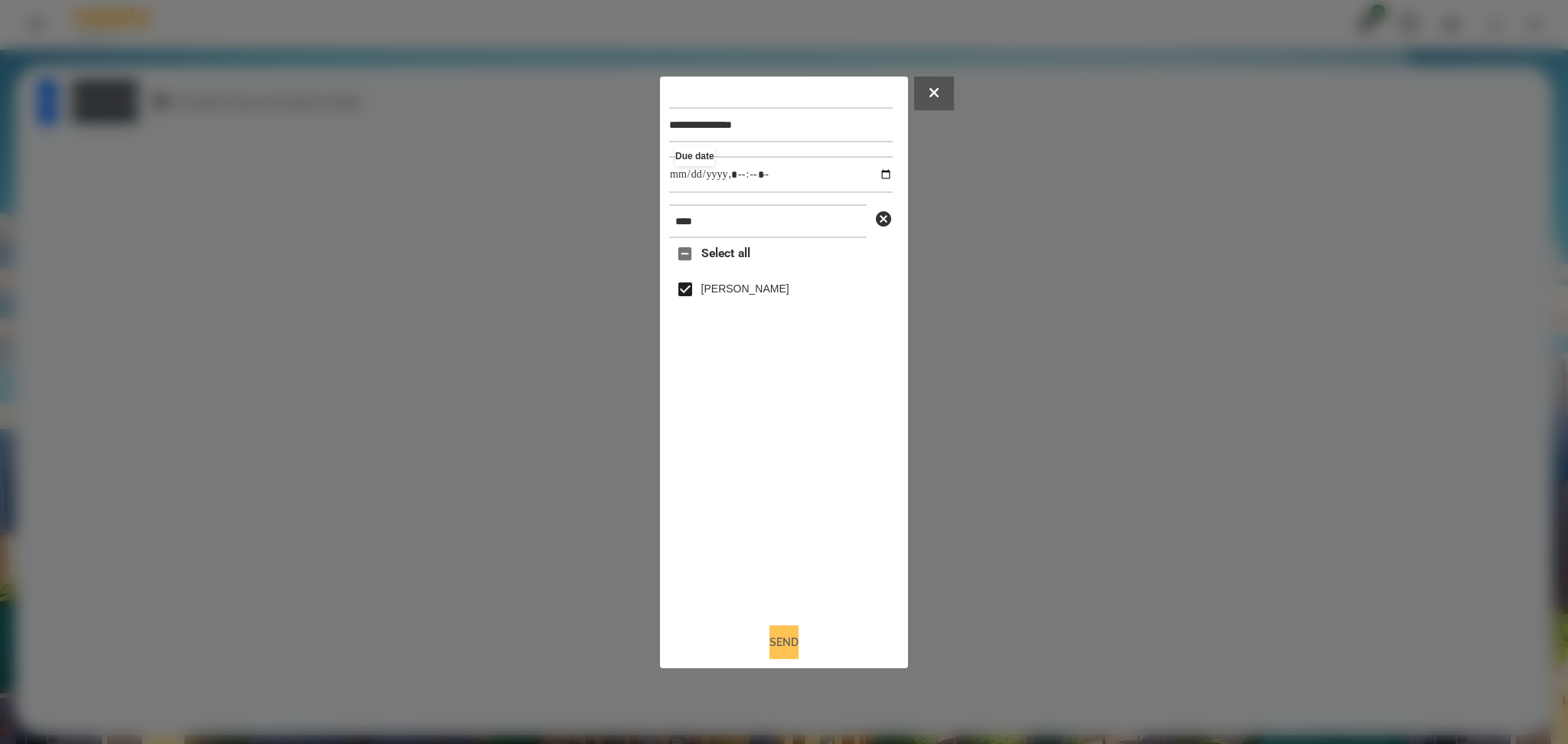
click at [773, 647] on button "Send" at bounding box center [784, 642] width 29 height 34
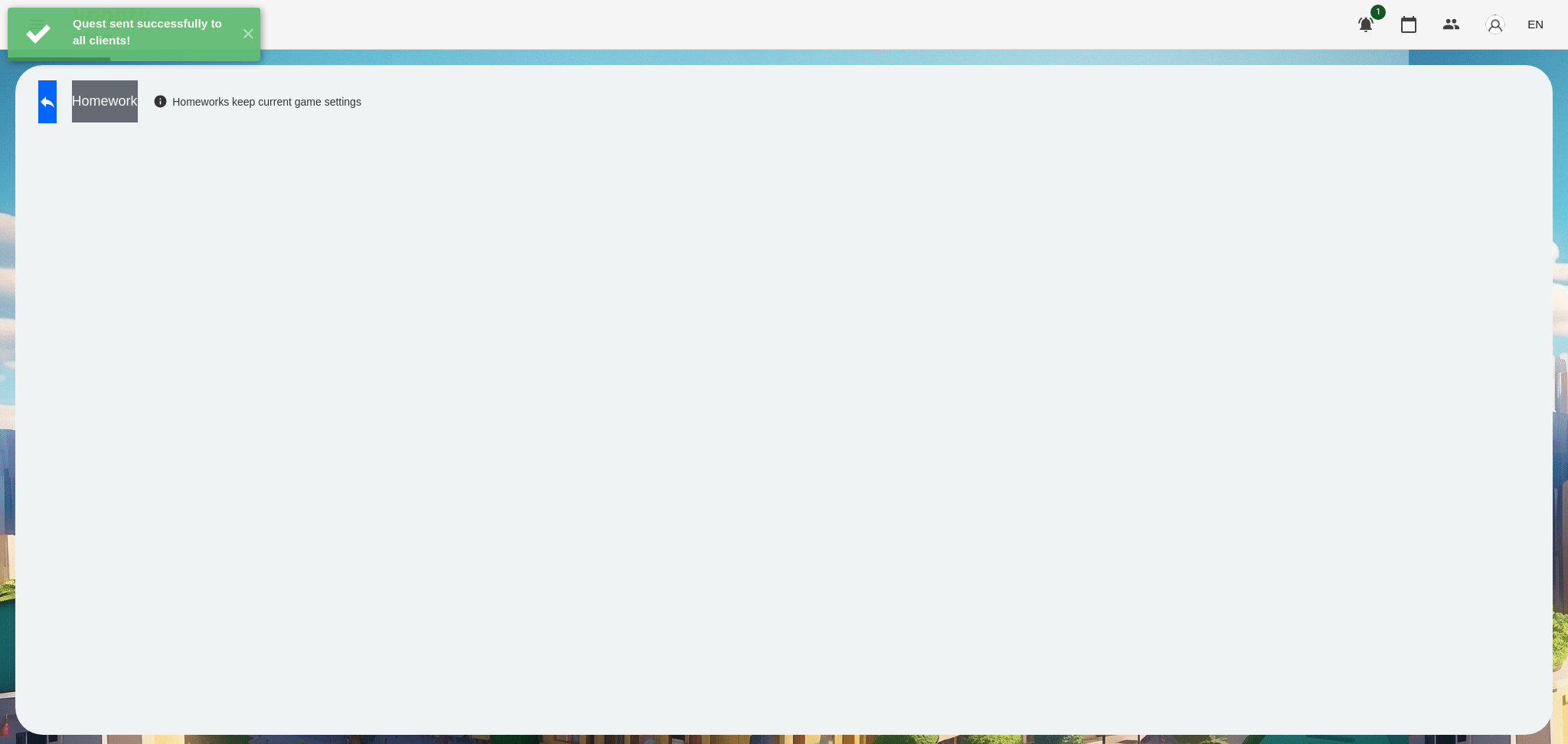
click at [138, 115] on button "Homework" at bounding box center [105, 102] width 66 height 43
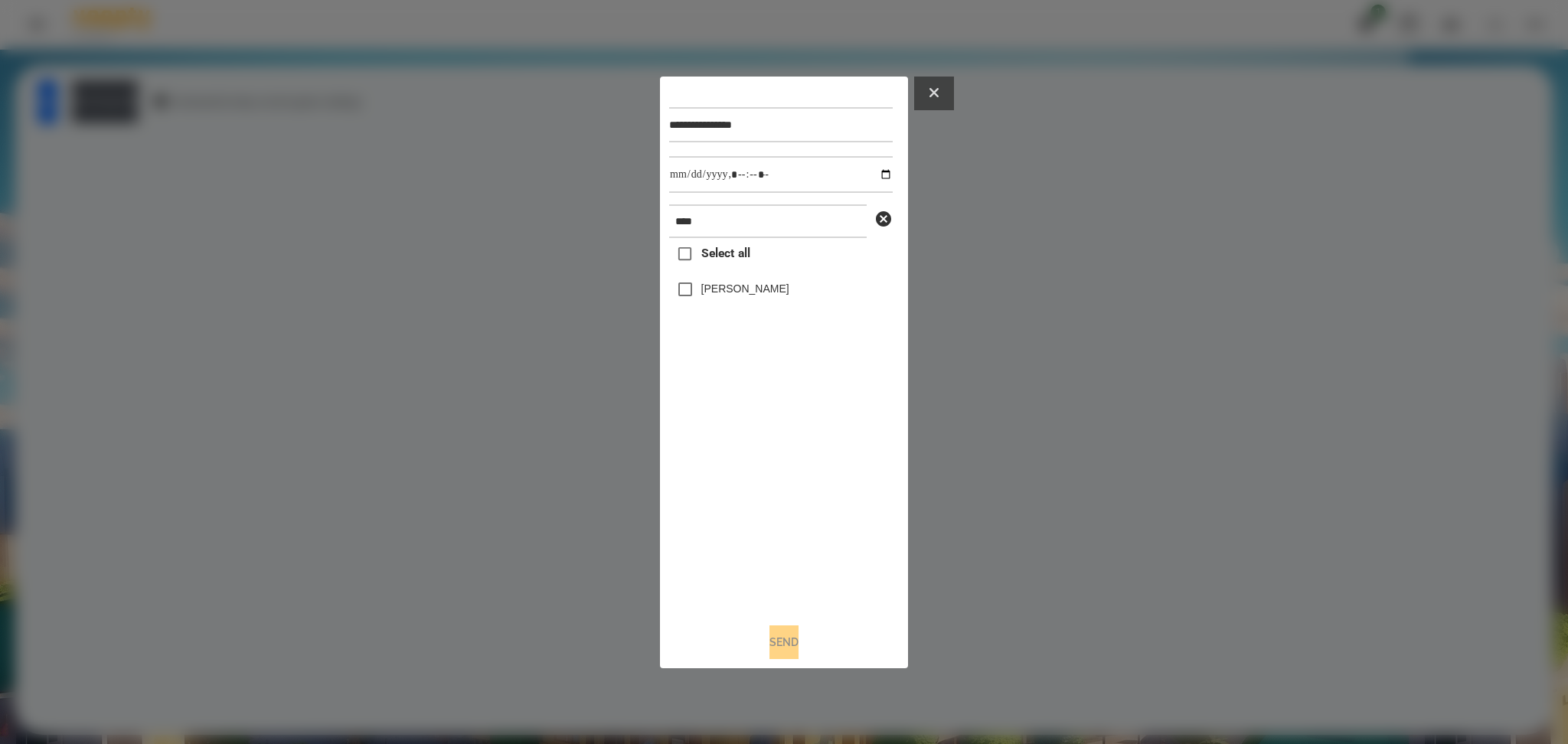
click at [931, 98] on button at bounding box center [934, 93] width 40 height 34
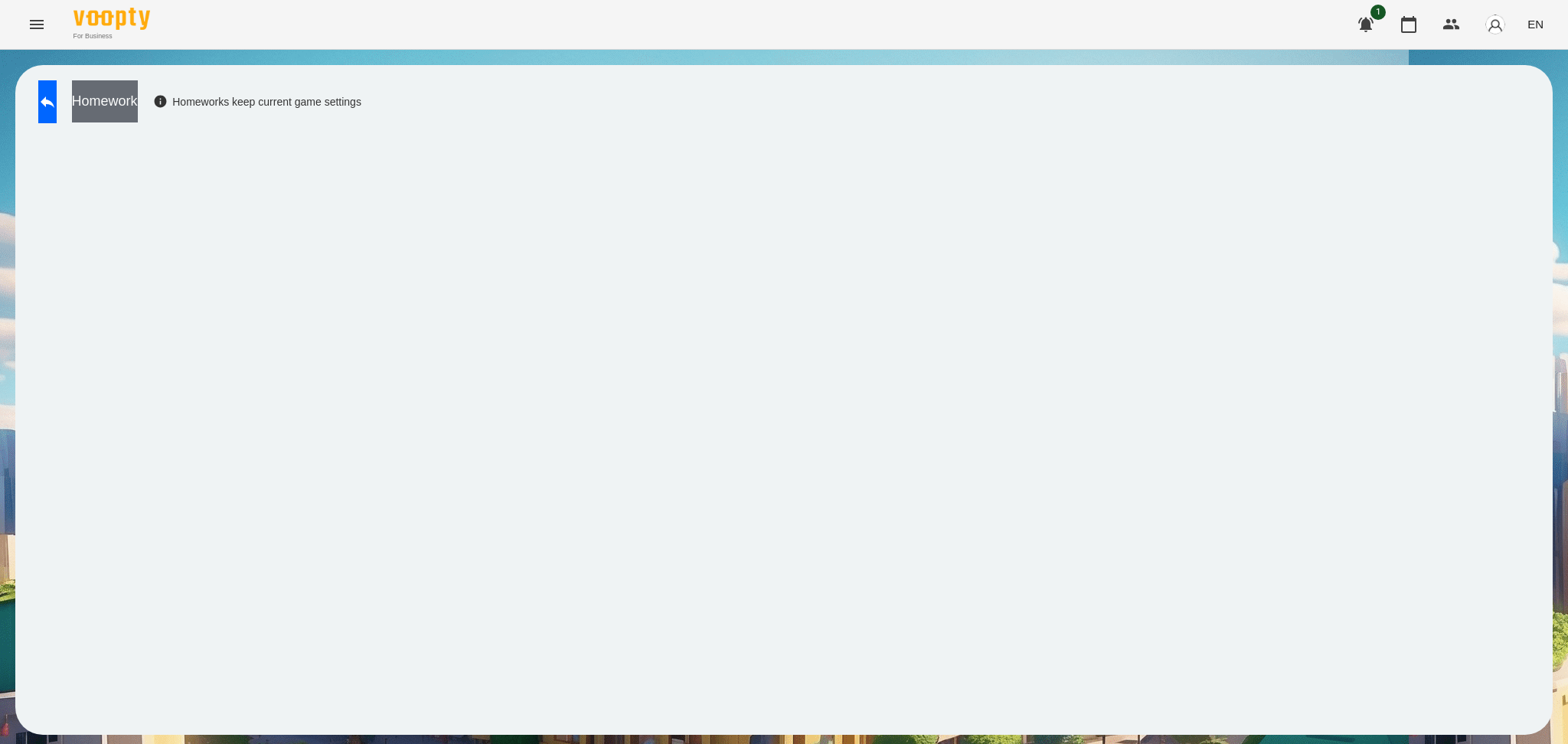
click at [138, 98] on button "Homework" at bounding box center [105, 102] width 66 height 43
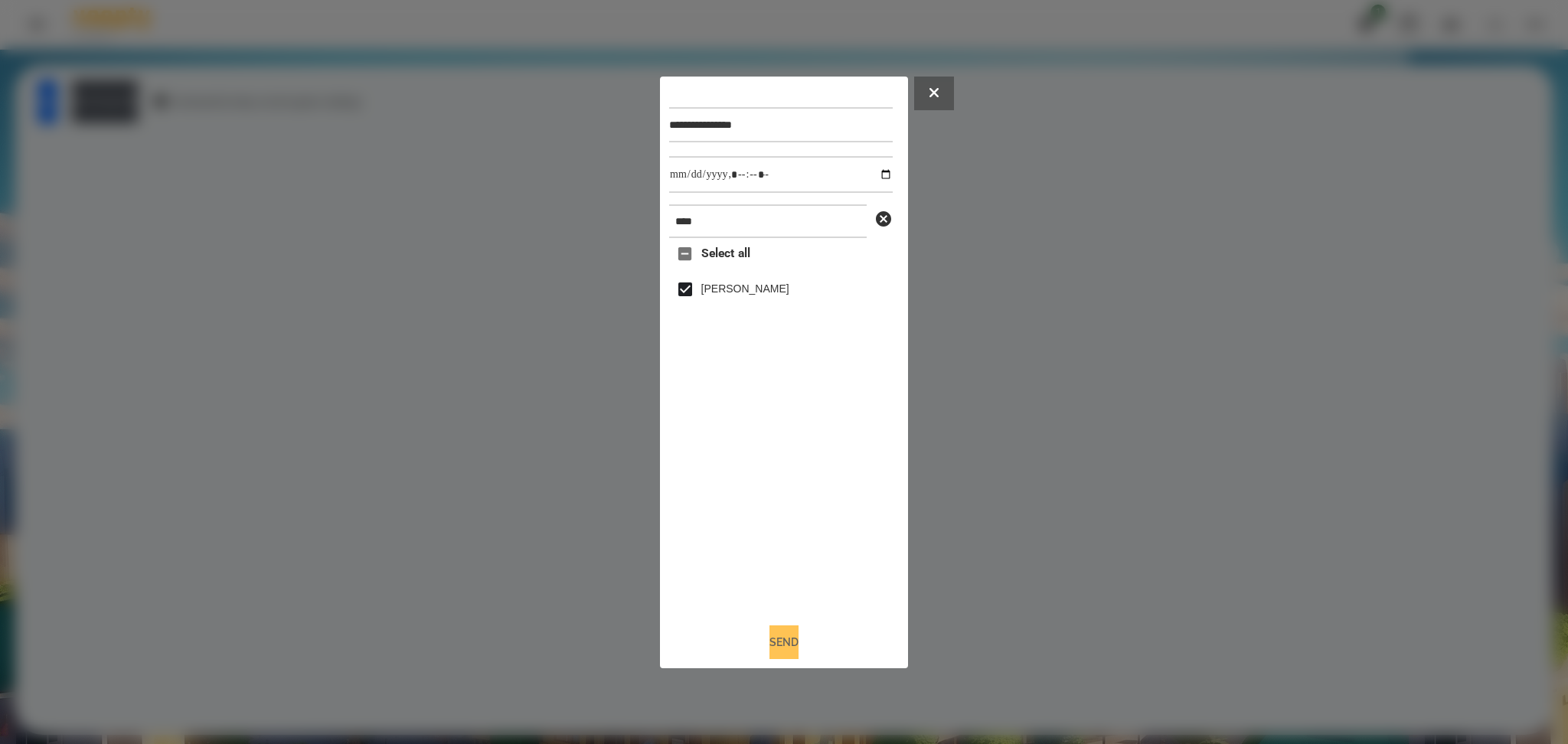
click at [780, 640] on button "Send" at bounding box center [784, 642] width 29 height 34
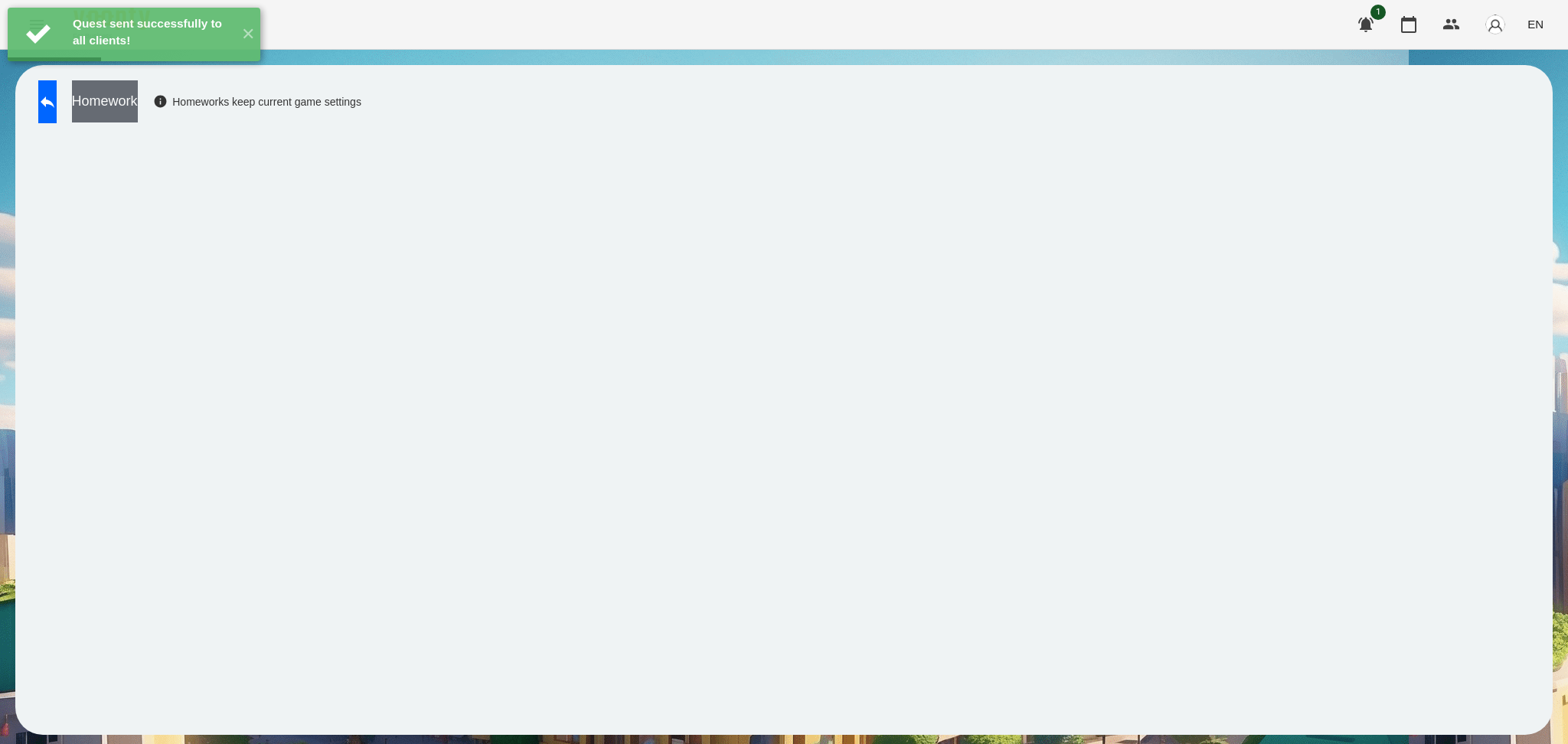
click at [138, 112] on button "Homework" at bounding box center [105, 102] width 66 height 43
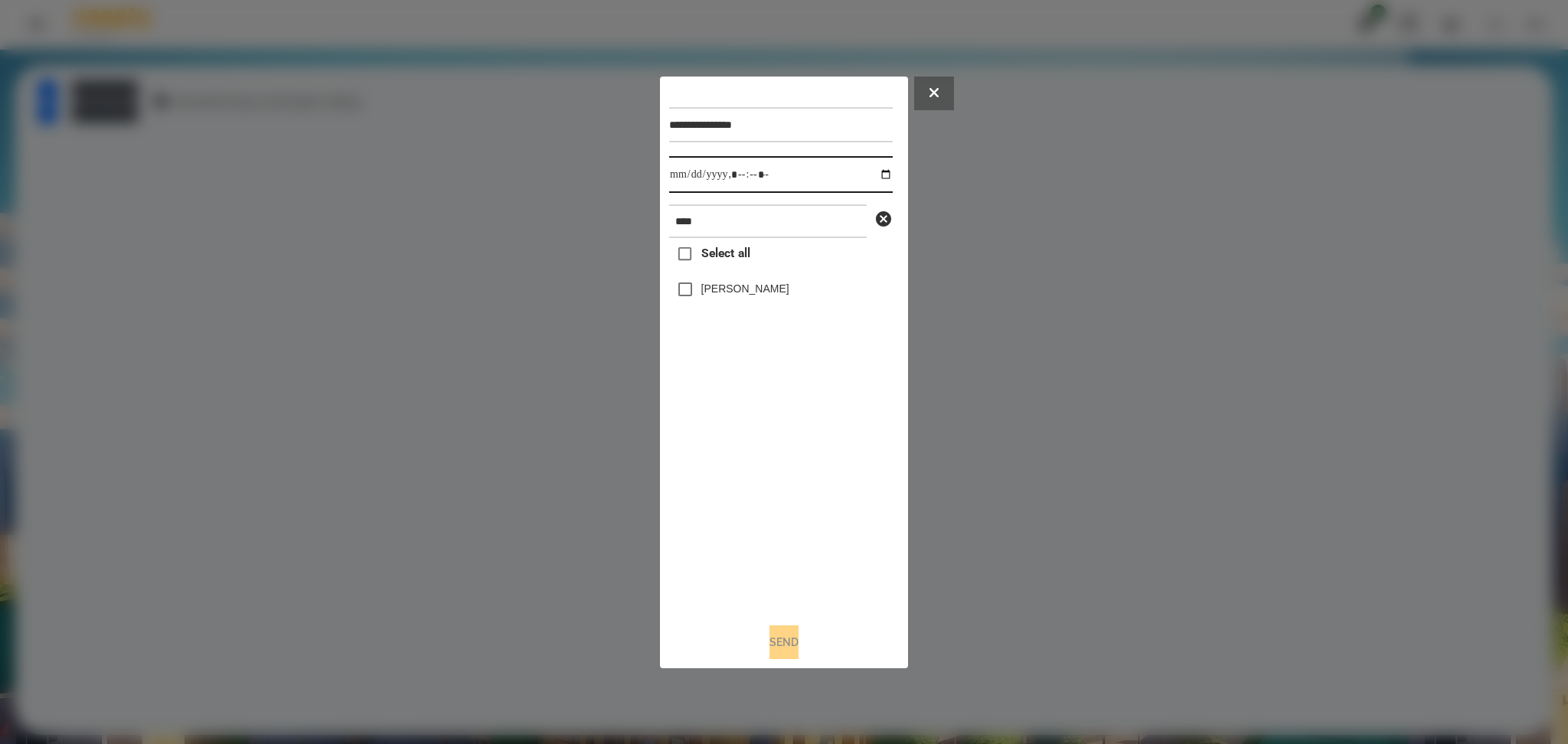
click at [875, 176] on input "datetime-local" at bounding box center [780, 174] width 223 height 36
type input "**********"
click at [765, 523] on div "Select all [PERSON_NAME]" at bounding box center [780, 424] width 223 height 372
click at [776, 654] on button "Send" at bounding box center [784, 642] width 29 height 34
